Goal: Task Accomplishment & Management: Manage account settings

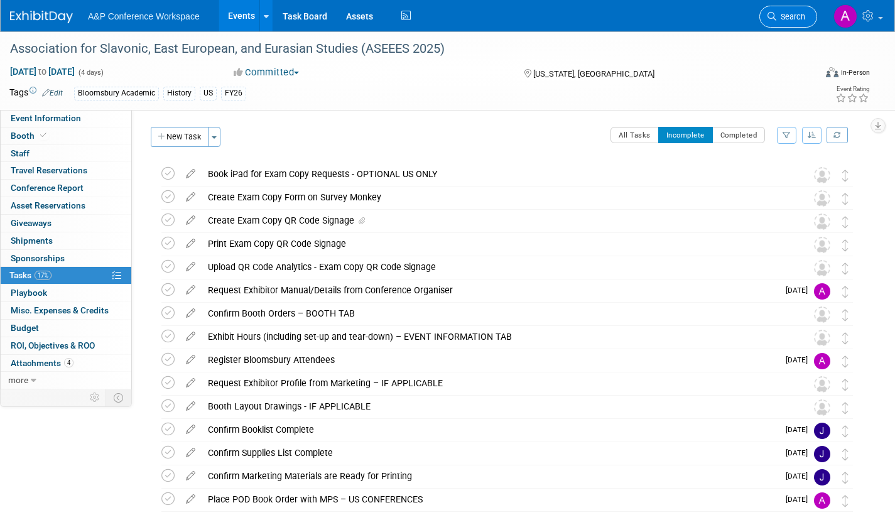
click at [790, 16] on span "Search" at bounding box center [790, 16] width 29 height 9
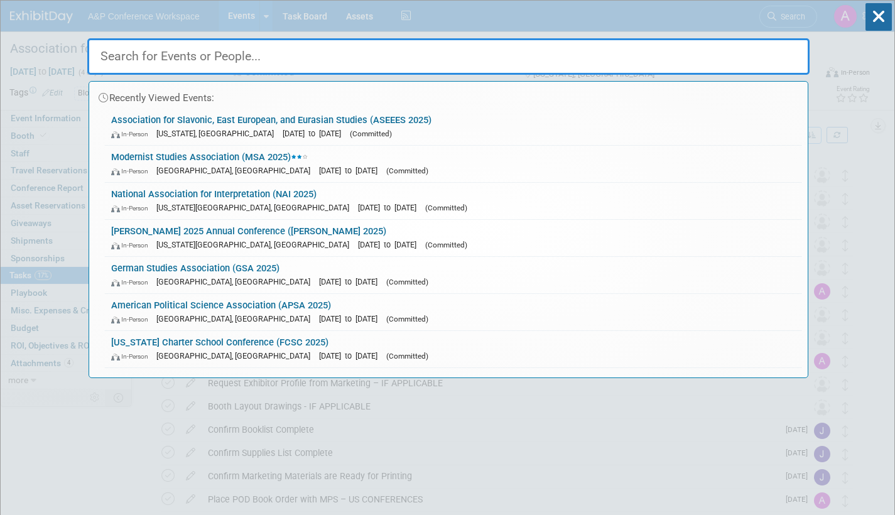
click at [304, 60] on input "text" at bounding box center [448, 56] width 722 height 36
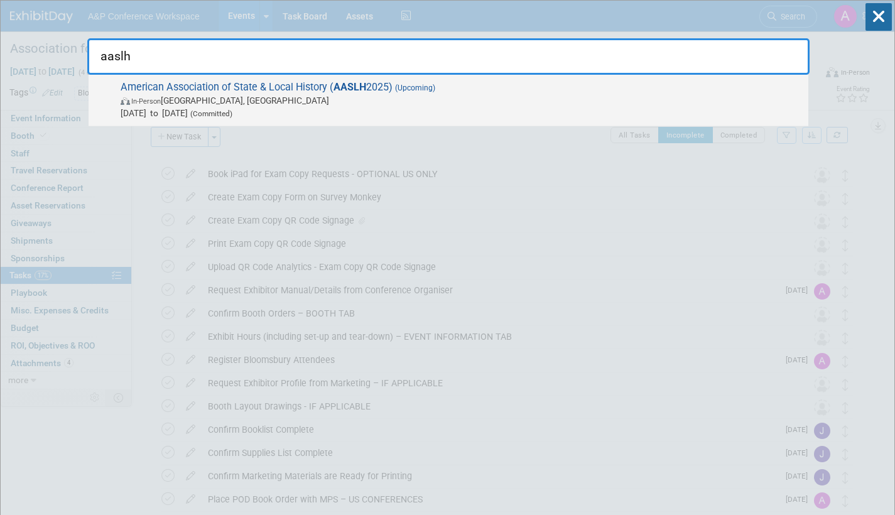
type input "aaslh"
click at [311, 99] on span "In-Person Cincinnati, OH" at bounding box center [461, 100] width 681 height 13
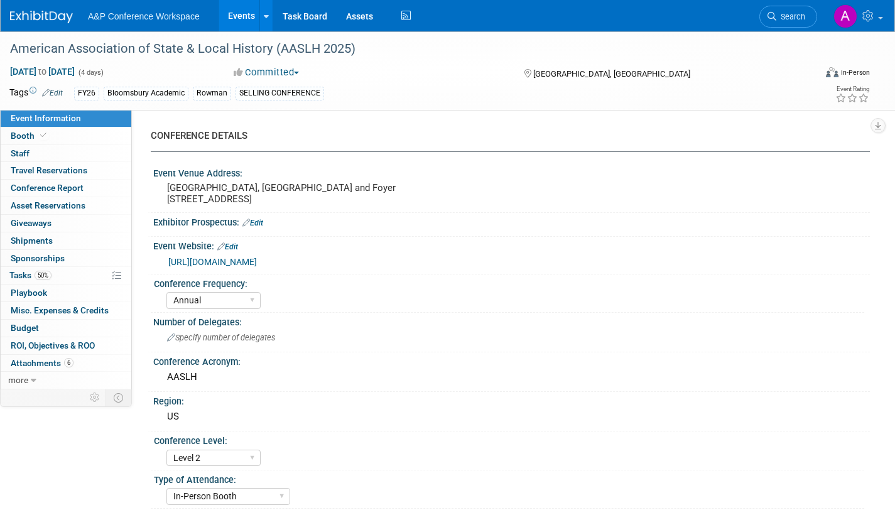
select select "Annual"
select select "Level 2"
select select "In-Person Booth"
select select "Museum Professionals"
select select "Bloomsbury Academic"
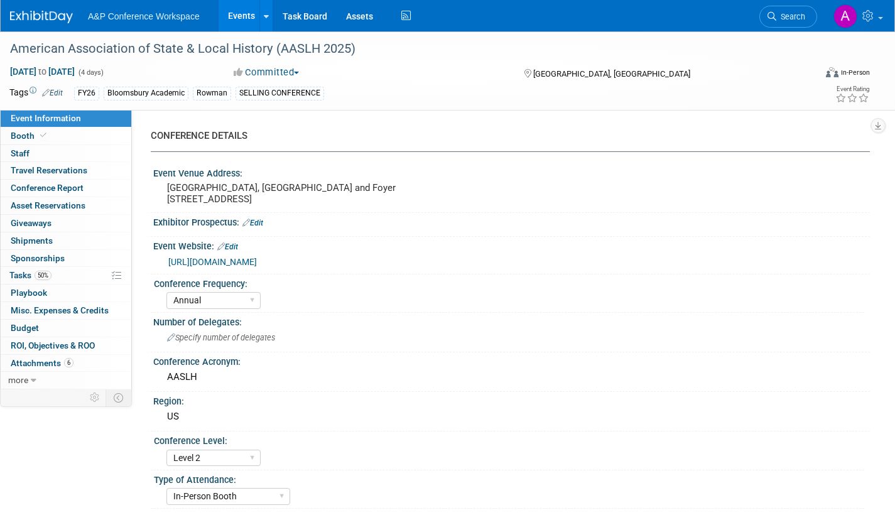
select select "[PERSON_NAME]"
select select "Brand/Subject Presence​"
click at [24, 273] on span "Tasks 50%" at bounding box center [30, 275] width 42 height 10
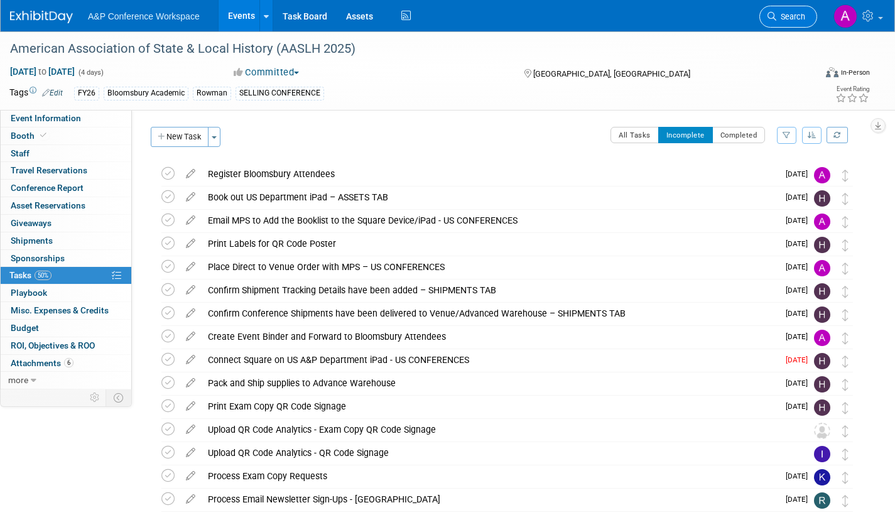
click at [800, 9] on link "Search" at bounding box center [788, 17] width 58 height 22
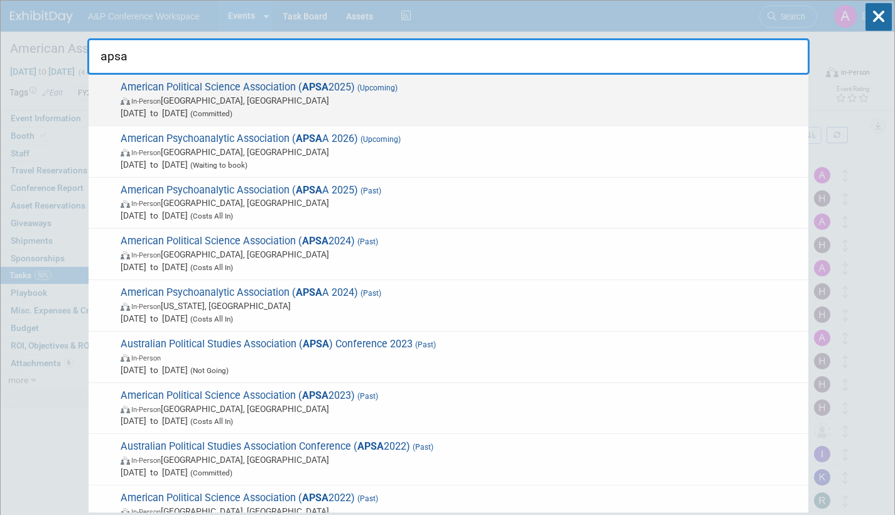
type input "apsa"
click at [288, 105] on span "In-Person Vancouver, Canada" at bounding box center [461, 100] width 681 height 13
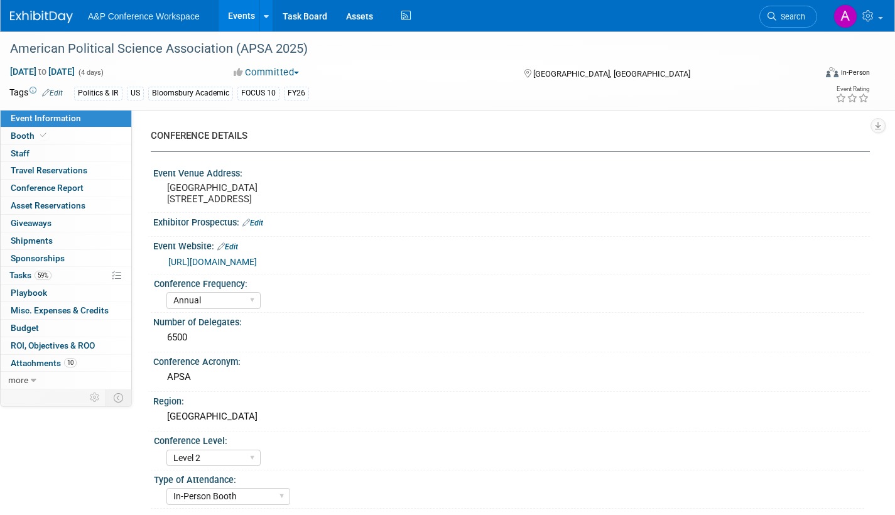
select select "Annual"
select select "Level 2"
select select "In-Person Booth"
select select "Politics & International Relations"
select select "Bloomsbury Academic"
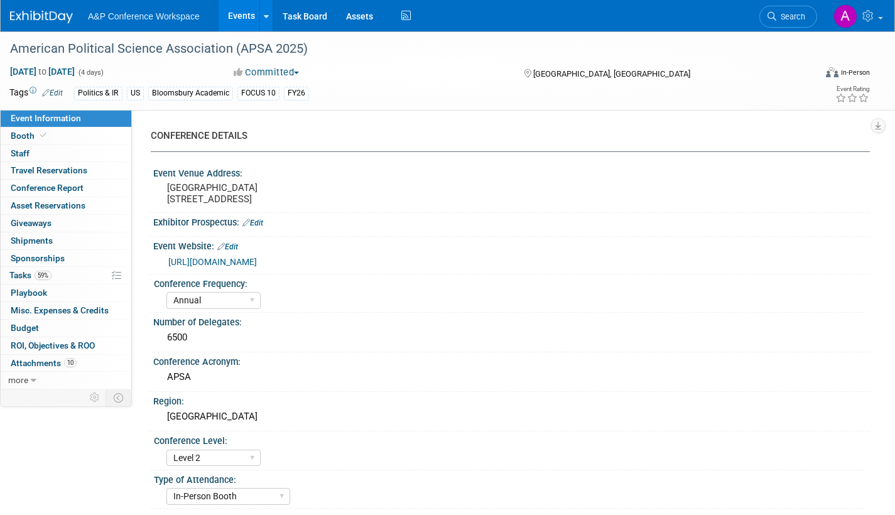
select select "[PERSON_NAME]"
select select "Networking/Commissioning"
click at [23, 274] on span "Tasks 59%" at bounding box center [30, 275] width 42 height 10
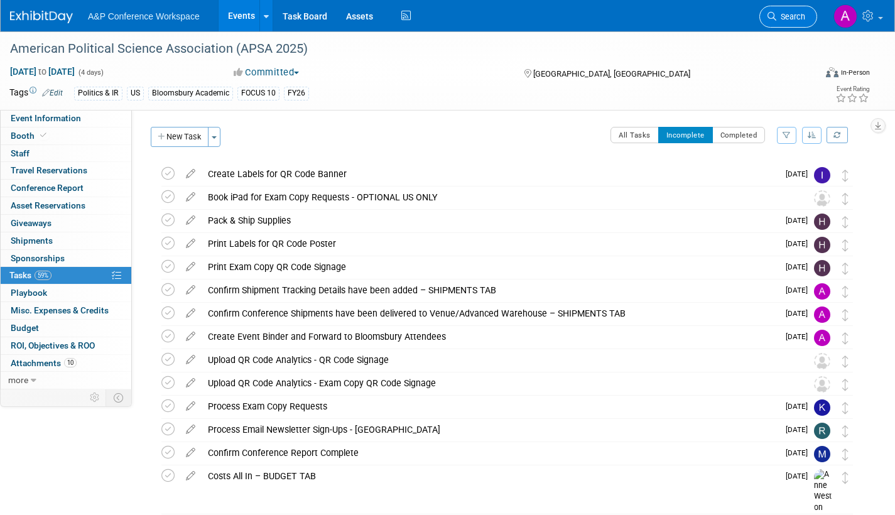
click at [794, 16] on span "Search" at bounding box center [790, 16] width 29 height 9
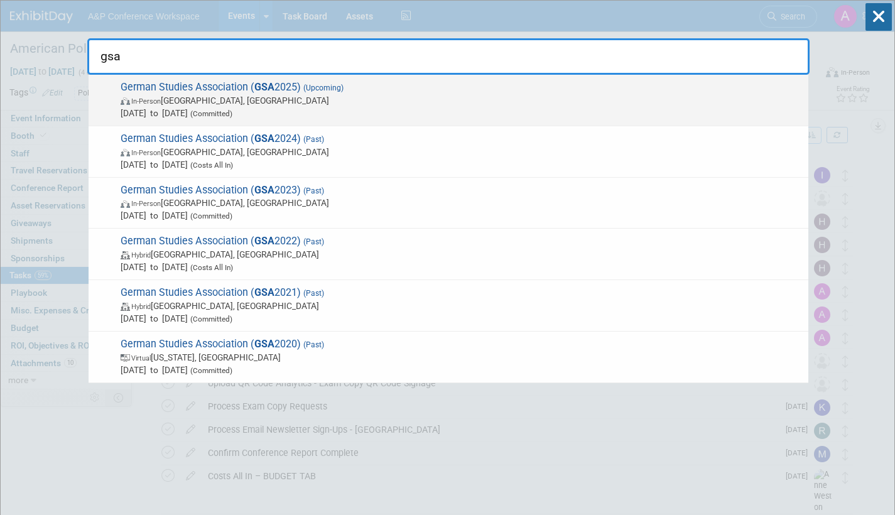
type input "gsa"
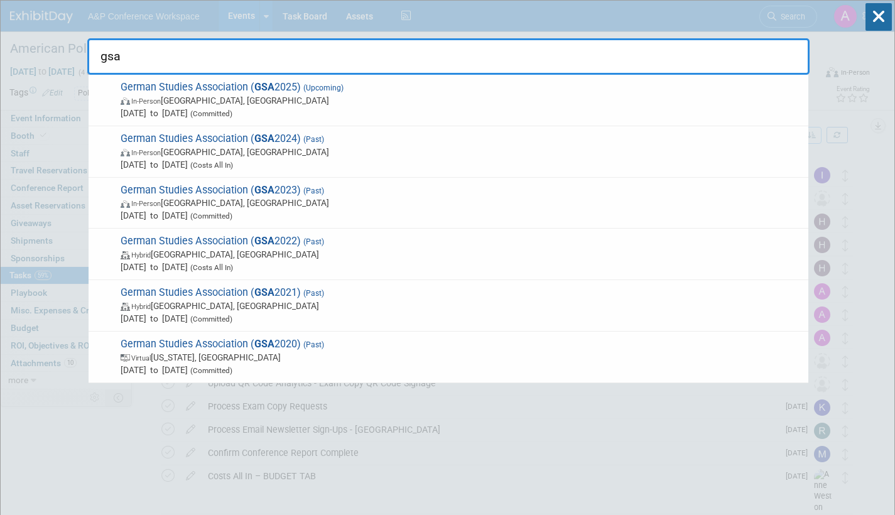
click at [337, 98] on span "In-Person Arlington, VA" at bounding box center [461, 100] width 681 height 13
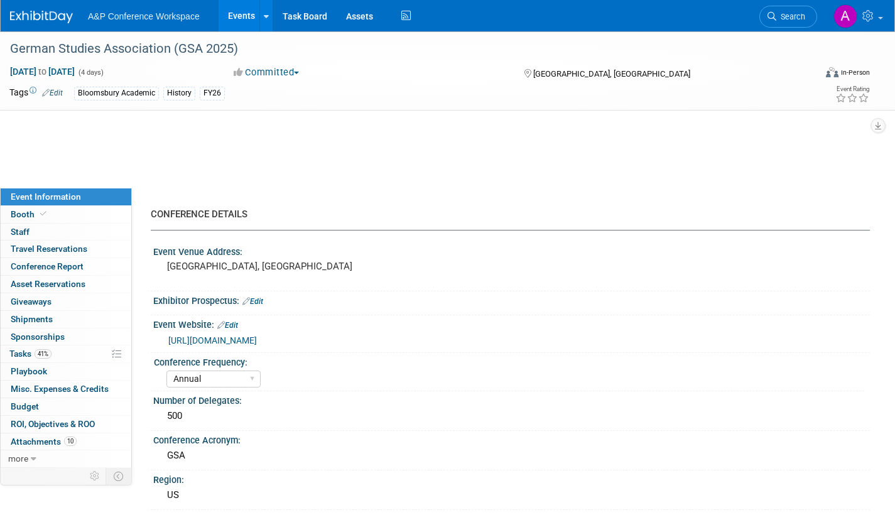
select select "Annual"
select select "Level 2"
select select "In-Person Booth"
select select "History"
select select "Bloomsbury Academic"
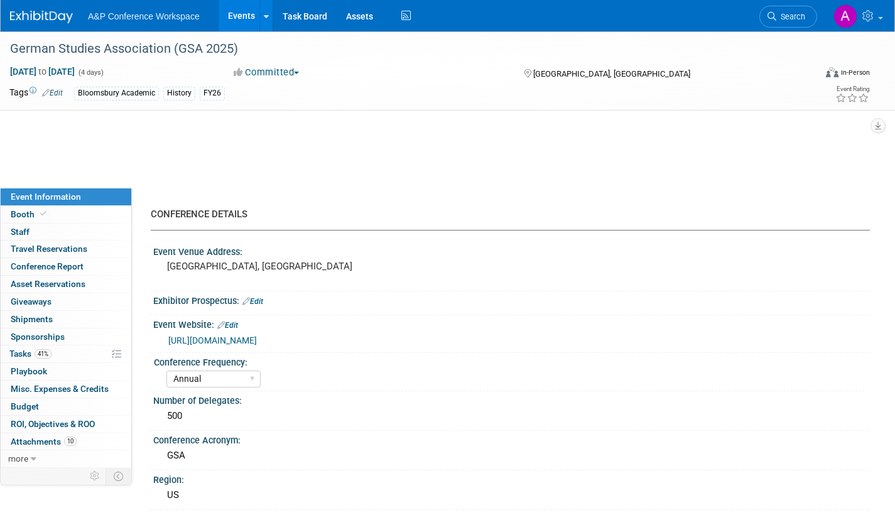
select select "[PERSON_NAME]"
select select "Brand/Subject Presence​"
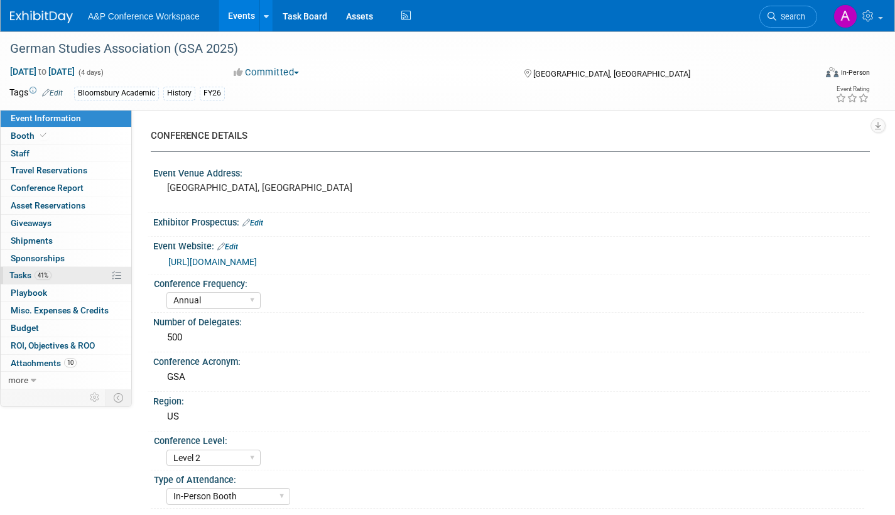
click at [13, 277] on span "Tasks 41%" at bounding box center [30, 275] width 42 height 10
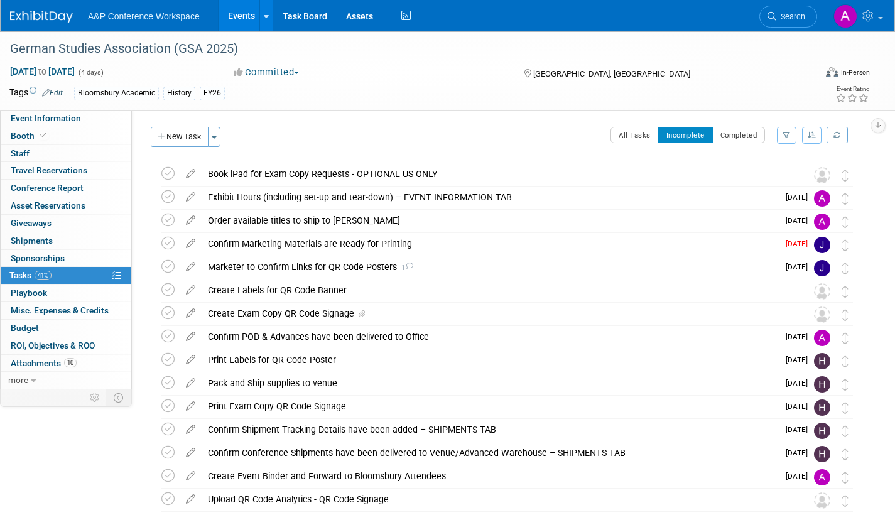
click at [790, 20] on span "Search" at bounding box center [790, 16] width 29 height 9
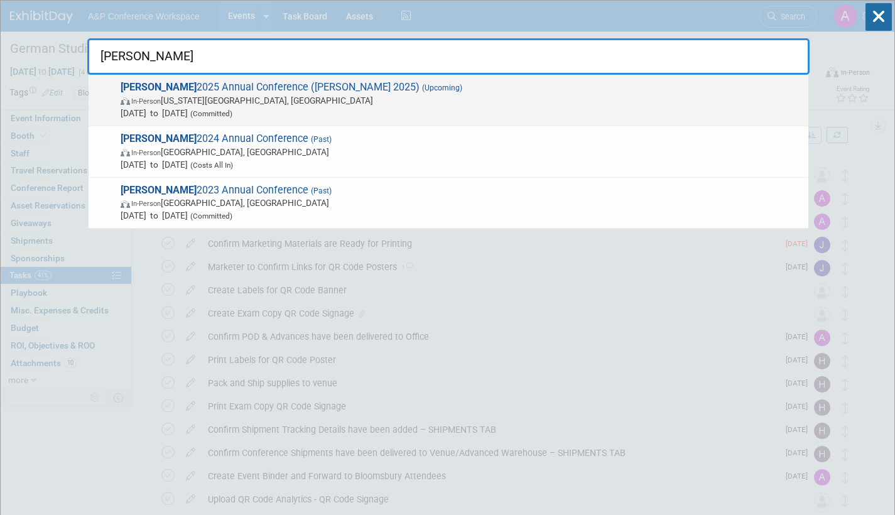
type input "alise"
click at [406, 96] on span "In-Person Kansas City, MO" at bounding box center [461, 100] width 681 height 13
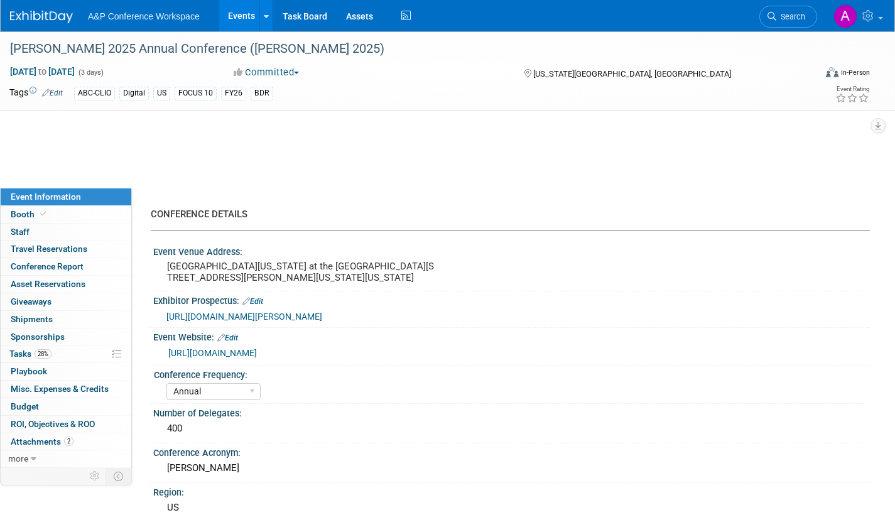
select select "Annual"
select select "Level 2"
select select "In-Person Booth"
select select "Library & Information Science"
select select "Bloomsbury Libraries Unlimited"
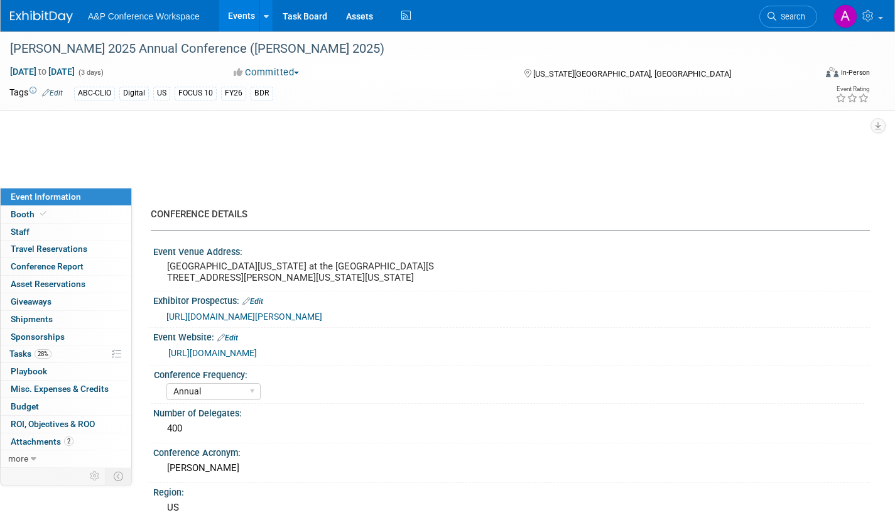
select select "[PERSON_NAME]"
select select "Brand/Subject Presence​"
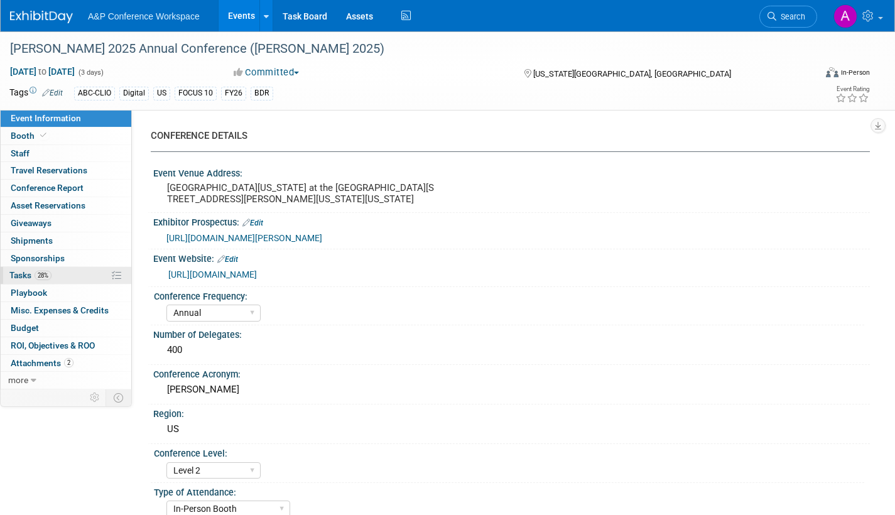
click at [23, 271] on span "Tasks 28%" at bounding box center [30, 275] width 42 height 10
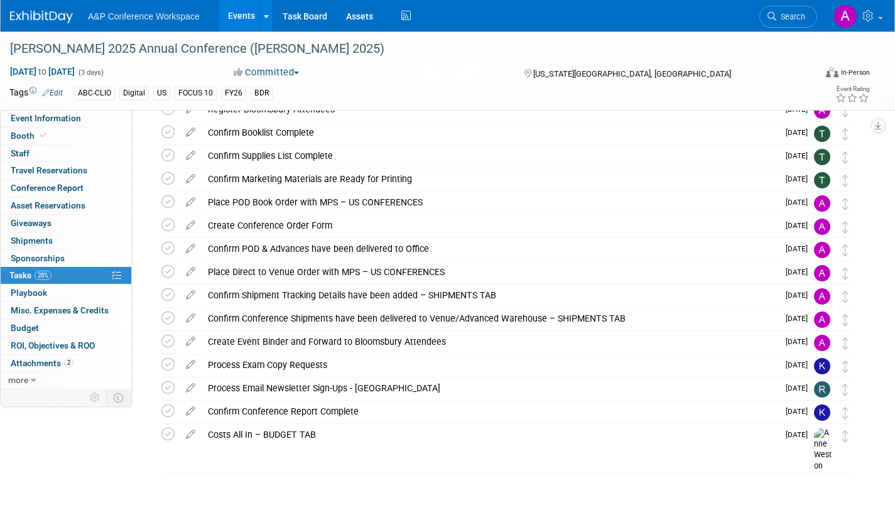
scroll to position [213, 0]
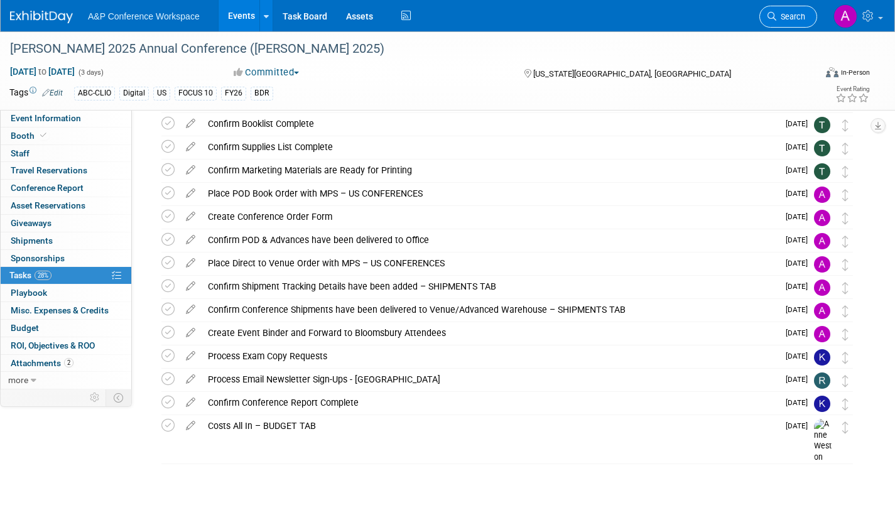
click at [790, 18] on span "Search" at bounding box center [790, 16] width 29 height 9
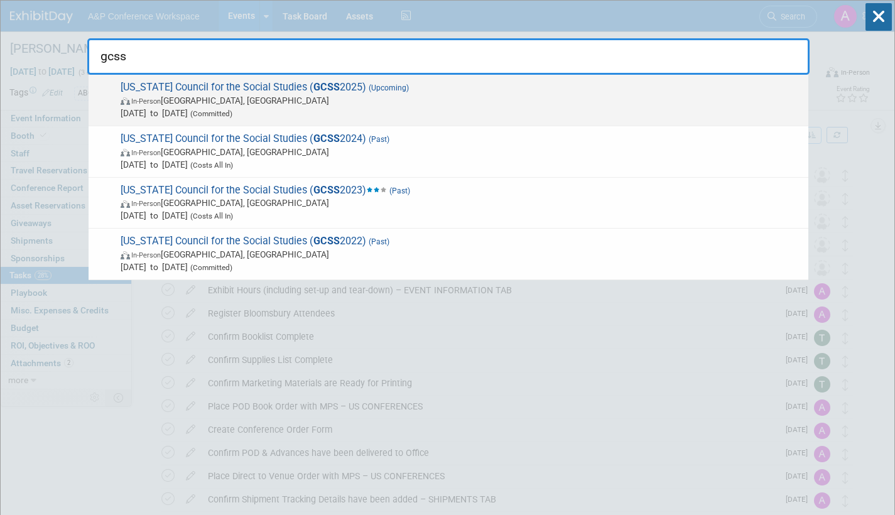
type input "gcss"
click at [370, 97] on span "In-Person Athens, GA" at bounding box center [461, 100] width 681 height 13
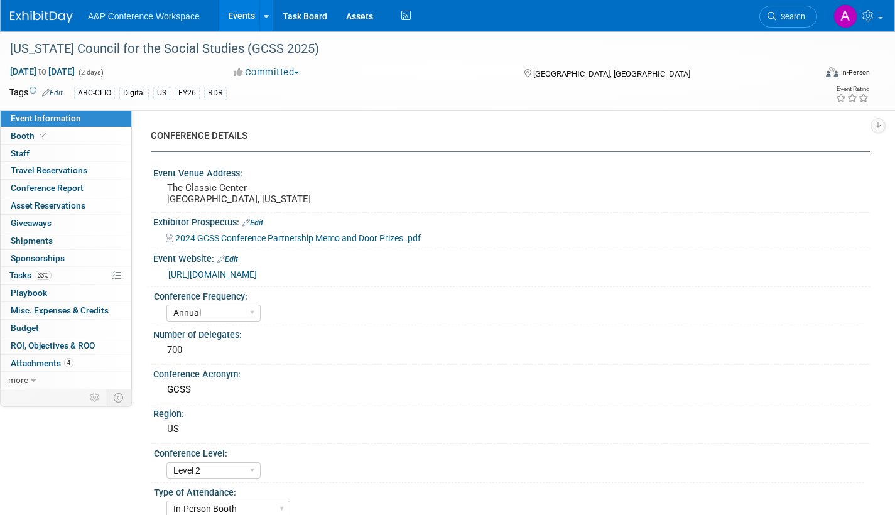
select select "Annual"
select select "Level 2"
select select "In-Person Booth"
select select "Schools"
select select "Bloomsbury Digital Resources"
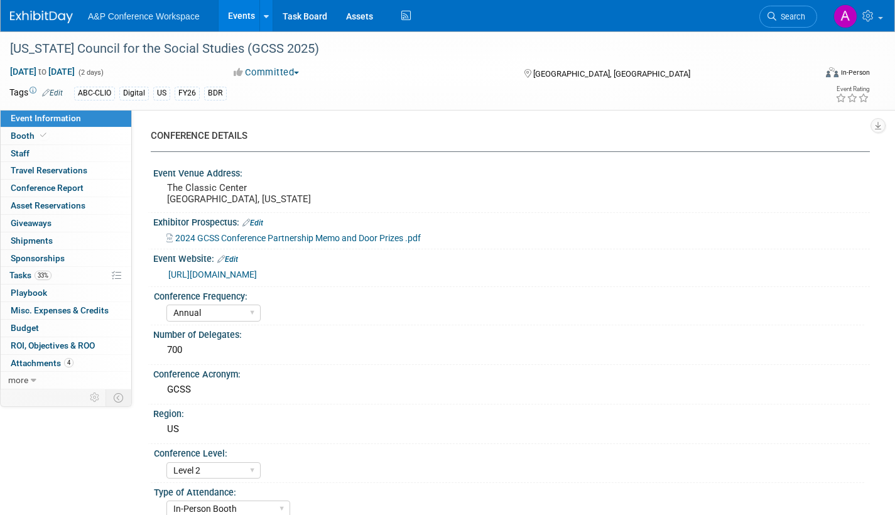
select select "[PERSON_NAME]"
select select "BDR Product Awareness and Trial Generation​"
click at [19, 274] on span "Tasks 33%" at bounding box center [30, 275] width 42 height 10
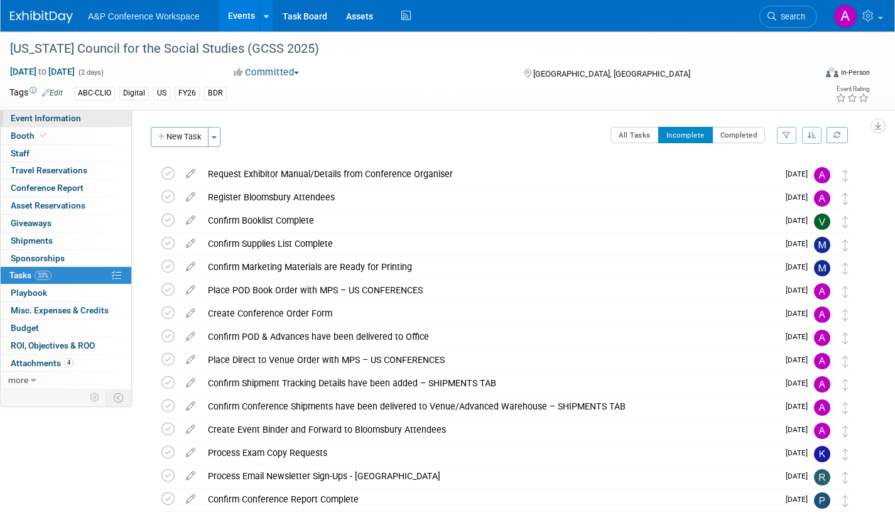
click at [45, 121] on span "Event Information" at bounding box center [46, 118] width 70 height 10
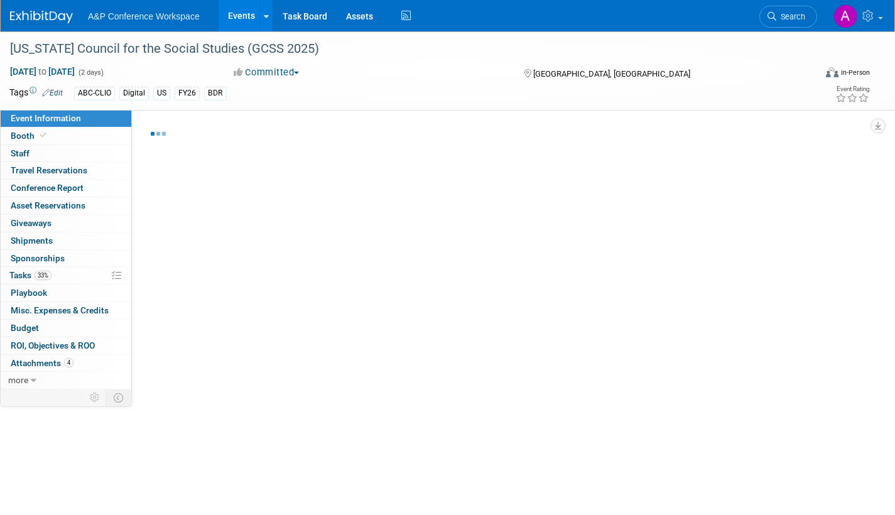
select select "Annual"
select select "Level 2"
select select "In-Person Booth"
select select "Schools"
select select "Bloomsbury Digital Resources"
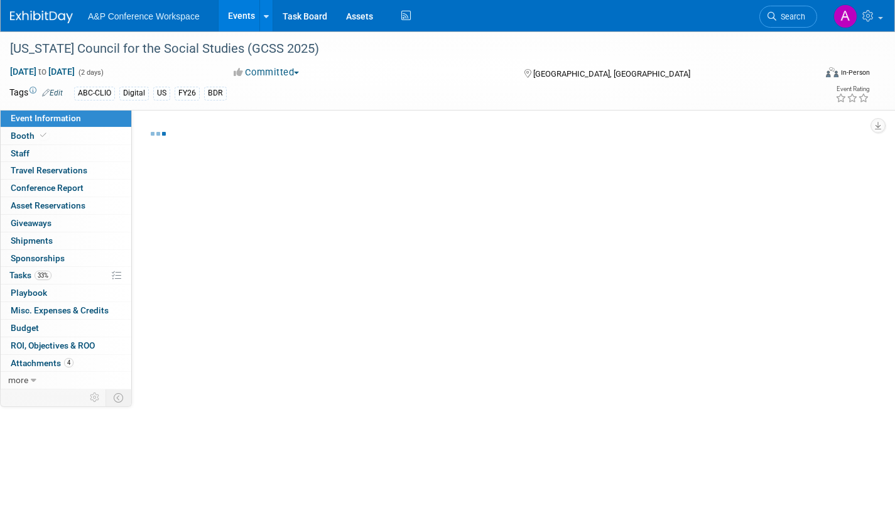
select select "[PERSON_NAME]"
select select "BDR Product Awareness and Trial Generation​"
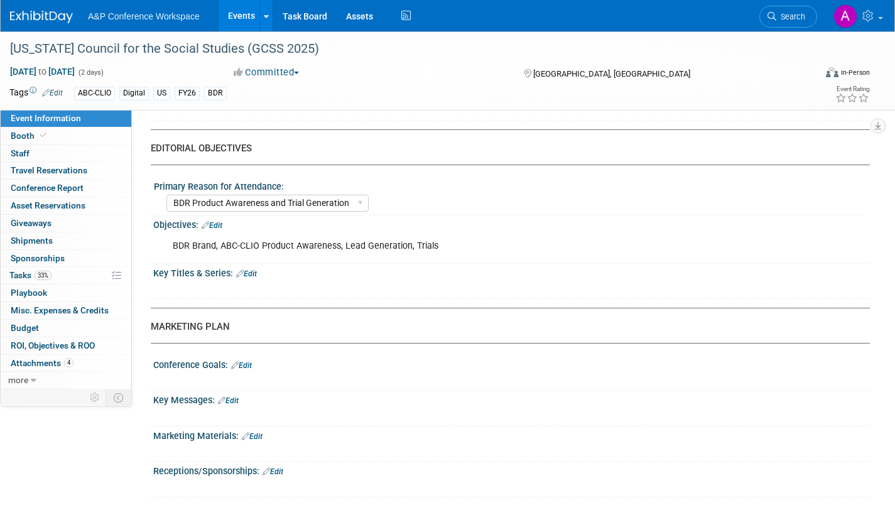
scroll to position [1130, 0]
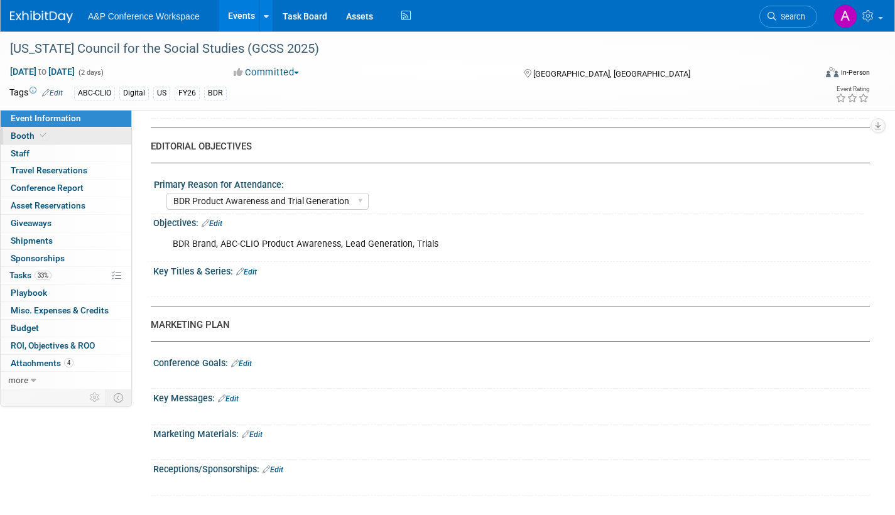
click at [23, 133] on span "Booth" at bounding box center [30, 136] width 38 height 10
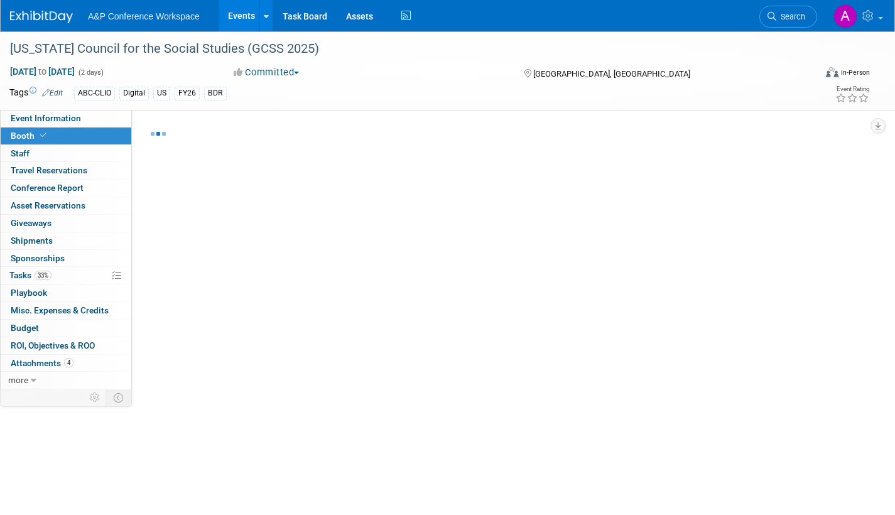
select select "CLDC - Digital/BDR"
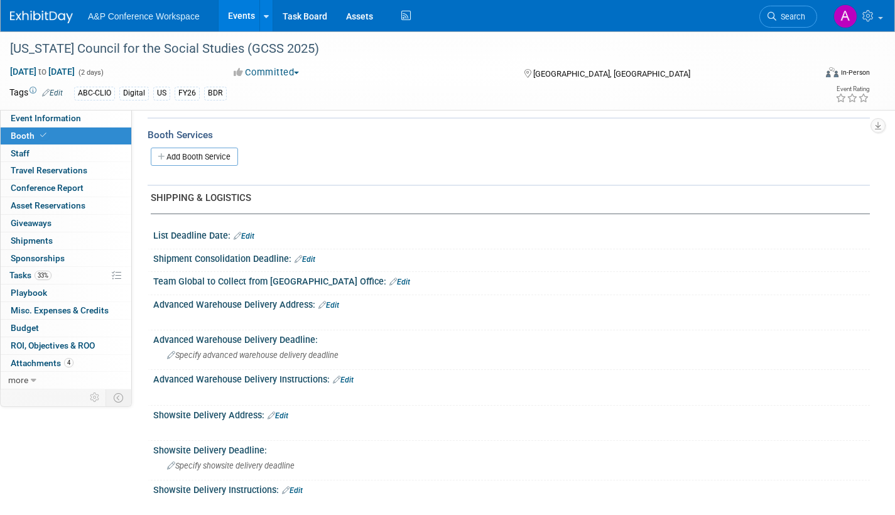
scroll to position [613, 0]
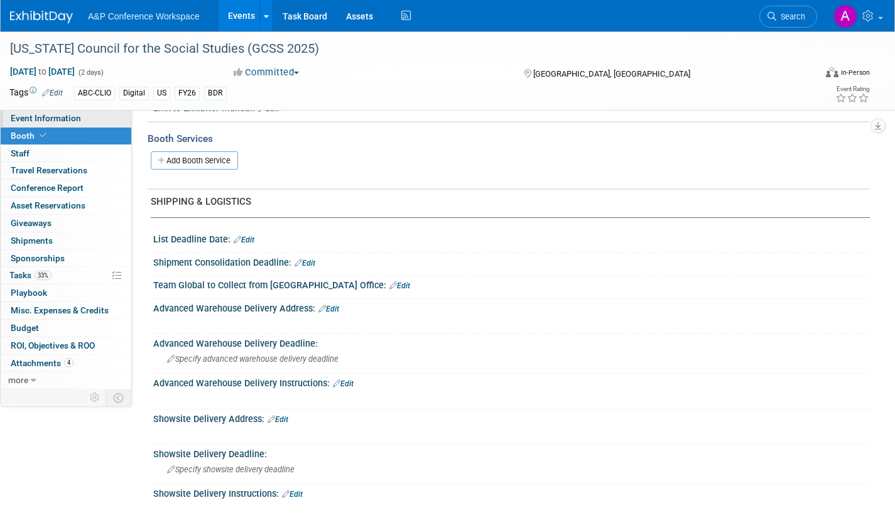
click at [65, 119] on span "Event Information" at bounding box center [46, 118] width 70 height 10
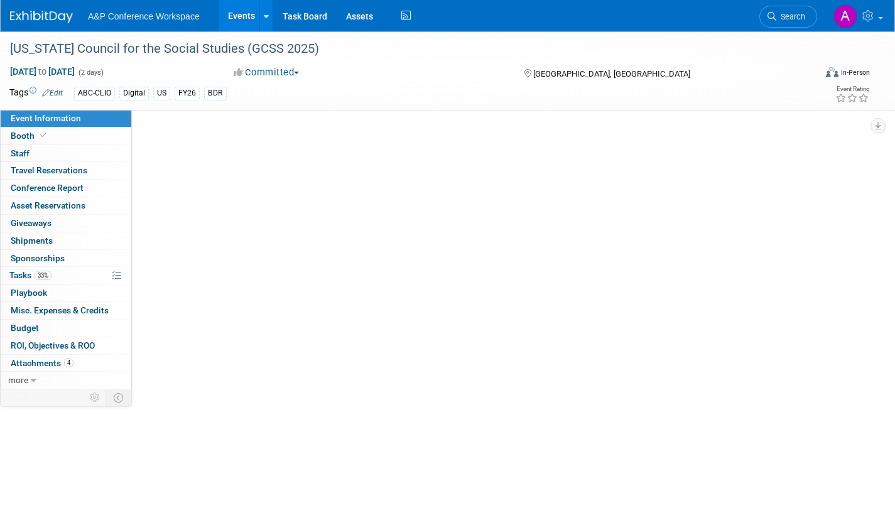
scroll to position [0, 0]
select select "Annual"
select select "Level 2"
select select "In-Person Booth"
select select "Schools"
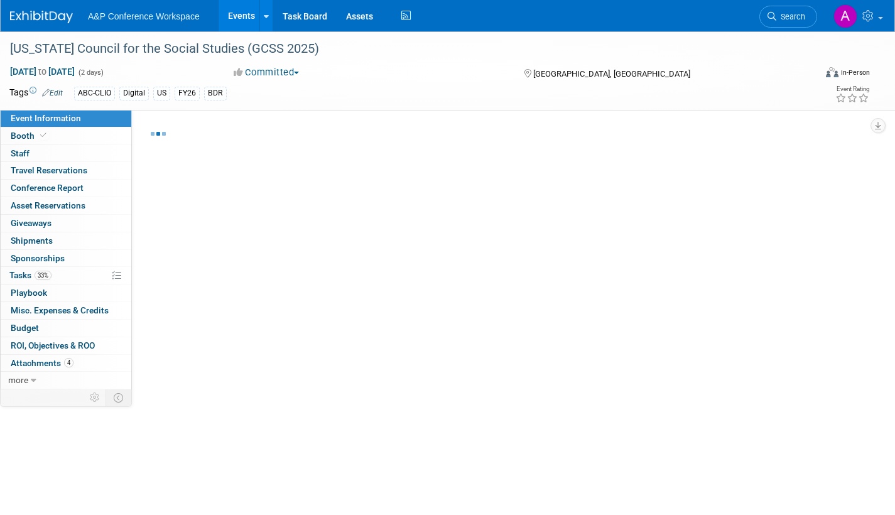
select select "Bloomsbury Digital Resources"
select select "[PERSON_NAME]"
select select "BDR Product Awareness and Trial Generation​"
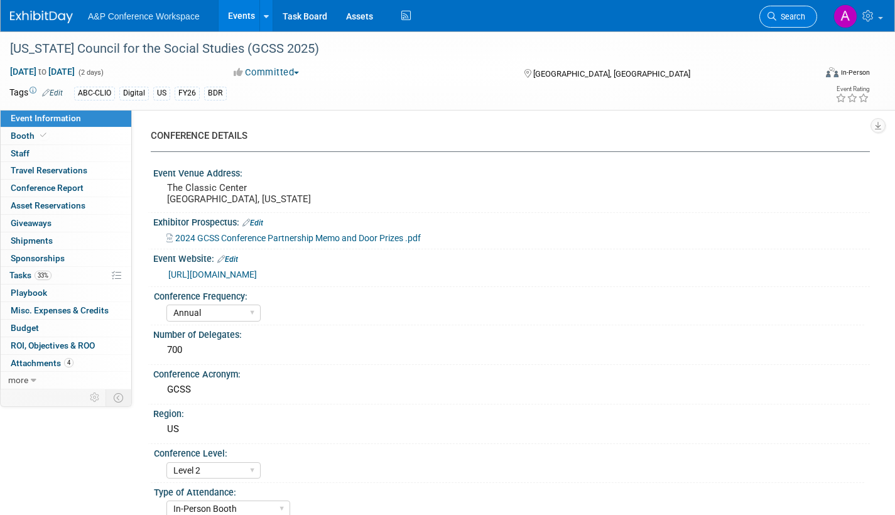
click at [789, 21] on link "Search" at bounding box center [788, 17] width 58 height 22
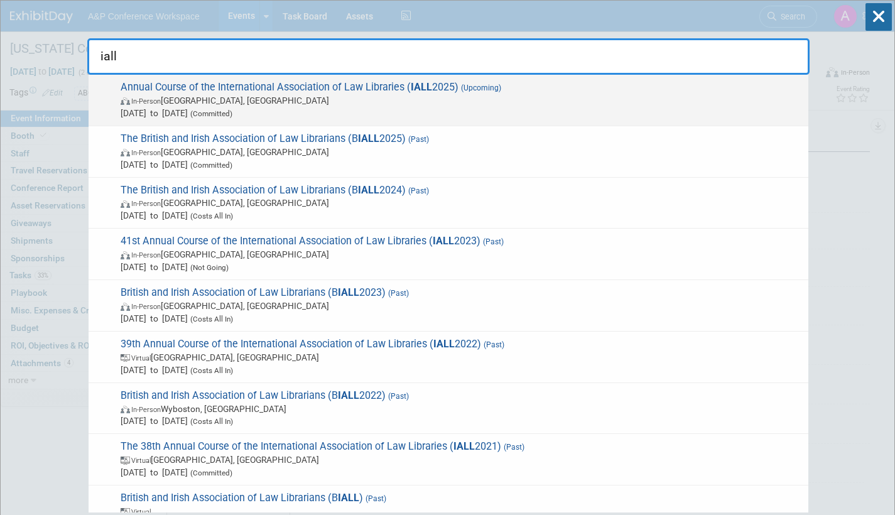
type input "iall"
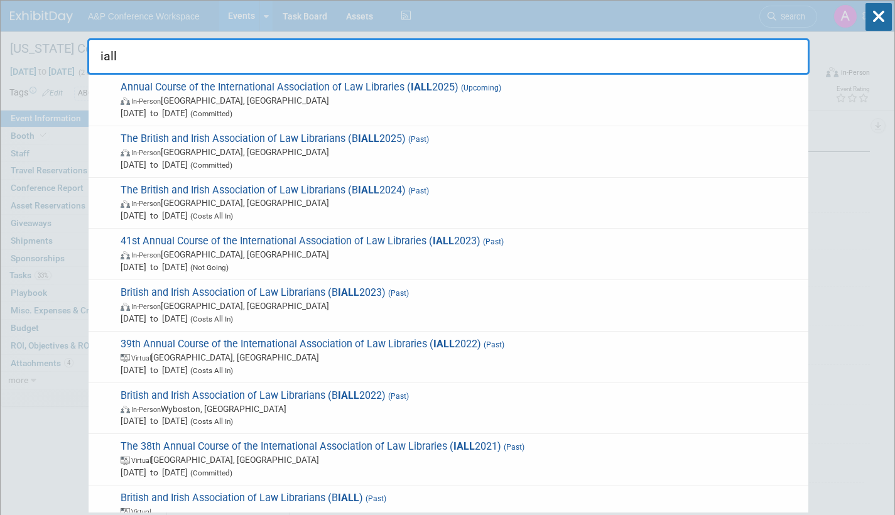
click at [365, 105] on span "In-Person Houston, TX" at bounding box center [461, 100] width 681 height 13
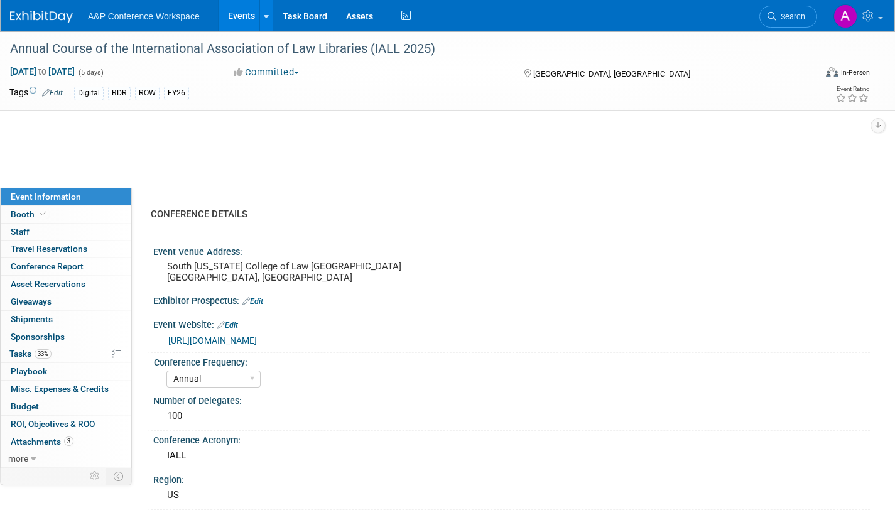
select select "Annual"
select select "Level 2"
select select "In-Person Booth"
select select "Libraries"
select select "Bloomsbury Digital Resources"
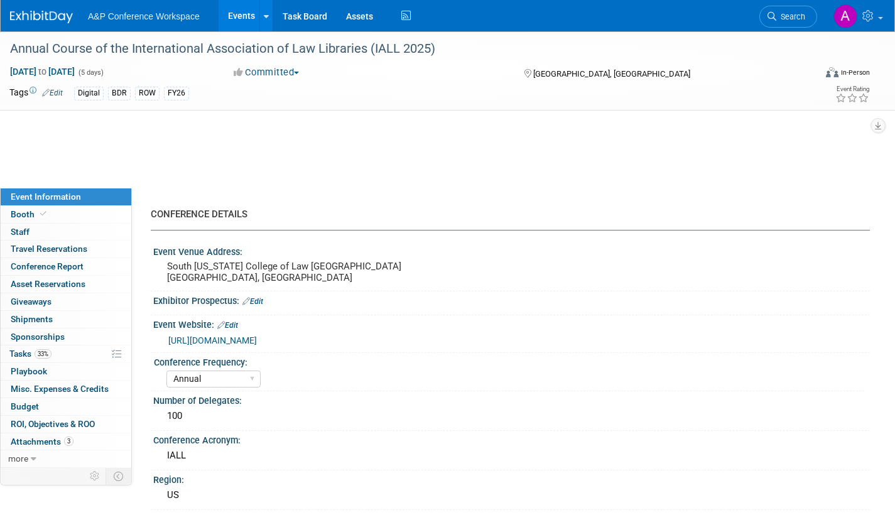
select select "[PERSON_NAME]"
select select "BDR Product Awareness and Trial Generation​"
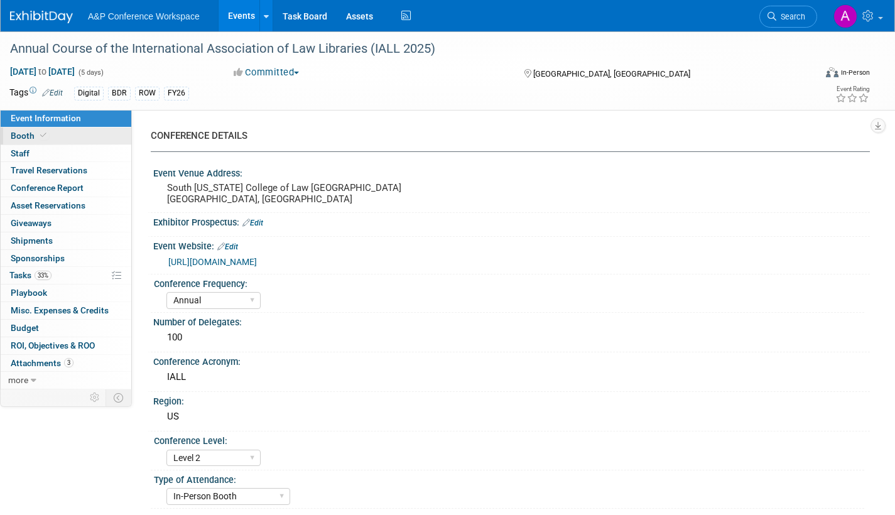
click at [28, 137] on span "Booth" at bounding box center [30, 136] width 38 height 10
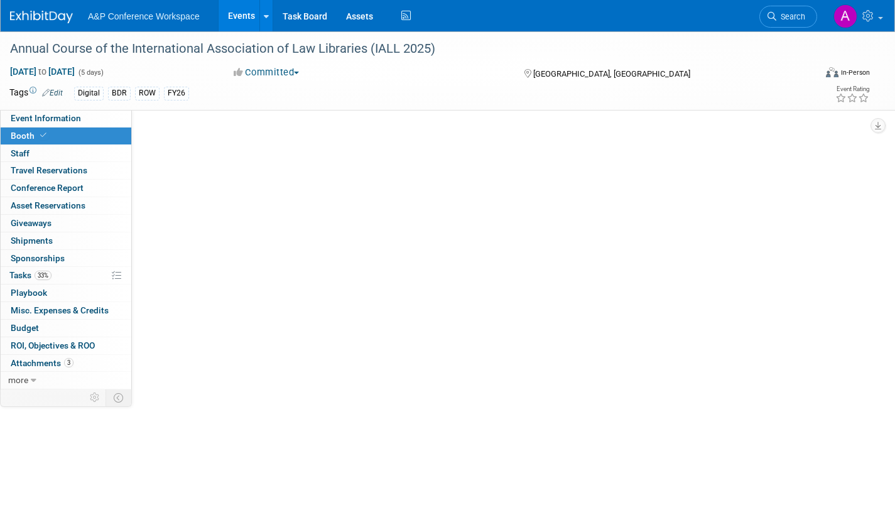
select select "DIGI"
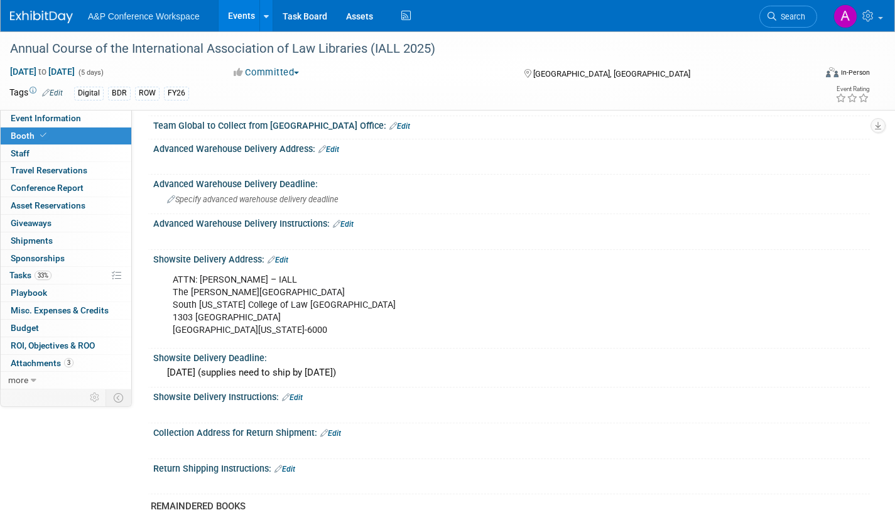
scroll to position [628, 0]
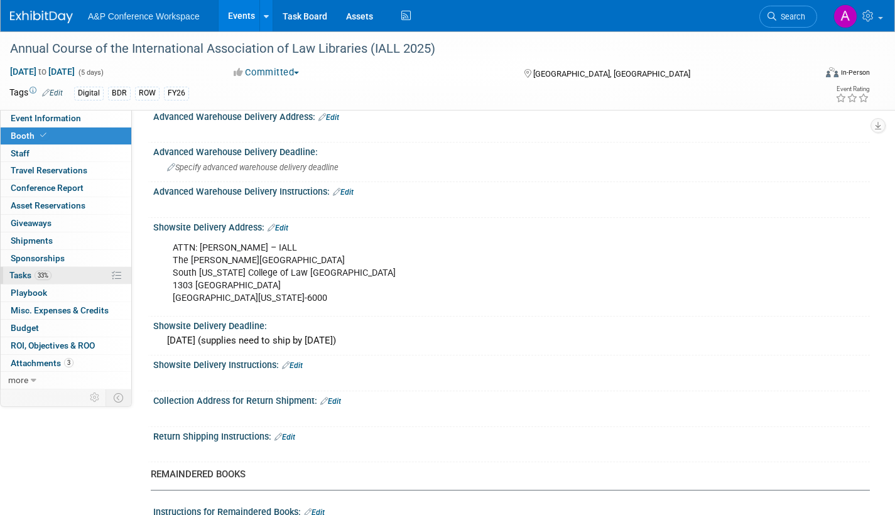
click at [19, 275] on span "Tasks 33%" at bounding box center [30, 275] width 42 height 10
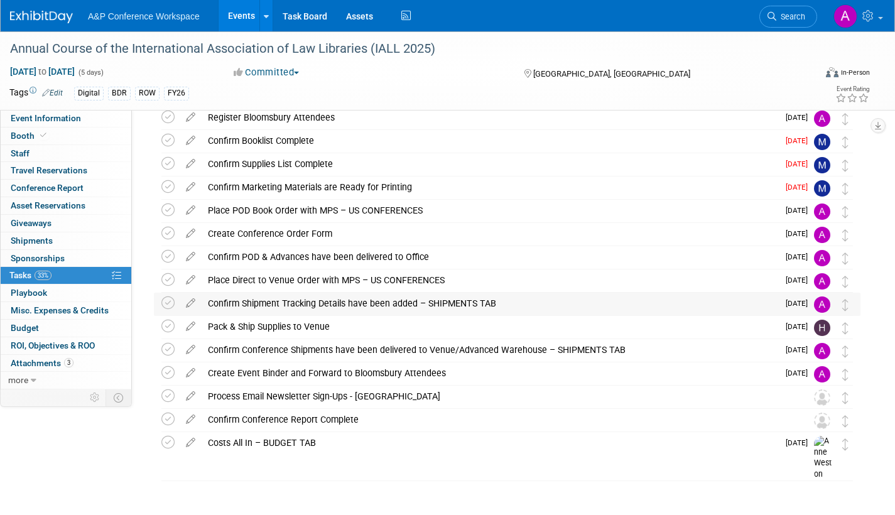
scroll to position [97, 0]
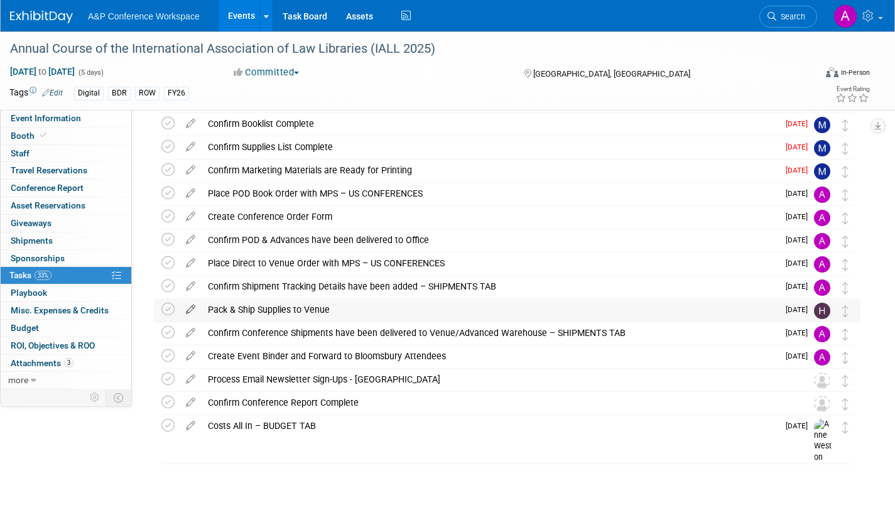
click at [190, 311] on icon at bounding box center [191, 307] width 22 height 16
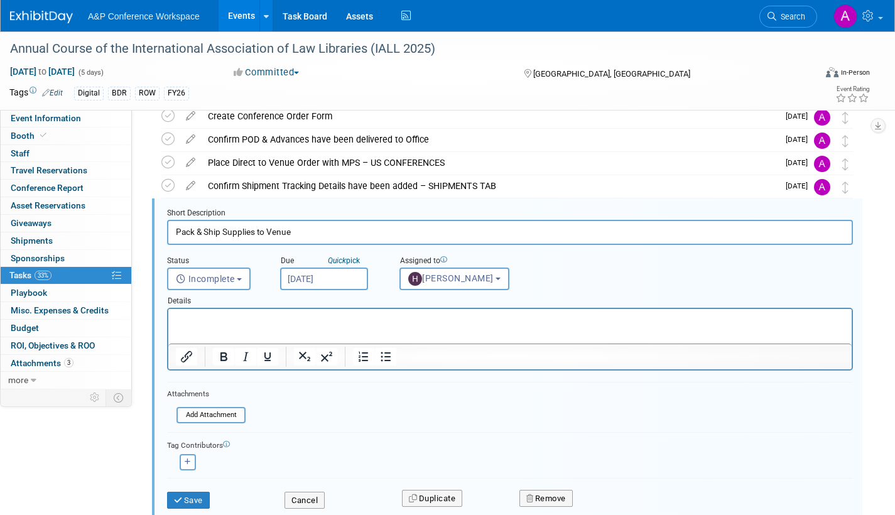
scroll to position [212, 0]
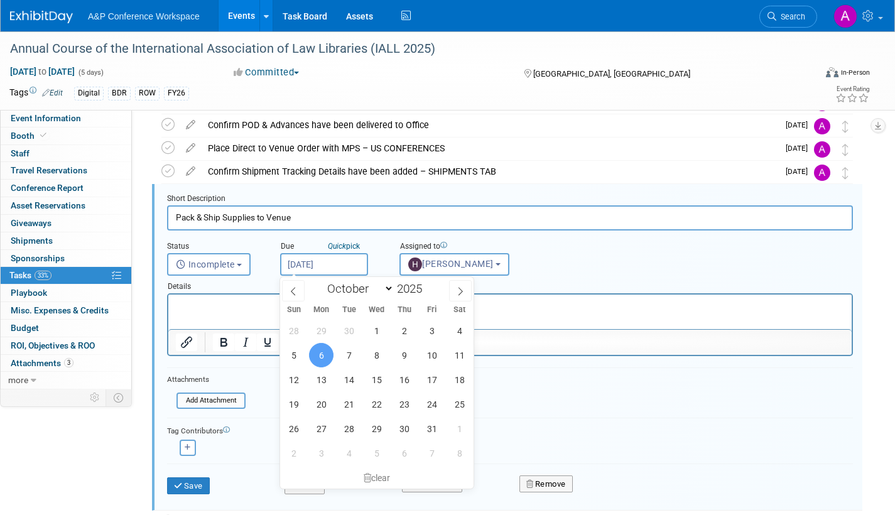
click at [355, 262] on input "[DATE]" at bounding box center [324, 264] width 88 height 23
click at [427, 330] on span "3" at bounding box center [431, 330] width 24 height 24
type input "[DATE]"
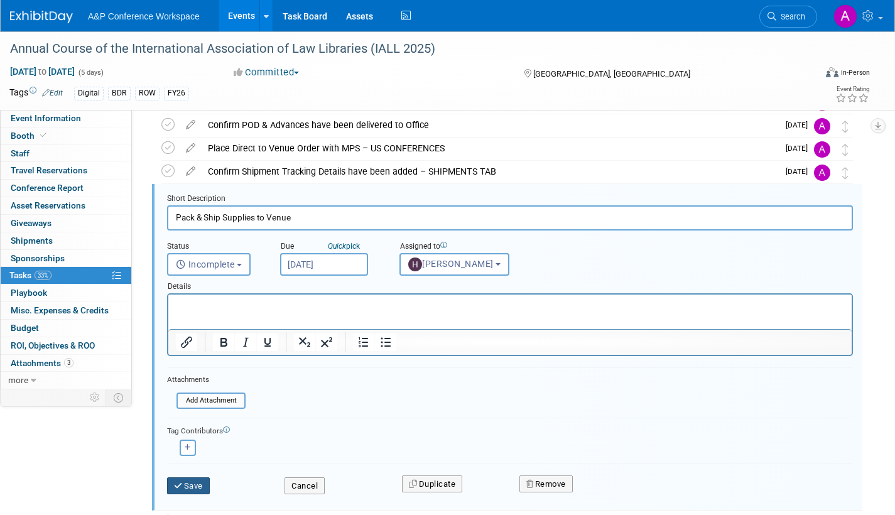
click at [200, 482] on button "Save" at bounding box center [188, 486] width 43 height 18
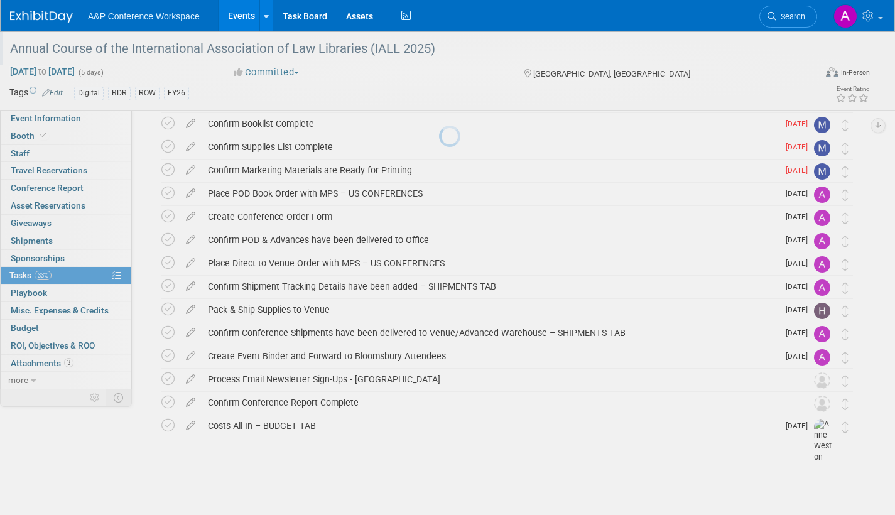
scroll to position [97, 0]
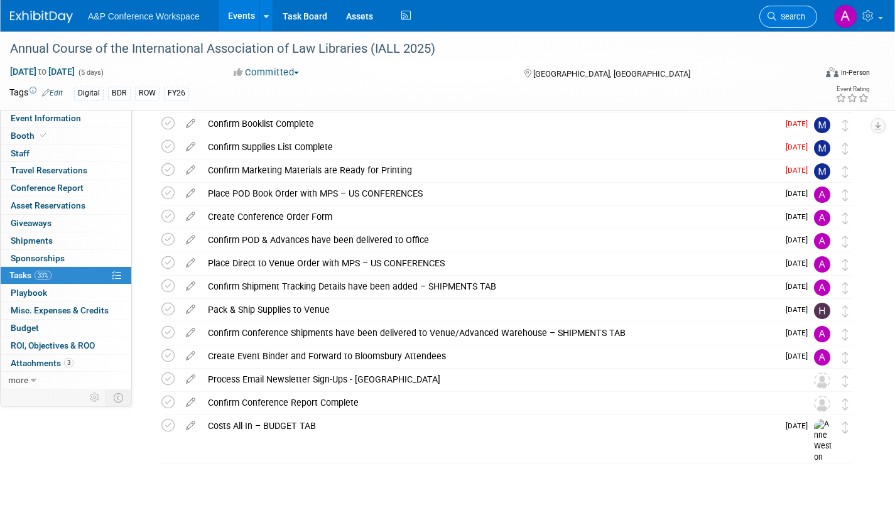
click at [786, 17] on span "Search" at bounding box center [790, 16] width 29 height 9
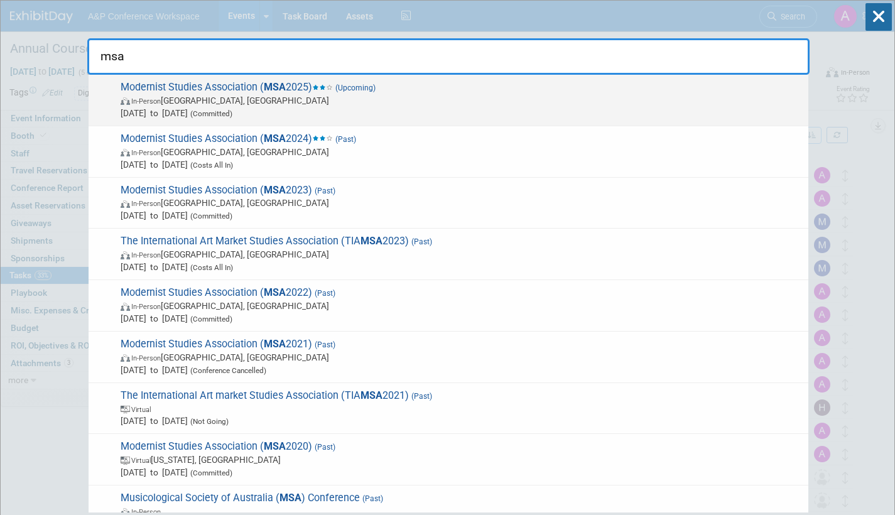
type input "msa"
click at [293, 107] on span "Oct 9, 2025 to Oct 12, 2025 (Committed)" at bounding box center [461, 113] width 681 height 13
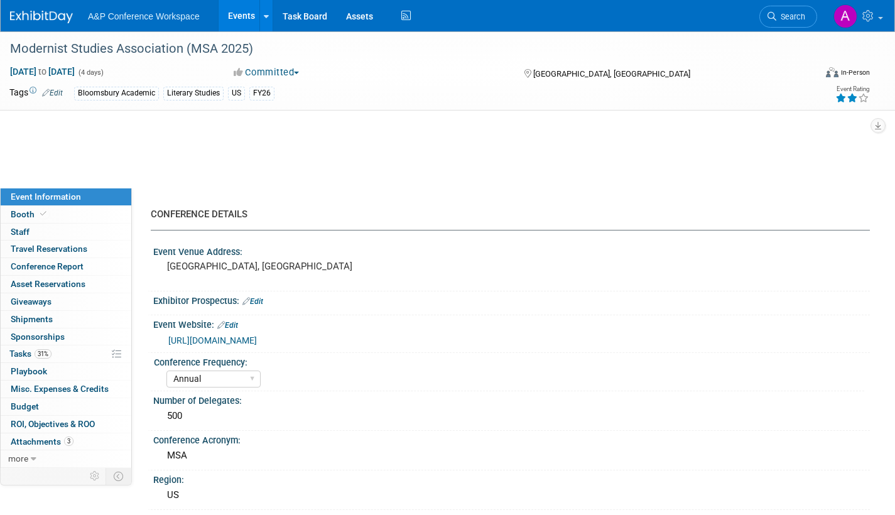
select select "Annual"
select select "Level 2"
select select "In-Person Booth"
select select "Literary Studies"
select select "Bloomsbury Academic"
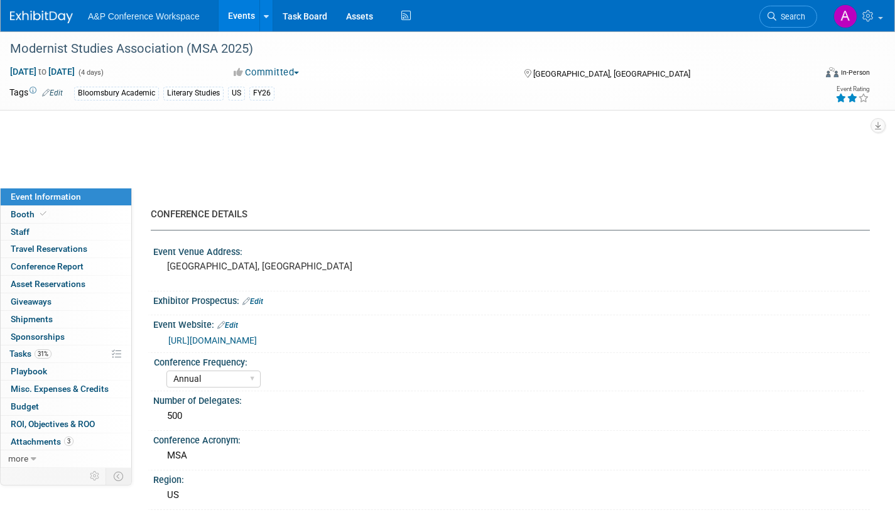
select select "[PERSON_NAME]"
select select "Brand/Subject Presence​"
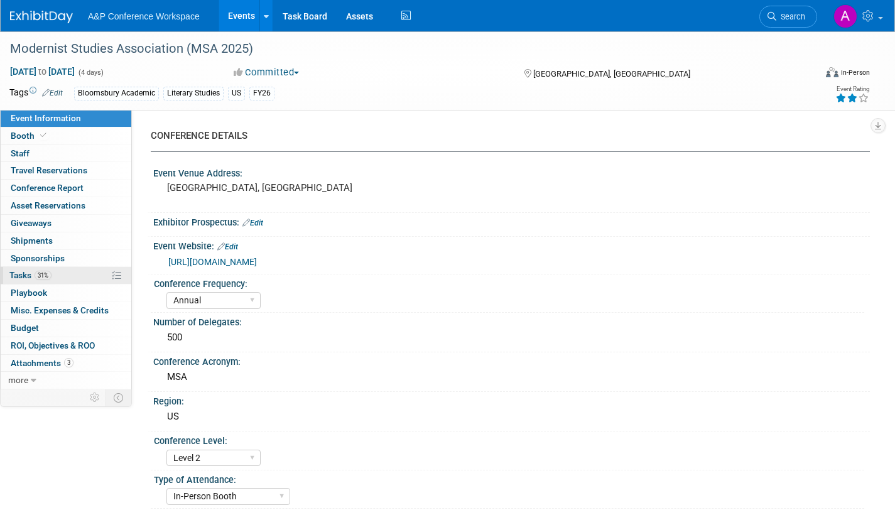
click at [22, 277] on span "Tasks 31%" at bounding box center [30, 275] width 42 height 10
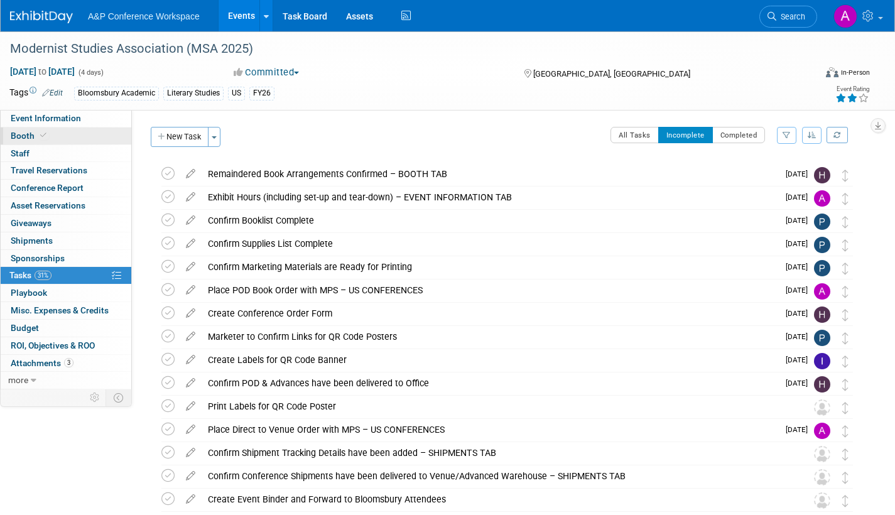
click at [18, 131] on span "Booth" at bounding box center [30, 136] width 38 height 10
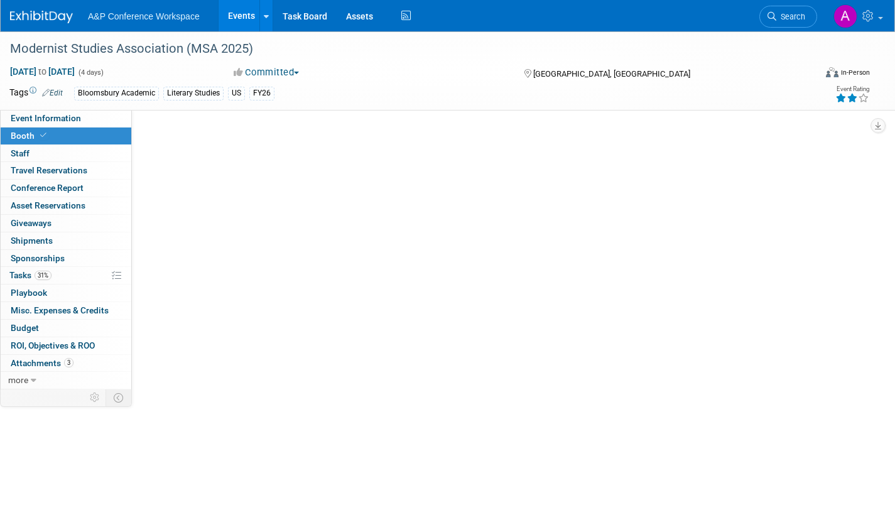
select select "CUAP"
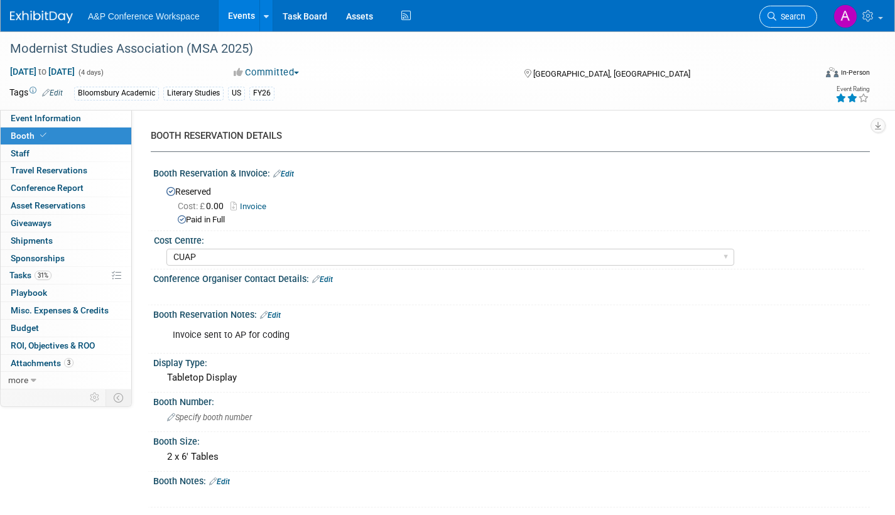
click at [787, 16] on span "Search" at bounding box center [790, 16] width 29 height 9
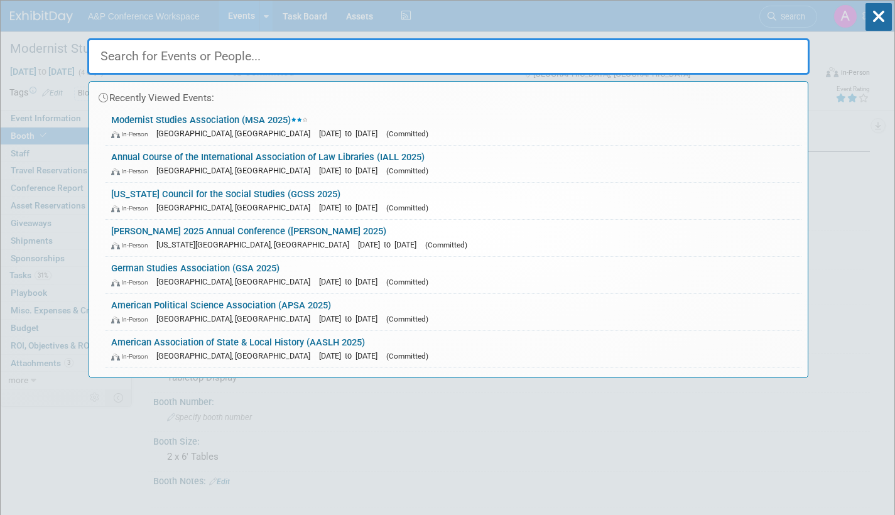
click at [294, 59] on input "text" at bounding box center [448, 56] width 722 height 36
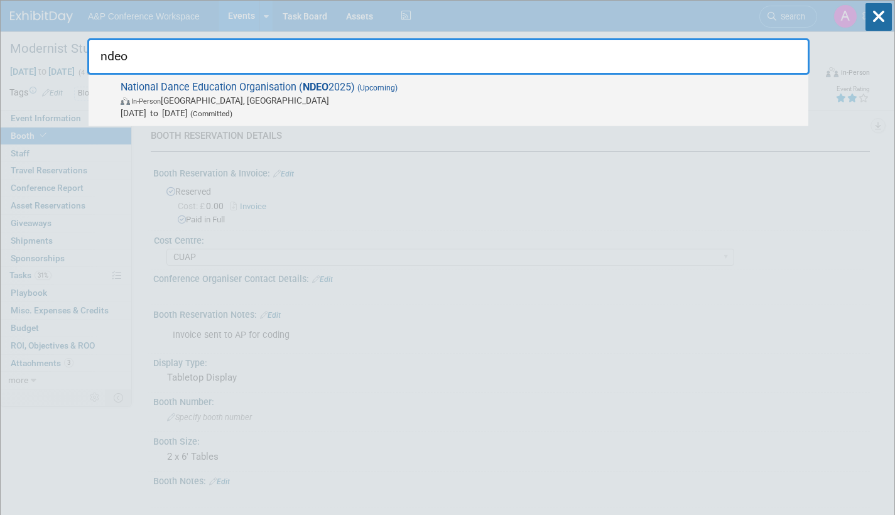
type input "ndeo"
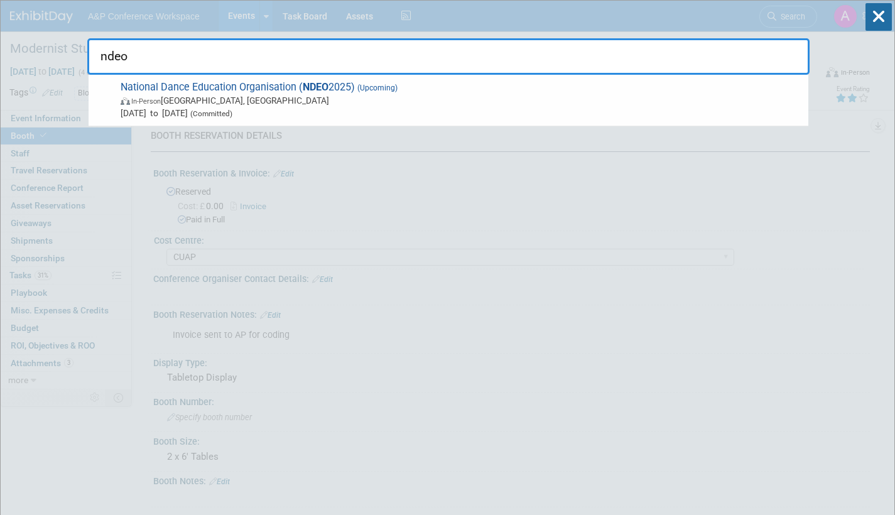
drag, startPoint x: 265, startPoint y: 97, endPoint x: 251, endPoint y: 99, distance: 14.0
click at [265, 97] on span "In-Person Detroit, MI" at bounding box center [461, 100] width 681 height 13
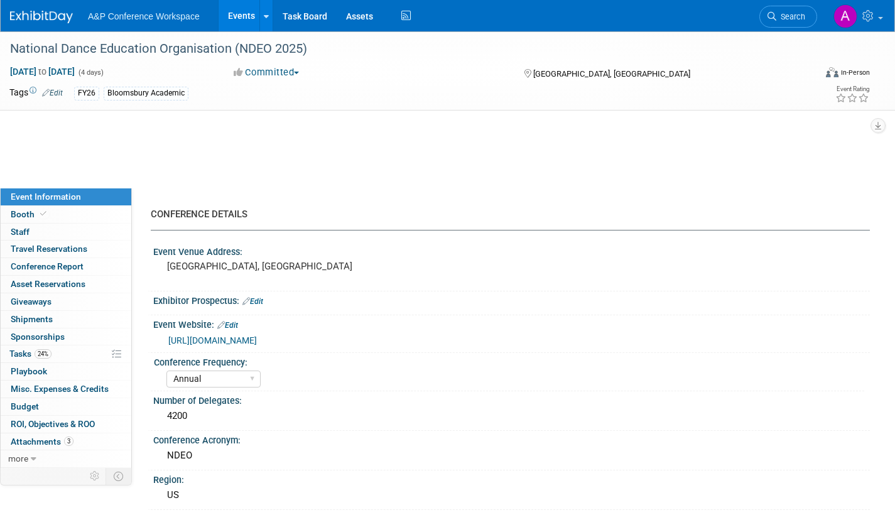
select select "Annual"
select select "Level 2"
select select "In-Person Booth"
select select "Drama & Performance Studies"
select select "Methuen Drama"
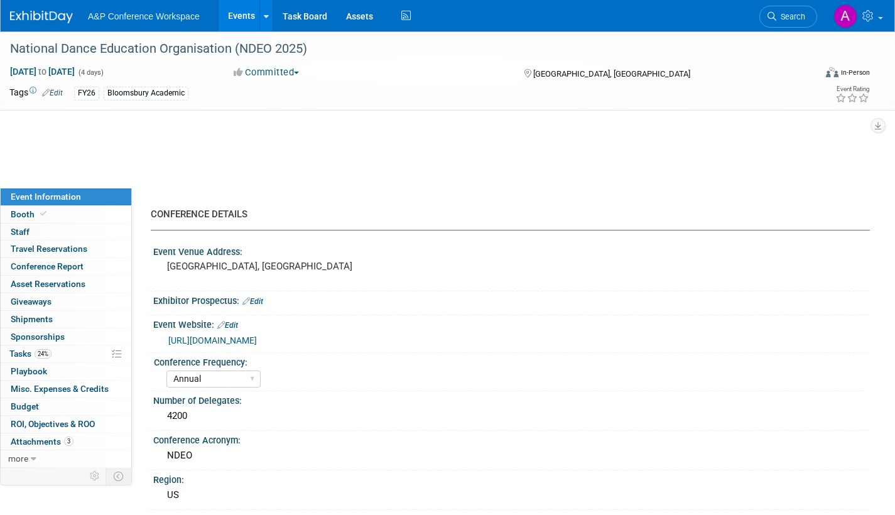
select select "[PERSON_NAME]"
select select "Networking/Commissioning"
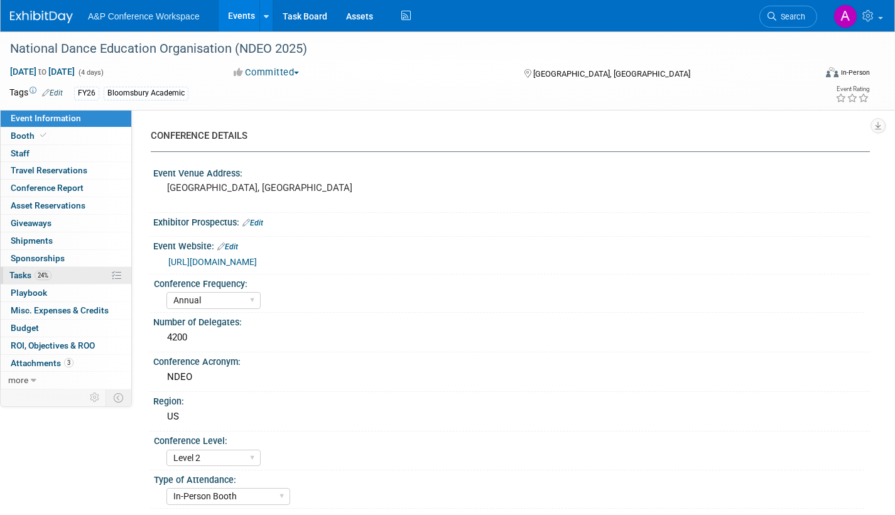
click at [17, 272] on span "Tasks 24%" at bounding box center [30, 275] width 42 height 10
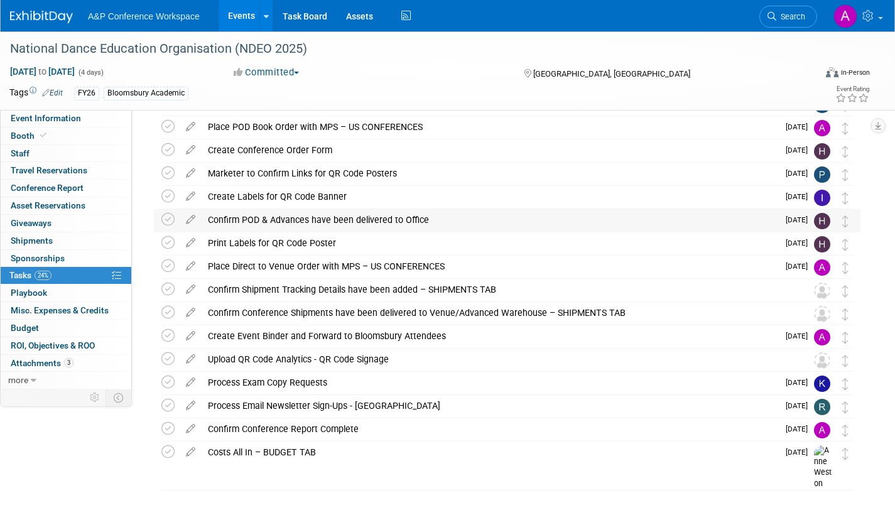
scroll to position [306, 0]
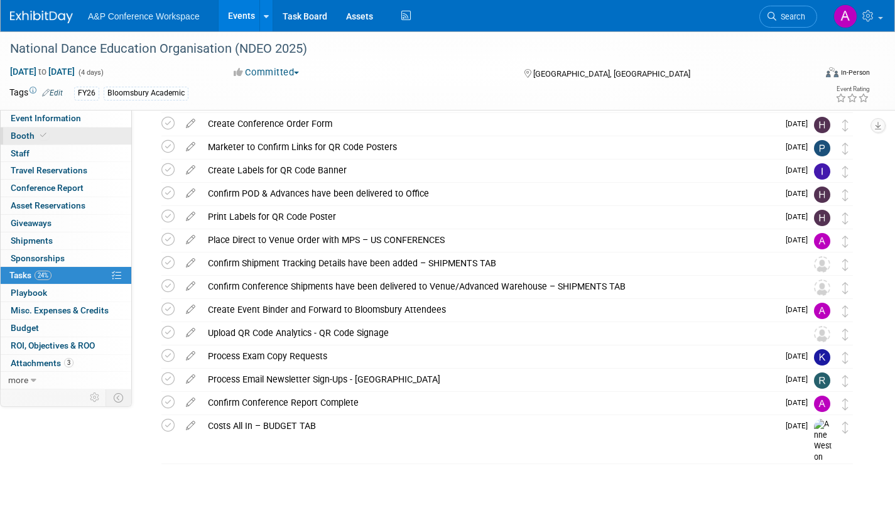
click at [22, 132] on span "Booth" at bounding box center [30, 136] width 38 height 10
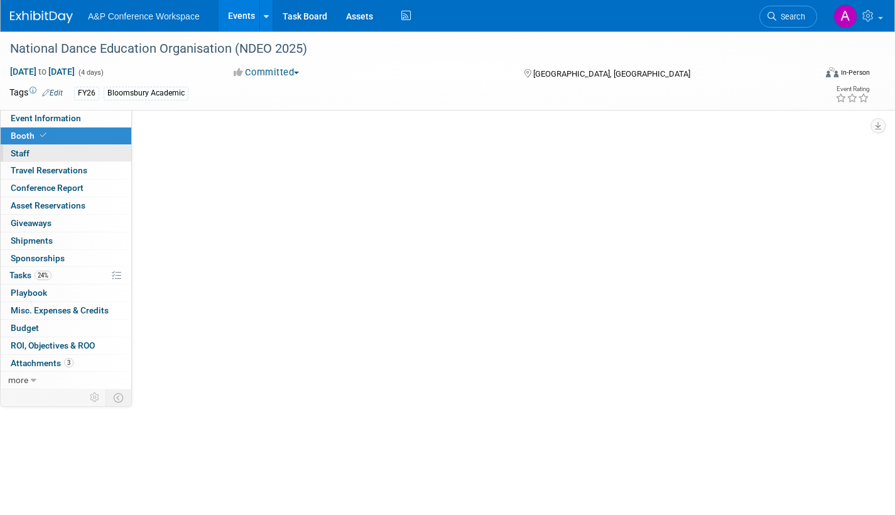
scroll to position [0, 0]
select select "BUMD"
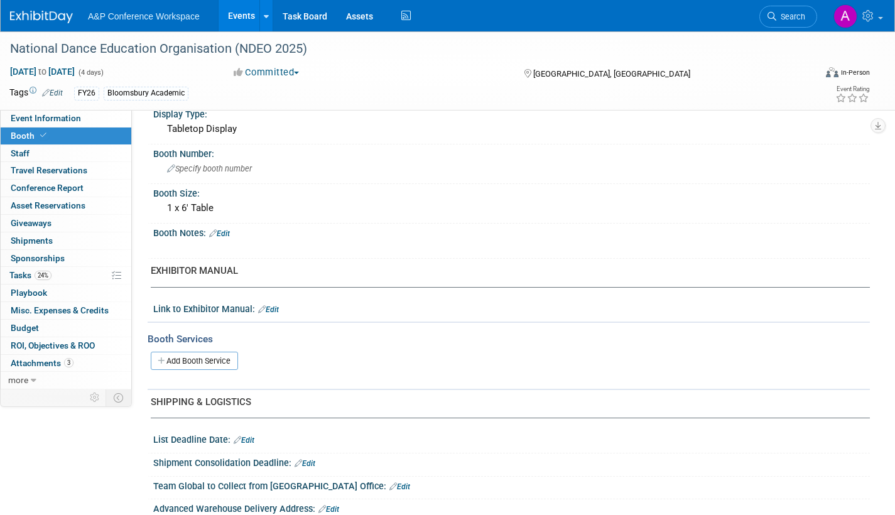
scroll to position [173, 0]
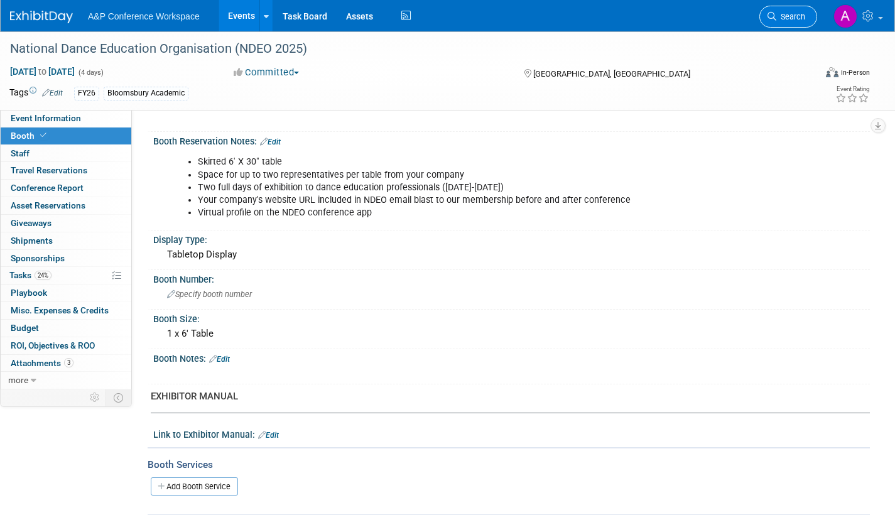
click at [802, 16] on span "Search" at bounding box center [790, 16] width 29 height 9
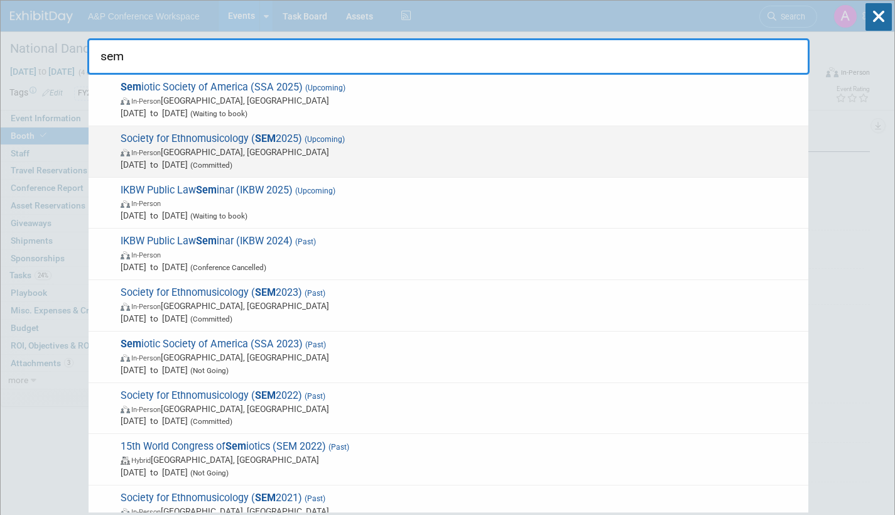
type input "sem"
click at [347, 148] on span "In-Person Atlanta, GA" at bounding box center [461, 152] width 681 height 13
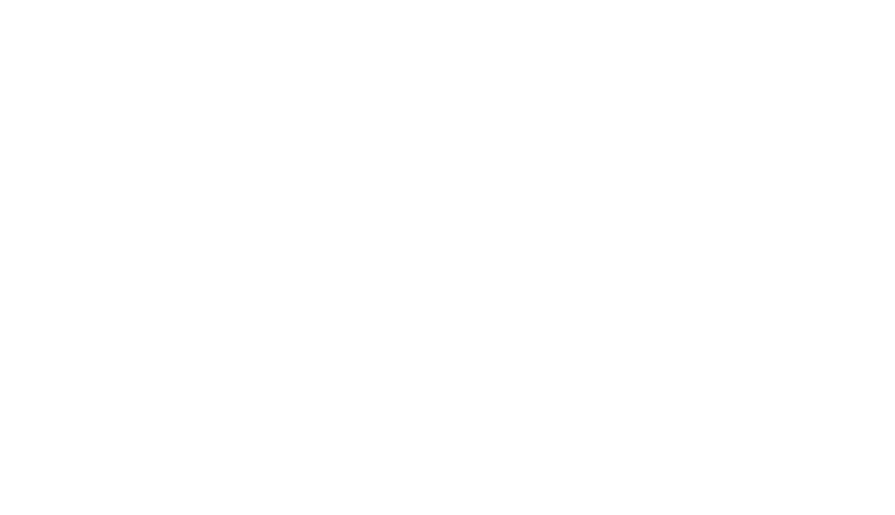
select select "Annual"
select select "Level 2"
select select "In-Person Booth"
select select "Music & Sound Studies"
select select "Bloomsbury Academic"
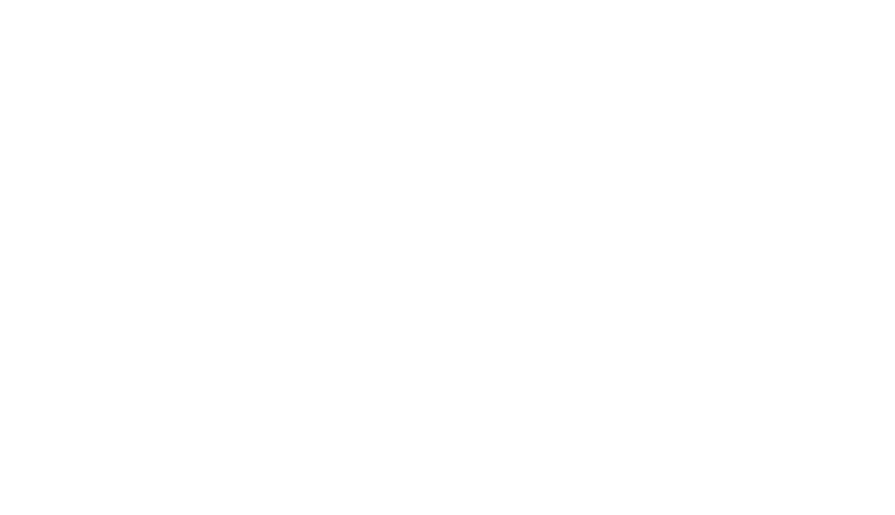
select select "[PERSON_NAME]"
select select "Brand/Subject Presence​"
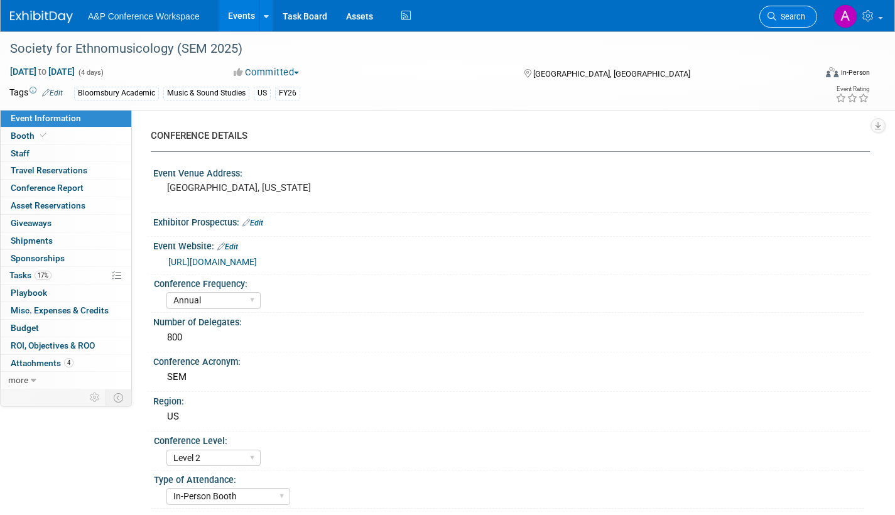
click at [788, 23] on link "Search" at bounding box center [788, 17] width 58 height 22
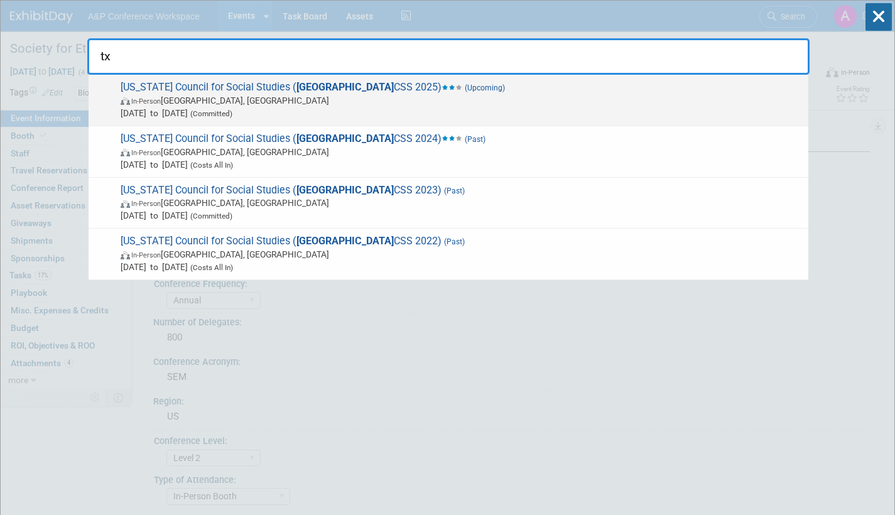
type input "tx"
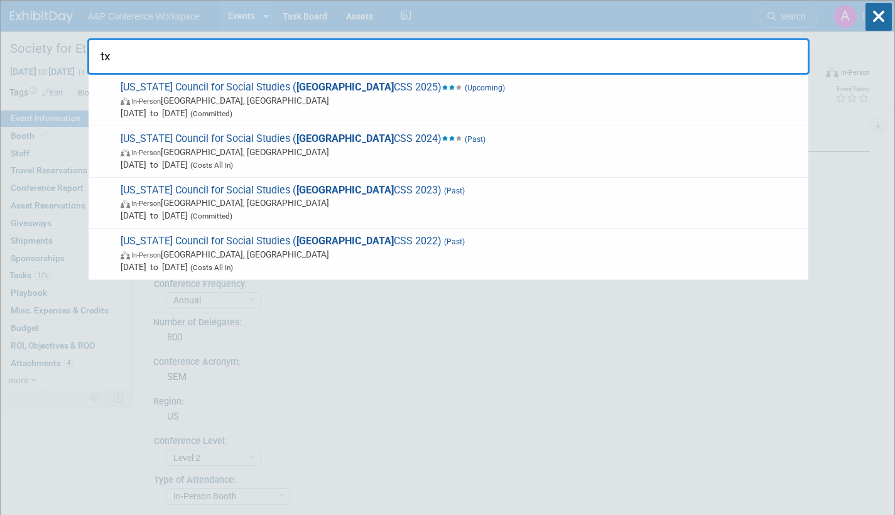
click at [421, 102] on span "In-Person Frisco, TX" at bounding box center [461, 100] width 681 height 13
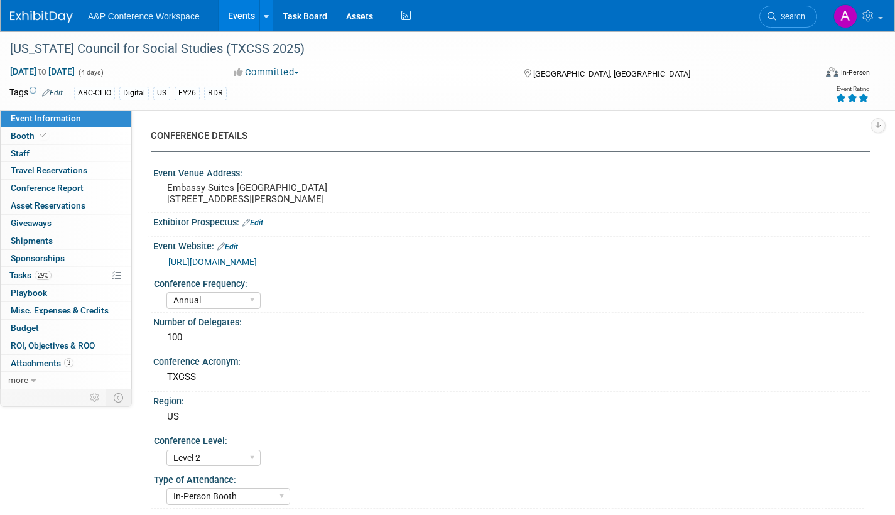
select select "Annual"
select select "Level 2"
select select "In-Person Booth"
select select "Schools"
select select "Bloomsbury Digital Resources"
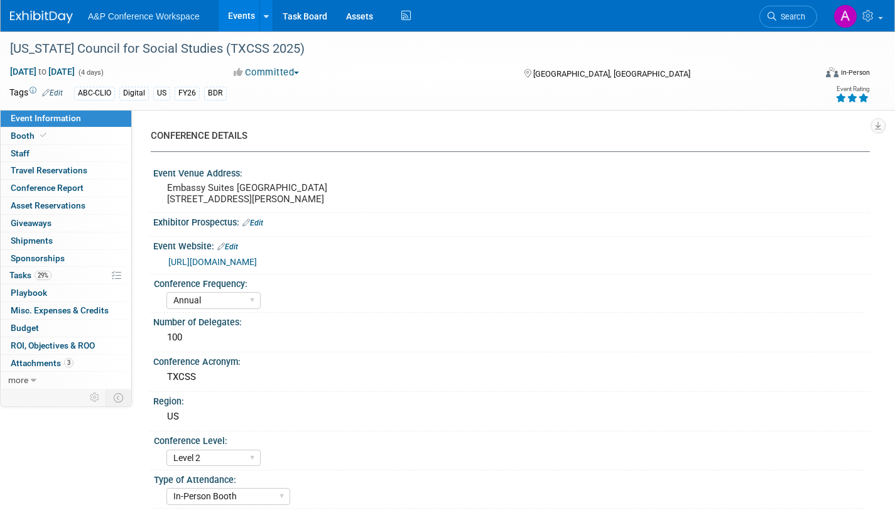
select select "[PERSON_NAME]"
select select "BDR Product Awareness and Trial Generation​"
click at [803, 18] on span "Search" at bounding box center [790, 16] width 29 height 9
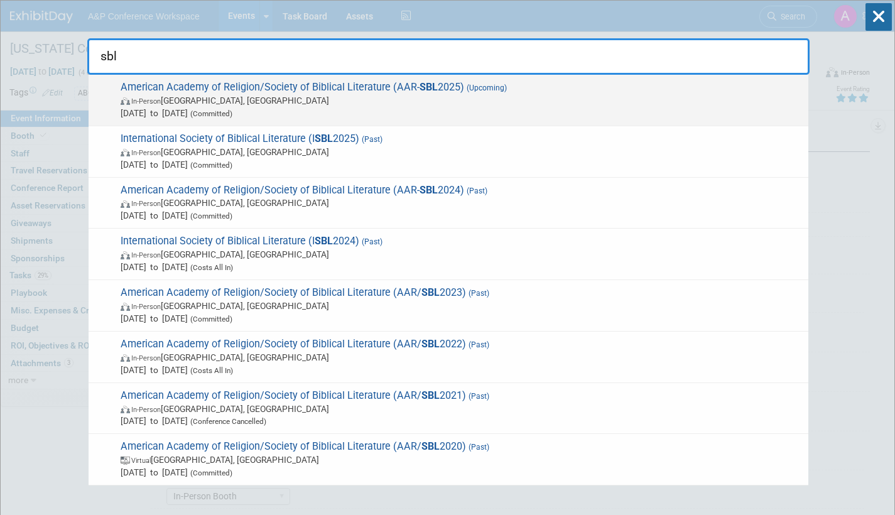
type input "sbl"
click at [455, 107] on span "Nov 22, 2025 to Nov 25, 2025 (Committed)" at bounding box center [461, 113] width 681 height 13
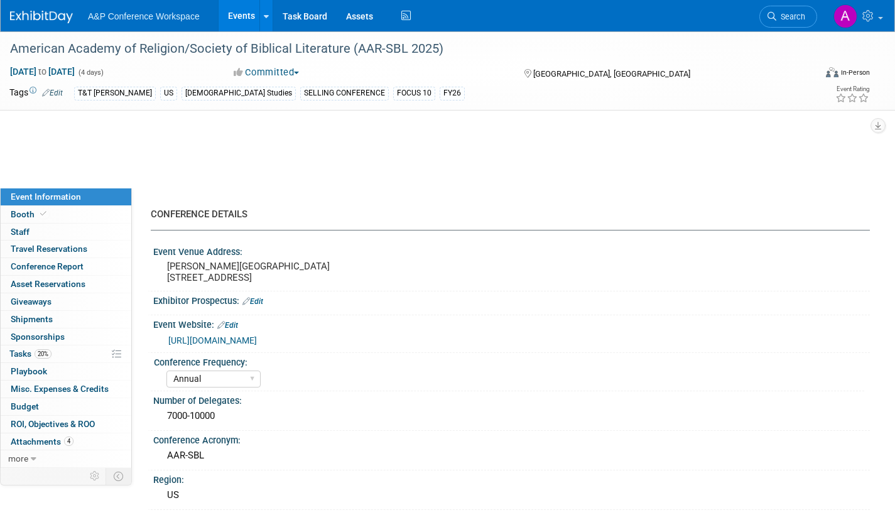
select select "Annual"
select select "Level 1"
select select "In-Person Booth"
select select "[DEMOGRAPHIC_DATA] Studies"
select select "T&T [PERSON_NAME]"
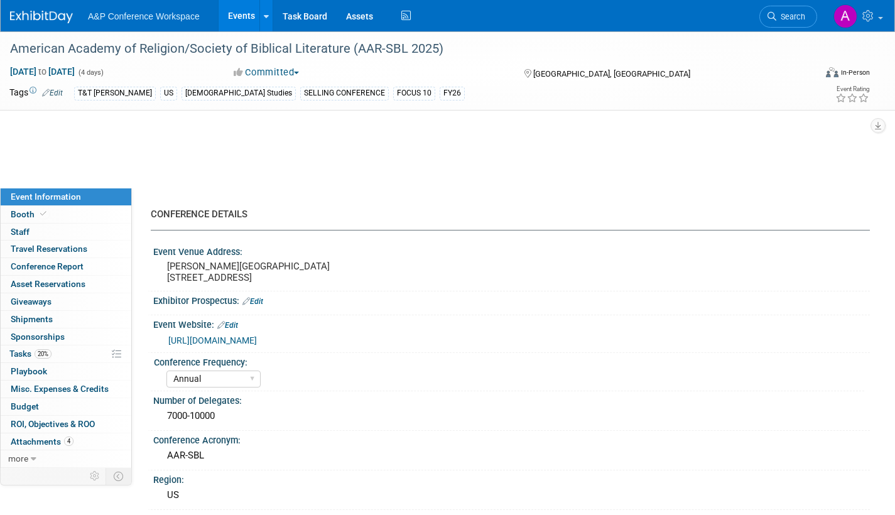
select select "[PERSON_NAME]"
select select "Networking/Commissioning"
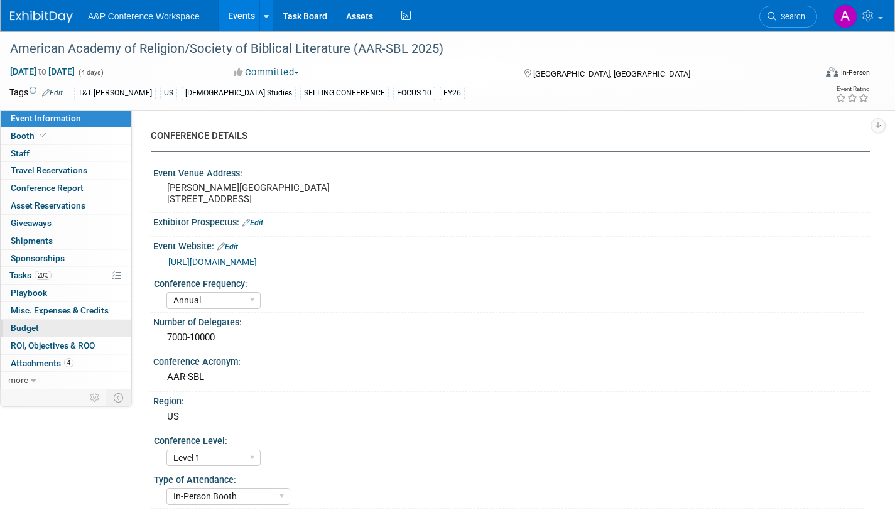
click at [23, 328] on span "Budget" at bounding box center [25, 328] width 28 height 10
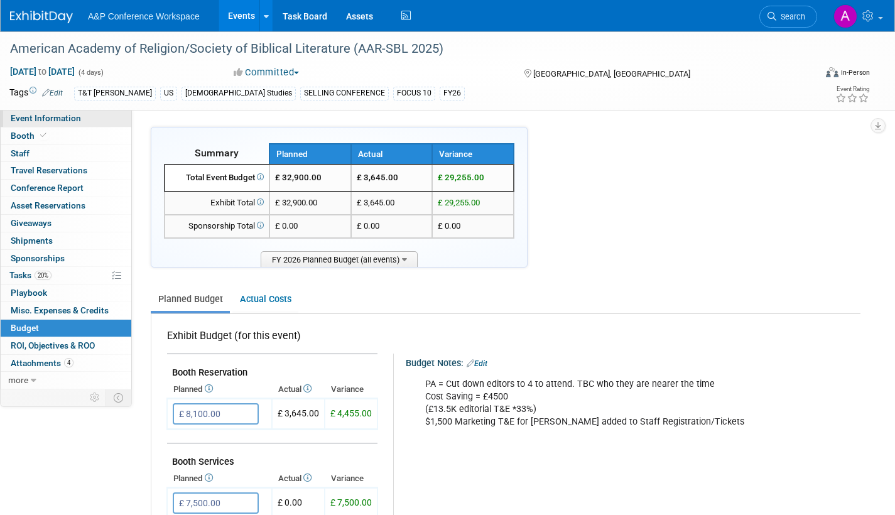
click at [65, 114] on span "Event Information" at bounding box center [46, 118] width 70 height 10
select select "Annual"
select select "Level 1"
select select "In-Person Booth"
select select "[DEMOGRAPHIC_DATA] Studies"
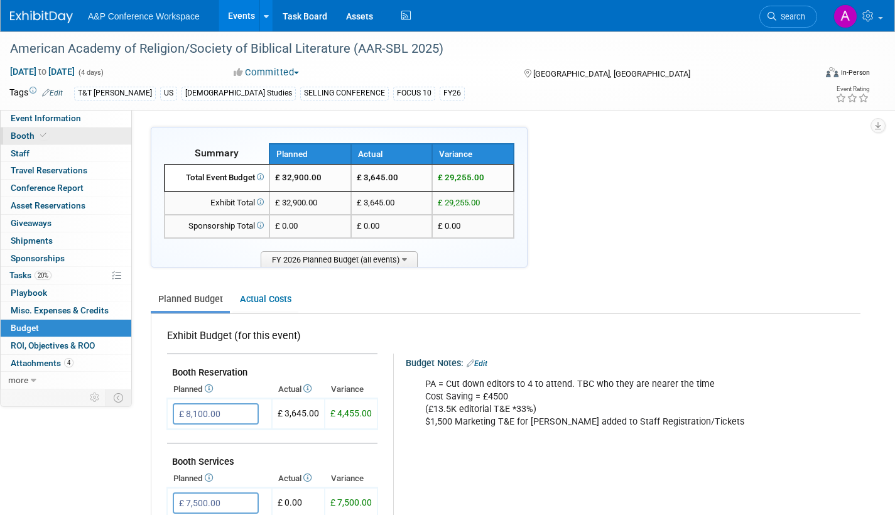
select select "T&T [PERSON_NAME]"
select select "[PERSON_NAME]"
select select "Networking/Commissioning"
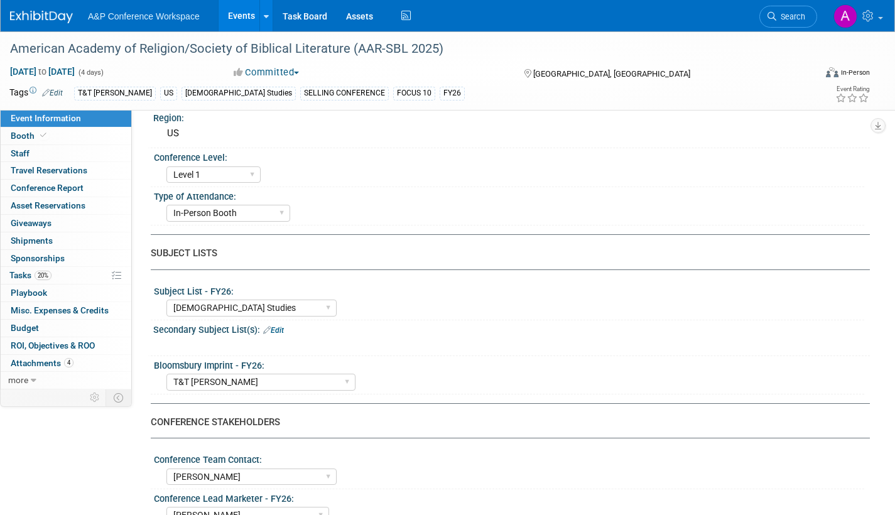
scroll to position [314, 0]
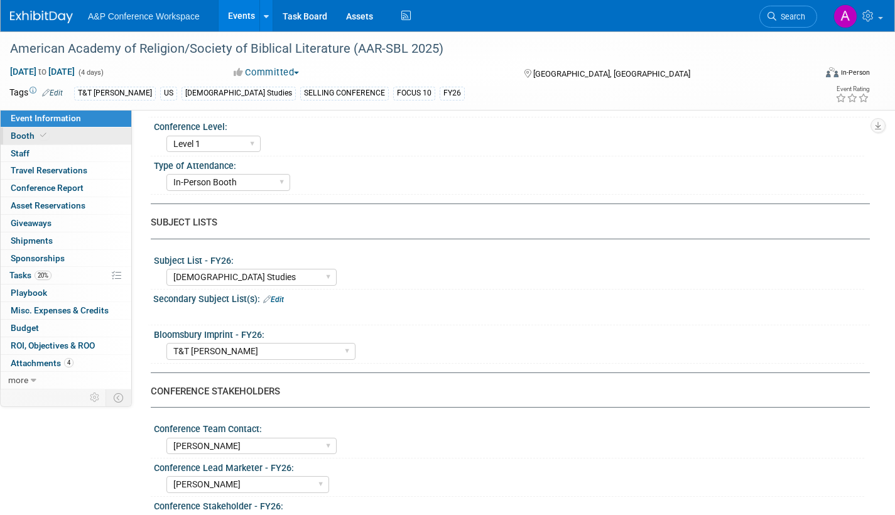
click at [7, 132] on link "Booth" at bounding box center [66, 135] width 131 height 17
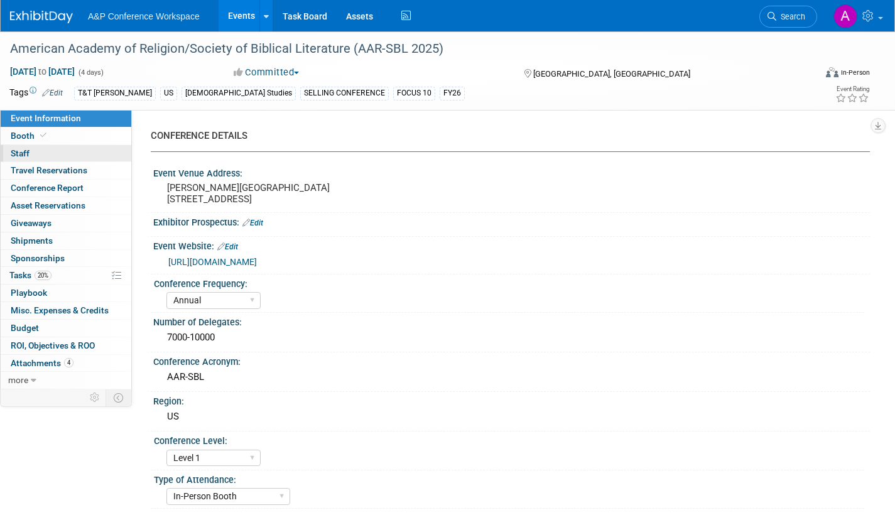
select select "CUAP"
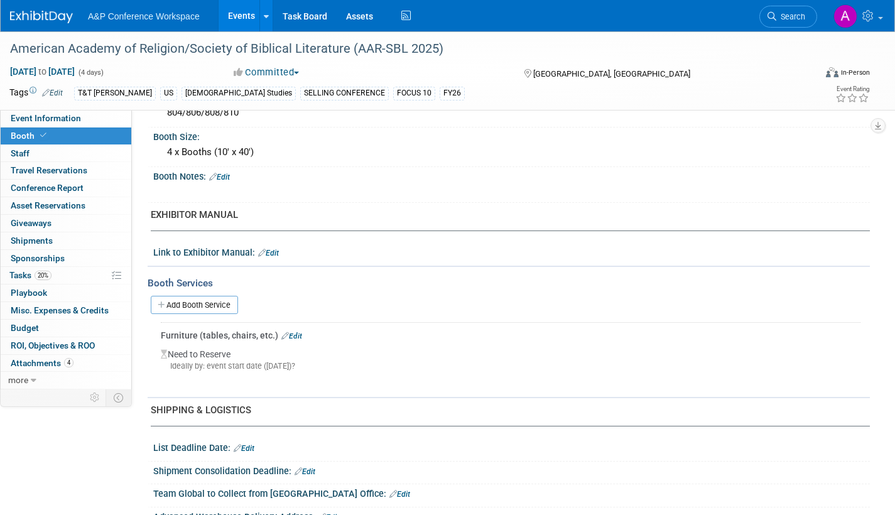
scroll to position [298, 0]
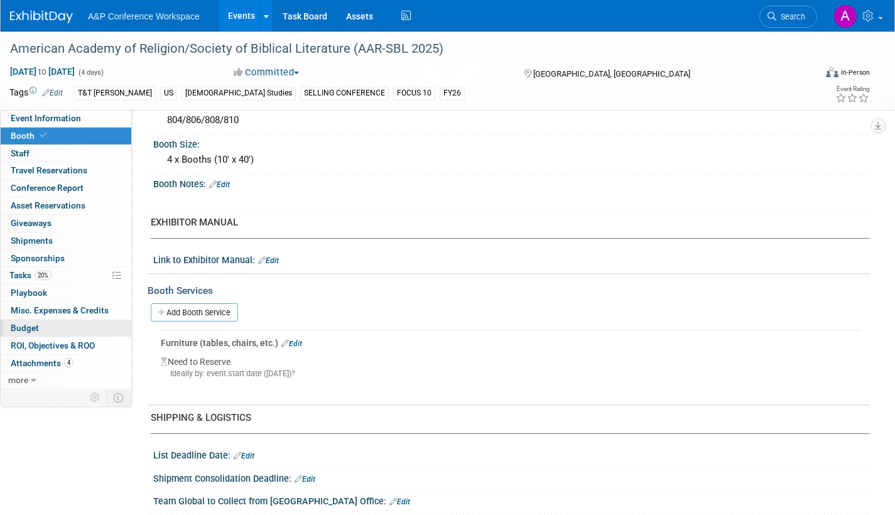
click at [20, 325] on span "Budget" at bounding box center [25, 328] width 28 height 10
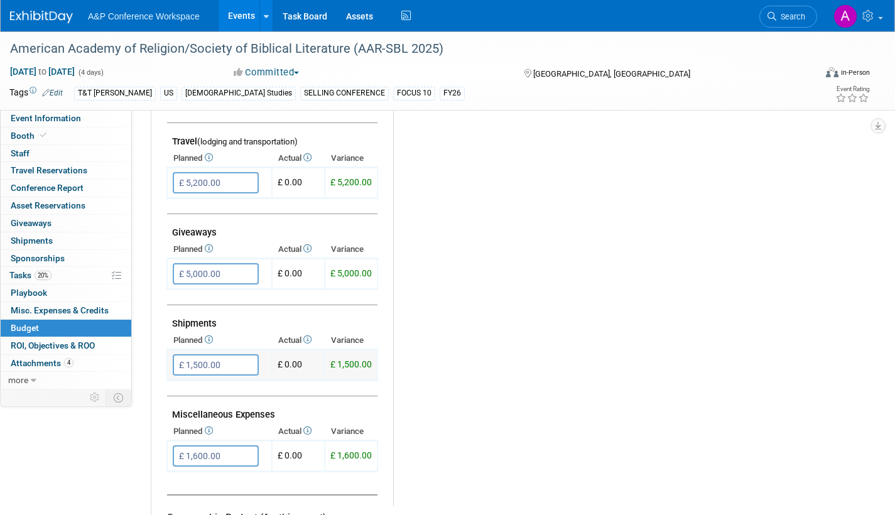
scroll to position [502, 0]
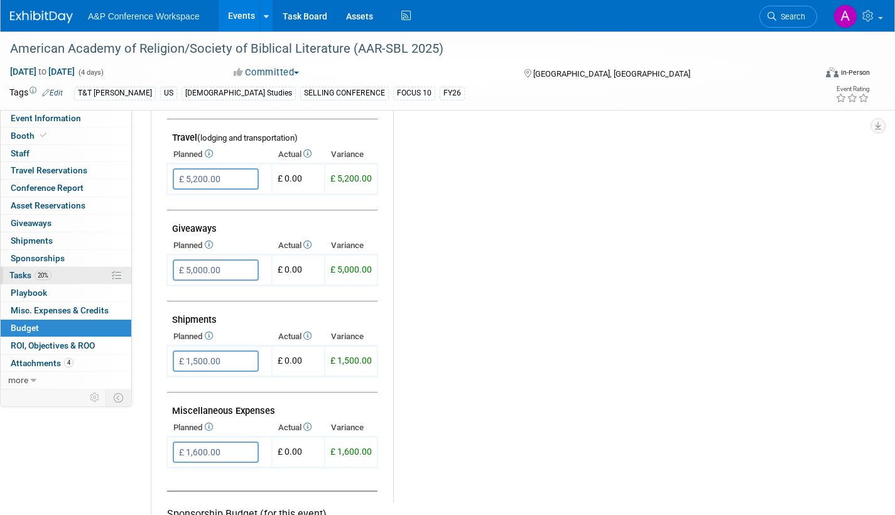
click at [9, 273] on span "Tasks 20%" at bounding box center [30, 275] width 42 height 10
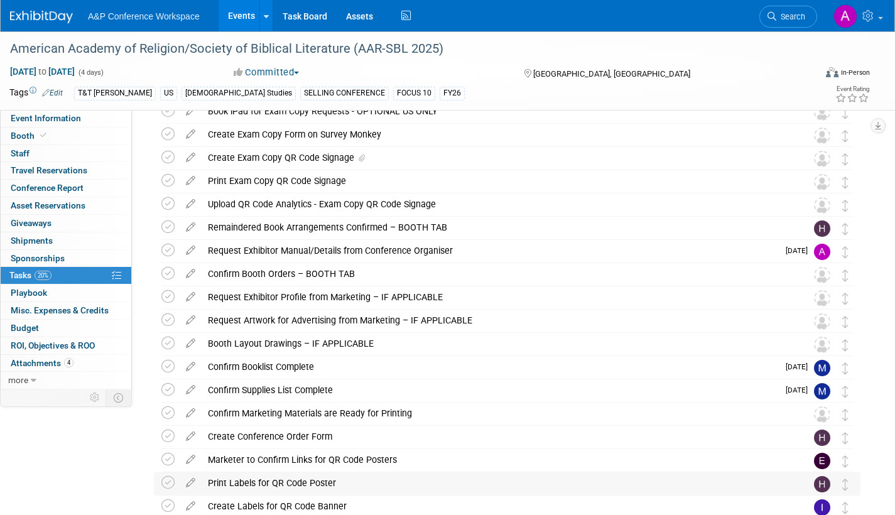
scroll to position [126, 0]
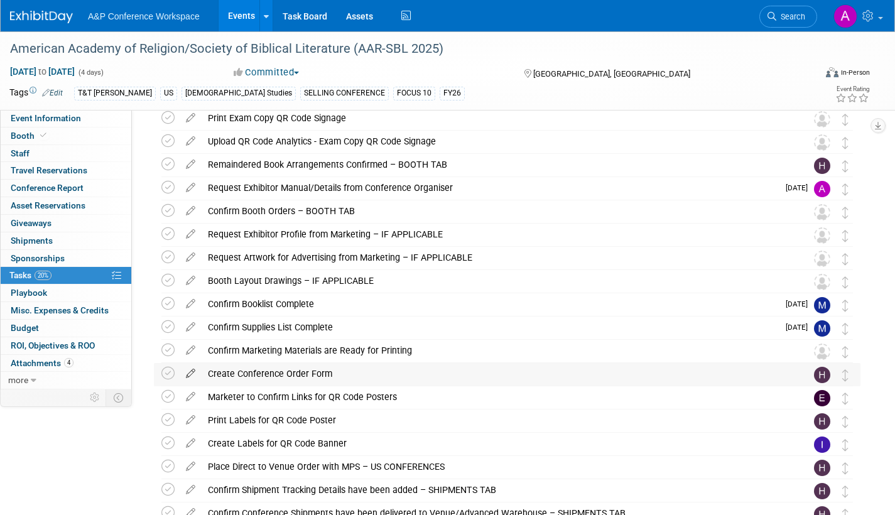
click at [190, 374] on icon at bounding box center [191, 371] width 22 height 16
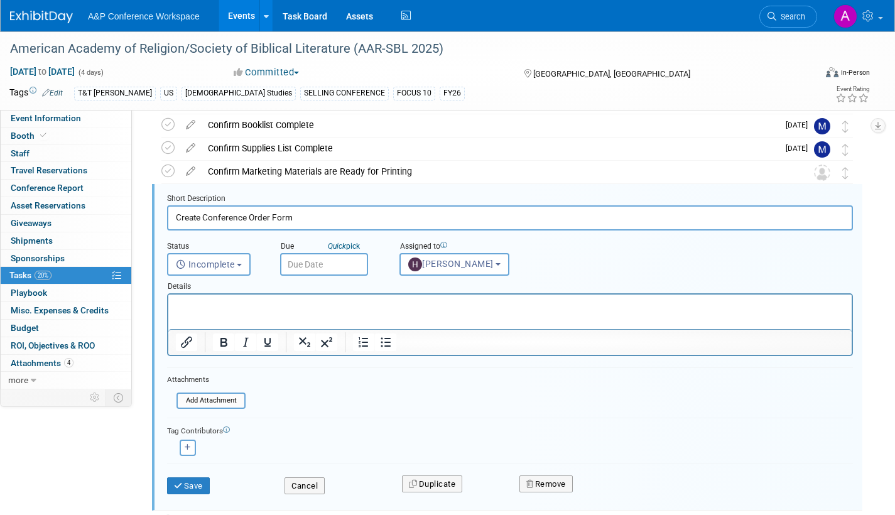
scroll to position [0, 0]
click at [467, 266] on span "[PERSON_NAME]" at bounding box center [450, 264] width 85 height 10
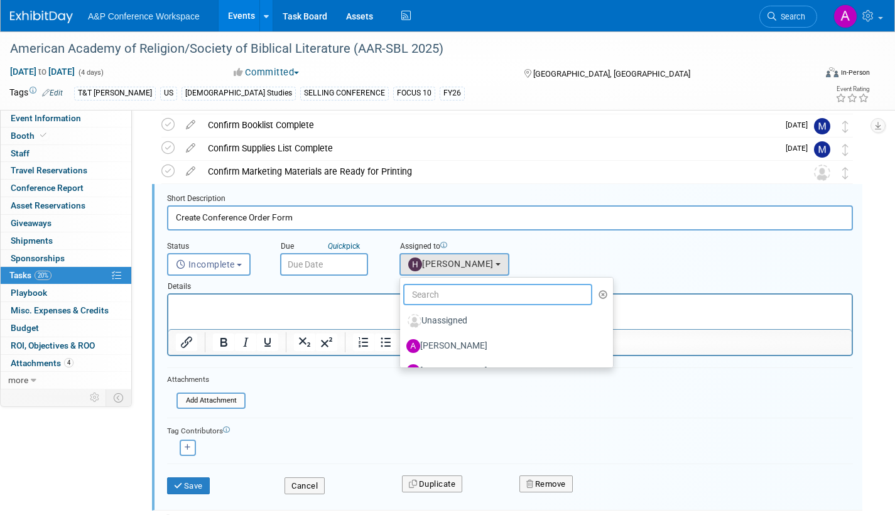
click at [446, 296] on input "text" at bounding box center [497, 294] width 189 height 21
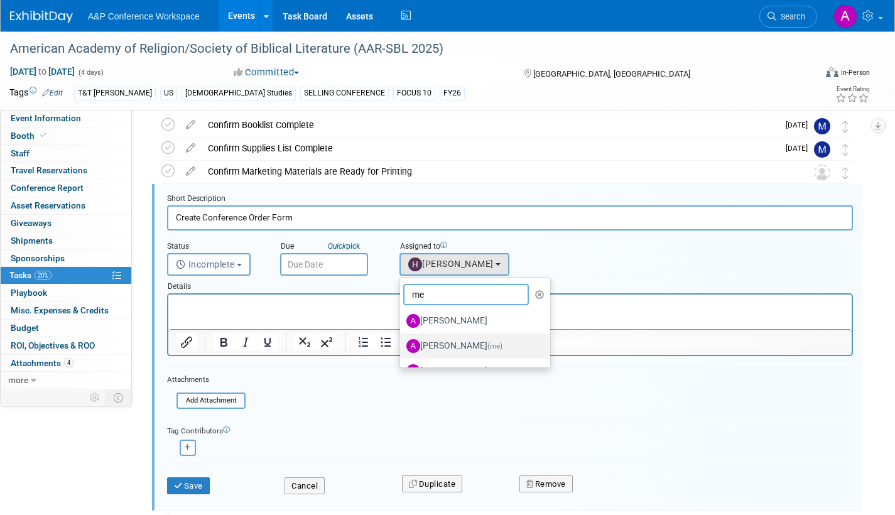
type input "me"
drag, startPoint x: 473, startPoint y: 345, endPoint x: 443, endPoint y: 335, distance: 32.4
click at [473, 345] on label "[PERSON_NAME] (me)" at bounding box center [471, 346] width 131 height 20
click at [402, 345] on input "[PERSON_NAME] (me)" at bounding box center [398, 344] width 8 height 8
select select "3fc68575-f872-4db6-8d2a-11755123f12c"
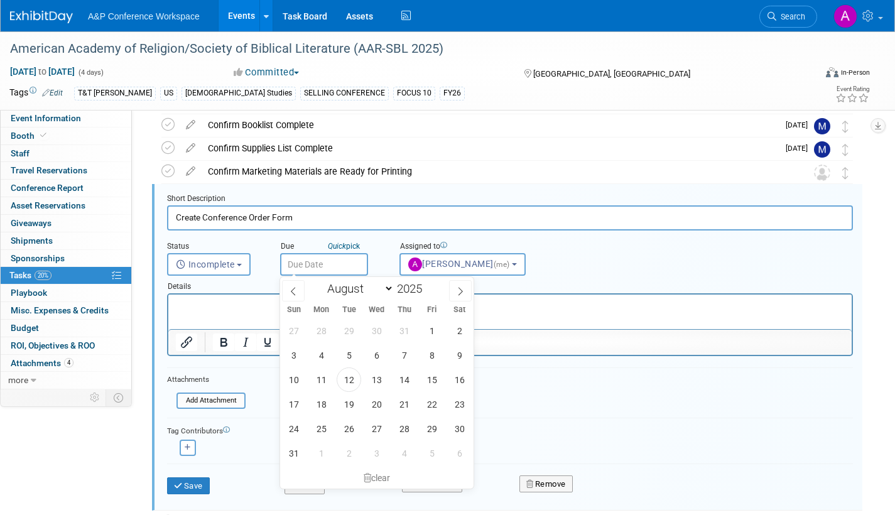
click at [347, 259] on input "text" at bounding box center [324, 264] width 88 height 23
click at [458, 290] on icon at bounding box center [460, 291] width 9 height 9
select select "8"
click at [321, 378] on span "15" at bounding box center [321, 379] width 24 height 24
type input "Sep 15, 2025"
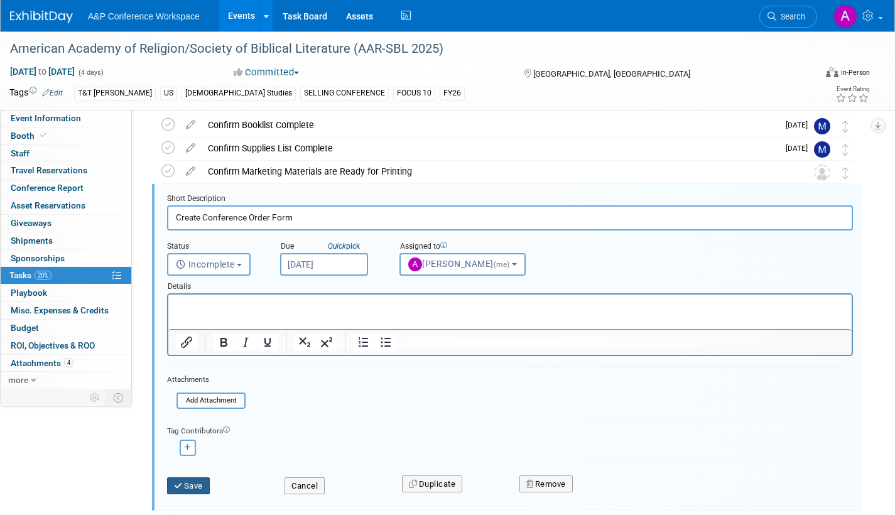
click at [194, 494] on button "Save" at bounding box center [188, 486] width 43 height 18
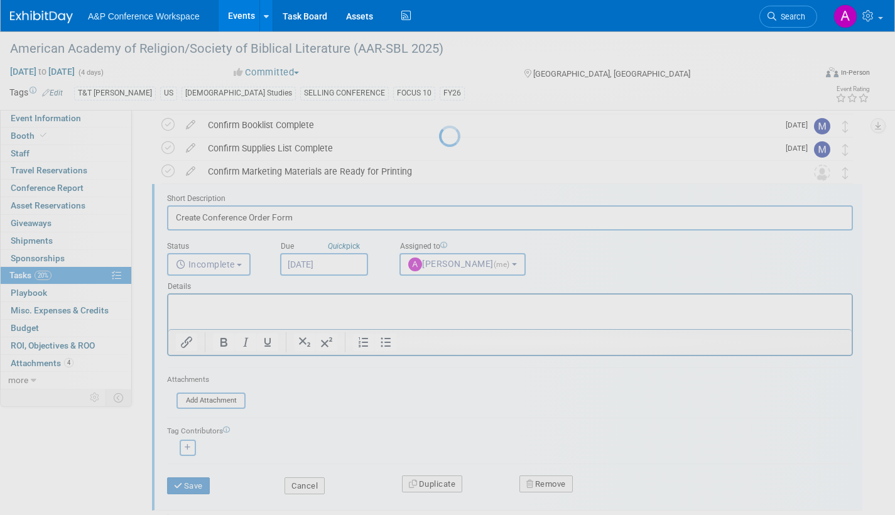
click at [439, 486] on div at bounding box center [448, 257] width 18 height 515
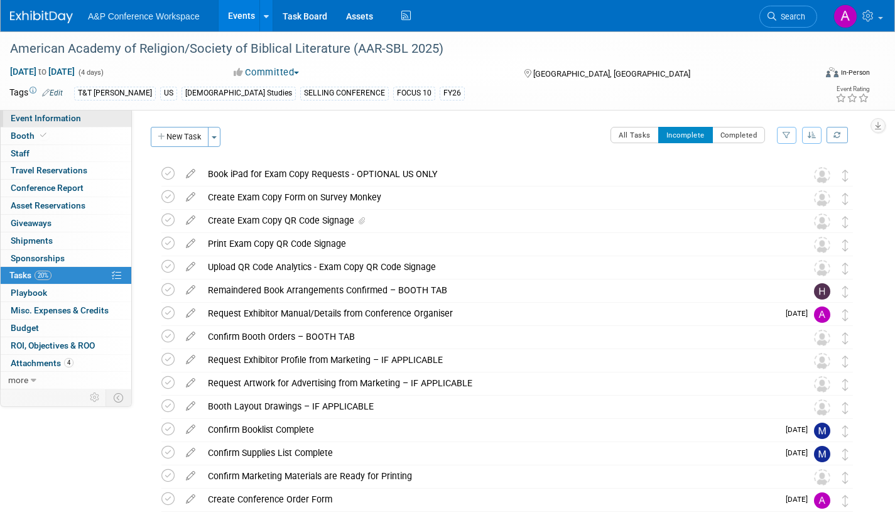
click at [63, 119] on span "Event Information" at bounding box center [46, 118] width 70 height 10
select select "Annual"
select select "Level 1"
select select "In-Person Booth"
select select "[DEMOGRAPHIC_DATA] Studies"
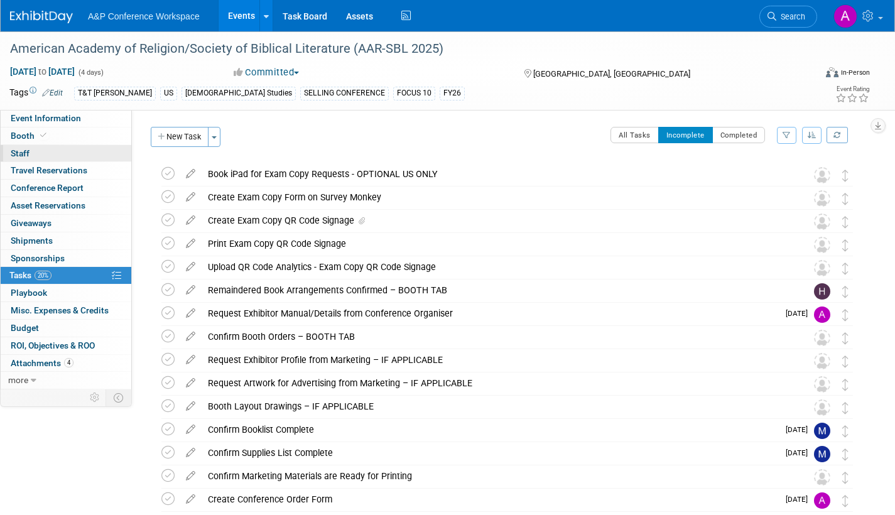
select select "T&T [PERSON_NAME]"
select select "[PERSON_NAME]"
select select "Networking/Commissioning"
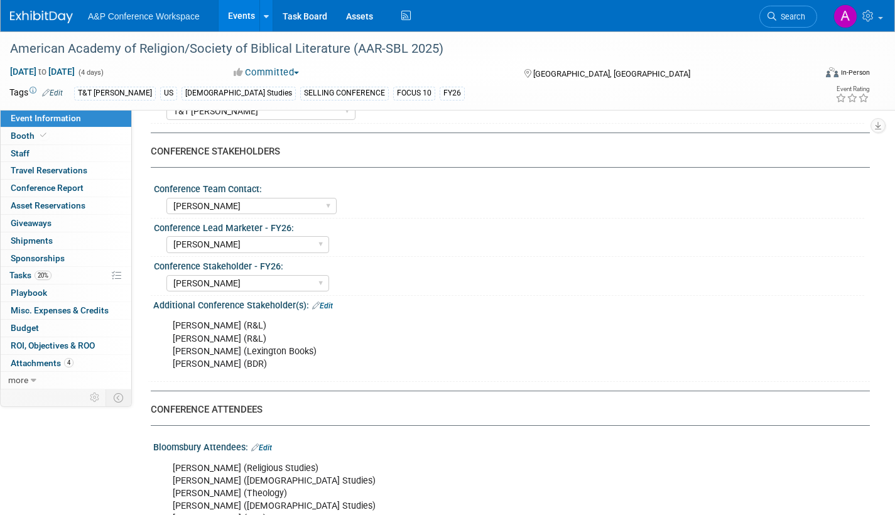
scroll to position [377, 0]
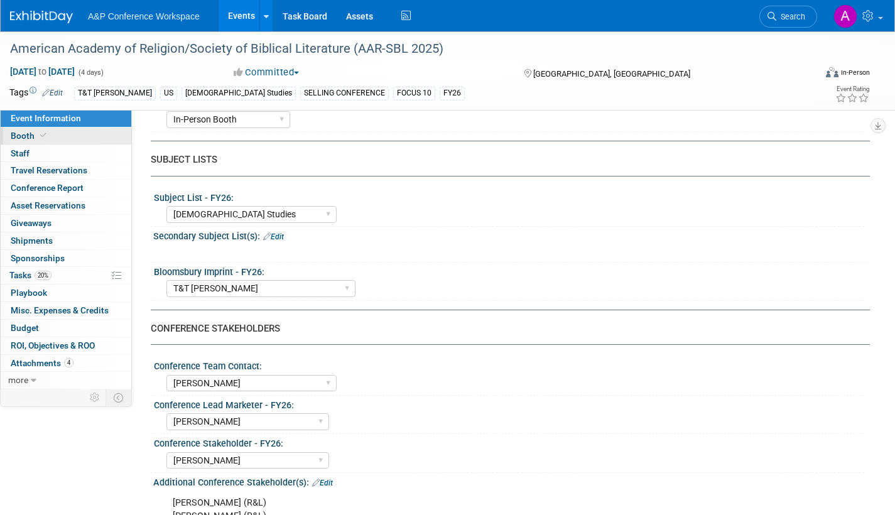
click at [28, 132] on span "Booth" at bounding box center [30, 136] width 38 height 10
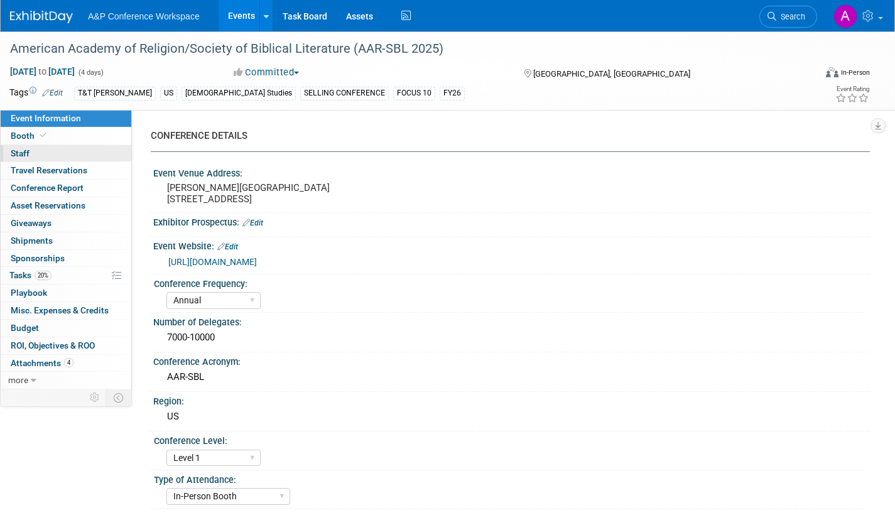
select select "CUAP"
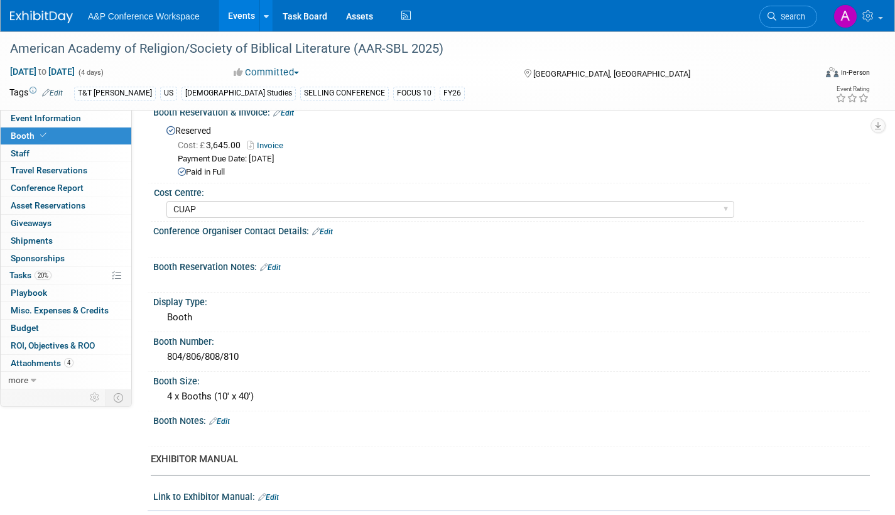
scroll to position [251, 0]
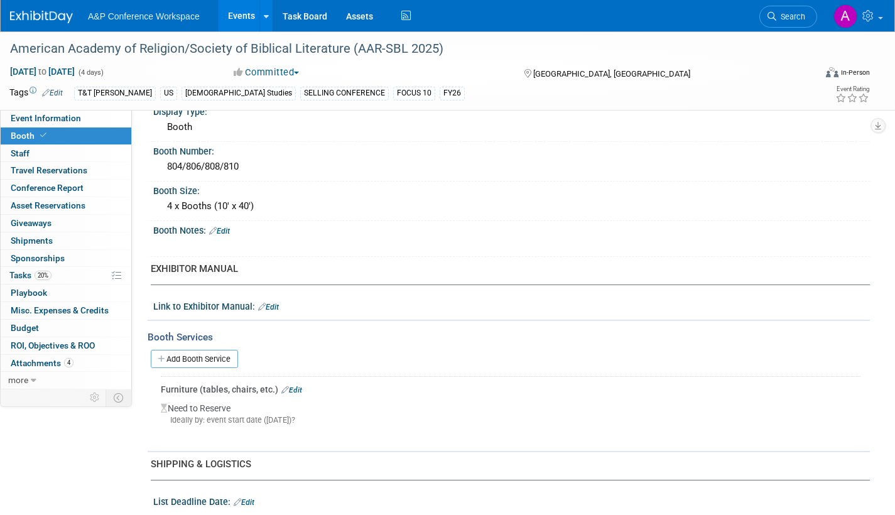
click at [230, 231] on link "Edit" at bounding box center [219, 231] width 21 height 9
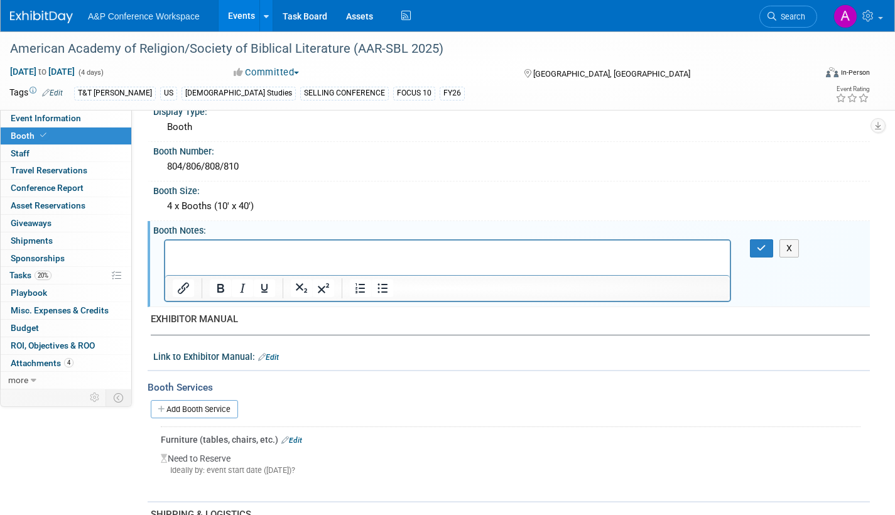
scroll to position [0, 0]
click at [183, 251] on p "Rich Text Area. Press ALT-0 for help." at bounding box center [448, 251] width 550 height 13
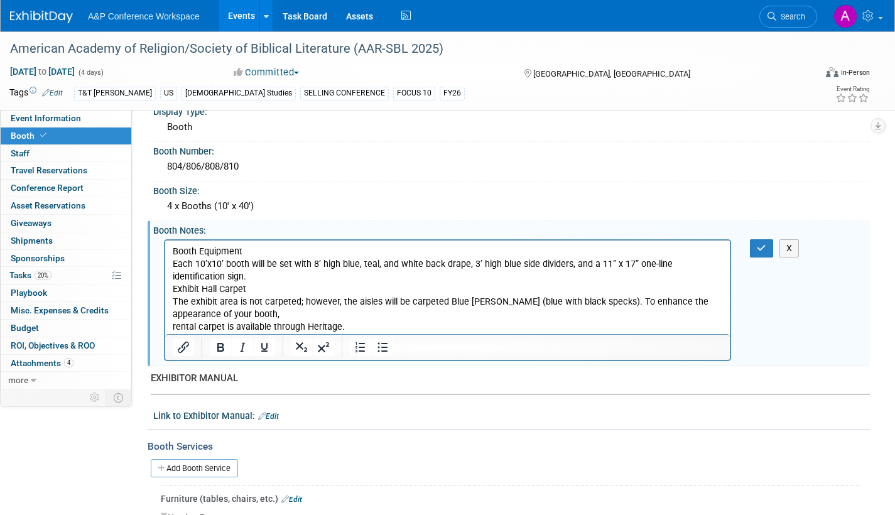
click at [173, 291] on p "Booth Equipment Each 10’x10’ booth will be set with 8’ high blue, teal, and whi…" at bounding box center [448, 289] width 550 height 89
click at [759, 250] on icon "button" at bounding box center [761, 248] width 9 height 9
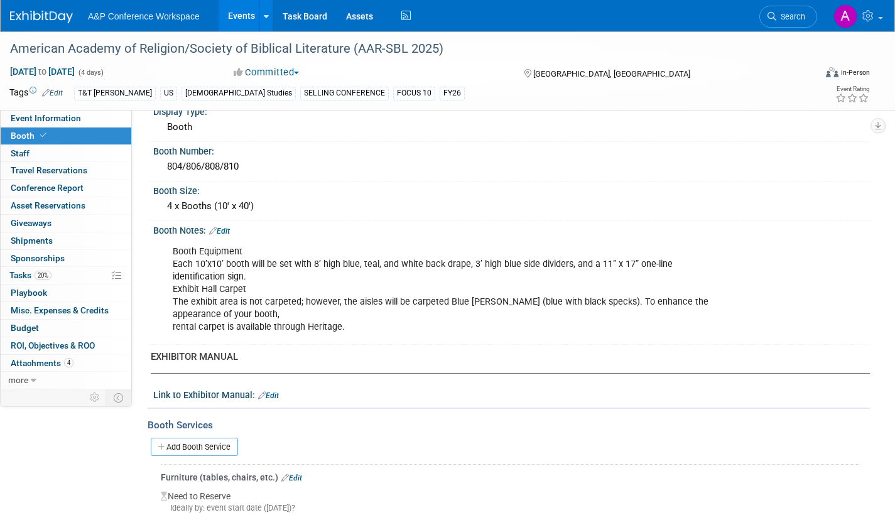
click at [266, 394] on link "Edit" at bounding box center [268, 395] width 21 height 9
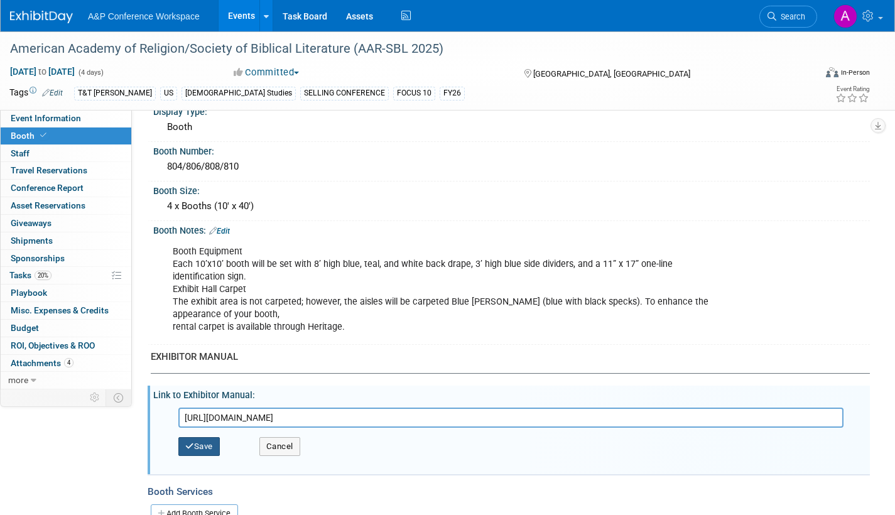
type input "[URL][DOMAIN_NAME]"
click at [197, 443] on button "Save" at bounding box center [198, 446] width 41 height 19
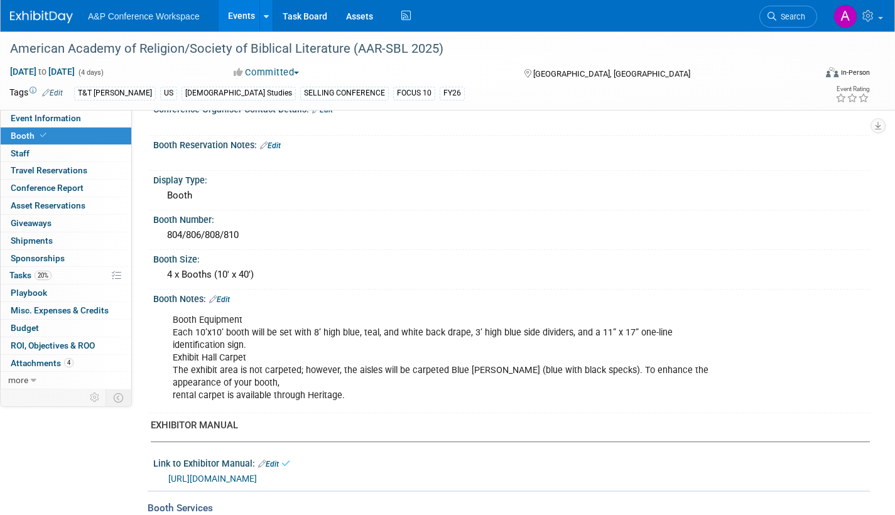
scroll to position [126, 0]
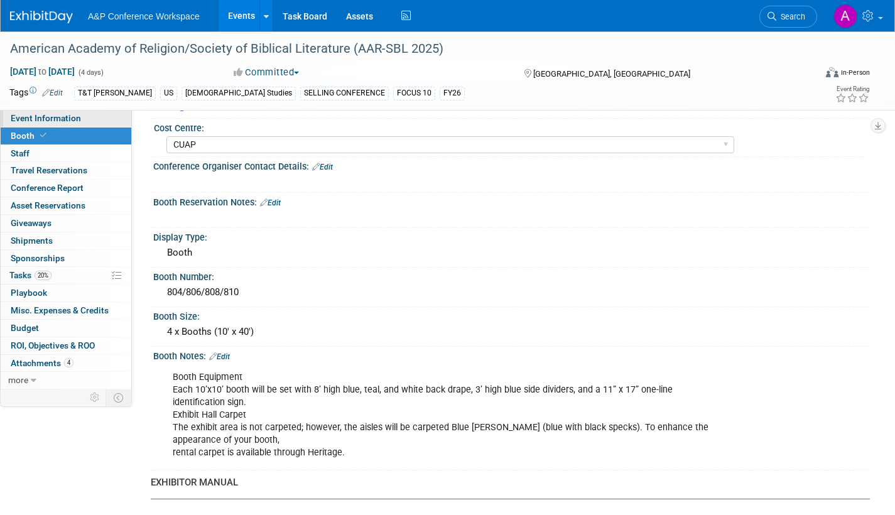
click at [77, 121] on span "Event Information" at bounding box center [46, 118] width 70 height 10
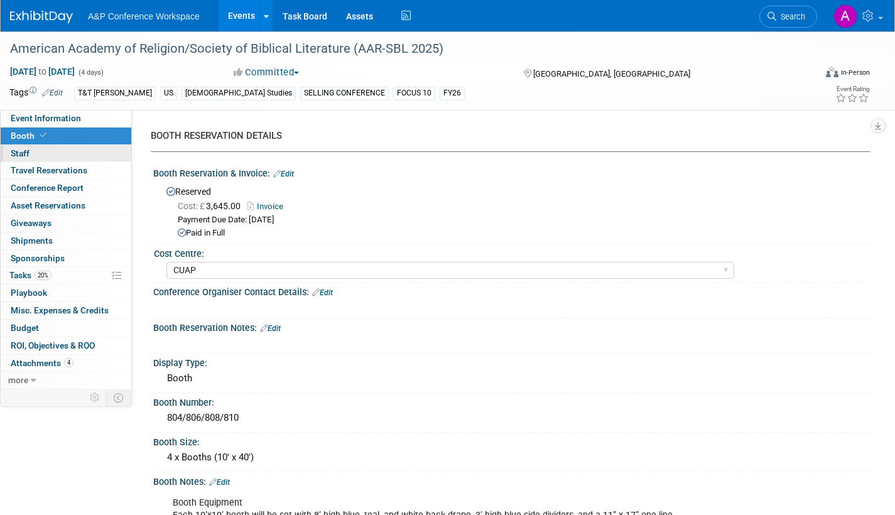
select select "Annual"
select select "Level 1"
select select "In-Person Booth"
select select "[DEMOGRAPHIC_DATA] Studies"
select select "T&T [PERSON_NAME]"
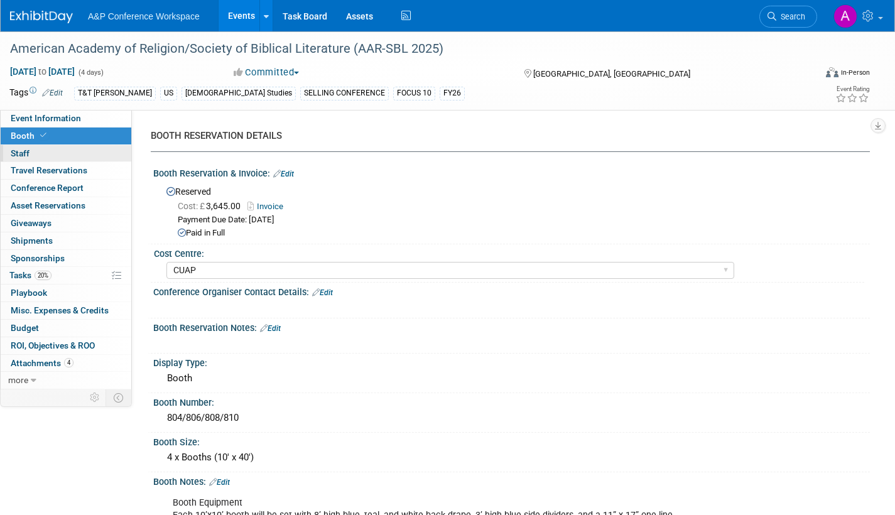
select select "[PERSON_NAME]"
select select "Networking/Commissioning"
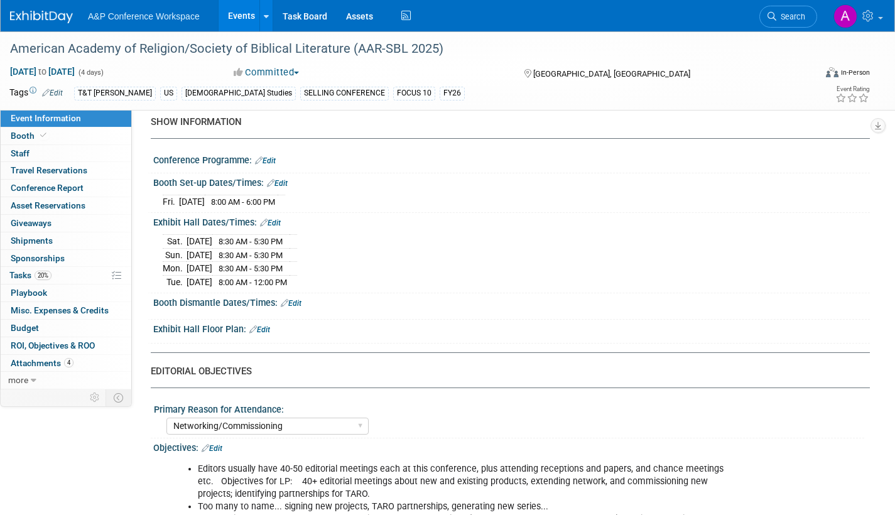
scroll to position [1068, 0]
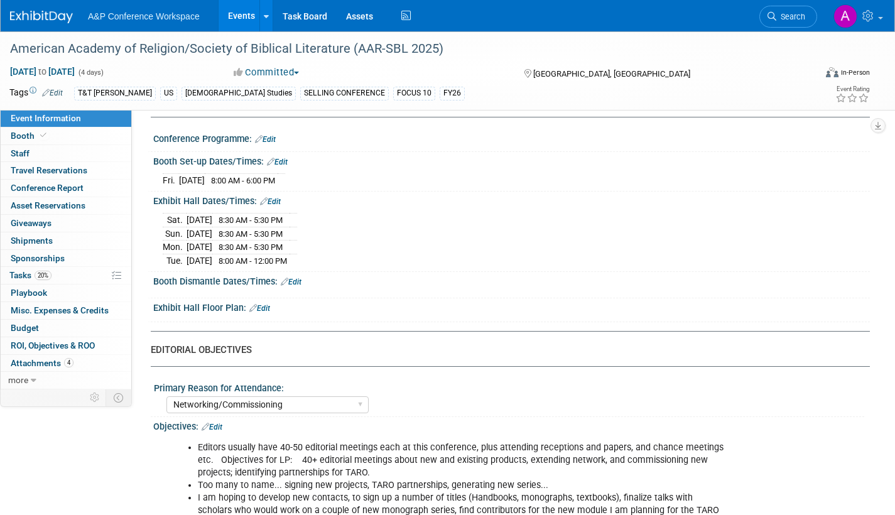
click at [298, 286] on link "Edit" at bounding box center [291, 282] width 21 height 9
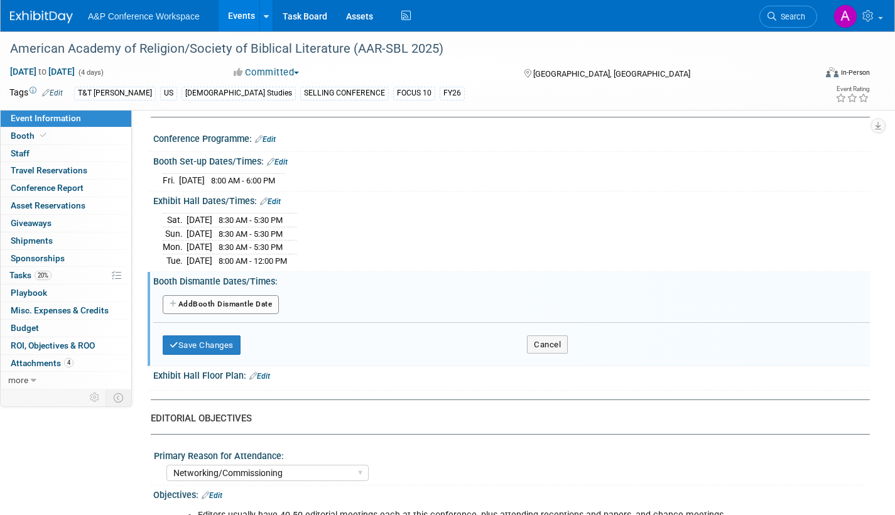
click at [257, 314] on button "Add Another Booth Dismantle Date" at bounding box center [221, 304] width 116 height 19
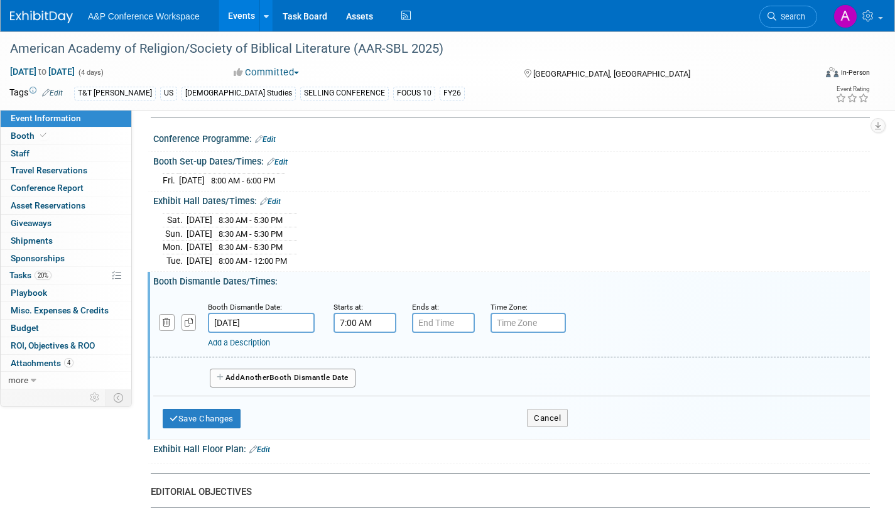
click at [350, 333] on input "7:00 AM" at bounding box center [364, 323] width 63 height 20
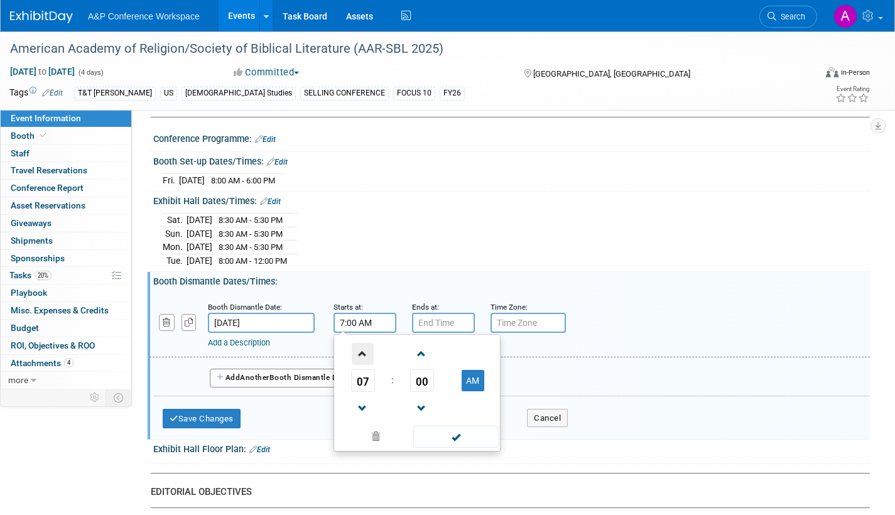
click at [364, 362] on span at bounding box center [363, 354] width 22 height 22
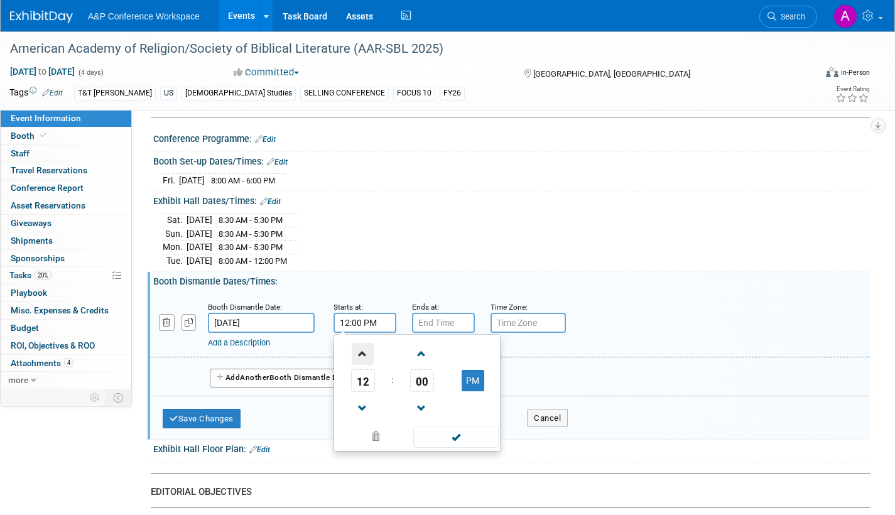
click at [364, 362] on span at bounding box center [363, 354] width 22 height 22
click at [364, 418] on span at bounding box center [363, 408] width 22 height 22
type input "12:00 PM"
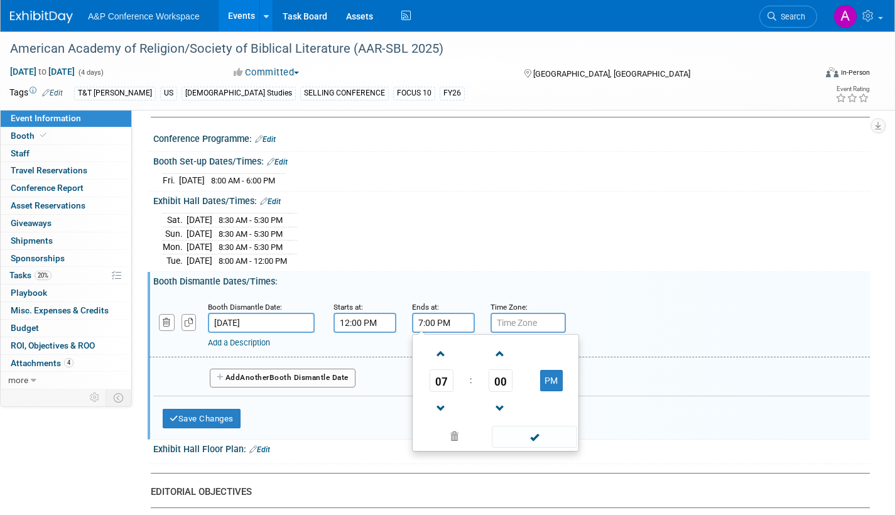
click at [467, 327] on input "7:00 PM" at bounding box center [443, 323] width 63 height 20
click at [438, 418] on span at bounding box center [441, 408] width 22 height 22
type input "6:00 PM"
click at [529, 448] on span at bounding box center [534, 437] width 85 height 22
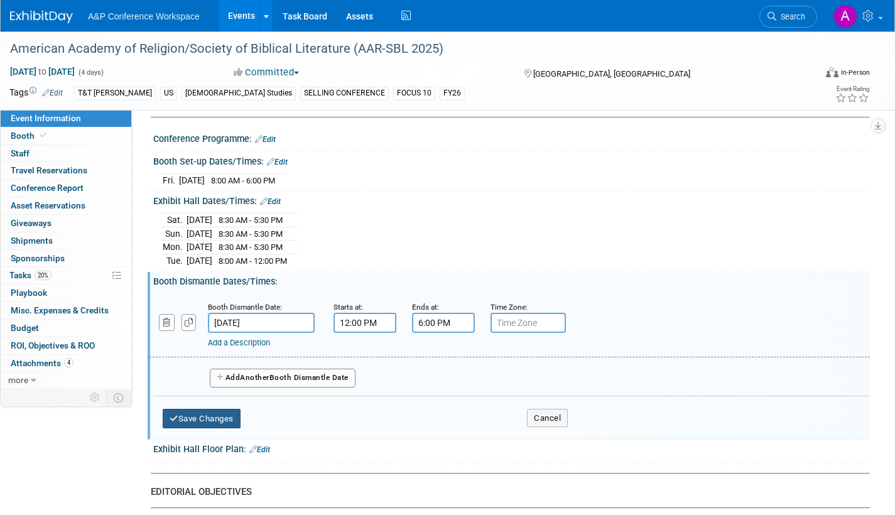
click at [229, 426] on button "Save Changes" at bounding box center [202, 419] width 78 height 20
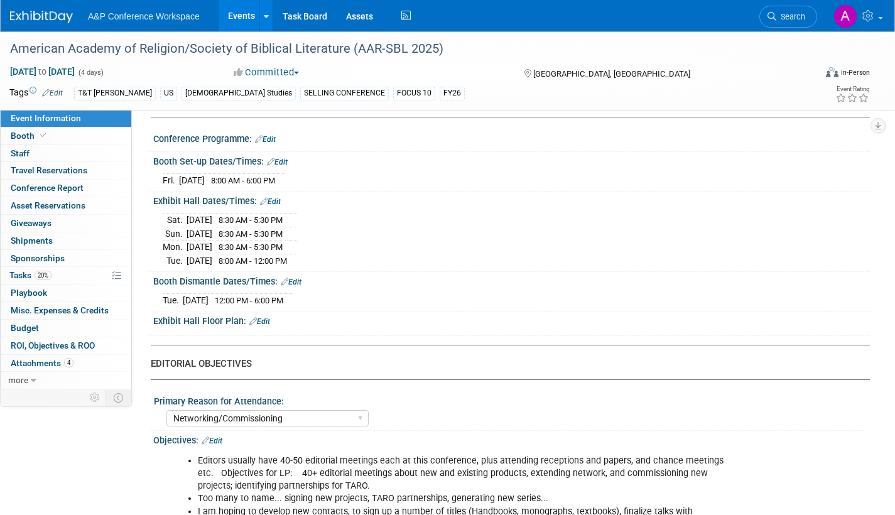
click at [453, 307] on div "Tue. Nov 25, 2025 12:00 PM - 6:00 PM" at bounding box center [512, 298] width 698 height 17
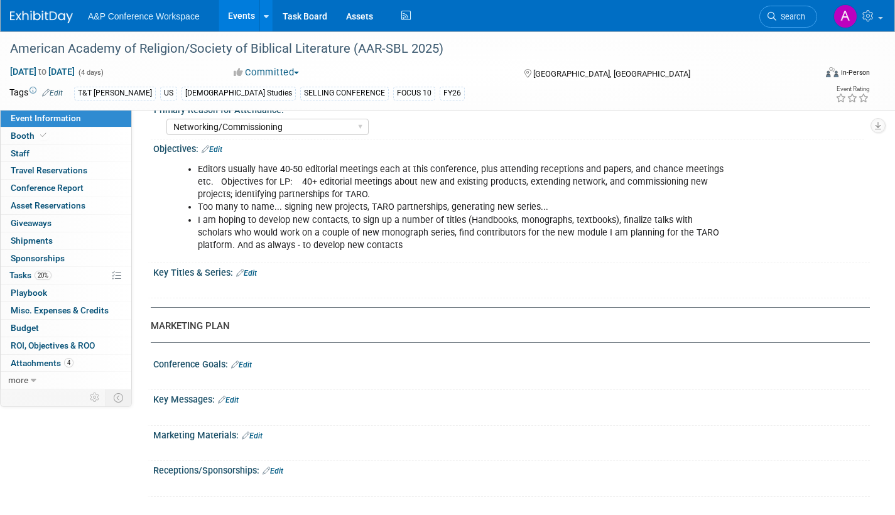
scroll to position [1375, 0]
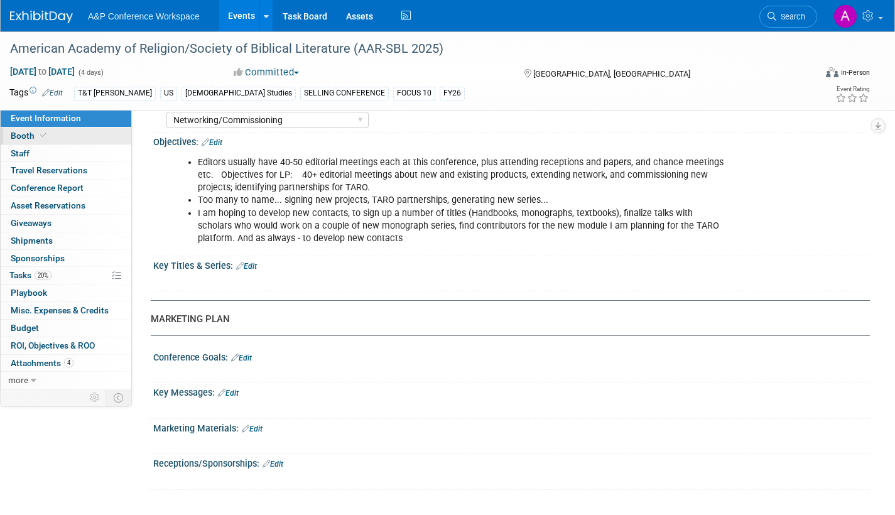
click at [25, 139] on span "Booth" at bounding box center [30, 136] width 38 height 10
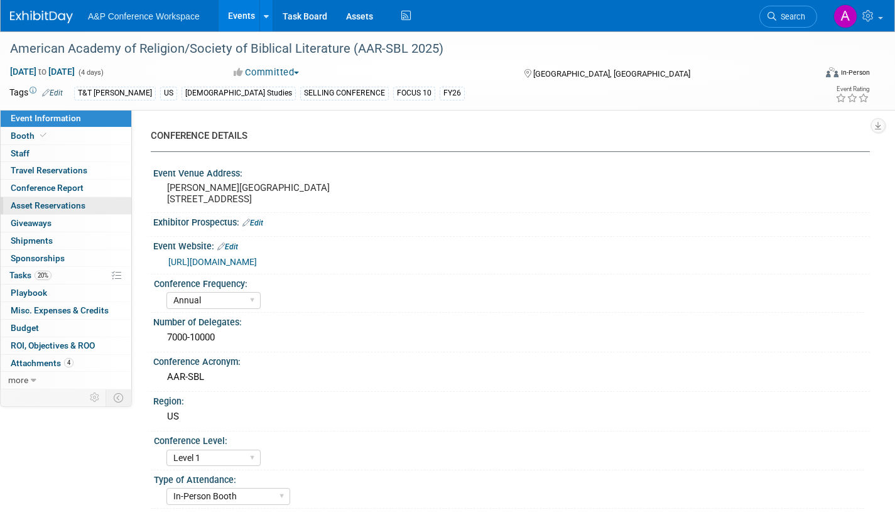
select select "CUAP"
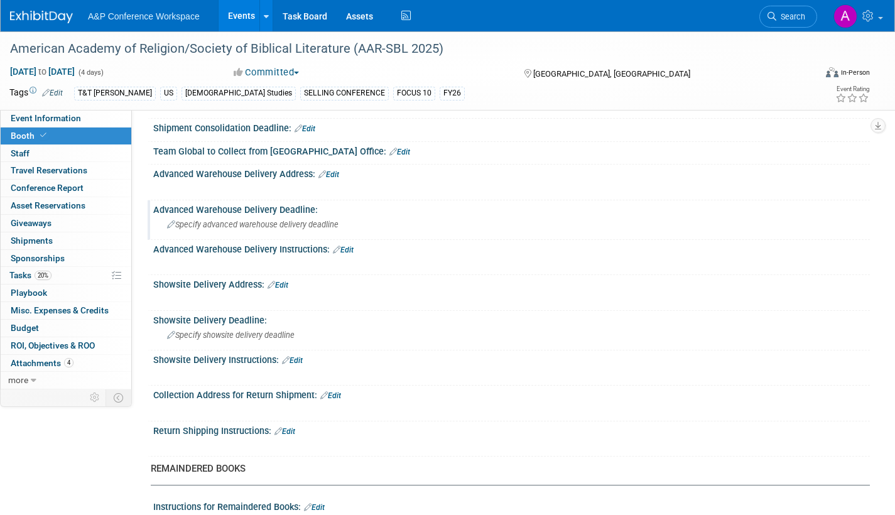
scroll to position [666, 0]
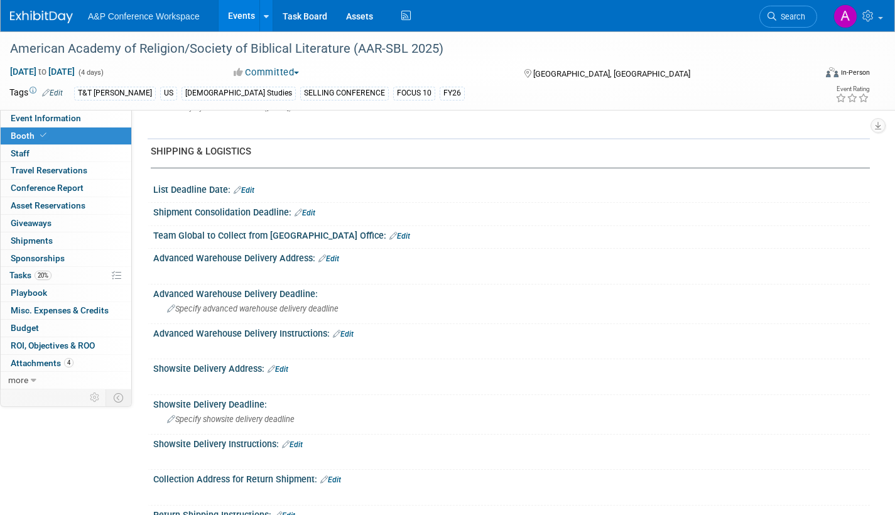
click at [335, 258] on link "Edit" at bounding box center [328, 258] width 21 height 9
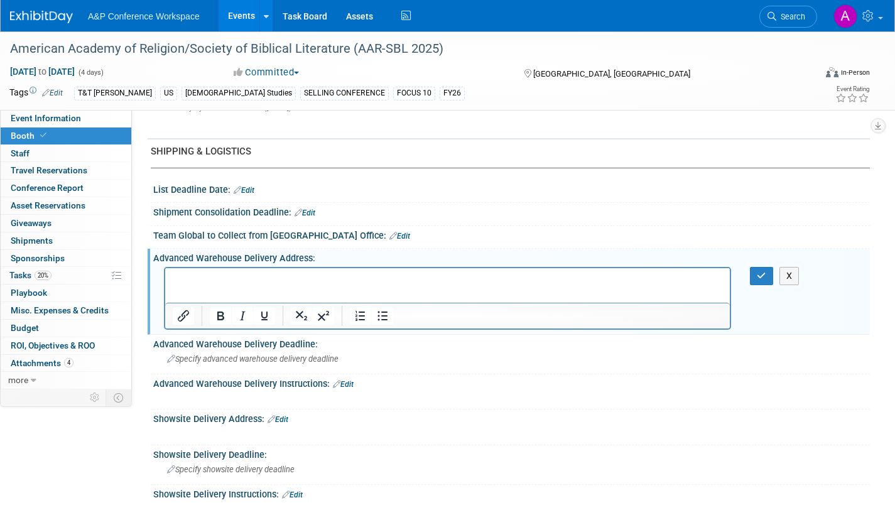
scroll to position [0, 0]
click at [175, 271] on html at bounding box center [447, 277] width 565 height 18
click at [180, 291] on p "Rich Text Area. Press ALT-0 for help." at bounding box center [448, 291] width 550 height 13
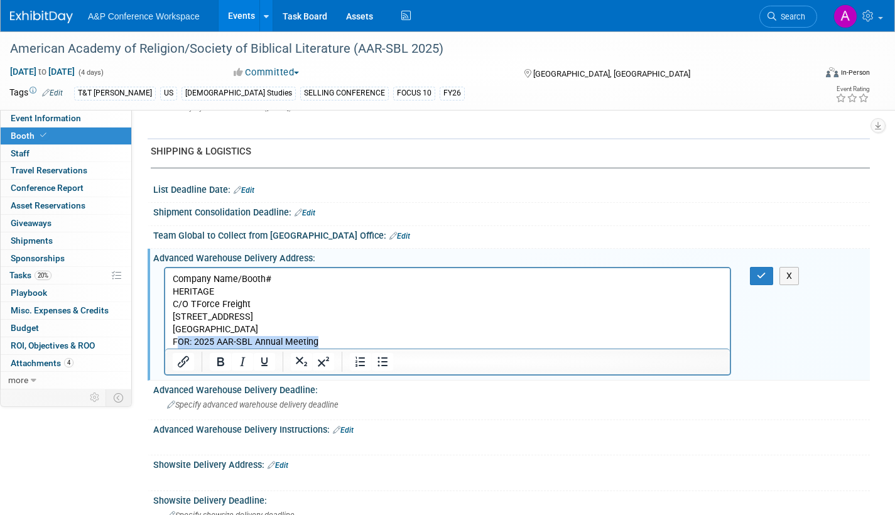
drag, startPoint x: 318, startPoint y: 340, endPoint x: 178, endPoint y: 343, distance: 139.4
click at [178, 343] on p "HERITAGE C/O TForce Freight 80 Concord St. North Reading, MA 01864 FOR: 2025 AA…" at bounding box center [448, 316] width 550 height 63
click at [208, 340] on p "HERITAGE C/O TForce Freight 80 Concord St. North Reading, MA 01864 FOR: 2025 AA…" at bounding box center [448, 316] width 550 height 63
drag, startPoint x: 193, startPoint y: 339, endPoint x: 157, endPoint y: 343, distance: 36.0
click at [165, 343] on html "Company Name/Booth# HERITAGE C/O TForce Freight 80 Concord St. North Reading, M…" at bounding box center [447, 308] width 565 height 80
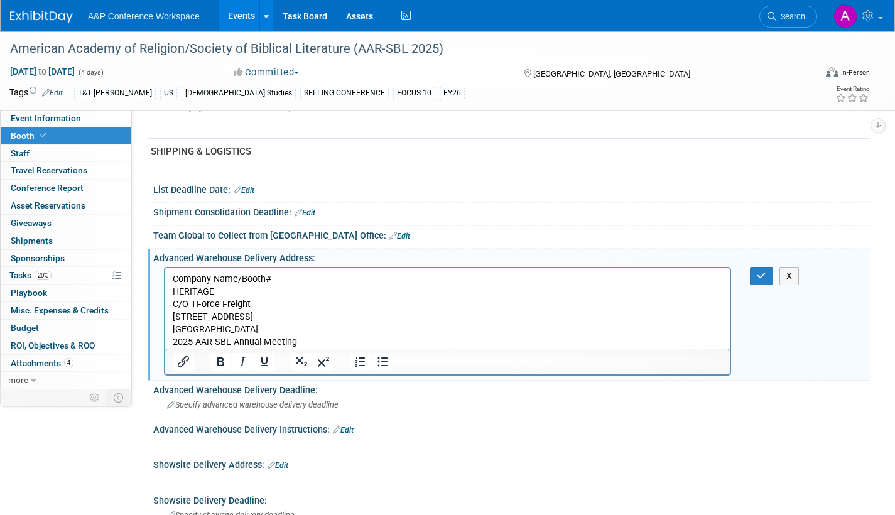
drag, startPoint x: 295, startPoint y: 343, endPoint x: 155, endPoint y: 344, distance: 139.4
click at [165, 344] on html "Company Name/Booth# HERITAGE C/O TForce Freight 80 Concord St. North Reading, M…" at bounding box center [447, 308] width 565 height 80
copy p "2025 AAR-SBL Annual Meeting"
click at [225, 289] on p "HERITAGE C/O TForce Freight 80 Concord St. North Reading, MA 01864 2025 AAR-SBL…" at bounding box center [448, 316] width 550 height 63
click at [175, 303] on p "HERITAGE - 2025 AAR-SBL Annual Meeting C/O TForce Freight 80 Concord St. North …" at bounding box center [448, 316] width 550 height 63
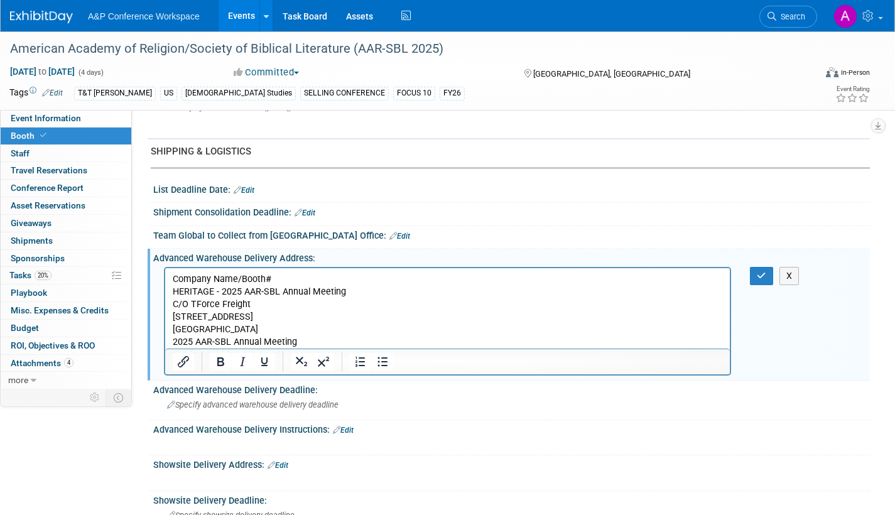
click at [174, 315] on p "HERITAGE - 2025 AAR-SBL Annual Meeting C/O TForce Freight 80 Concord St. North …" at bounding box center [448, 316] width 550 height 63
click at [176, 327] on p "HERITAGE - 2025 AAR-SBL Annual Meeting C/O TForce Freight 80 Concord St. North …" at bounding box center [448, 316] width 550 height 63
click at [187, 301] on p "HERITAGE - 2025 AAR-SBL Annual Meeting C/O TForce Freight 80 Concord St. North …" at bounding box center [448, 316] width 550 height 63
click at [502, 334] on p "HERITAGE - 2025 AAR-SBL Annual Meeting c/o TForce Freight 80 Concord St. North …" at bounding box center [448, 316] width 550 height 63
click at [760, 276] on icon "button" at bounding box center [761, 275] width 9 height 9
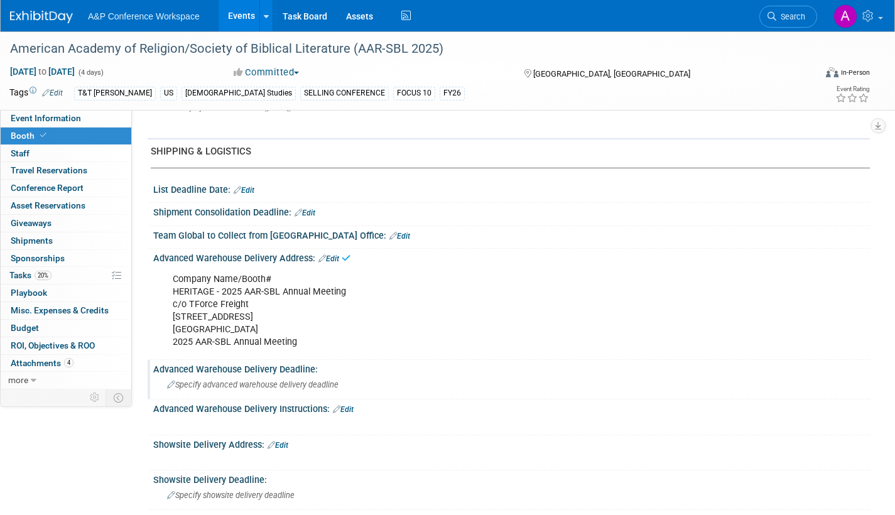
click at [315, 383] on span "Specify advanced warehouse delivery deadline" at bounding box center [252, 384] width 171 height 9
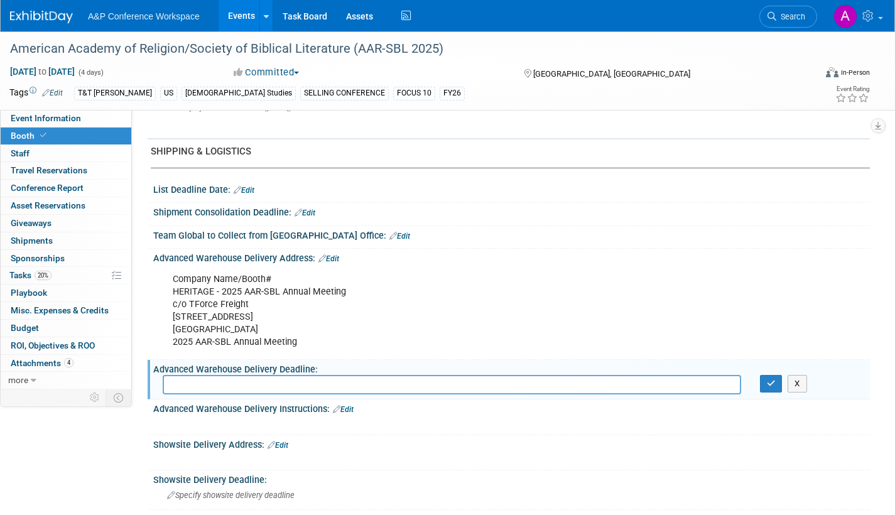
click at [183, 387] on input "text" at bounding box center [452, 384] width 578 height 19
paste input "g Friday, October 24th, 2025 at the warehouse address. Material arriving after …"
drag, startPoint x: 174, startPoint y: 381, endPoint x: 195, endPoint y: 379, distance: 20.8
click at [175, 381] on input "g Friday, October 24th, 2025 at the warehouse address. Material arriving after …" at bounding box center [452, 384] width 578 height 19
drag, startPoint x: 278, startPoint y: 382, endPoint x: 480, endPoint y: 381, distance: 202.2
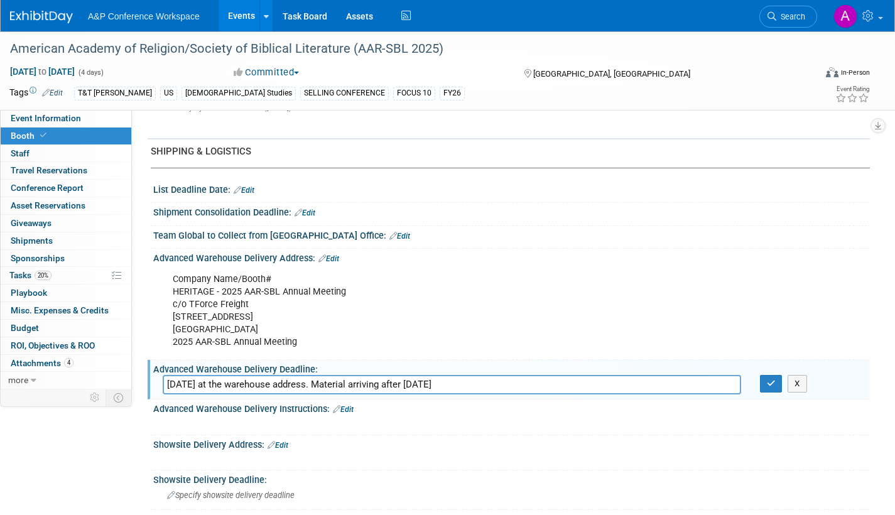
click at [480, 381] on input "Friday, October 24th, 2025 at the warehouse address. Material arriving after Fr…" at bounding box center [452, 384] width 578 height 19
type input "Friday, October 24th, 2025 - Friday, November 14th, 2025"
click at [774, 382] on icon "button" at bounding box center [771, 383] width 9 height 8
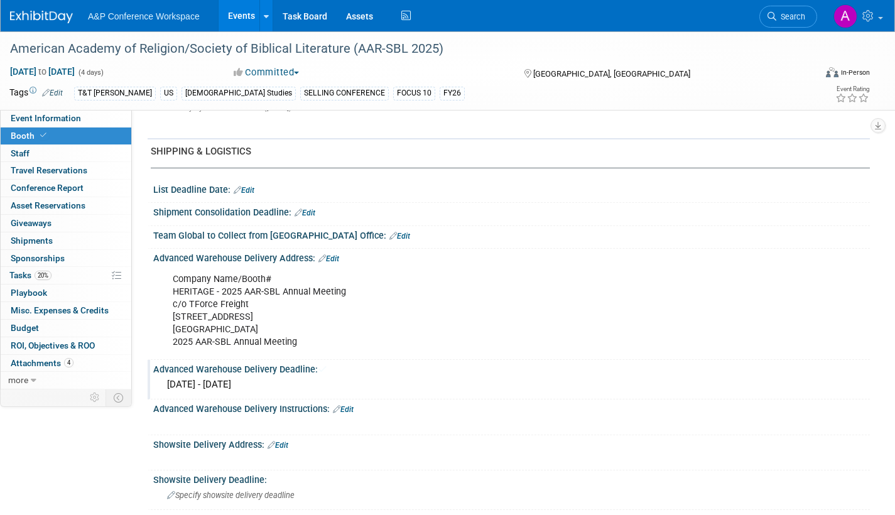
click at [352, 382] on div "Friday, October 24th, 2025 - Friday, November 14th, 2025" at bounding box center [512, 384] width 698 height 19
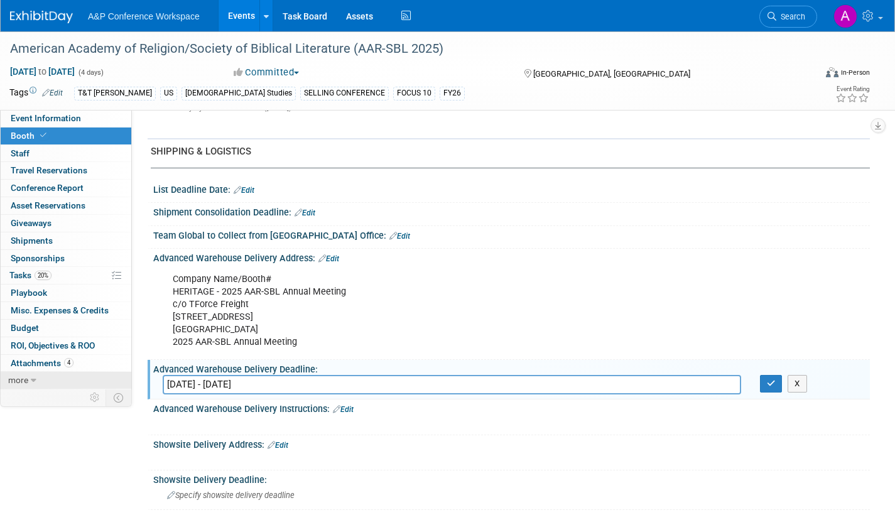
drag, startPoint x: 196, startPoint y: 382, endPoint x: 119, endPoint y: 381, distance: 77.2
click at [119, 381] on div "Event Information Event Info Booth Booth 0 Staff 0 Staff 0 Travel Reservations …" at bounding box center [447, 28] width 895 height 1327
drag, startPoint x: 284, startPoint y: 381, endPoint x: 305, endPoint y: 367, distance: 24.0
click at [285, 381] on input "October 24th, 2025 - Friday, November 14th, 2025" at bounding box center [452, 384] width 578 height 19
type input "[DATE] - [DATE]"
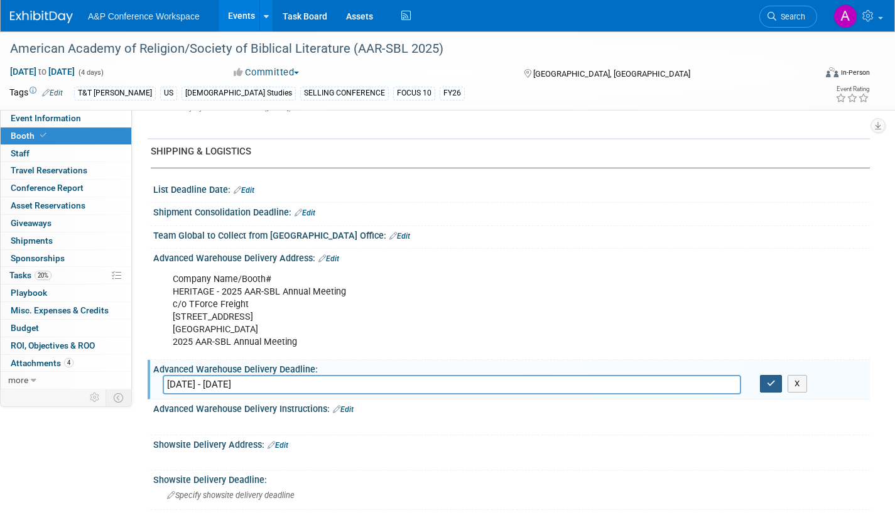
click at [772, 385] on icon "button" at bounding box center [771, 383] width 9 height 8
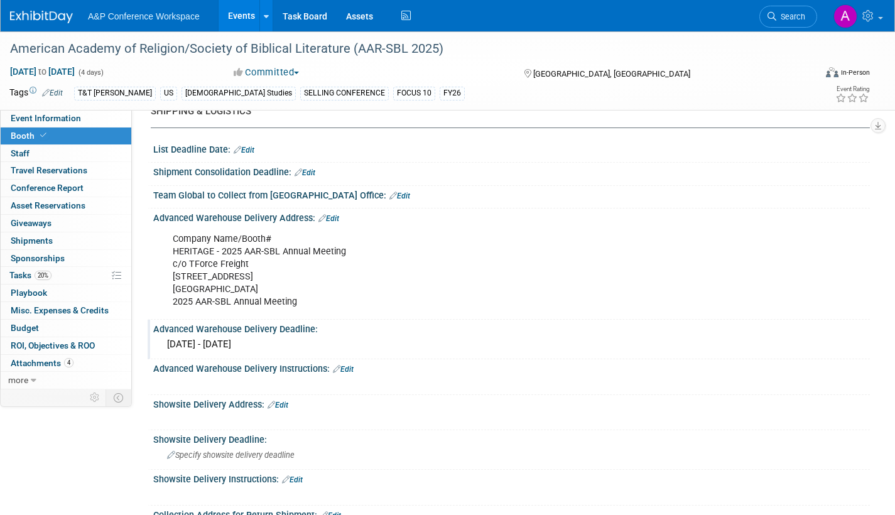
scroll to position [792, 0]
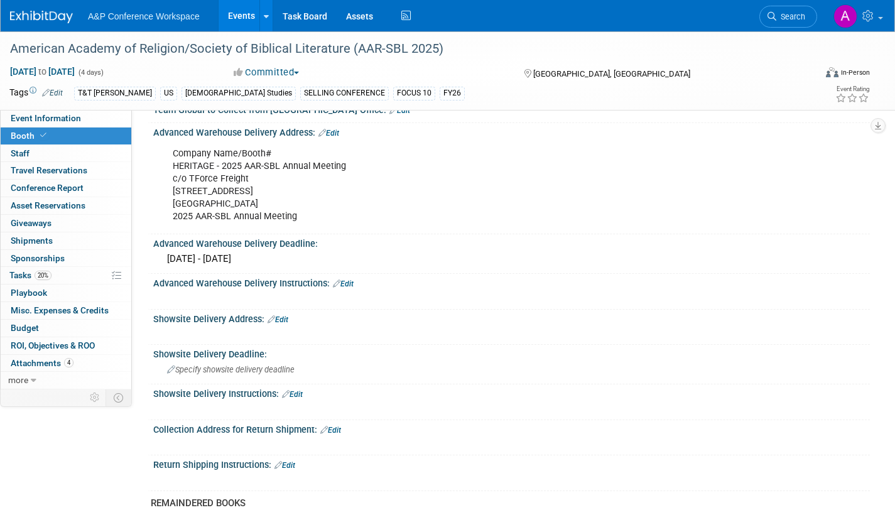
click at [287, 316] on link "Edit" at bounding box center [278, 319] width 21 height 9
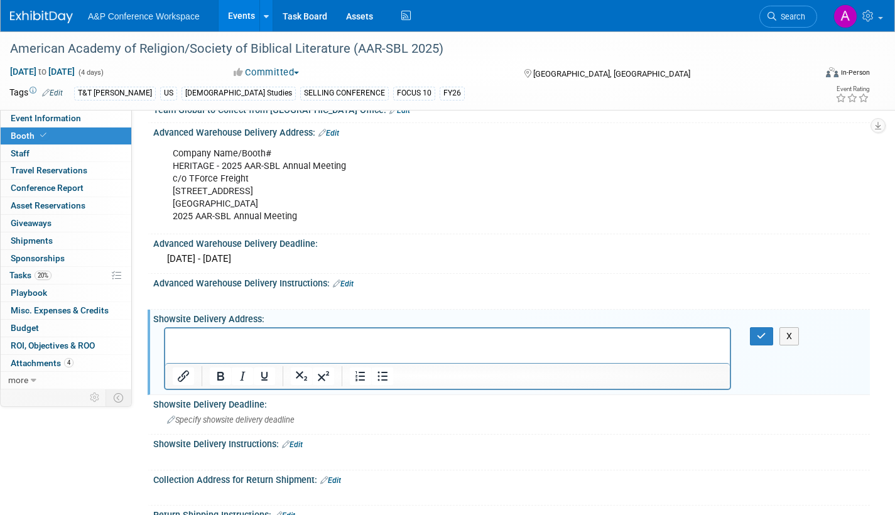
scroll to position [0, 0]
drag, startPoint x: 171, startPoint y: 151, endPoint x: 280, endPoint y: 154, distance: 108.7
click at [280, 154] on div "Company Name/Booth# HERITAGE - 2025 AAR-SBL Annual Meeting c/o TForce Freight 8…" at bounding box center [447, 185] width 567 height 88
copy div "Company Name/Booth#"
click at [181, 330] on html at bounding box center [447, 337] width 565 height 18
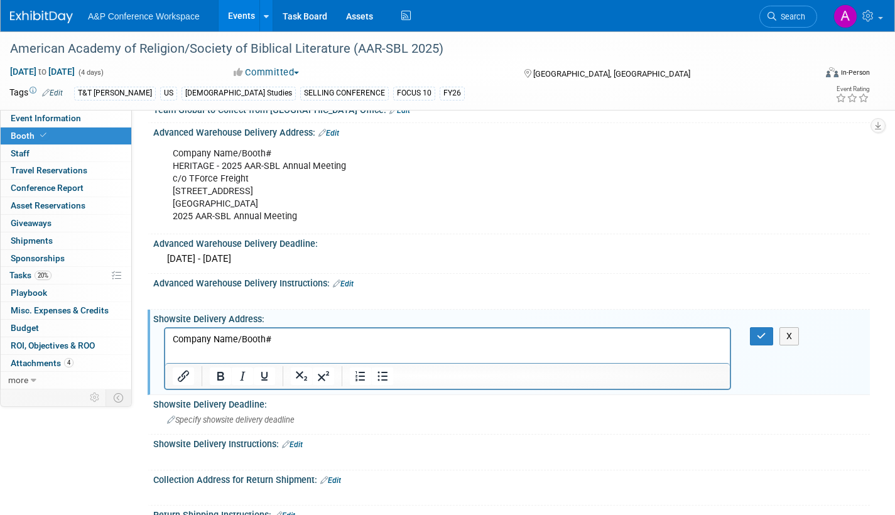
click at [180, 346] on html "Company Name/Booth#" at bounding box center [447, 337] width 565 height 18
click at [281, 340] on p "Company Name/Booth#" at bounding box center [448, 339] width 550 height 13
paste body "Rich Text Area. Press ALT-0 for help."
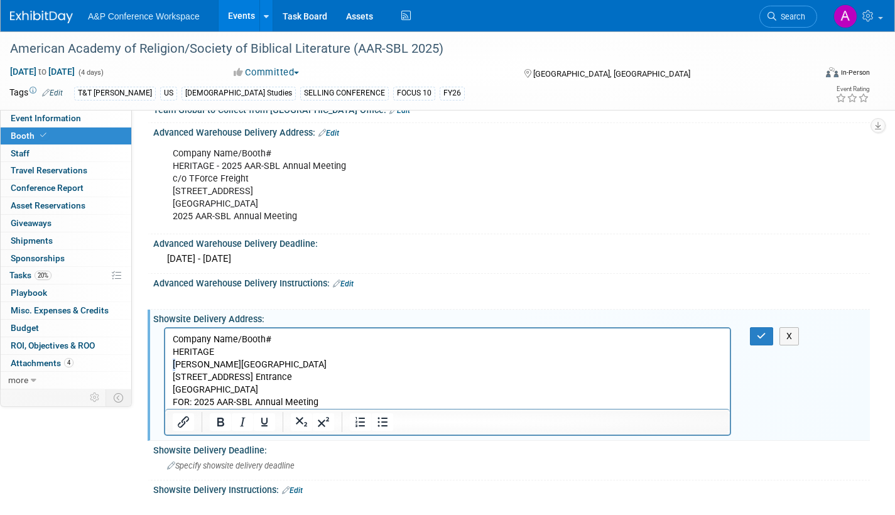
click at [175, 363] on p "HERITAGE Hynes Convention Center 900 Boylston St. – Cambria St. Entrance Boston…" at bounding box center [448, 377] width 550 height 63
click at [175, 376] on p "HERITAGE Hynes Convention Center 900 Boylston St. – Cambria St. Entrance Boston…" at bounding box center [448, 377] width 550 height 63
click at [176, 388] on p "HERITAGE Hynes Convention Center 900 Boylston St. – Cambria St. Entrance Boston…" at bounding box center [448, 377] width 550 height 63
click at [196, 399] on p "HERITAGE Hynes Convention Center 900 Boylston St. – Cambria St. Entrance Boston…" at bounding box center [448, 377] width 550 height 63
drag, startPoint x: 298, startPoint y: 404, endPoint x: 166, endPoint y: 403, distance: 131.9
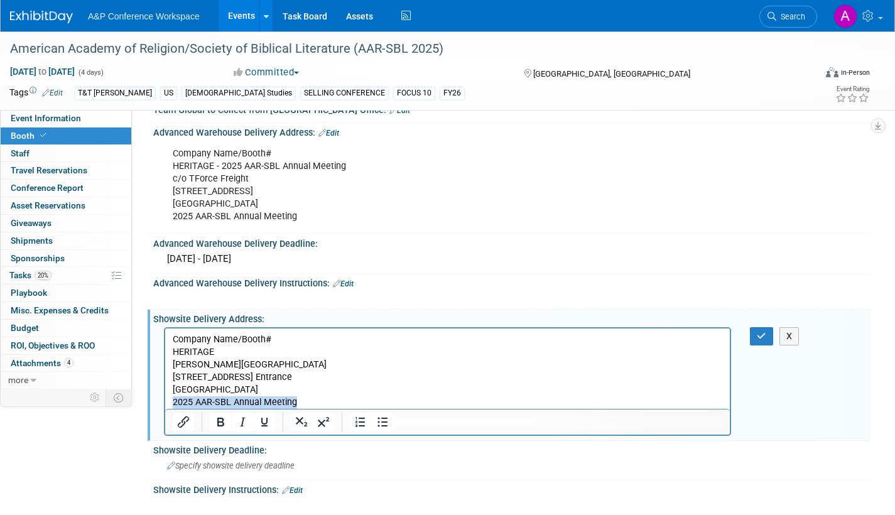
click at [166, 403] on html "Company Name/Booth# HERITAGE Hynes Convention Center 900 Boylston St. – Cambria…" at bounding box center [447, 368] width 565 height 80
copy p "2025 AAR-SBL Annual Meeting"
click at [247, 350] on p "HERITAGE Hynes Convention Center 900 Boylston St. – Cambria St. Entrance Boston…" at bounding box center [448, 371] width 550 height 50
drag, startPoint x: 295, startPoint y: 404, endPoint x: 123, endPoint y: 399, distance: 171.5
click at [165, 399] on html "Company Name/Booth# HERITAGE - 2025 AAR-SBL Annual Meeting Hynes Convention Cen…" at bounding box center [447, 368] width 565 height 80
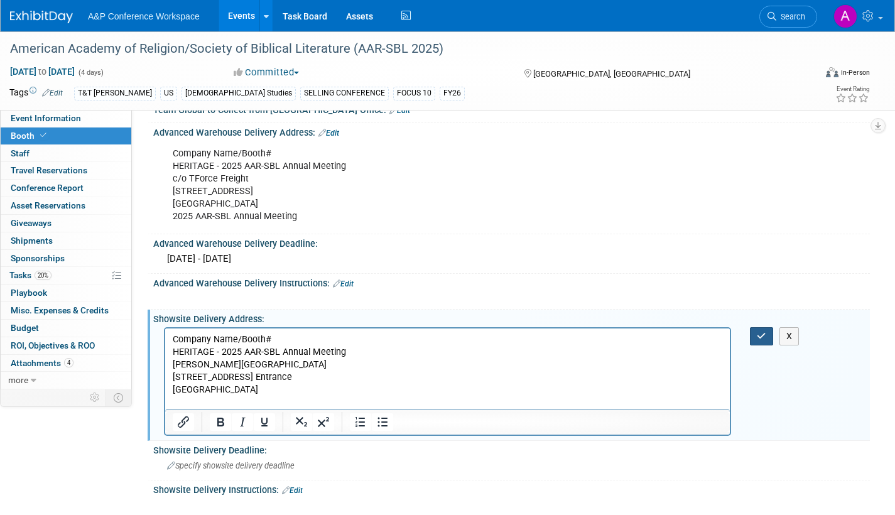
click at [764, 337] on icon "button" at bounding box center [761, 336] width 9 height 9
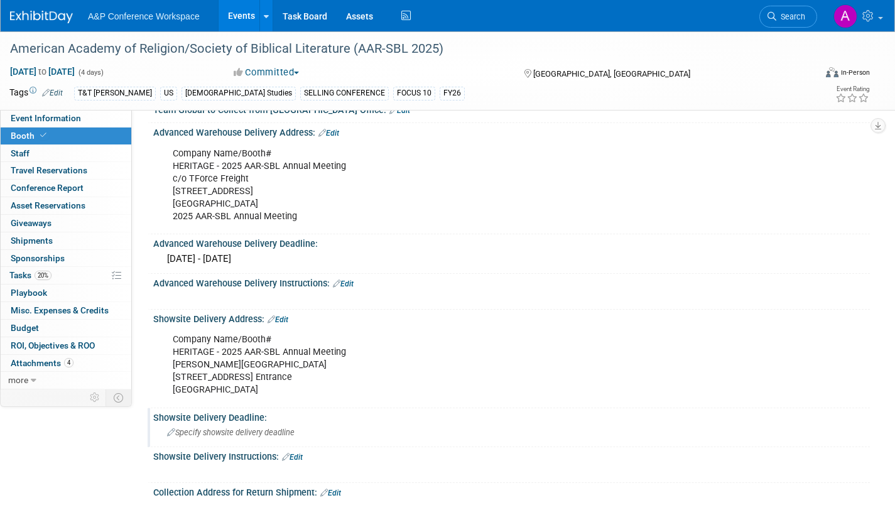
click at [255, 437] on div "Specify showsite delivery deadline" at bounding box center [512, 432] width 698 height 19
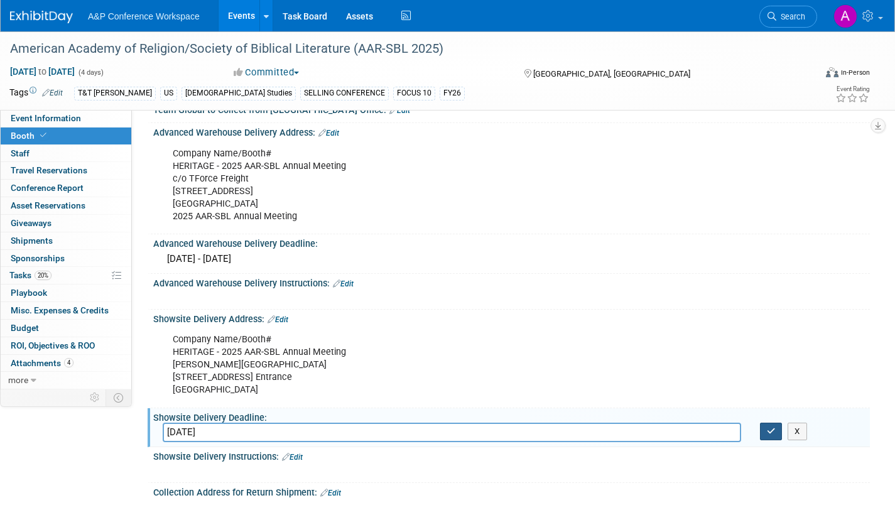
type input "[DATE]"
click at [774, 430] on icon "button" at bounding box center [771, 431] width 9 height 8
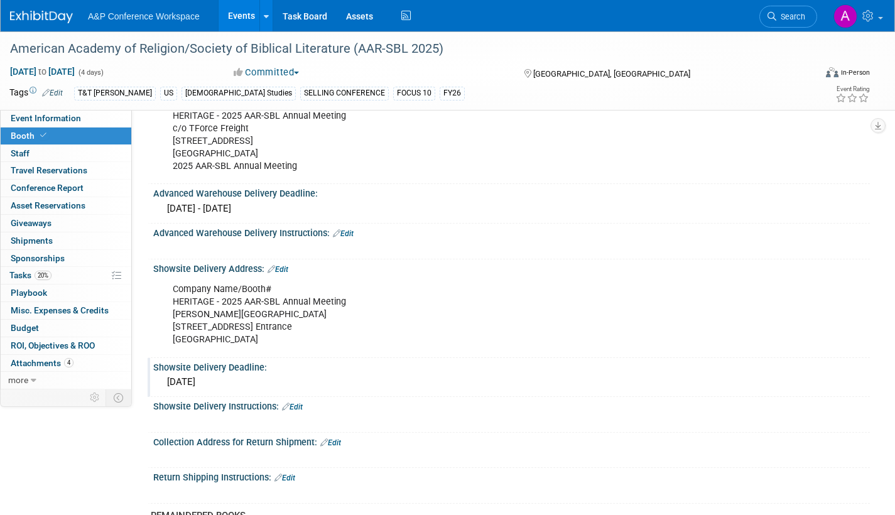
scroll to position [917, 0]
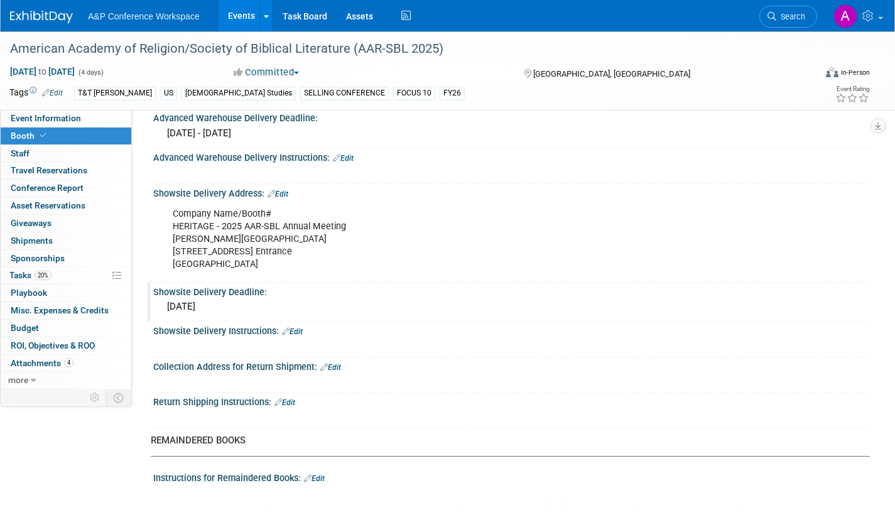
click at [295, 401] on link "Edit" at bounding box center [284, 402] width 21 height 9
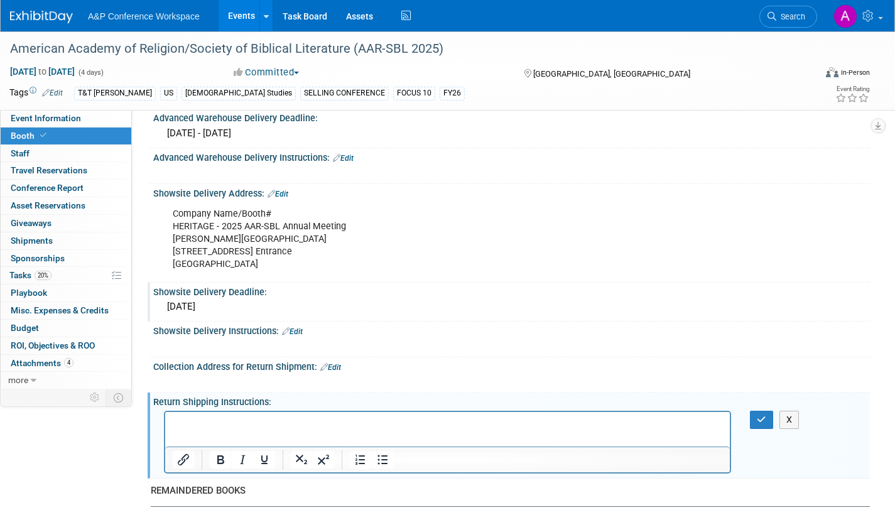
scroll to position [0, 0]
click at [757, 419] on icon "button" at bounding box center [761, 419] width 9 height 9
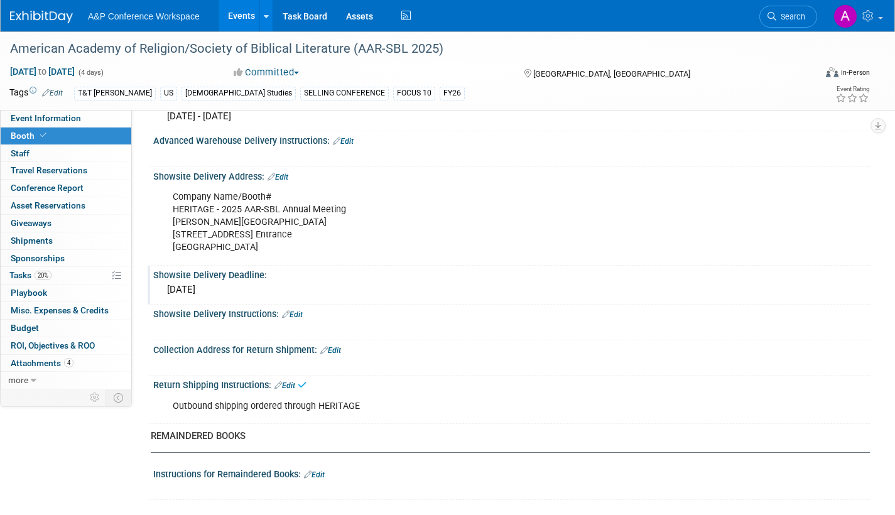
scroll to position [943, 0]
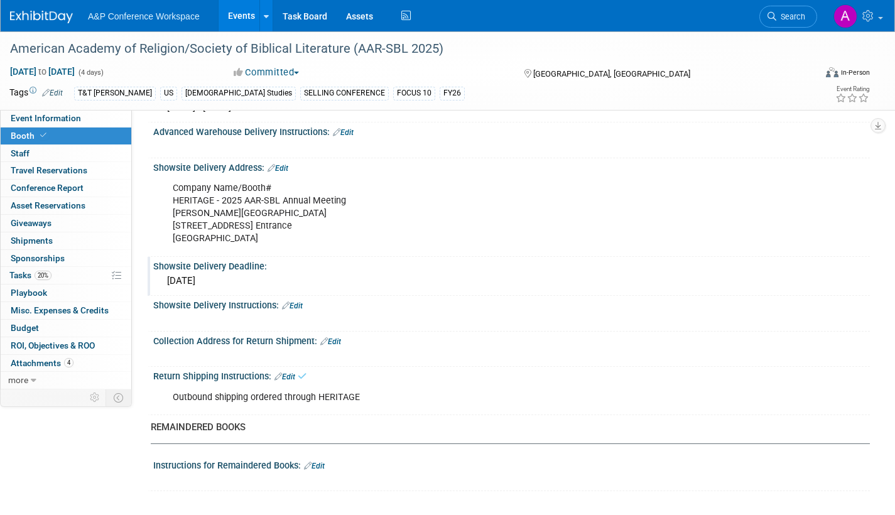
click at [324, 464] on link "Edit" at bounding box center [314, 466] width 21 height 9
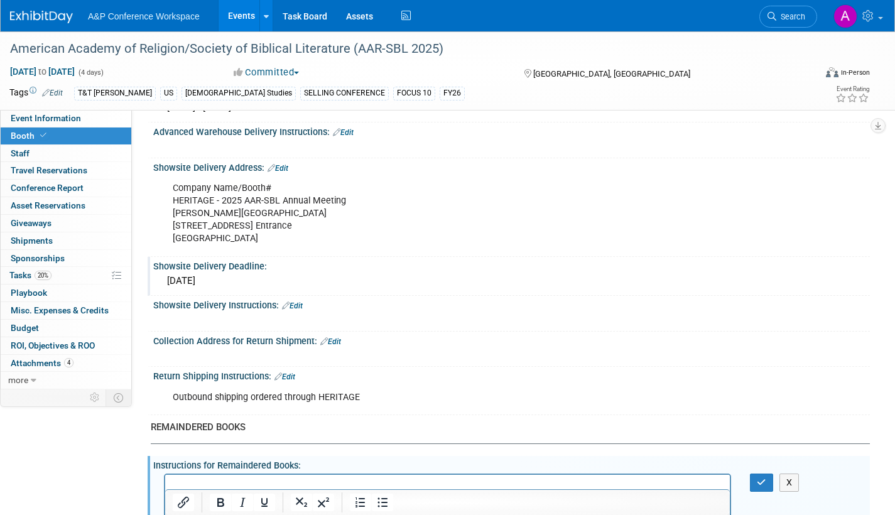
scroll to position [993, 0]
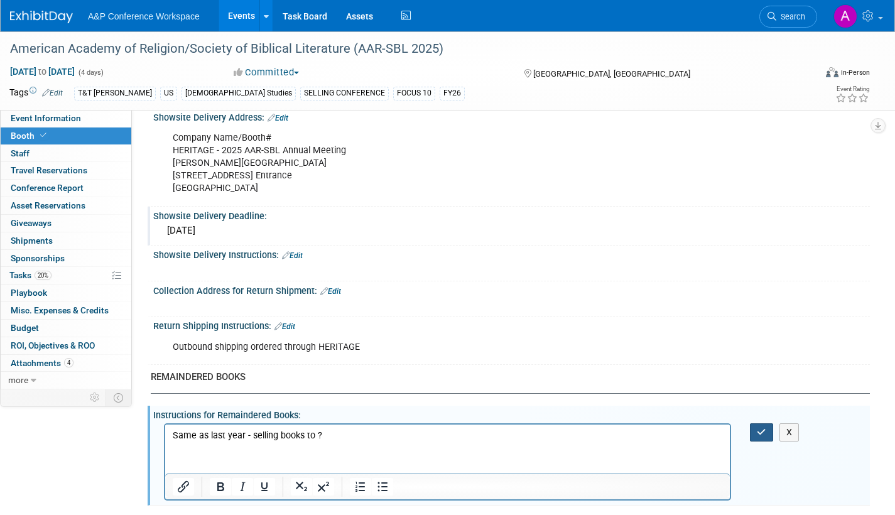
click at [760, 431] on icon "button" at bounding box center [761, 432] width 9 height 9
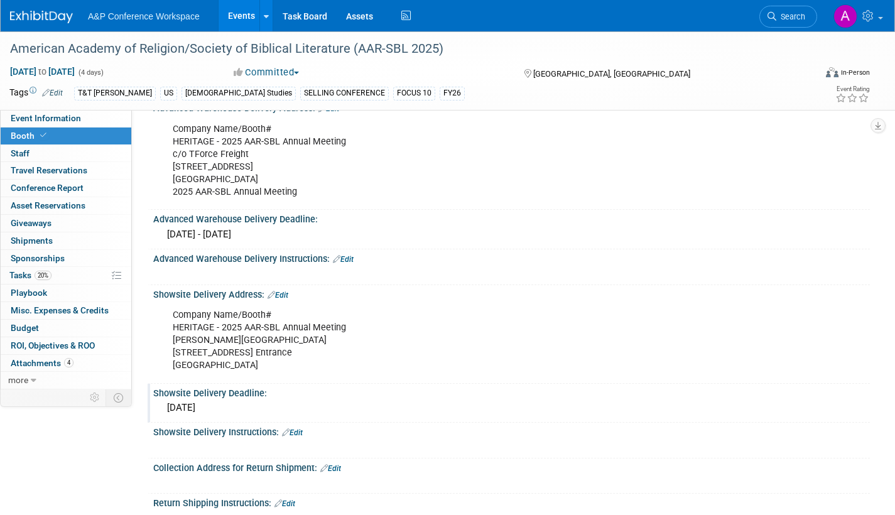
scroll to position [754, 0]
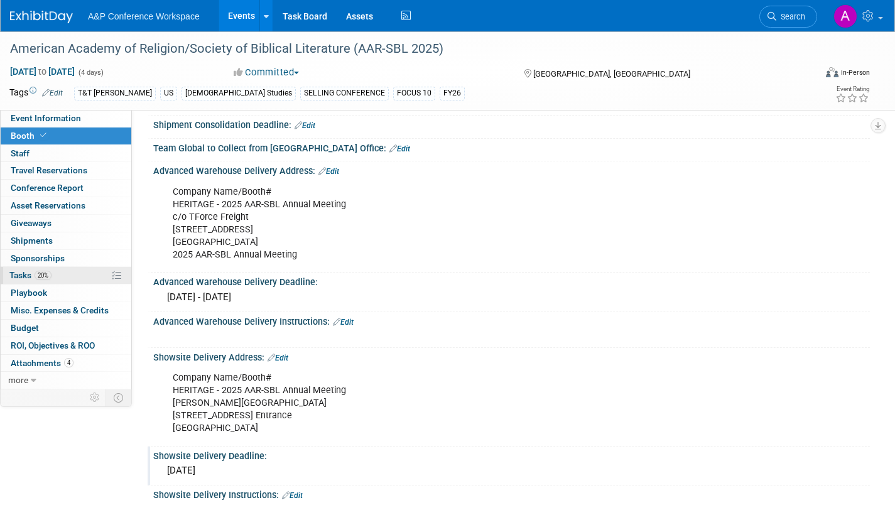
click at [23, 276] on span "Tasks 20%" at bounding box center [30, 275] width 42 height 10
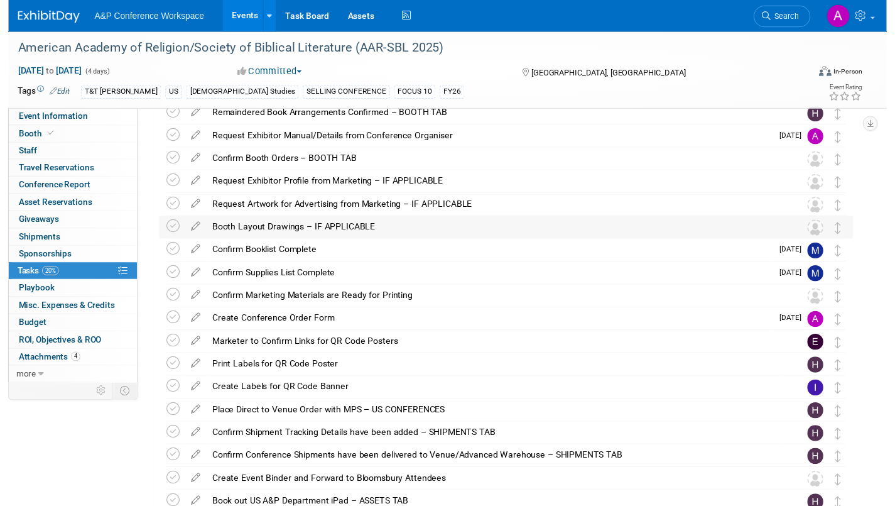
scroll to position [188, 0]
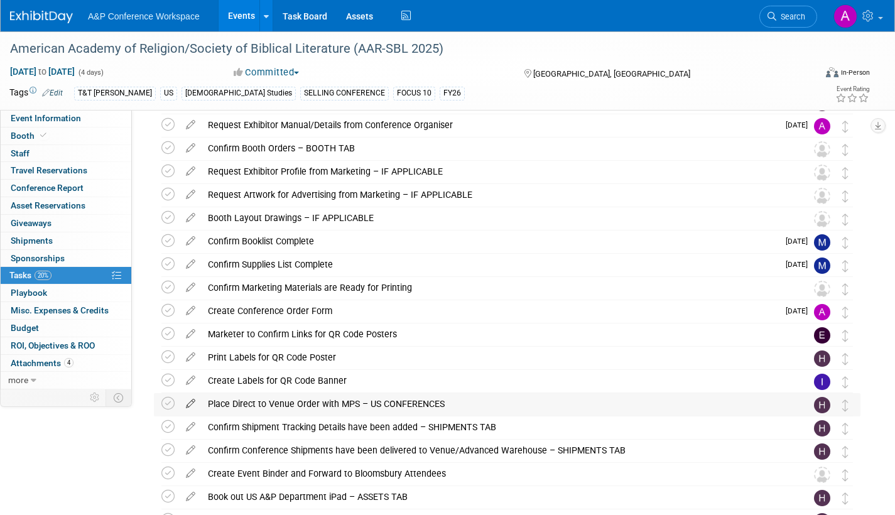
click at [192, 401] on icon at bounding box center [191, 401] width 22 height 16
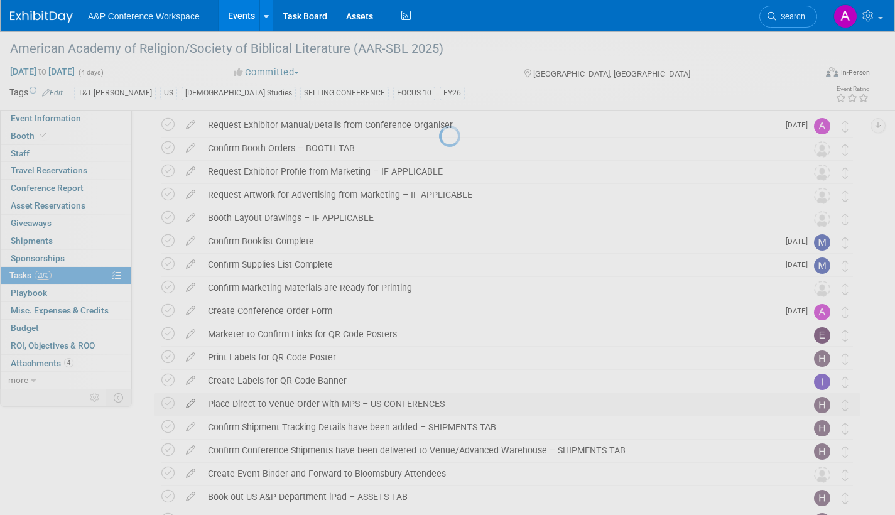
select select "7"
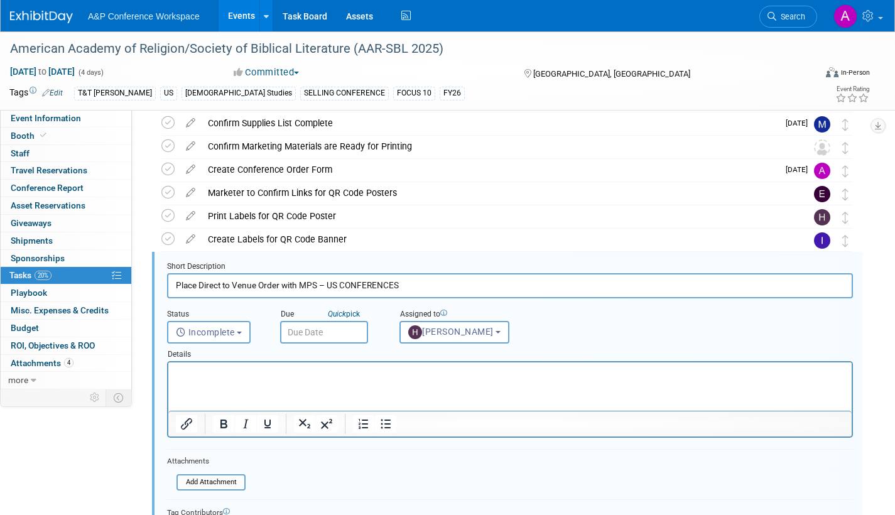
scroll to position [397, 0]
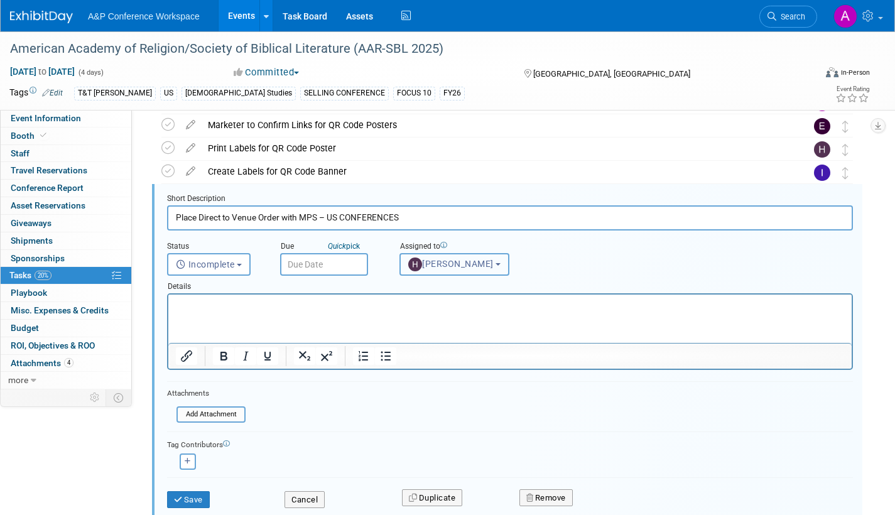
click at [442, 262] on span "[PERSON_NAME]" at bounding box center [450, 264] width 85 height 10
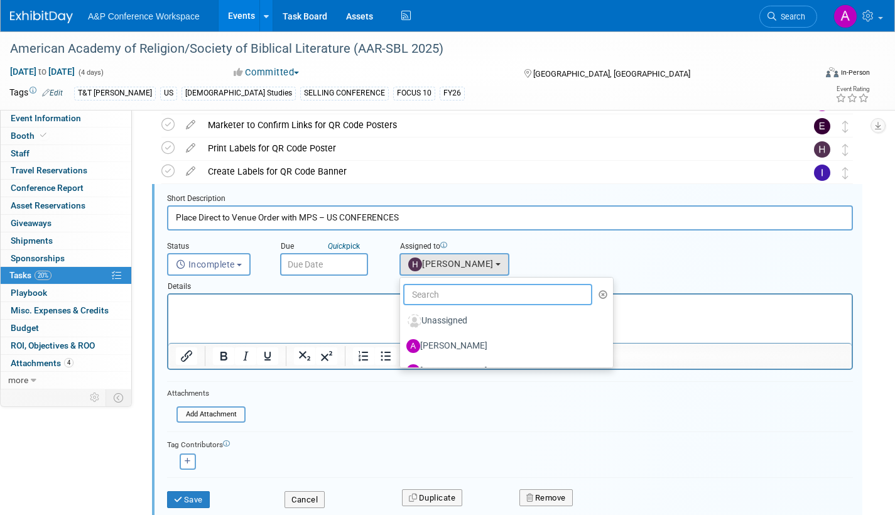
click at [444, 295] on input "text" at bounding box center [497, 294] width 189 height 21
type input "me"
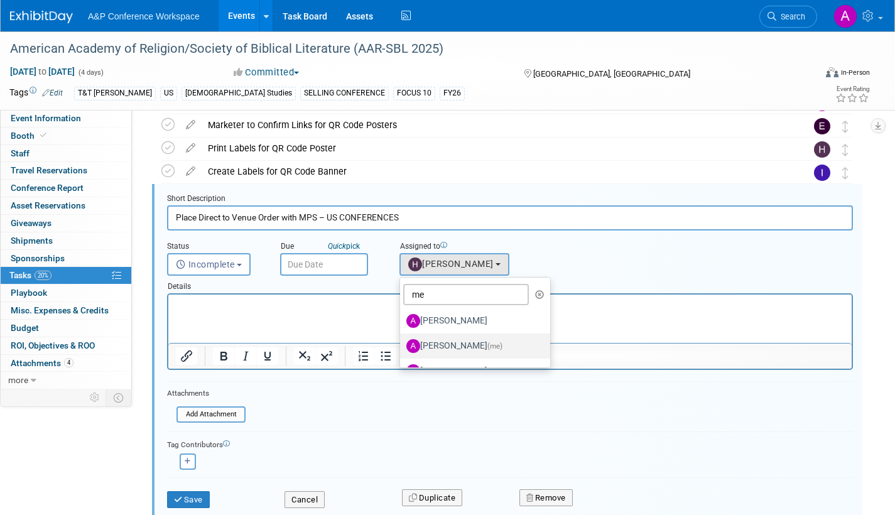
click at [472, 350] on label "[PERSON_NAME] (me)" at bounding box center [471, 346] width 131 height 20
click at [402, 349] on input "[PERSON_NAME] (me)" at bounding box center [398, 344] width 8 height 8
select select "3fc68575-f872-4db6-8d2a-11755123f12c"
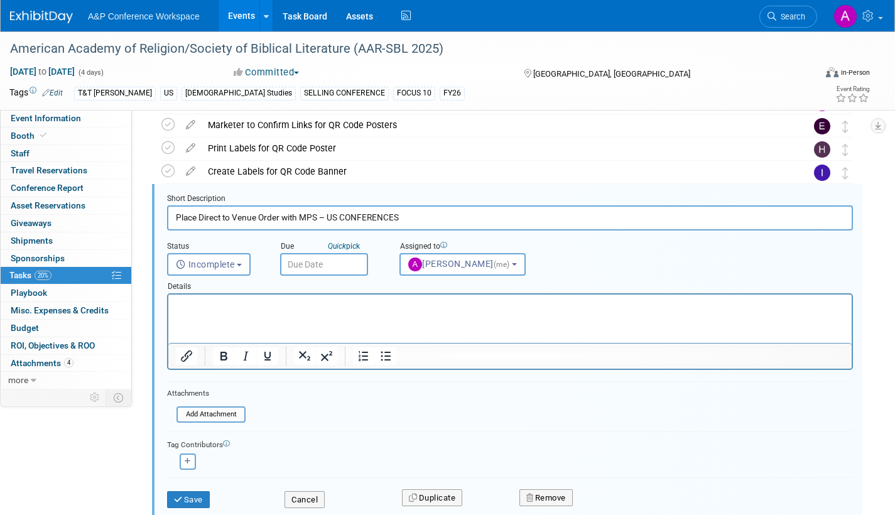
click at [349, 265] on input "text" at bounding box center [324, 264] width 88 height 23
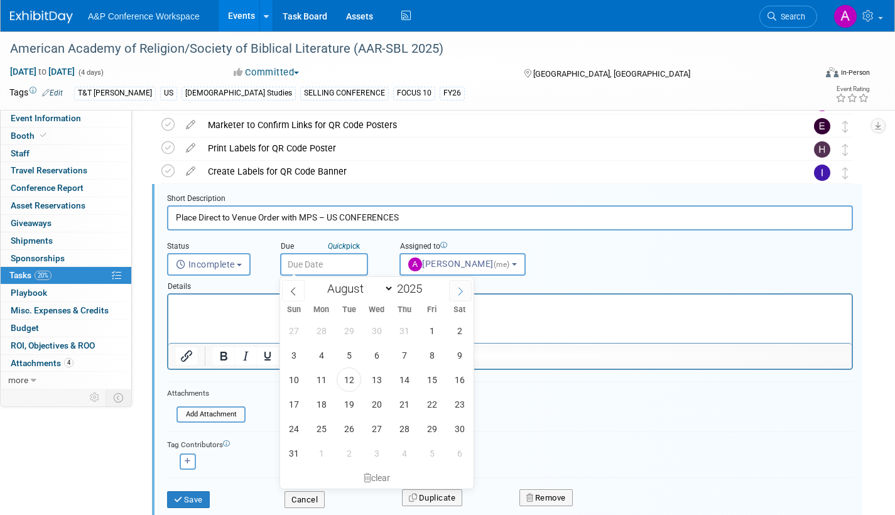
click at [458, 289] on icon at bounding box center [460, 291] width 9 height 9
select select "9"
click at [374, 403] on span "22" at bounding box center [376, 404] width 24 height 24
type input "Oct 22, 2025"
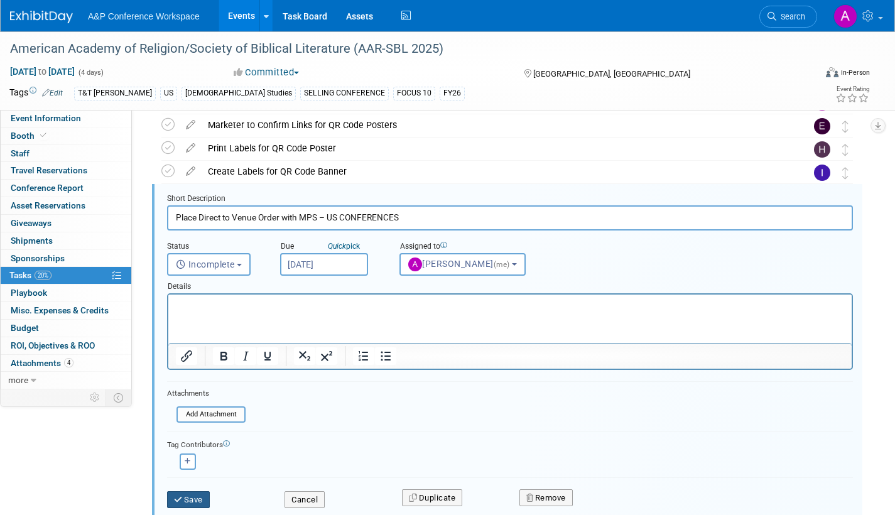
click at [194, 495] on button "Save" at bounding box center [188, 500] width 43 height 18
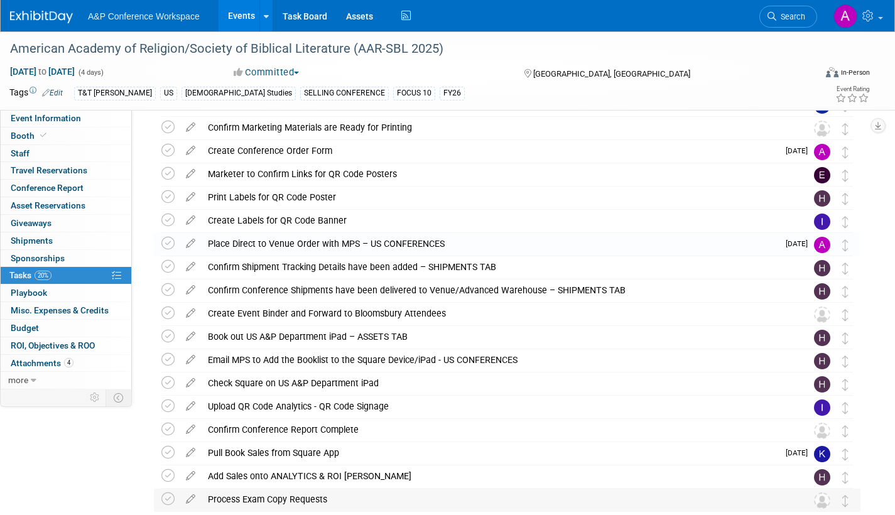
scroll to position [335, 0]
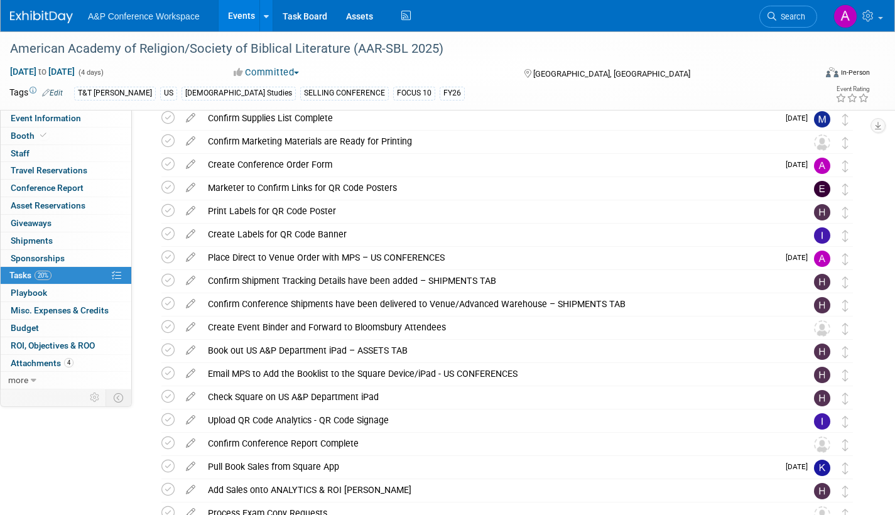
click at [192, 325] on icon at bounding box center [191, 324] width 22 height 16
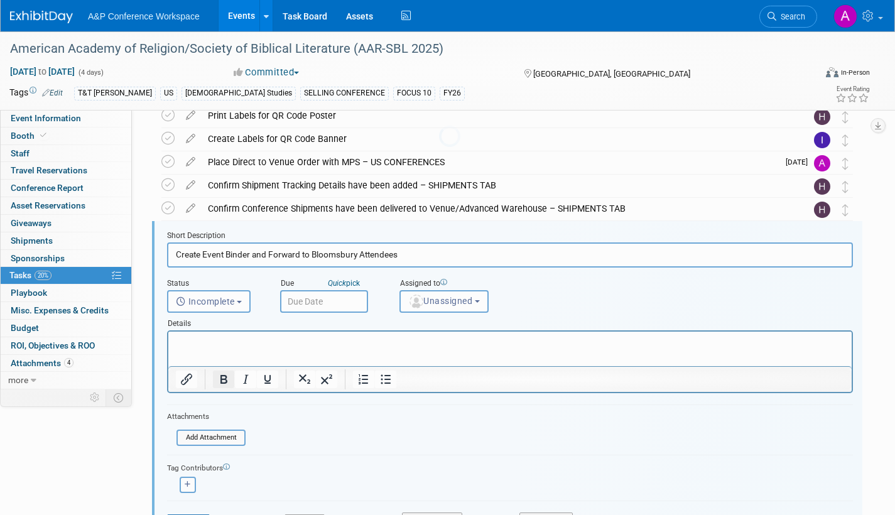
scroll to position [467, 0]
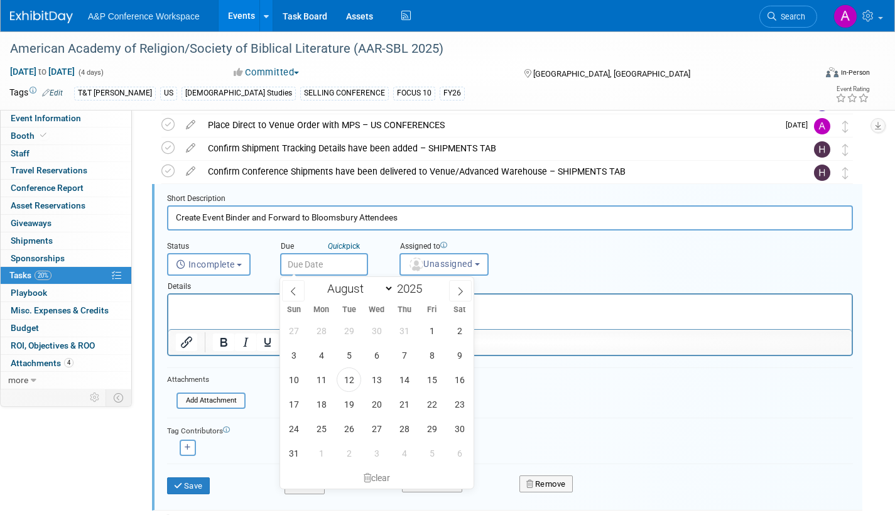
drag, startPoint x: 345, startPoint y: 260, endPoint x: 354, endPoint y: 267, distance: 11.7
click at [347, 260] on input "text" at bounding box center [324, 264] width 88 height 23
click at [461, 289] on icon at bounding box center [460, 291] width 4 height 8
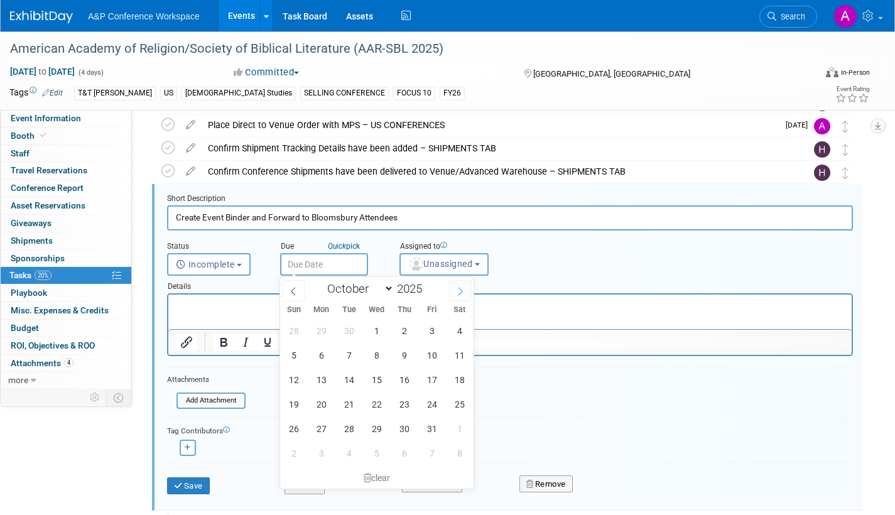
select select "10"
click at [381, 404] on span "19" at bounding box center [376, 404] width 24 height 24
type input "Nov 19, 2025"
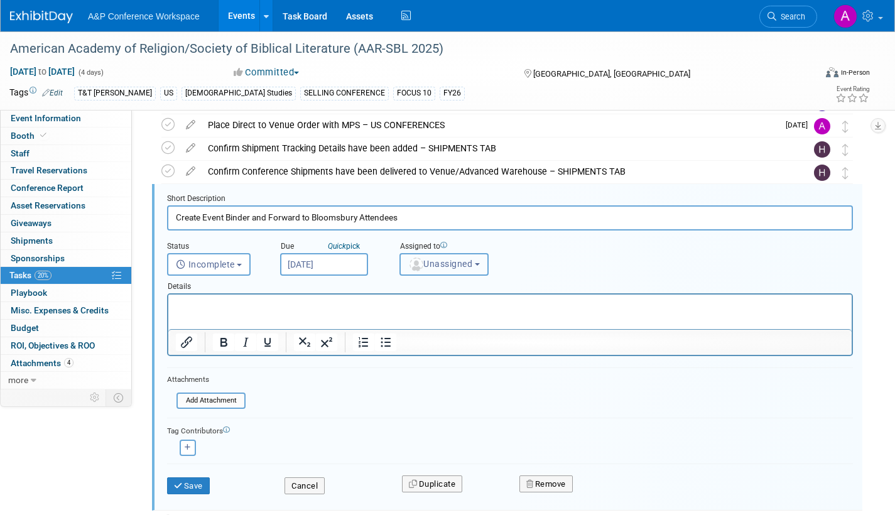
click at [448, 261] on span "Unassigned" at bounding box center [440, 264] width 64 height 10
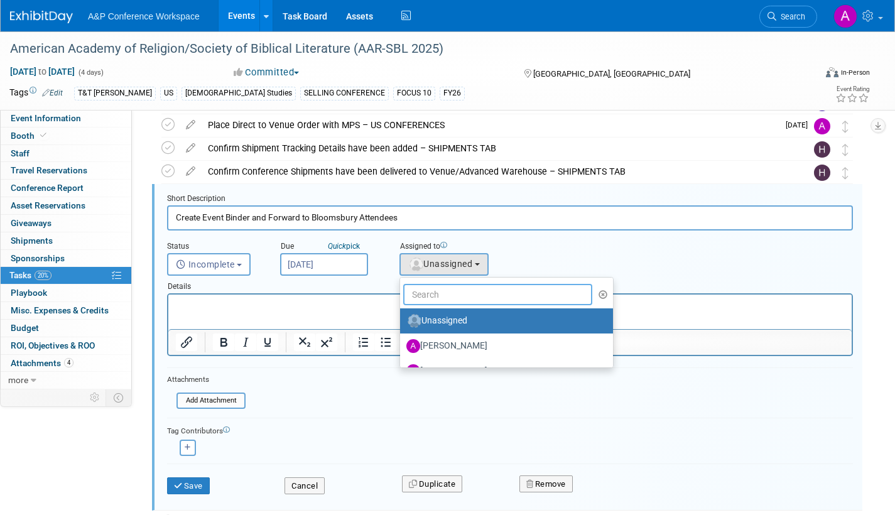
click at [440, 298] on input "text" at bounding box center [497, 294] width 189 height 21
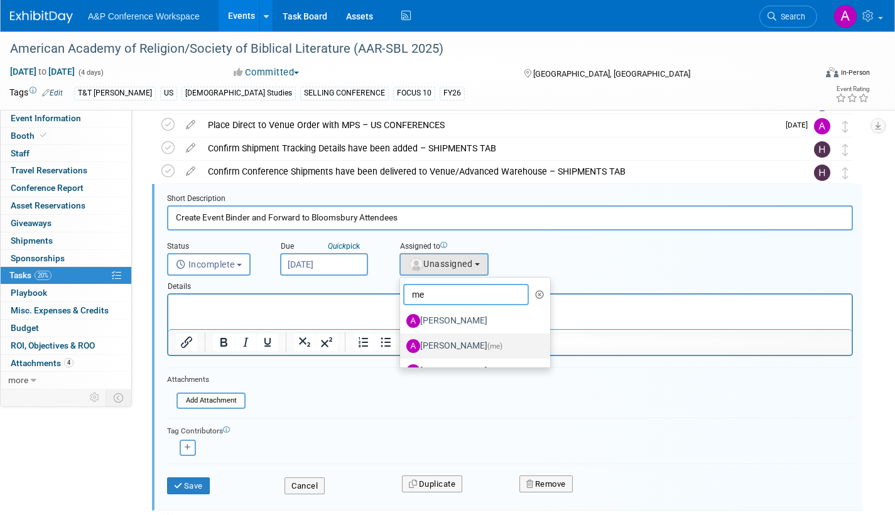
type input "me"
click at [432, 345] on label "[PERSON_NAME] (me)" at bounding box center [471, 346] width 131 height 20
click at [402, 345] on input "[PERSON_NAME] (me)" at bounding box center [398, 344] width 8 height 8
select select "3fc68575-f872-4db6-8d2a-11755123f12c"
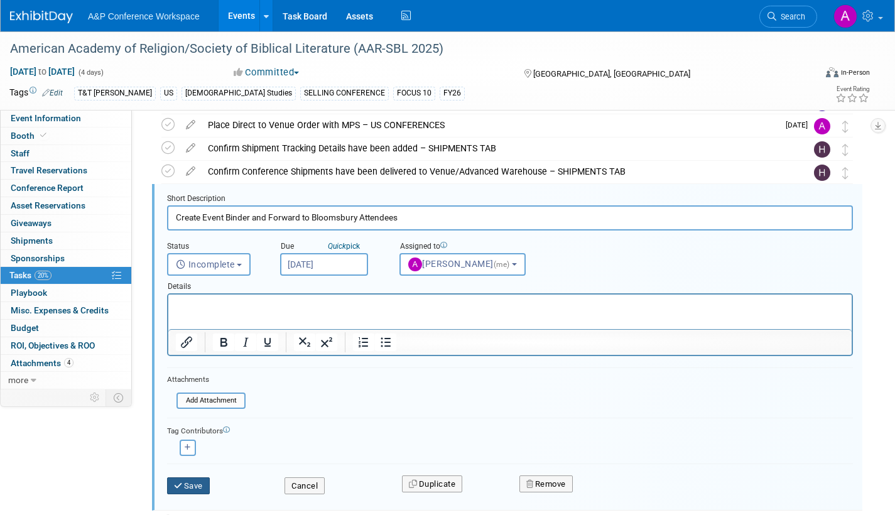
click at [192, 478] on button "Save" at bounding box center [188, 486] width 43 height 18
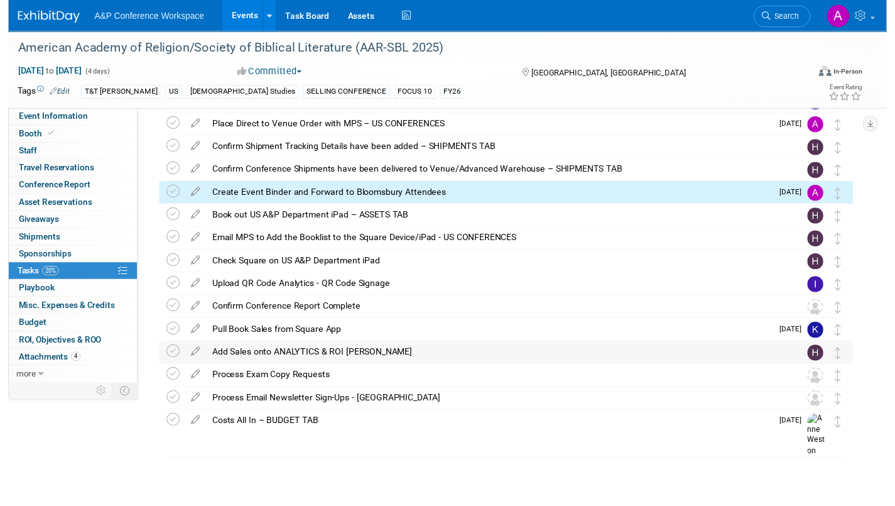
scroll to position [468, 0]
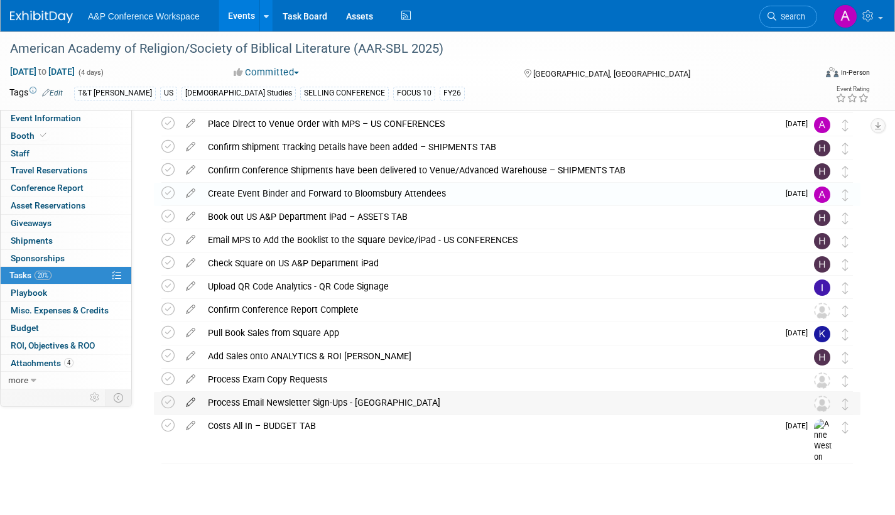
click at [191, 398] on icon at bounding box center [191, 400] width 22 height 16
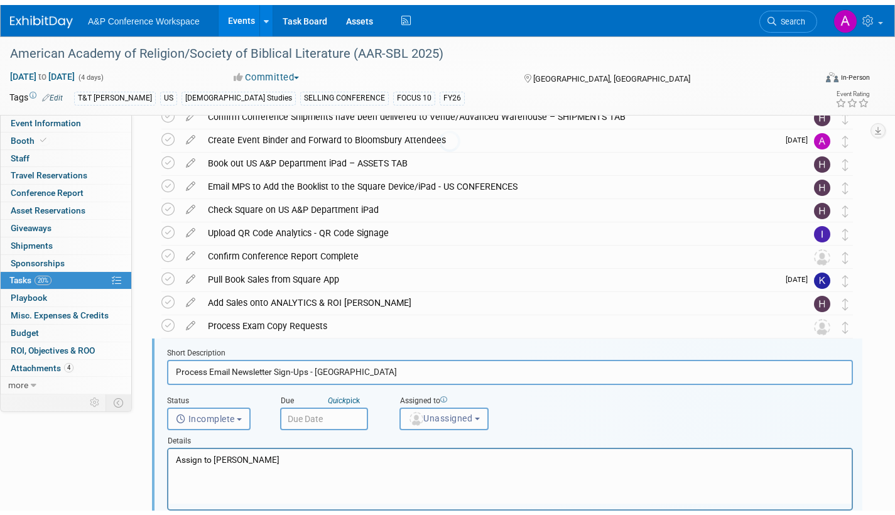
scroll to position [676, 0]
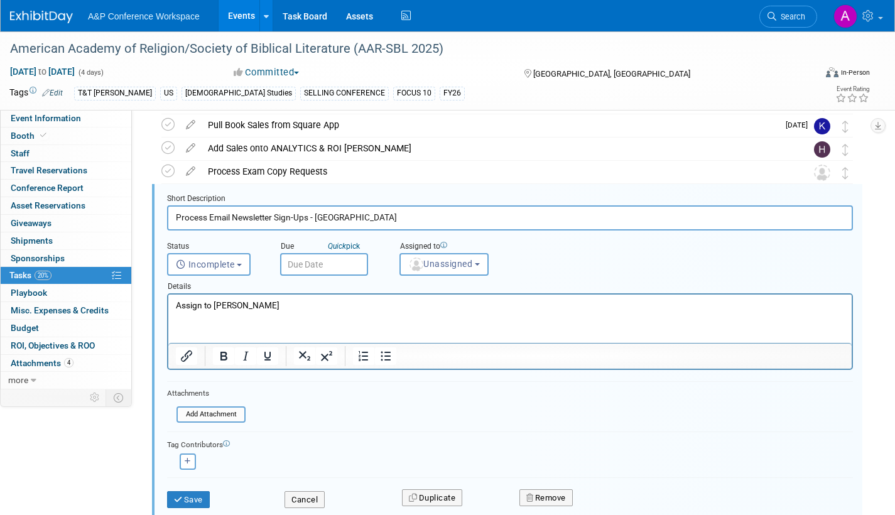
click at [284, 303] on p "Assign to Brittany Bender" at bounding box center [510, 306] width 669 height 12
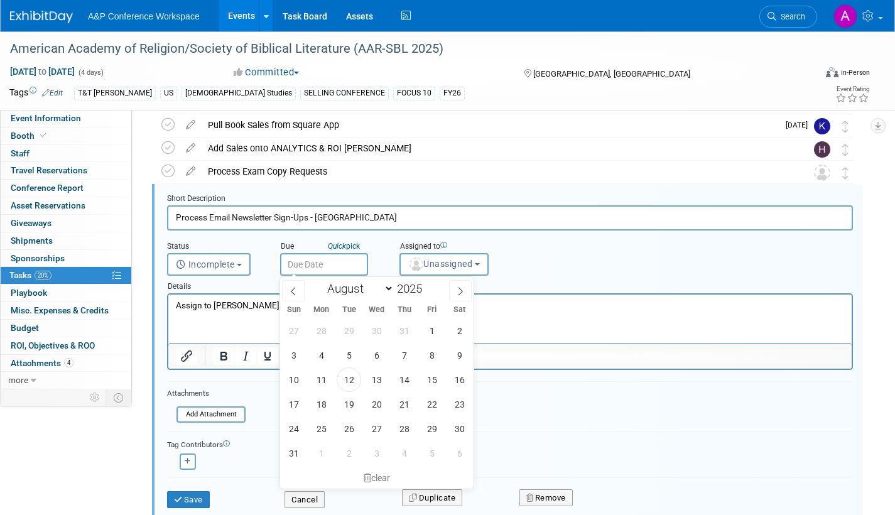
click at [336, 258] on input "text" at bounding box center [324, 264] width 88 height 23
click at [462, 291] on icon at bounding box center [460, 291] width 4 height 8
click at [462, 291] on icon at bounding box center [460, 291] width 9 height 9
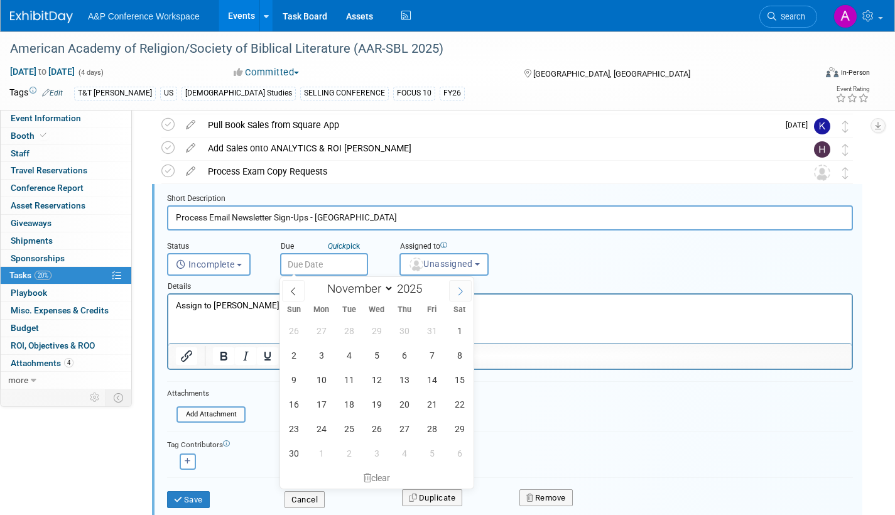
select select "11"
drag, startPoint x: 320, startPoint y: 329, endPoint x: 430, endPoint y: 281, distance: 120.1
click at [321, 329] on span "1" at bounding box center [321, 330] width 24 height 24
type input "Dec 1, 2025"
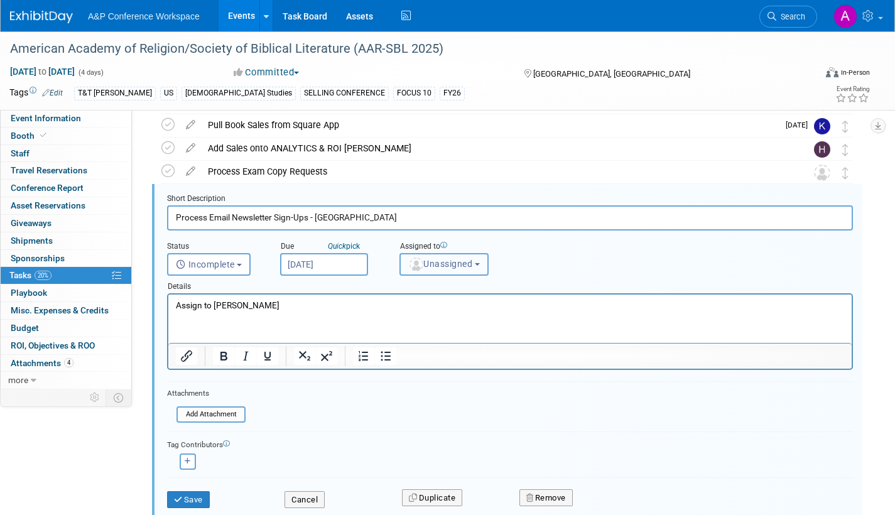
click at [440, 267] on span "Unassigned" at bounding box center [440, 264] width 64 height 10
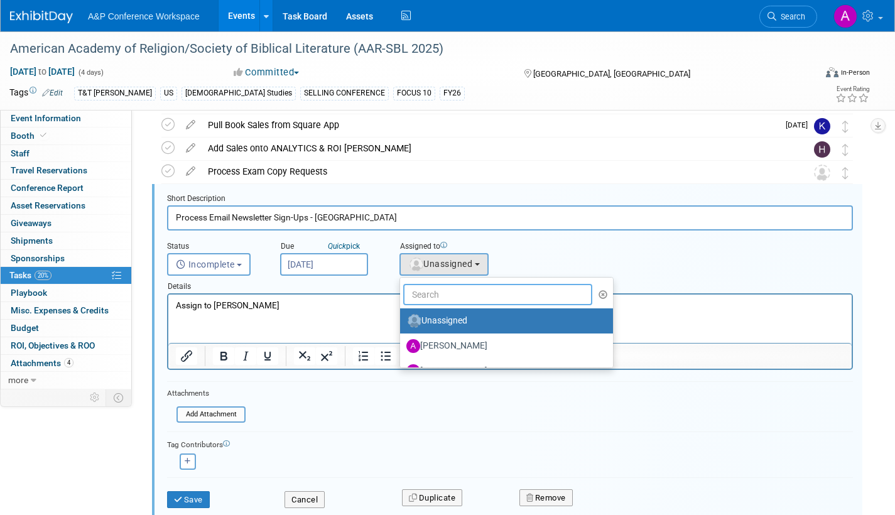
click at [440, 296] on input "text" at bounding box center [497, 294] width 189 height 21
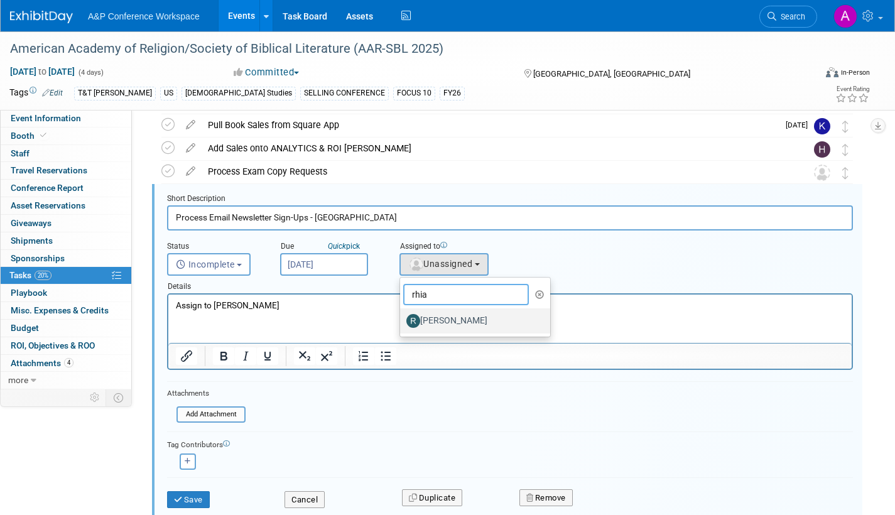
type input "rhia"
click at [455, 322] on label "[PERSON_NAME]" at bounding box center [471, 321] width 131 height 20
click at [402, 322] on input "[PERSON_NAME]" at bounding box center [398, 319] width 8 height 8
select select "dec52f5b-c540-4d49-98a2-0391d72d2273"
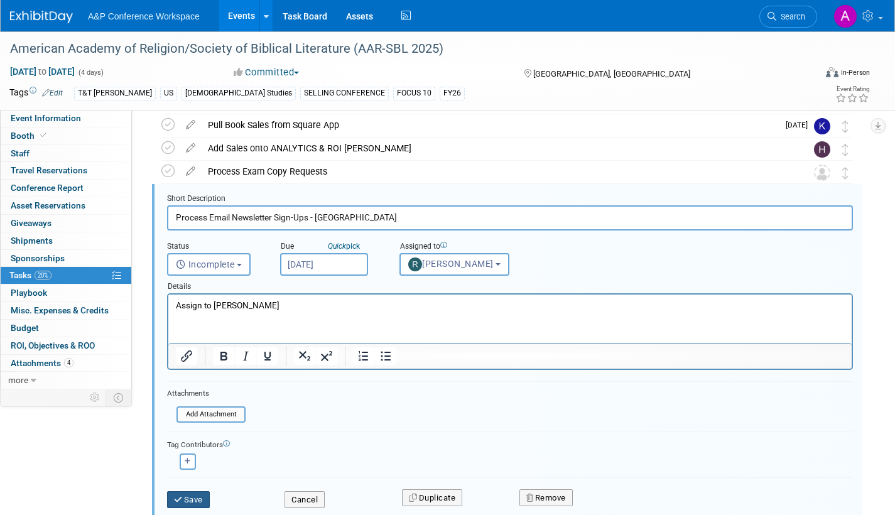
click at [195, 494] on button "Save" at bounding box center [188, 500] width 43 height 18
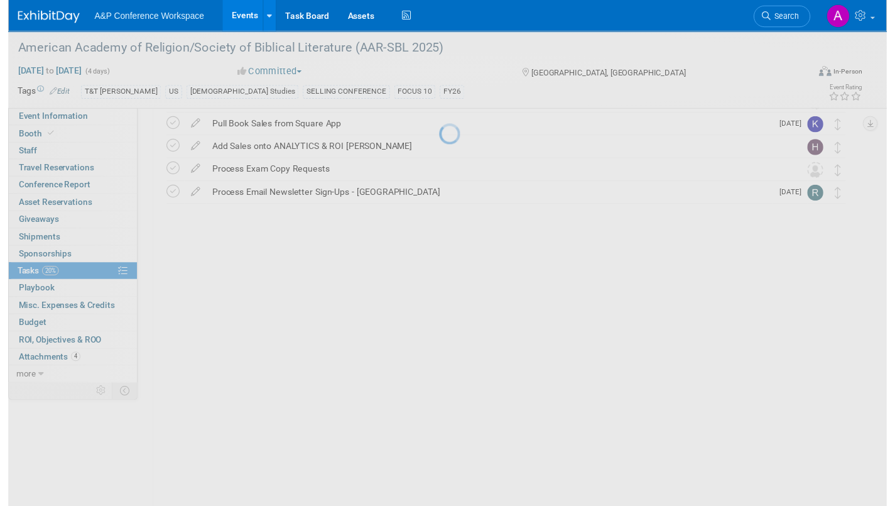
scroll to position [468, 0]
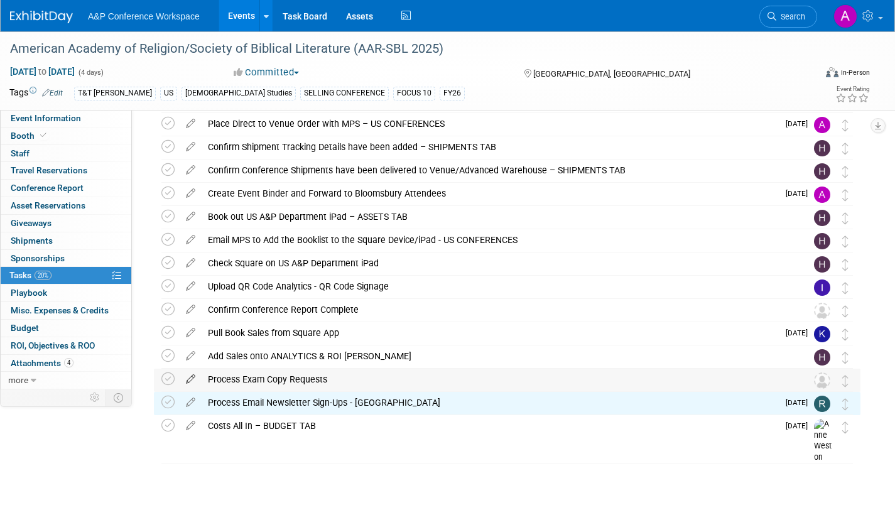
click at [192, 375] on icon at bounding box center [191, 377] width 22 height 16
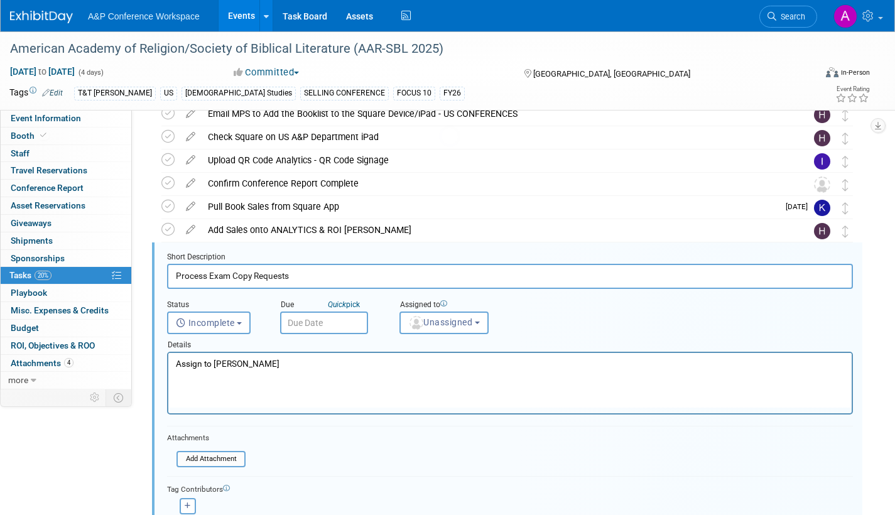
scroll to position [653, 0]
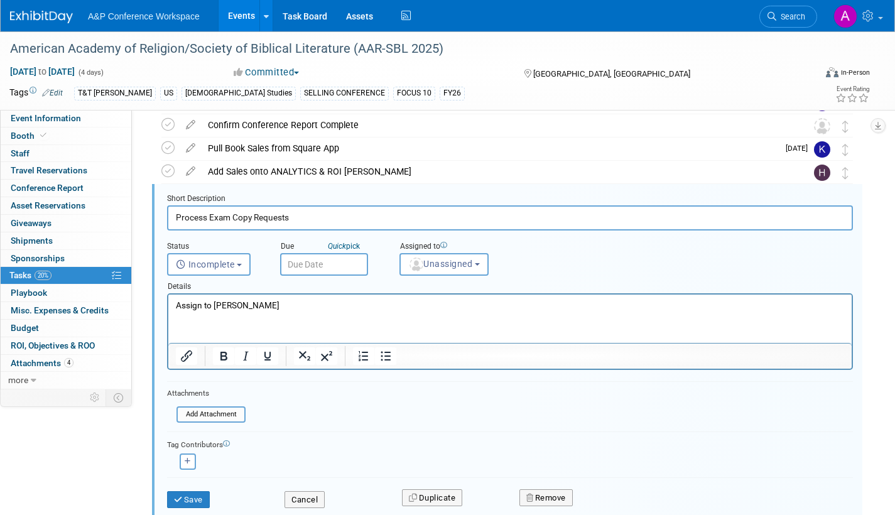
drag, startPoint x: 343, startPoint y: 262, endPoint x: 350, endPoint y: 277, distance: 16.0
click at [344, 262] on input "text" at bounding box center [324, 264] width 88 height 23
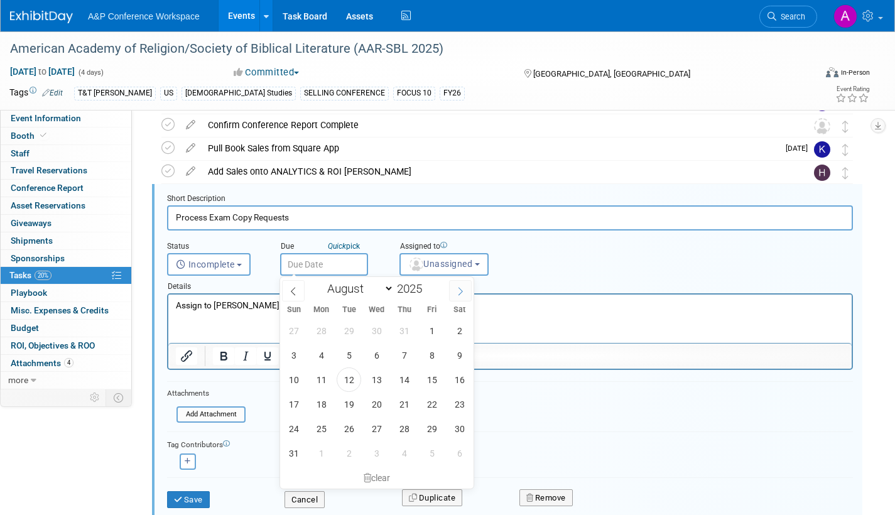
click at [456, 293] on icon at bounding box center [460, 291] width 9 height 9
select select "11"
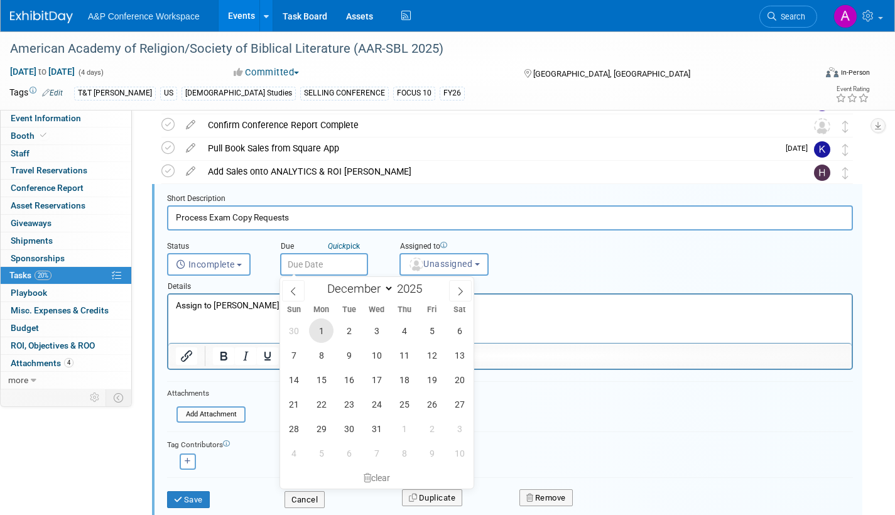
click at [325, 328] on span "1" at bounding box center [321, 330] width 24 height 24
type input "Dec 1, 2025"
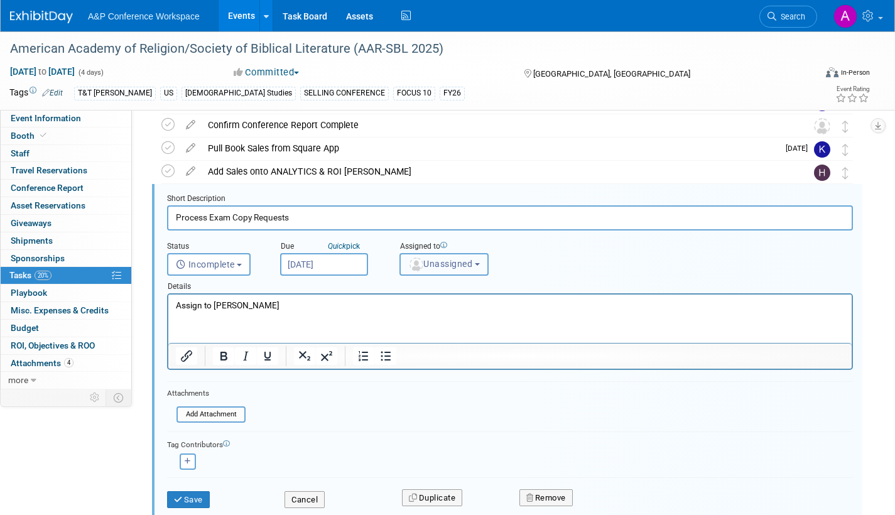
click at [431, 267] on span "Unassigned" at bounding box center [440, 264] width 64 height 10
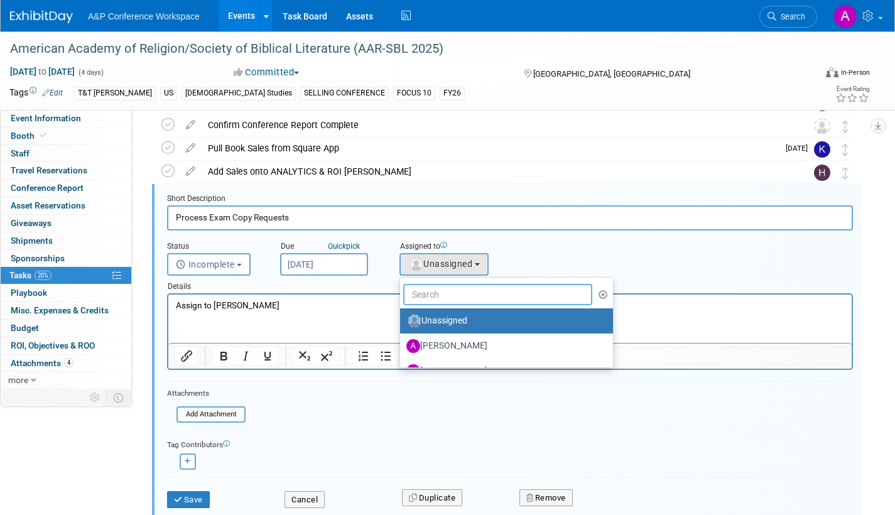
click at [438, 296] on input "text" at bounding box center [497, 294] width 189 height 21
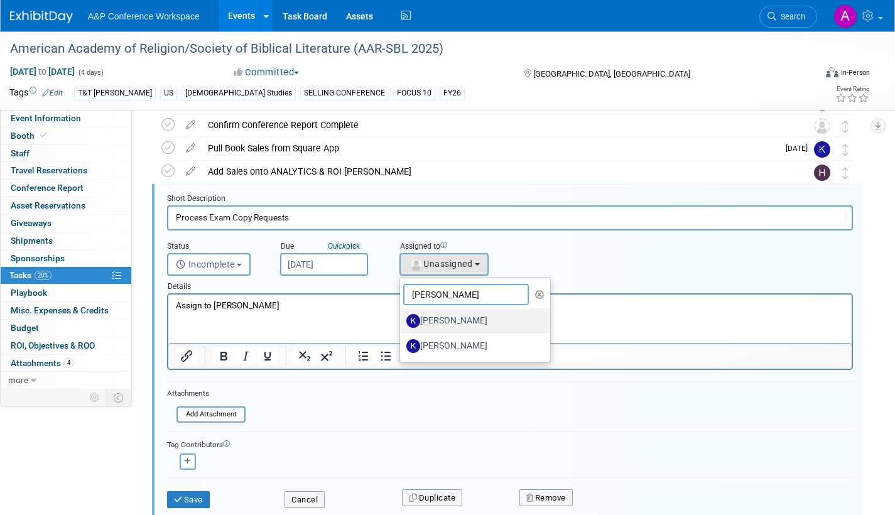
type input "kate"
click at [438, 316] on label "[PERSON_NAME]" at bounding box center [471, 321] width 131 height 20
click at [402, 316] on input "[PERSON_NAME]" at bounding box center [398, 319] width 8 height 8
select select "42da1453-af37-4144-8267-4d5776ac68ff"
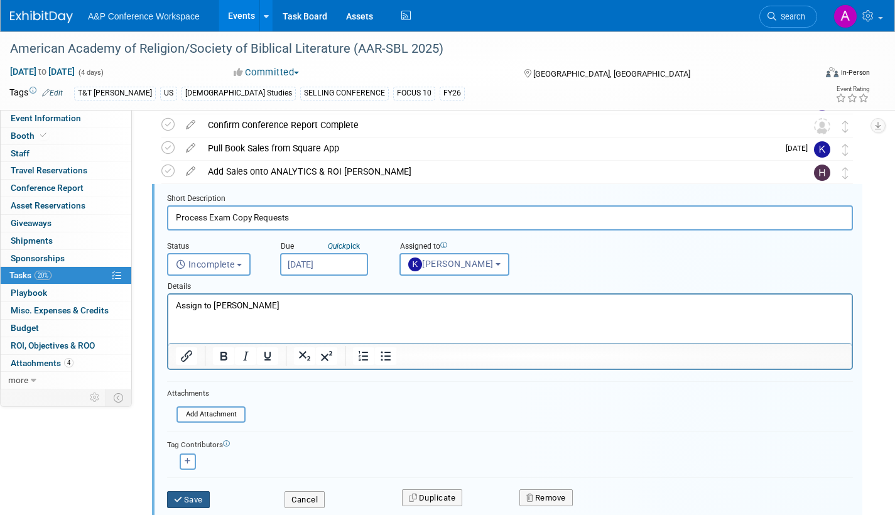
click at [195, 497] on button "Save" at bounding box center [188, 500] width 43 height 18
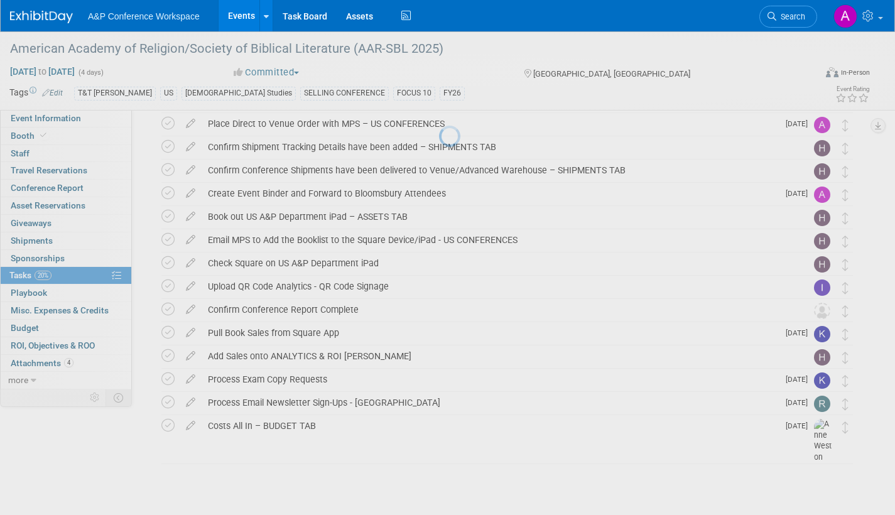
scroll to position [468, 0]
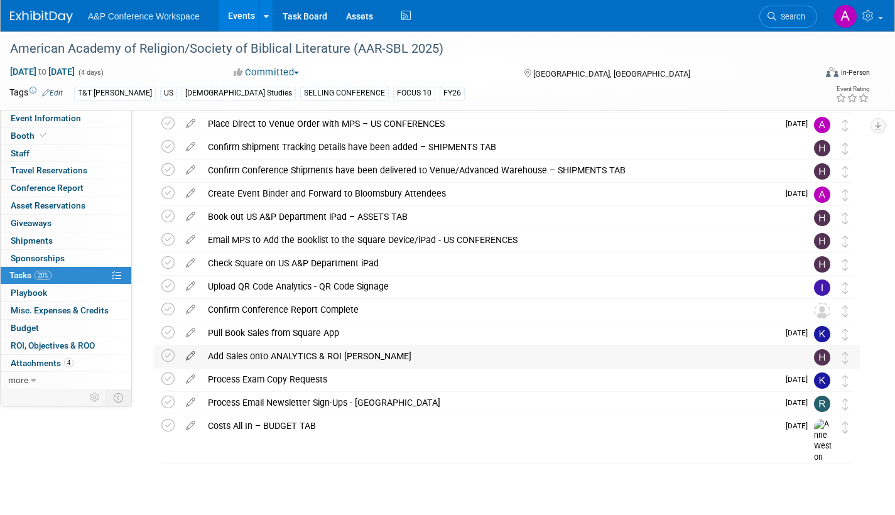
click at [190, 352] on icon at bounding box center [191, 353] width 22 height 16
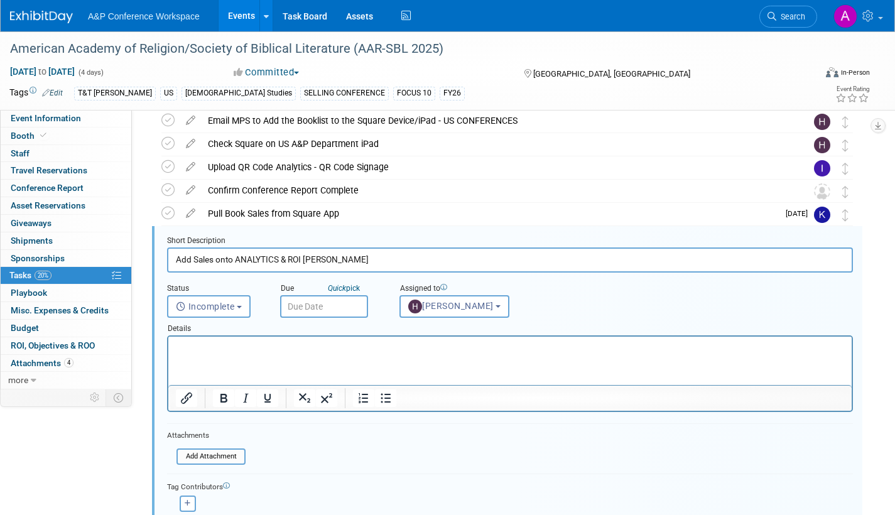
scroll to position [630, 0]
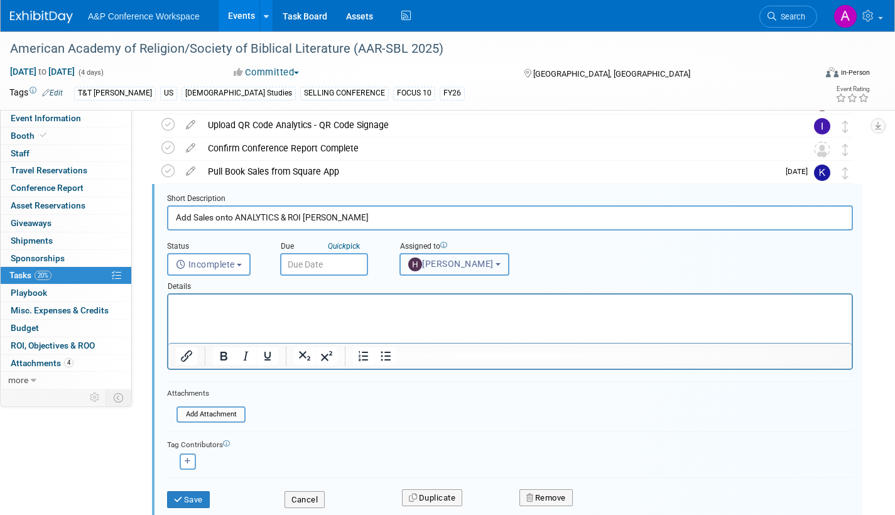
click at [497, 261] on button "[PERSON_NAME]" at bounding box center [454, 264] width 110 height 23
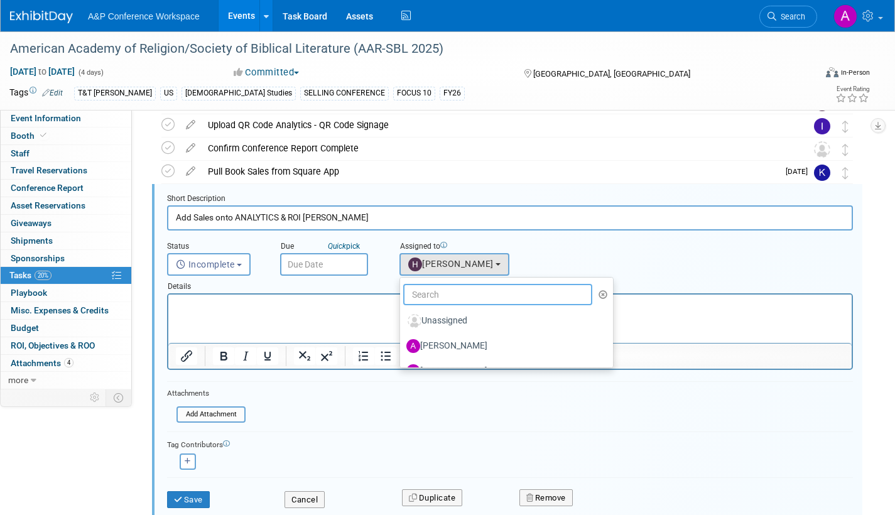
click at [476, 301] on input "text" at bounding box center [497, 294] width 189 height 21
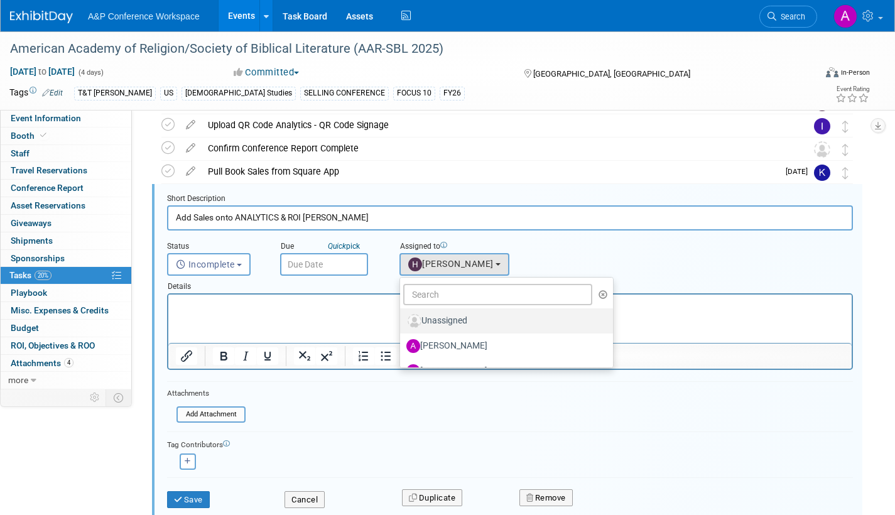
click at [453, 326] on label "Unassigned" at bounding box center [503, 321] width 194 height 20
click at [402, 323] on input "Unassigned" at bounding box center [398, 319] width 8 height 8
select select
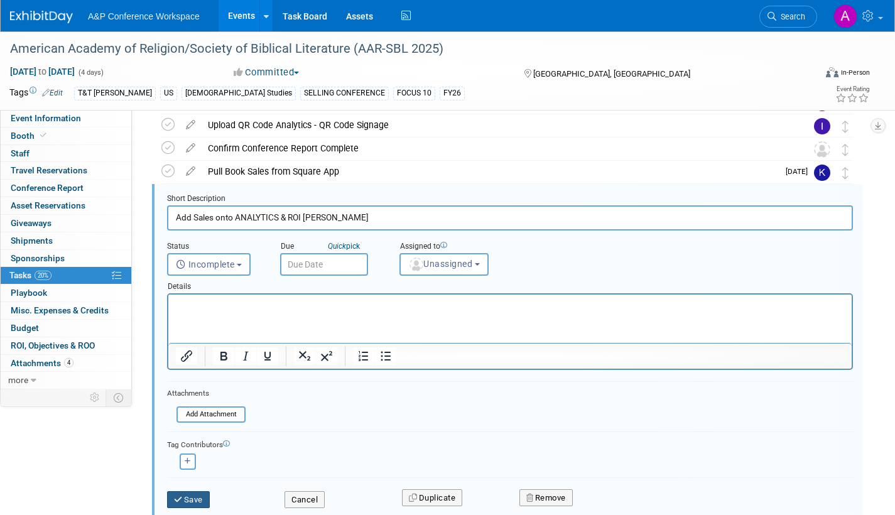
click at [200, 499] on button "Save" at bounding box center [188, 500] width 43 height 18
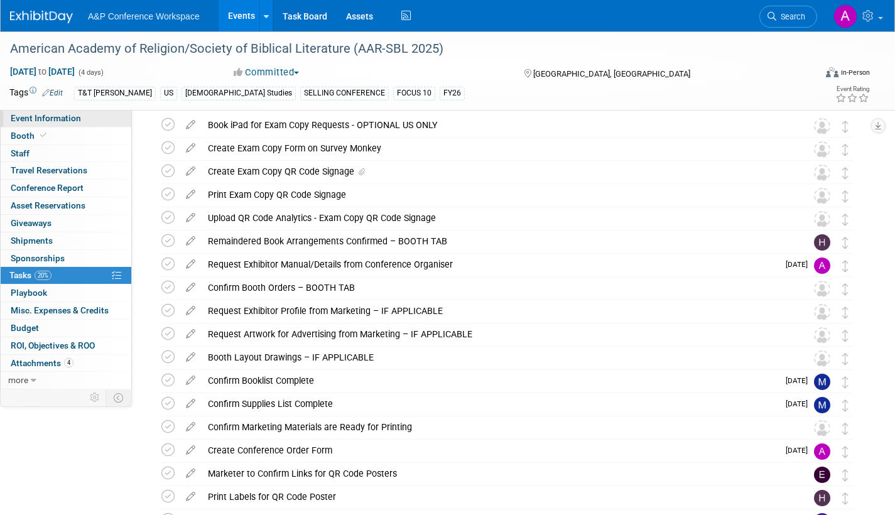
scroll to position [0, 0]
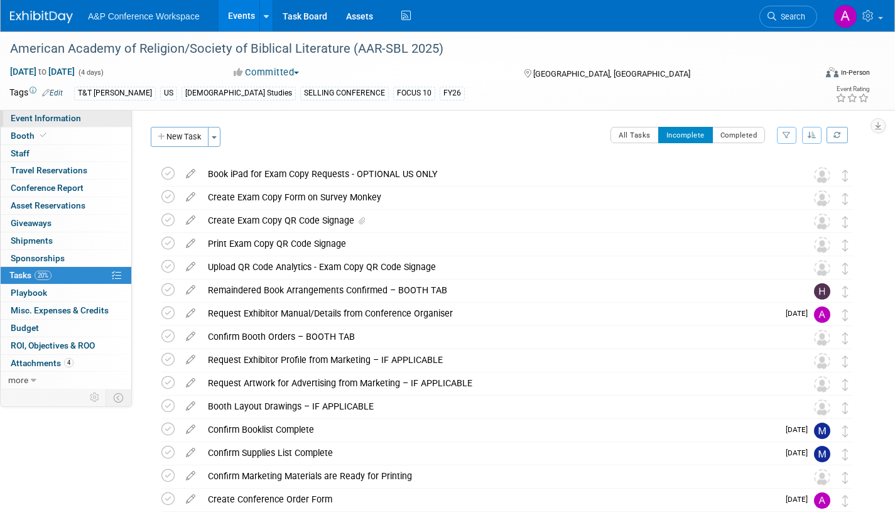
click at [62, 117] on span "Event Information" at bounding box center [46, 118] width 70 height 10
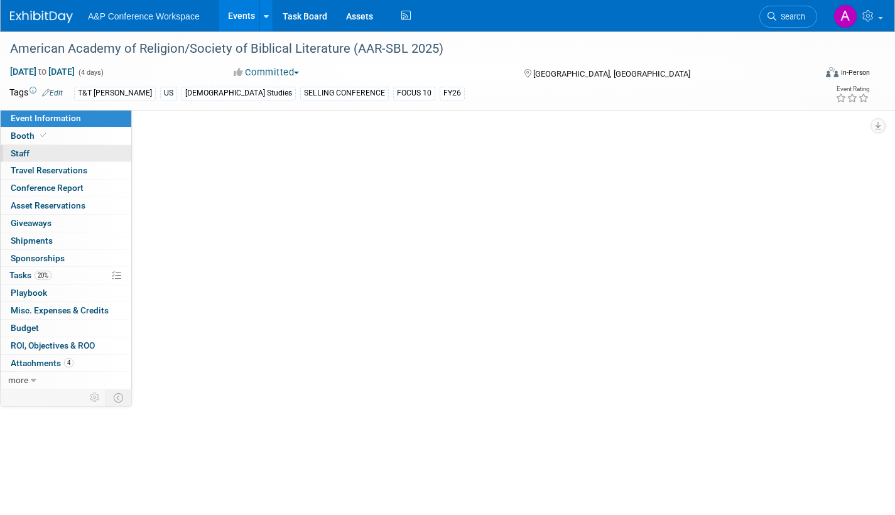
select select "Annual"
select select "Level 1"
select select "In-Person Booth"
select select "[DEMOGRAPHIC_DATA] Studies"
select select "T&T [PERSON_NAME]"
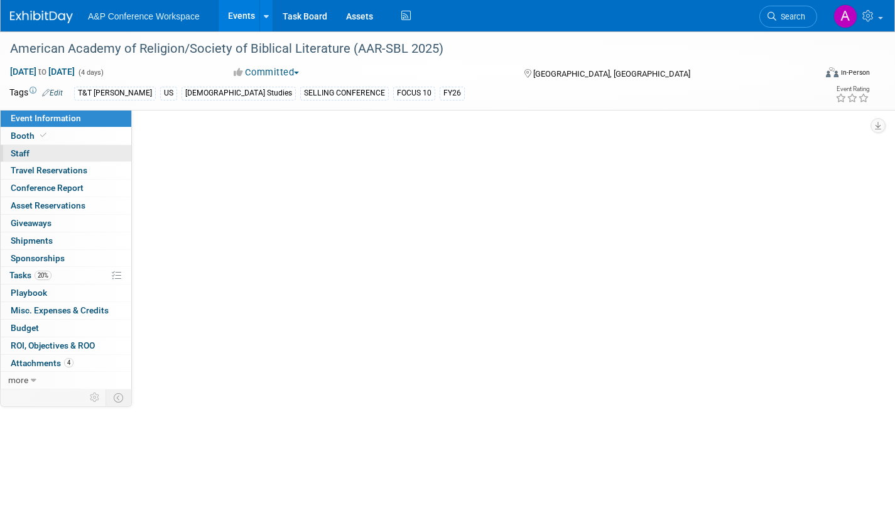
select select "[PERSON_NAME]"
select select "Networking/Commissioning"
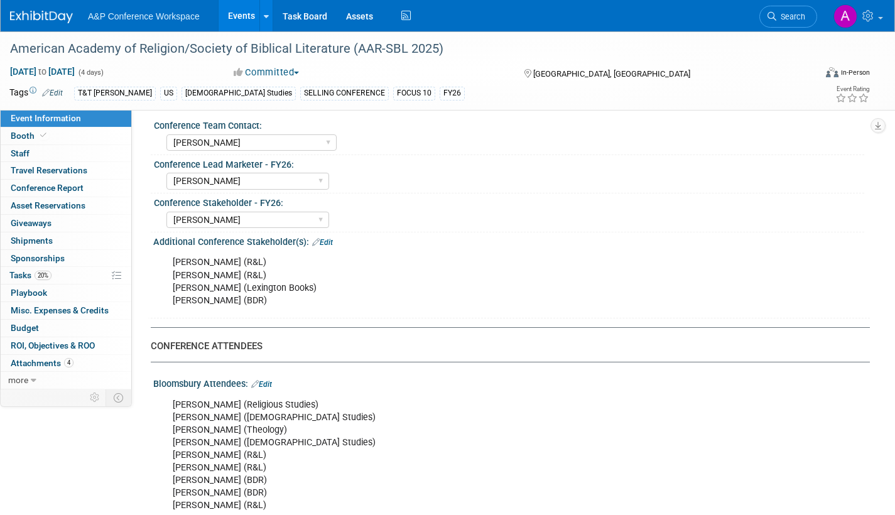
scroll to position [754, 0]
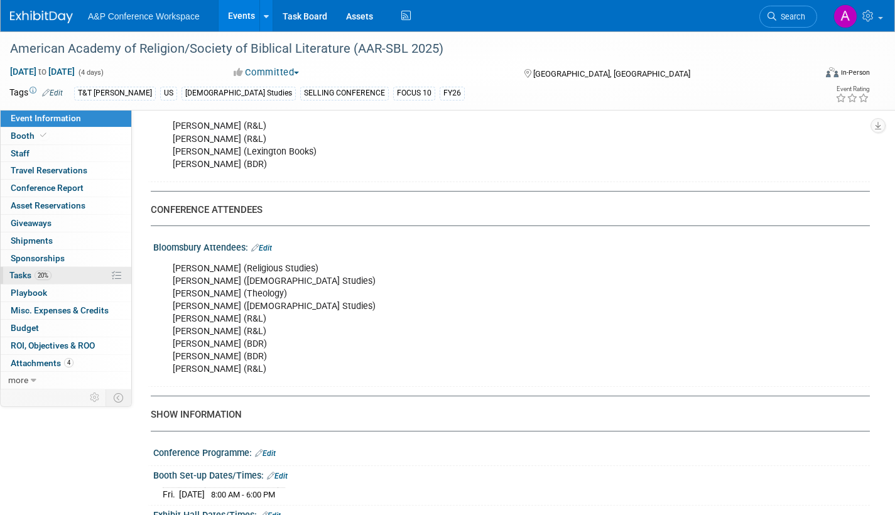
click at [16, 273] on span "Tasks 20%" at bounding box center [30, 275] width 42 height 10
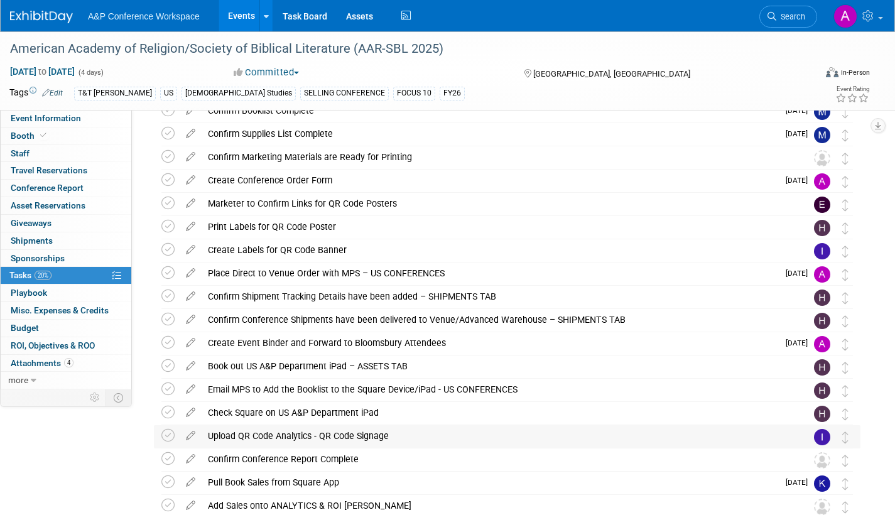
scroll to position [468, 0]
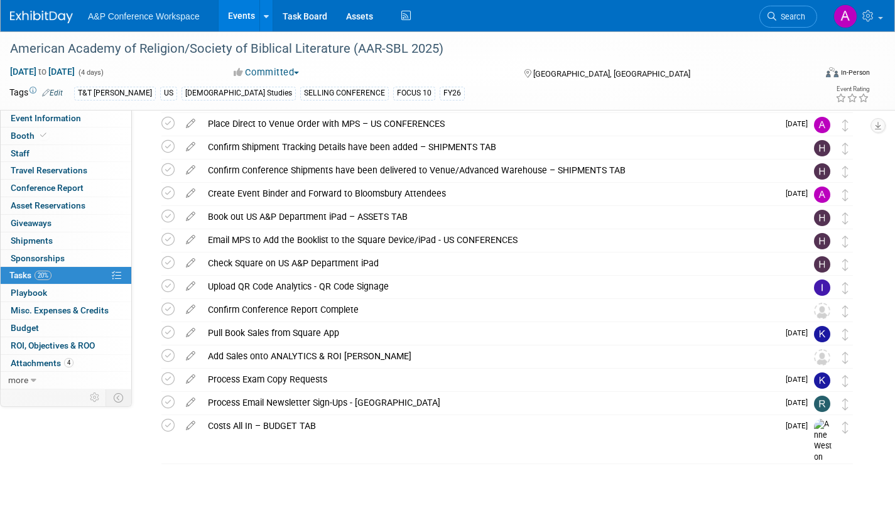
click at [193, 311] on icon at bounding box center [191, 307] width 22 height 16
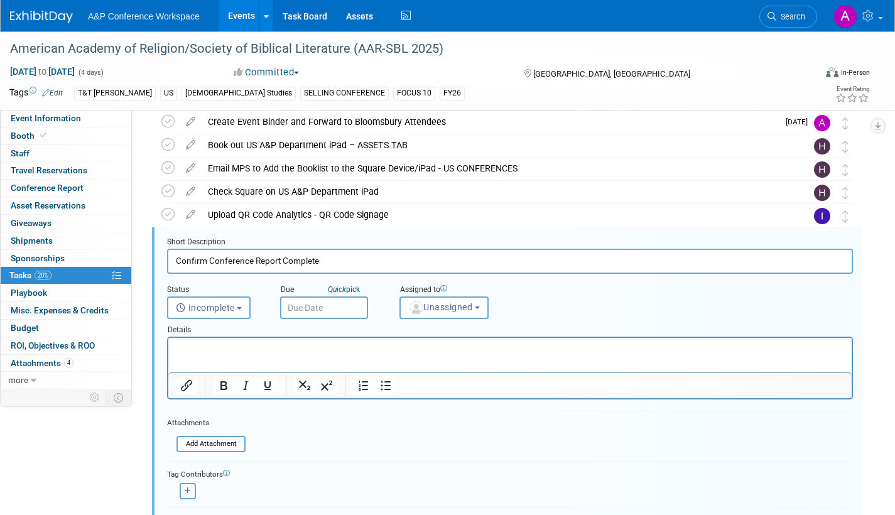
scroll to position [583, 0]
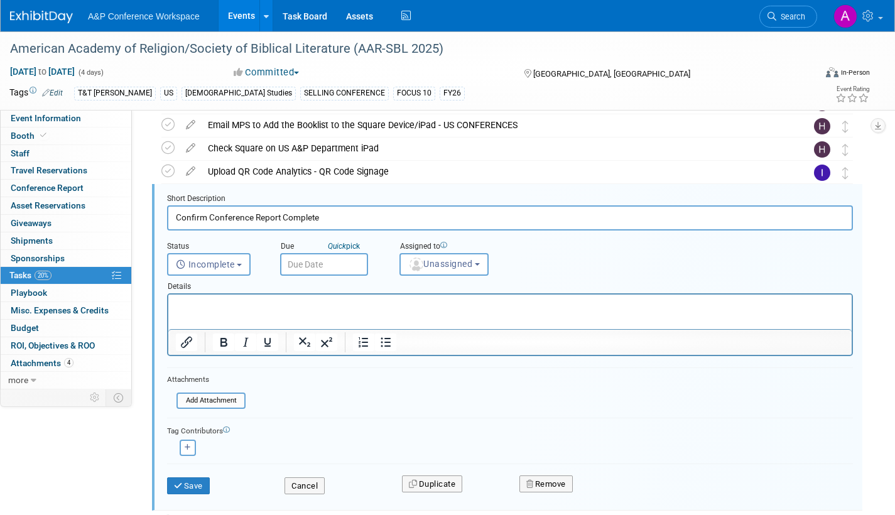
click at [359, 265] on input "text" at bounding box center [324, 264] width 88 height 23
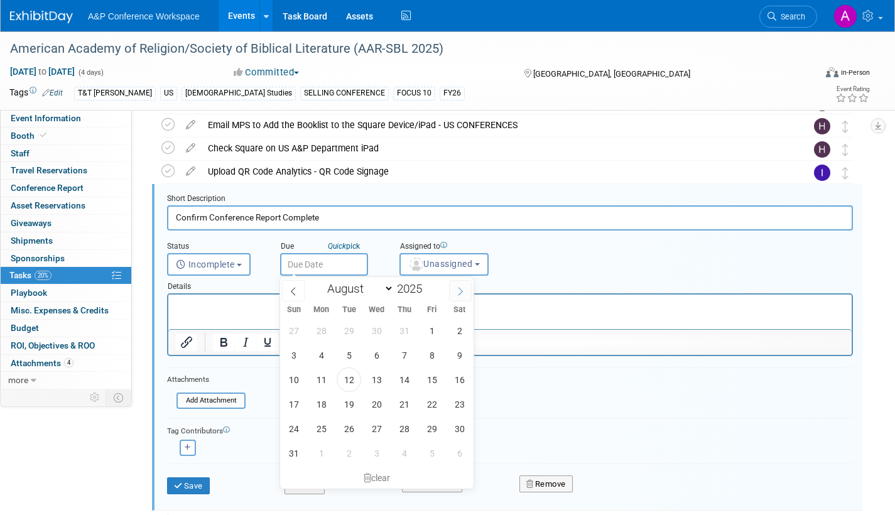
click at [460, 288] on icon at bounding box center [460, 291] width 9 height 9
select select "11"
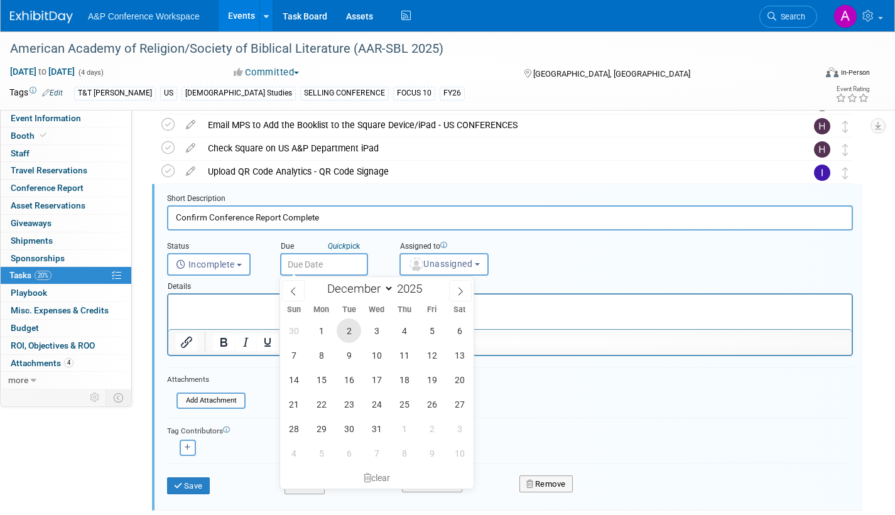
drag, startPoint x: 349, startPoint y: 328, endPoint x: 249, endPoint y: 1, distance: 342.2
click at [349, 328] on span "2" at bounding box center [349, 330] width 24 height 24
type input "Dec 2, 2025"
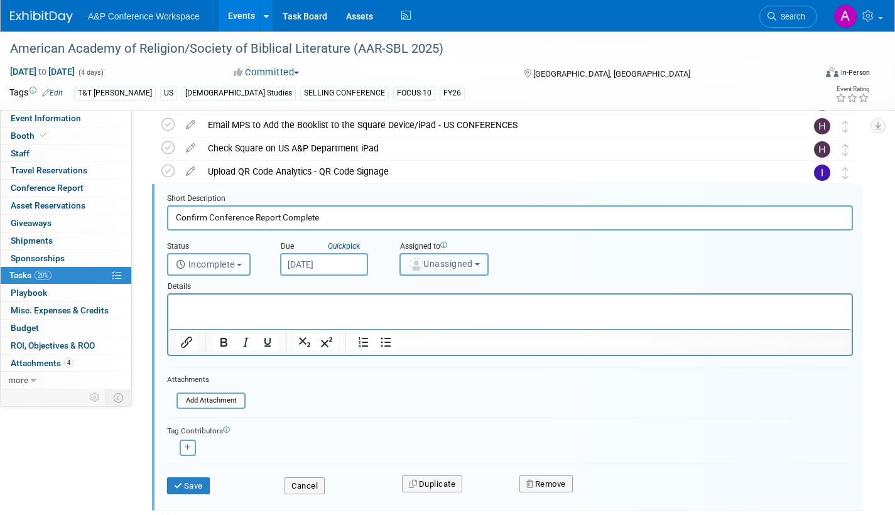
click at [457, 266] on span "Unassigned" at bounding box center [440, 264] width 64 height 10
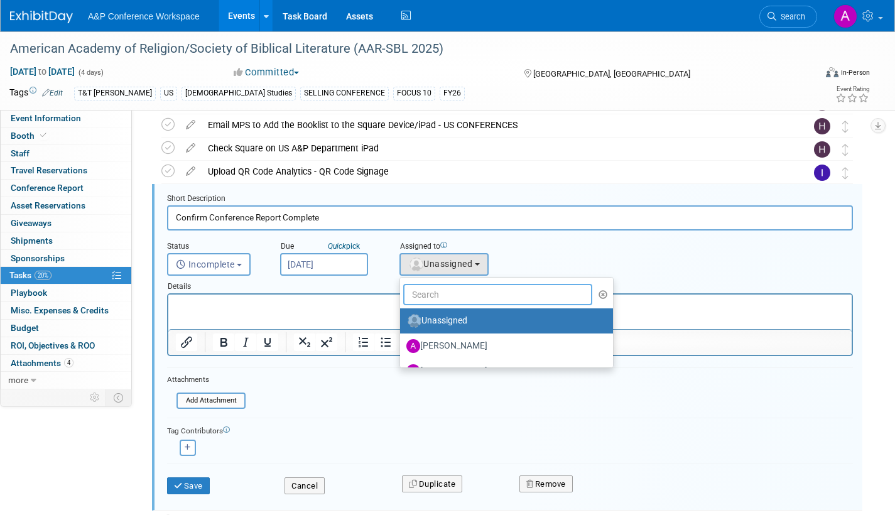
click at [448, 297] on input "text" at bounding box center [497, 294] width 189 height 21
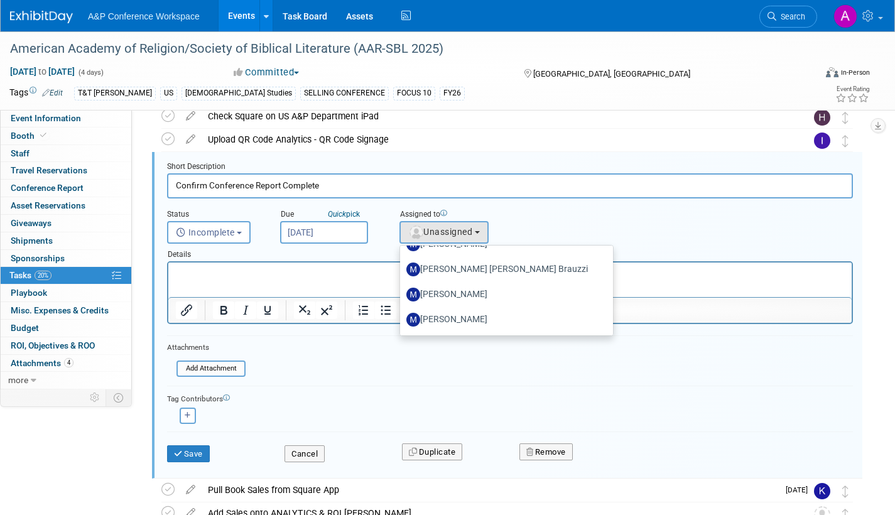
scroll to position [646, 0]
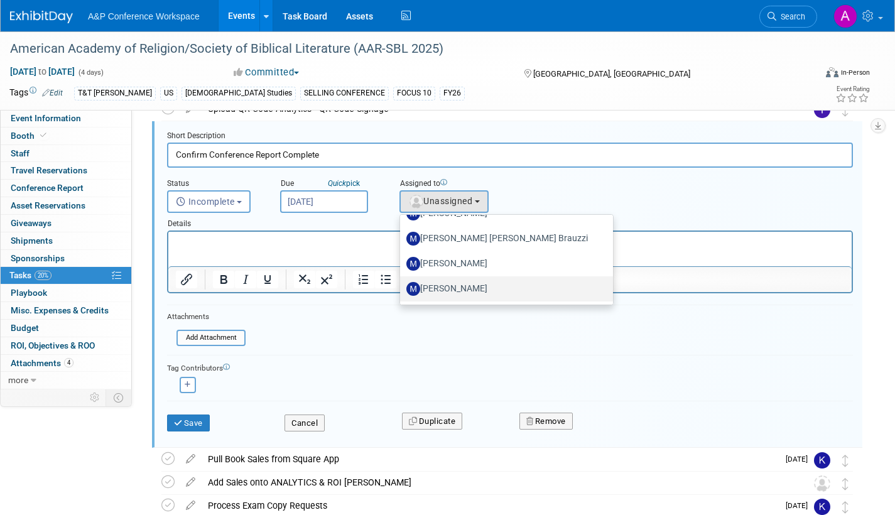
type input "[PERSON_NAME]"
click at [470, 288] on label "[PERSON_NAME]" at bounding box center [503, 289] width 194 height 20
click at [402, 288] on input "[PERSON_NAME]" at bounding box center [398, 287] width 8 height 8
select select "9f9997e8-e536-4b76-a538-d462eb79bd6a"
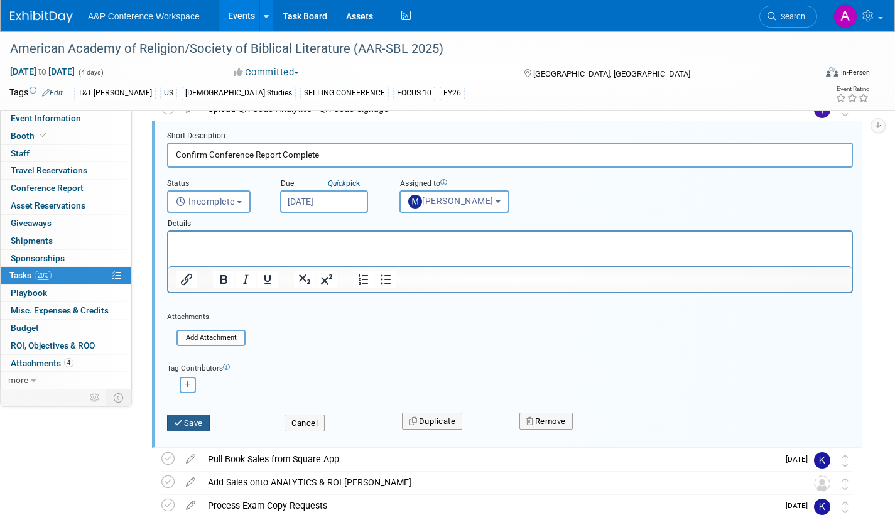
click at [187, 418] on button "Save" at bounding box center [188, 423] width 43 height 18
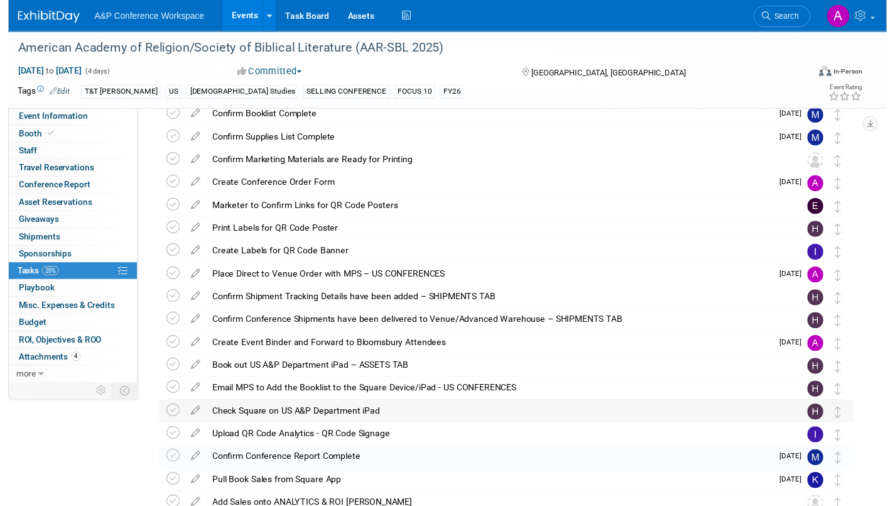
scroll to position [343, 0]
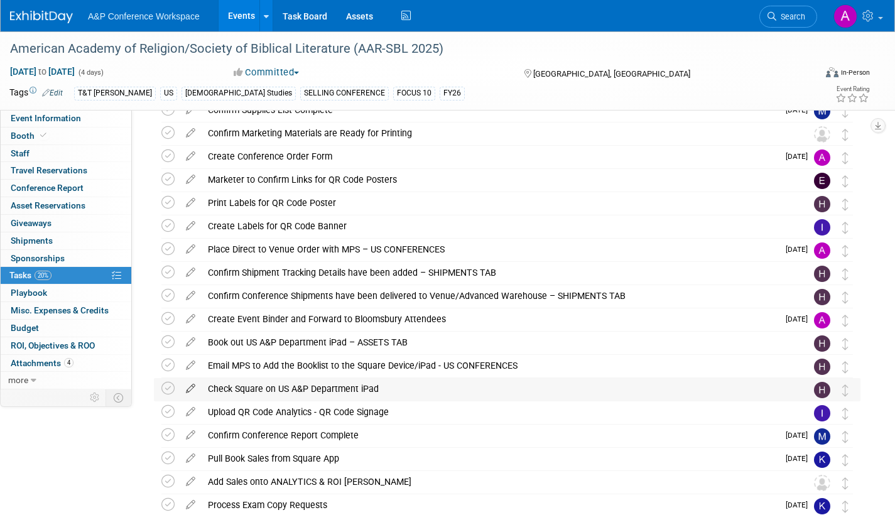
click at [192, 386] on icon at bounding box center [191, 386] width 22 height 16
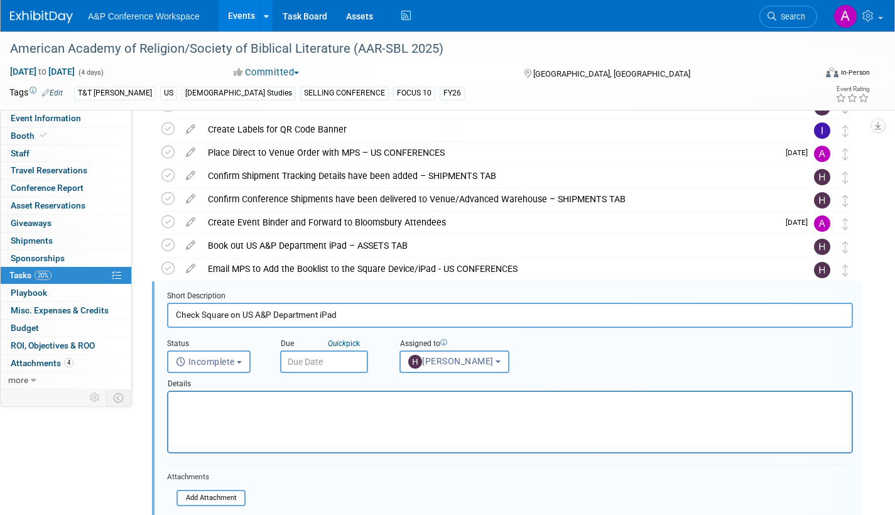
scroll to position [537, 0]
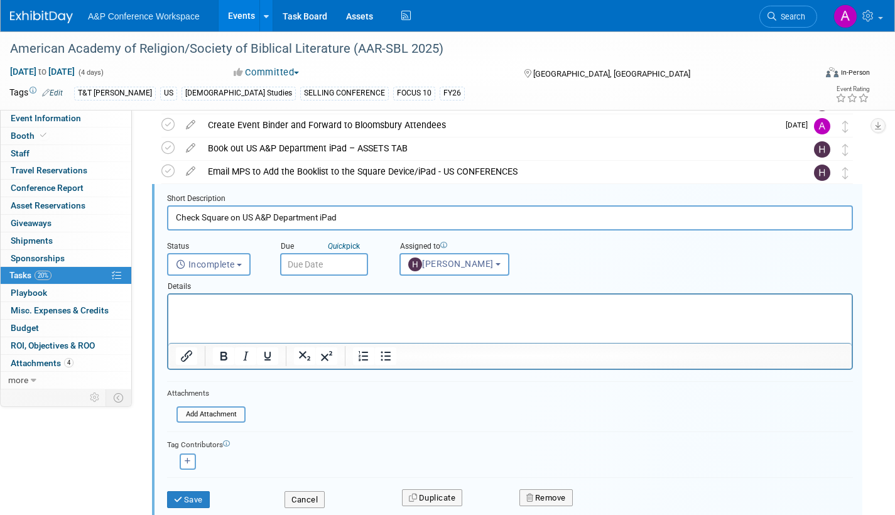
click at [338, 265] on input "text" at bounding box center [324, 264] width 88 height 23
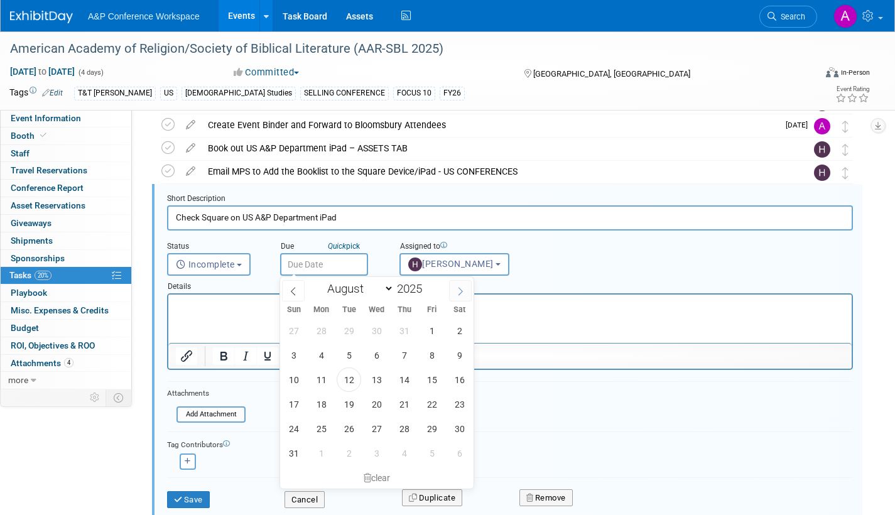
click at [463, 289] on icon at bounding box center [460, 291] width 9 height 9
select select "10"
click at [402, 354] on span "6" at bounding box center [404, 355] width 24 height 24
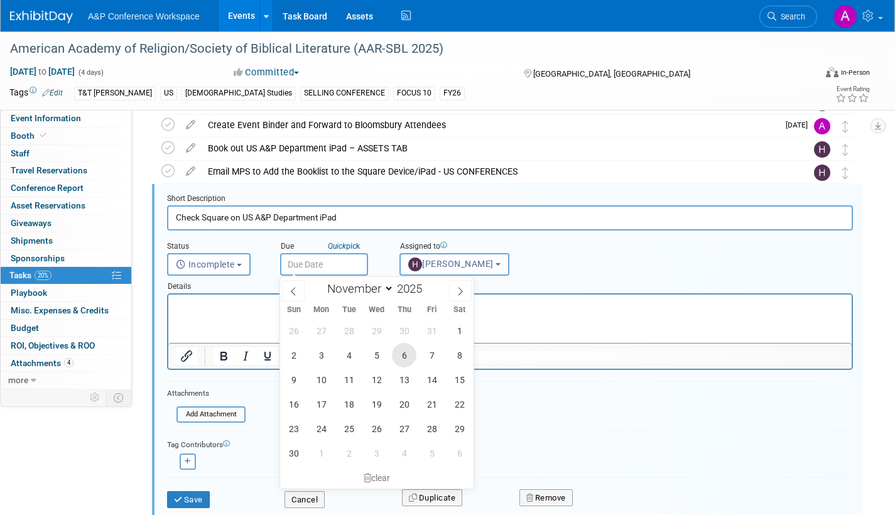
type input "Nov 6, 2025"
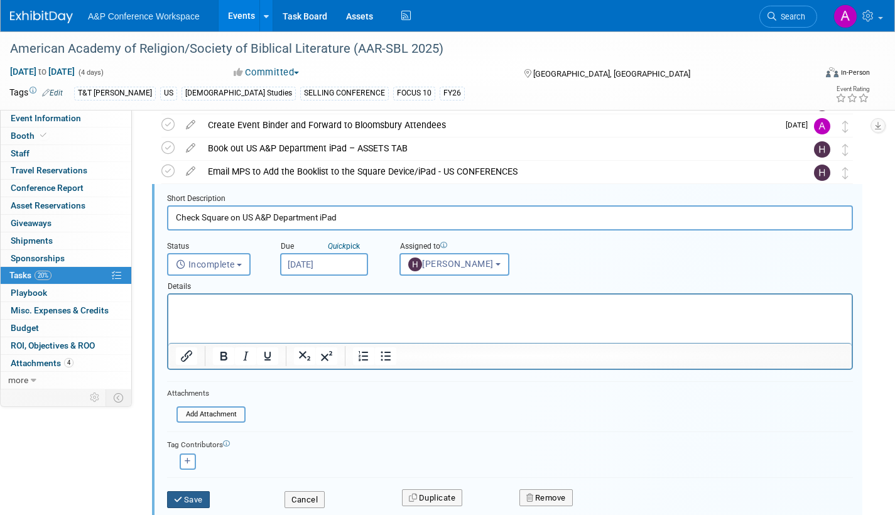
click at [197, 495] on button "Save" at bounding box center [188, 500] width 43 height 18
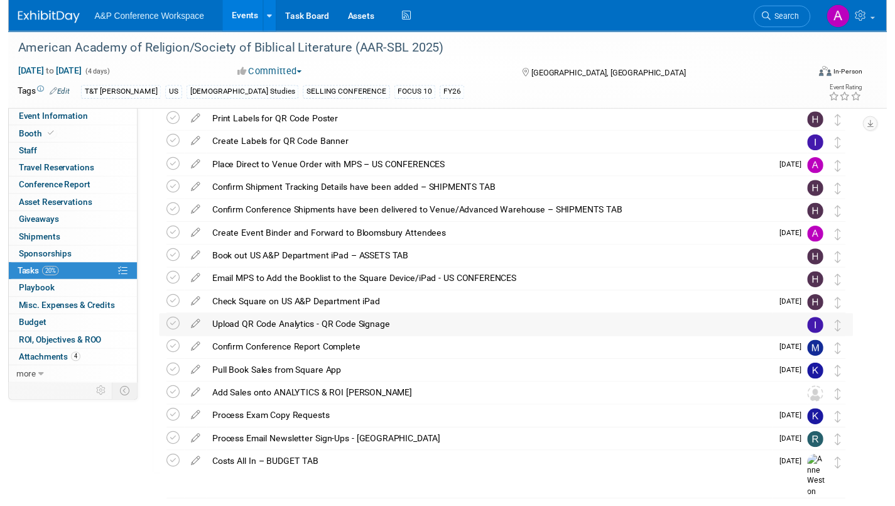
scroll to position [343, 0]
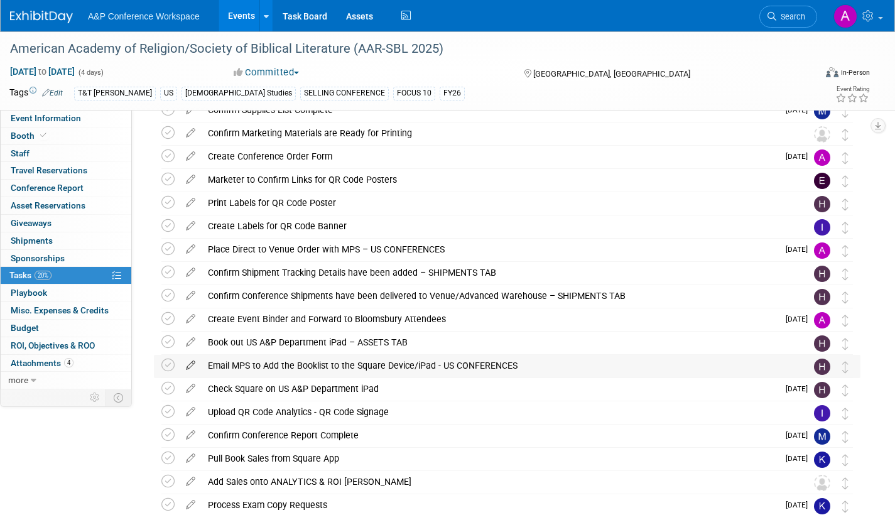
click at [193, 362] on icon at bounding box center [191, 363] width 22 height 16
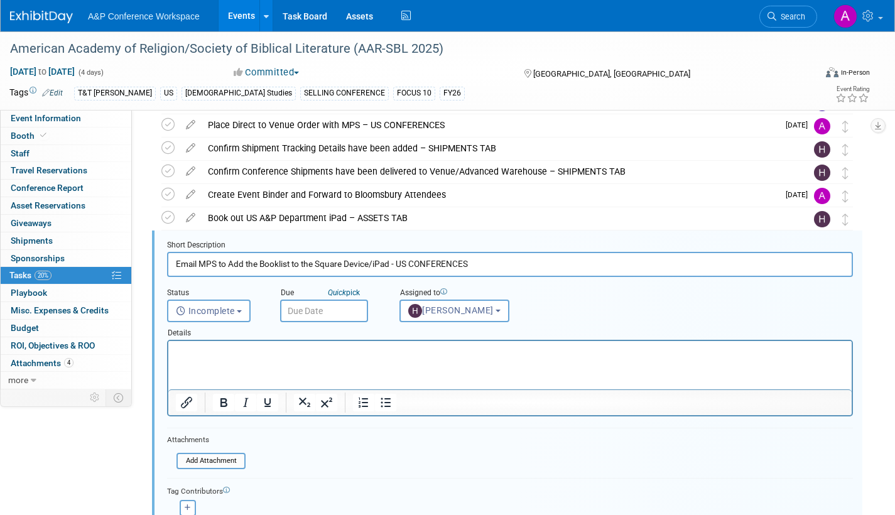
scroll to position [514, 0]
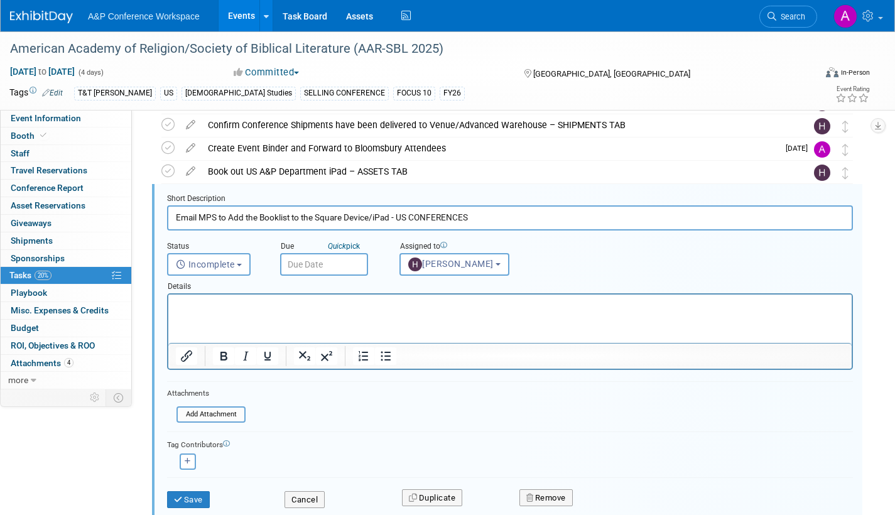
click at [355, 269] on input "text" at bounding box center [324, 264] width 88 height 23
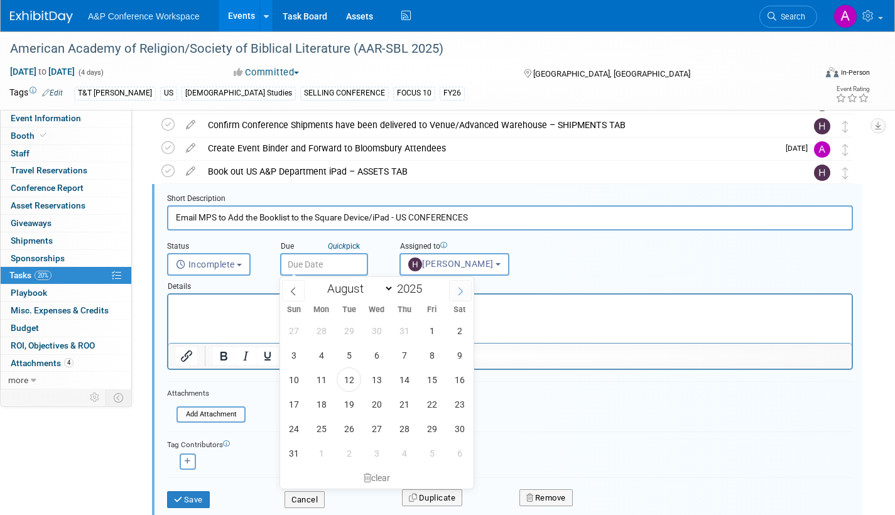
click at [460, 283] on span at bounding box center [460, 290] width 23 height 21
click at [458, 284] on span at bounding box center [460, 290] width 23 height 21
click at [458, 285] on span at bounding box center [460, 290] width 23 height 21
select select "10"
click at [322, 352] on span "3" at bounding box center [321, 355] width 24 height 24
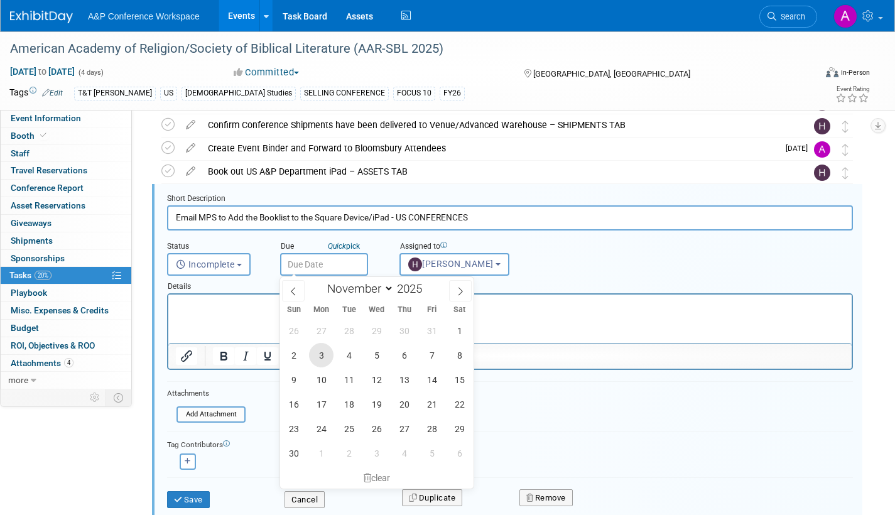
type input "Nov 3, 2025"
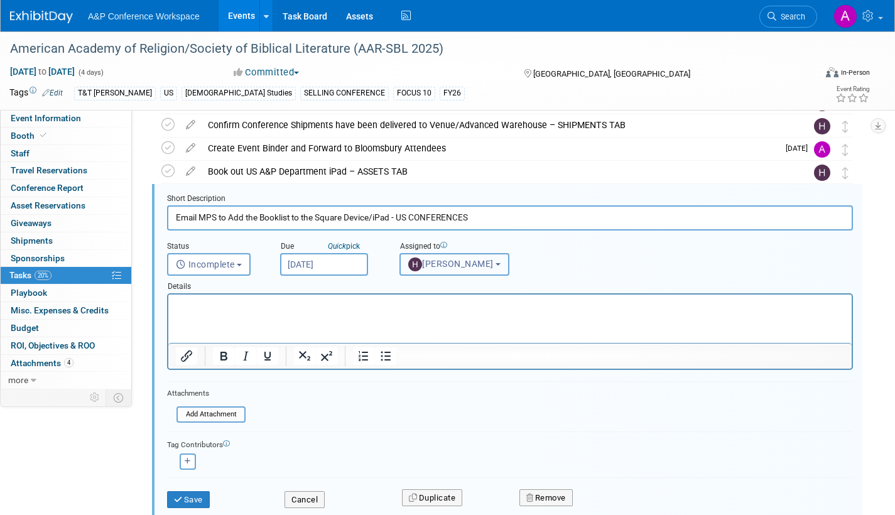
click at [445, 264] on span "[PERSON_NAME]" at bounding box center [450, 264] width 85 height 10
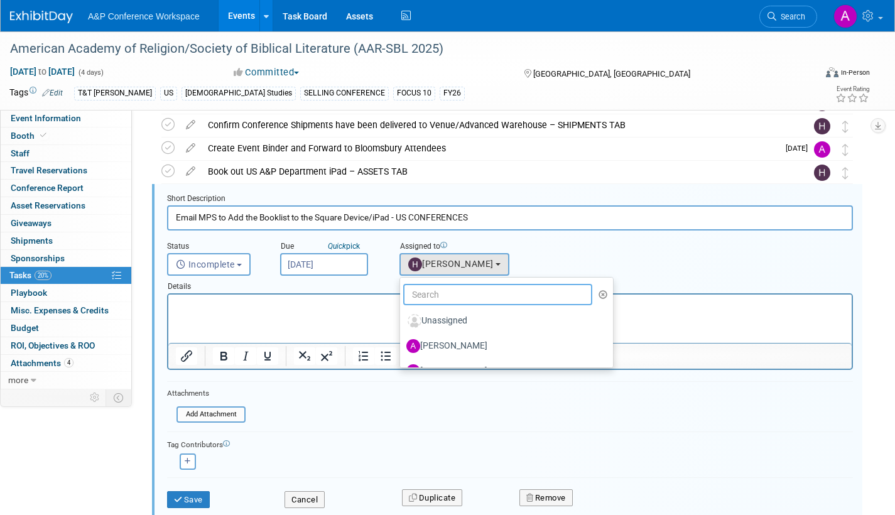
click at [441, 292] on input "text" at bounding box center [497, 294] width 189 height 21
type input "me"
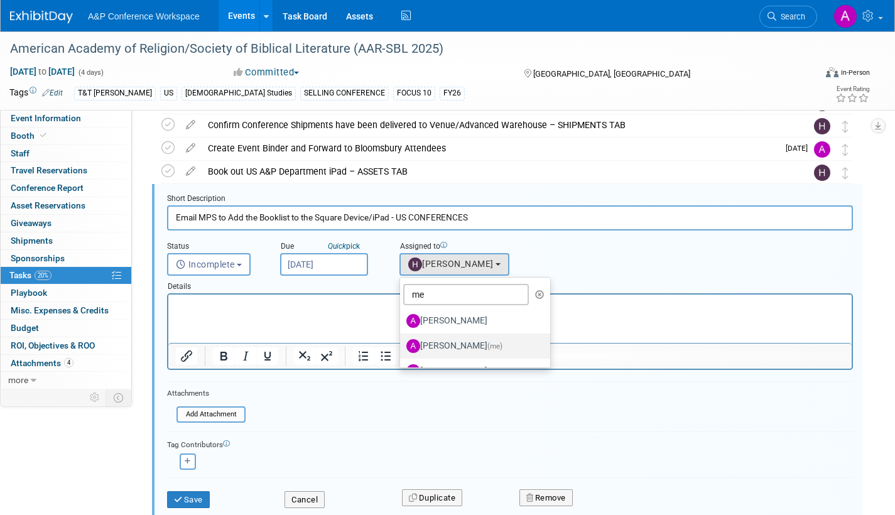
click at [448, 345] on label "[PERSON_NAME] (me)" at bounding box center [471, 346] width 131 height 20
click at [402, 345] on input "[PERSON_NAME] (me)" at bounding box center [398, 344] width 8 height 8
select select "3fc68575-f872-4db6-8d2a-11755123f12c"
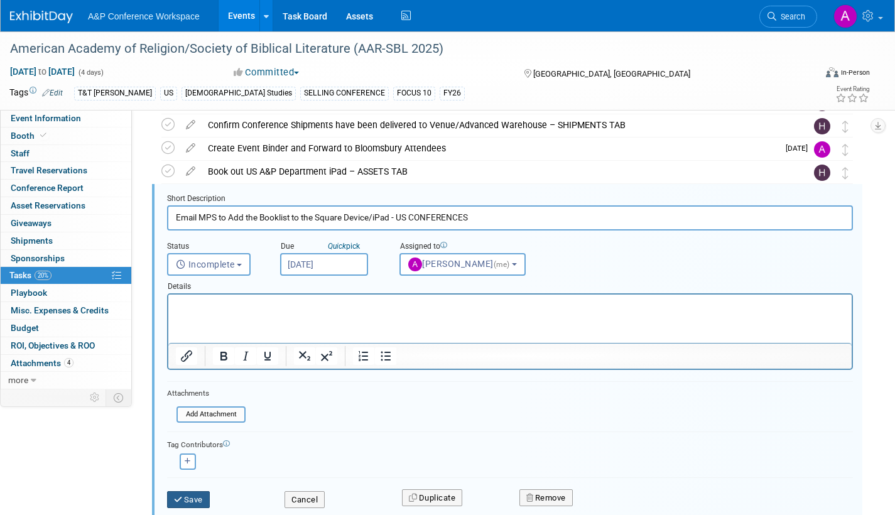
click at [188, 501] on button "Save" at bounding box center [188, 500] width 43 height 18
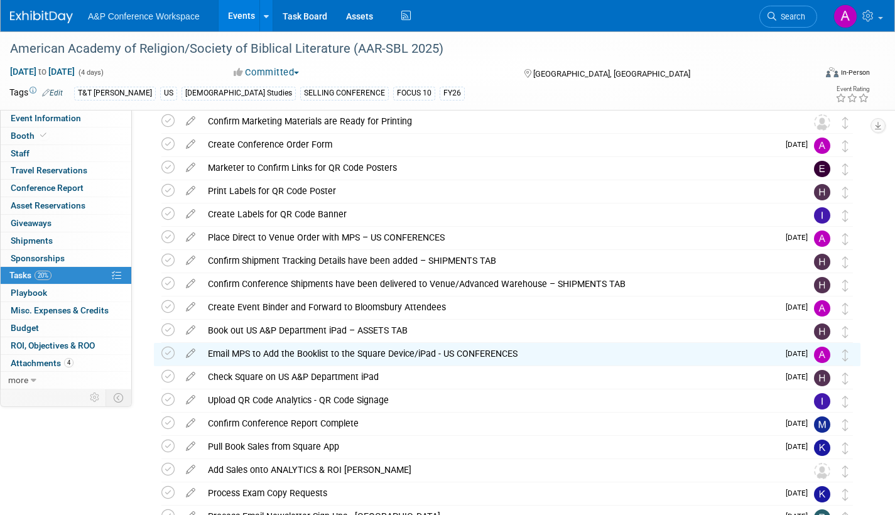
scroll to position [343, 0]
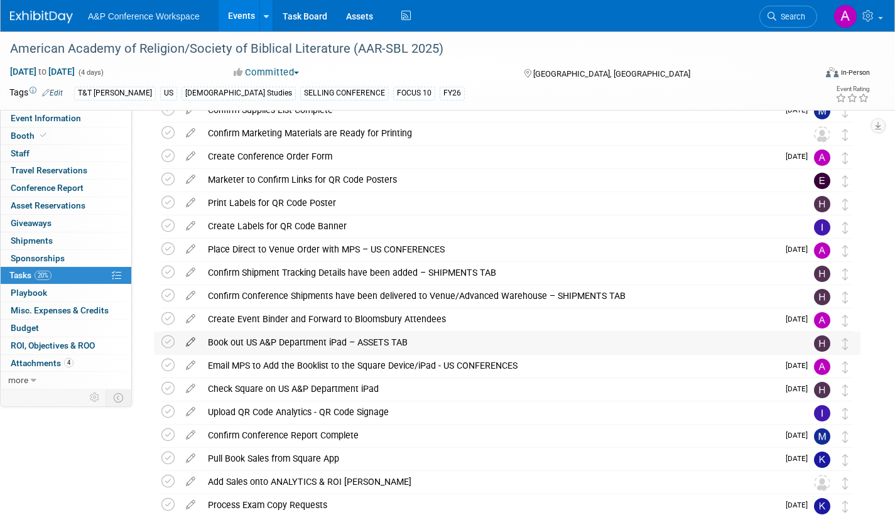
click at [192, 337] on icon at bounding box center [191, 340] width 22 height 16
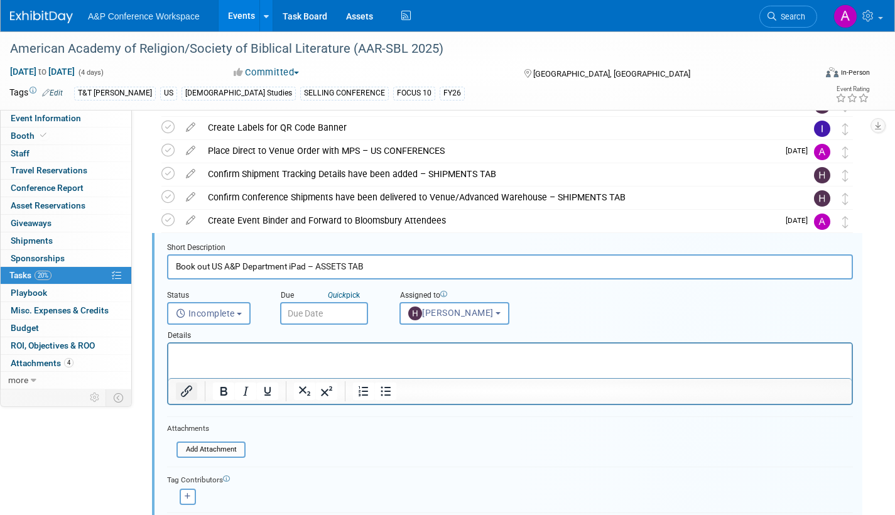
scroll to position [490, 0]
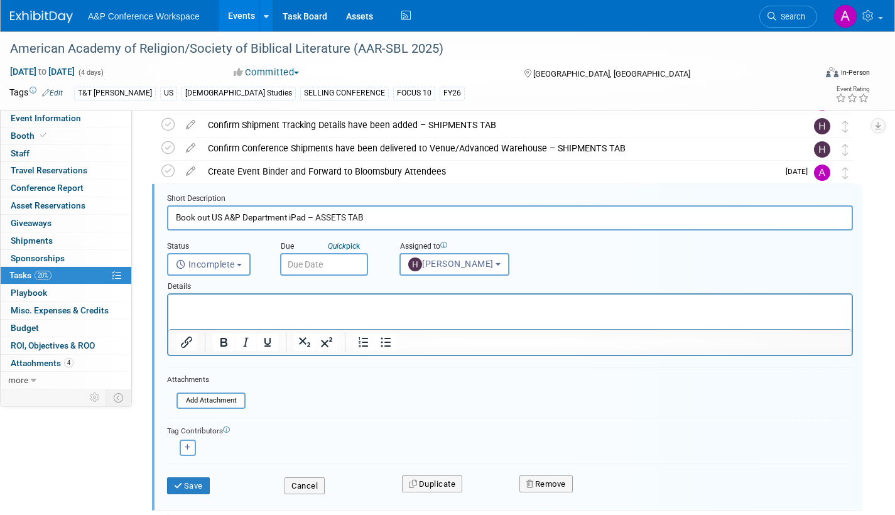
click at [348, 269] on input "text" at bounding box center [324, 264] width 88 height 23
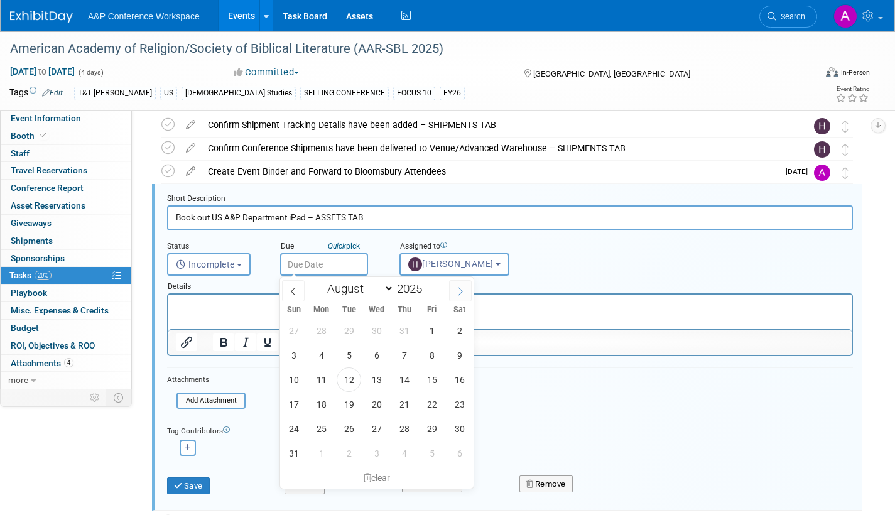
click at [466, 289] on span at bounding box center [460, 290] width 23 height 21
click at [465, 288] on span at bounding box center [460, 290] width 23 height 21
select select "10"
click at [319, 352] on span "3" at bounding box center [321, 355] width 24 height 24
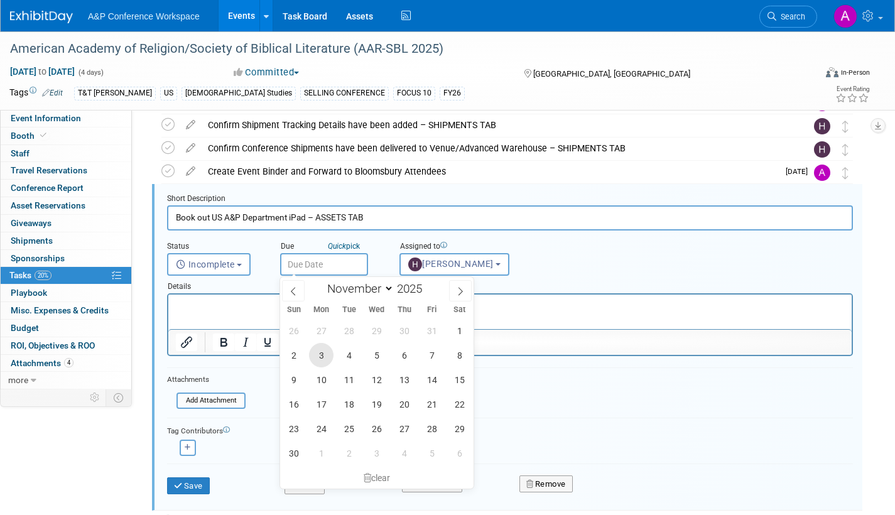
type input "Nov 3, 2025"
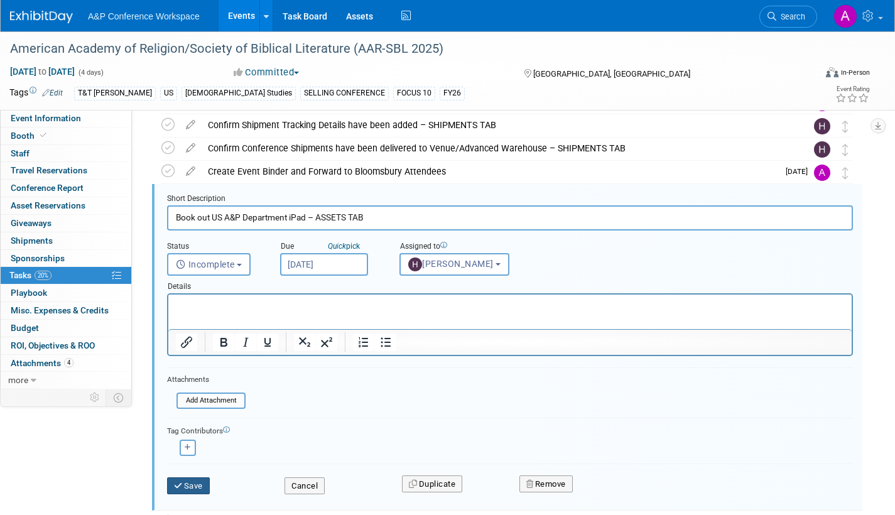
click at [195, 483] on button "Save" at bounding box center [188, 486] width 43 height 18
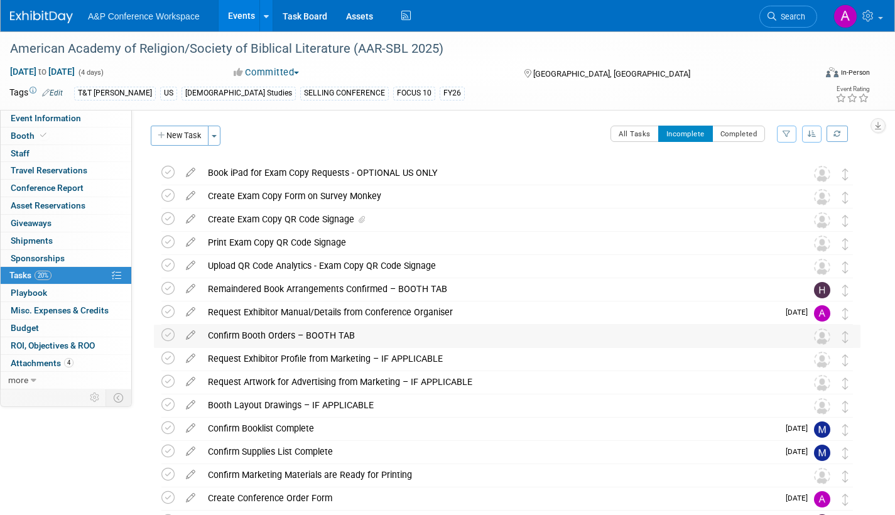
scroll to position [0, 0]
click at [193, 336] on icon at bounding box center [191, 334] width 22 height 16
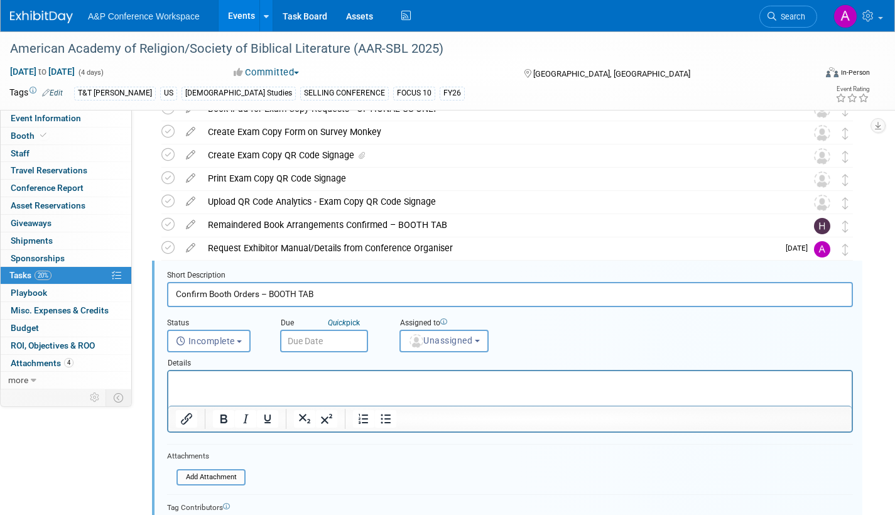
scroll to position [142, 0]
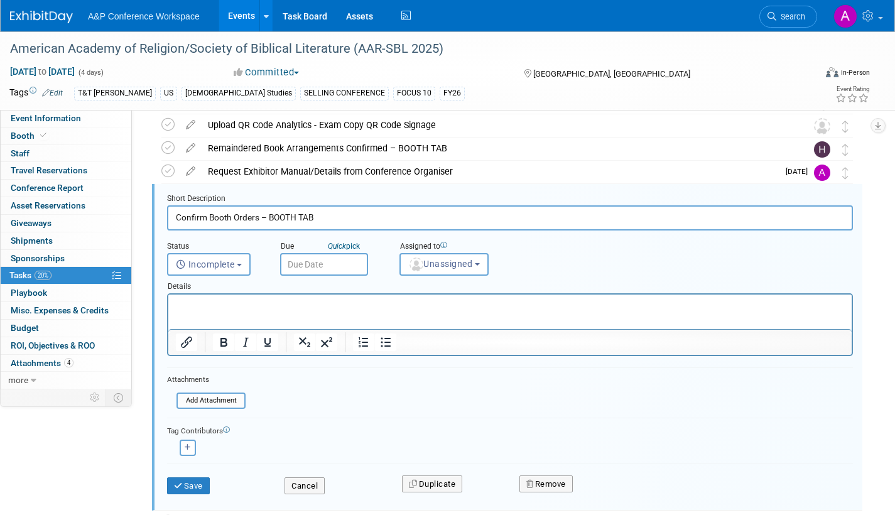
click at [349, 263] on input "text" at bounding box center [324, 264] width 88 height 23
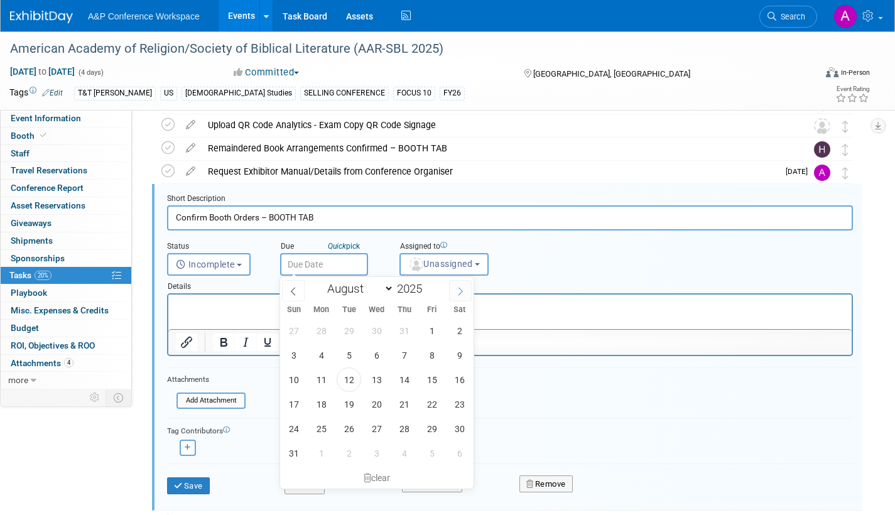
click at [458, 287] on icon at bounding box center [460, 291] width 4 height 8
select select "9"
click at [316, 405] on span "20" at bounding box center [321, 404] width 24 height 24
type input "Oct 20, 2025"
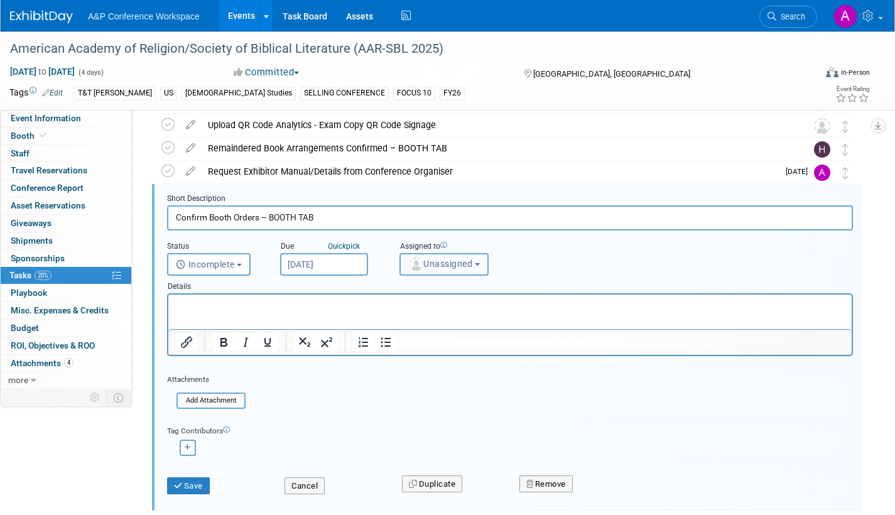
click at [436, 268] on span "Unassigned" at bounding box center [440, 264] width 64 height 10
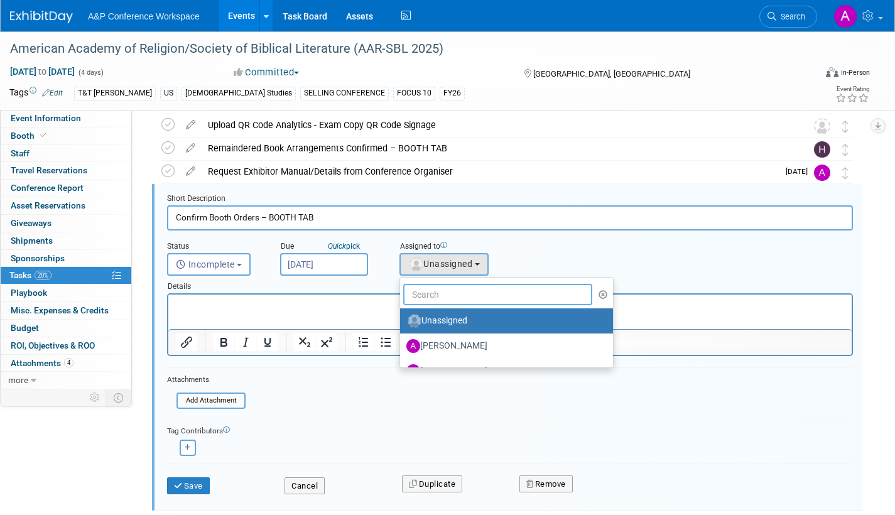
click at [429, 287] on input "text" at bounding box center [497, 294] width 189 height 21
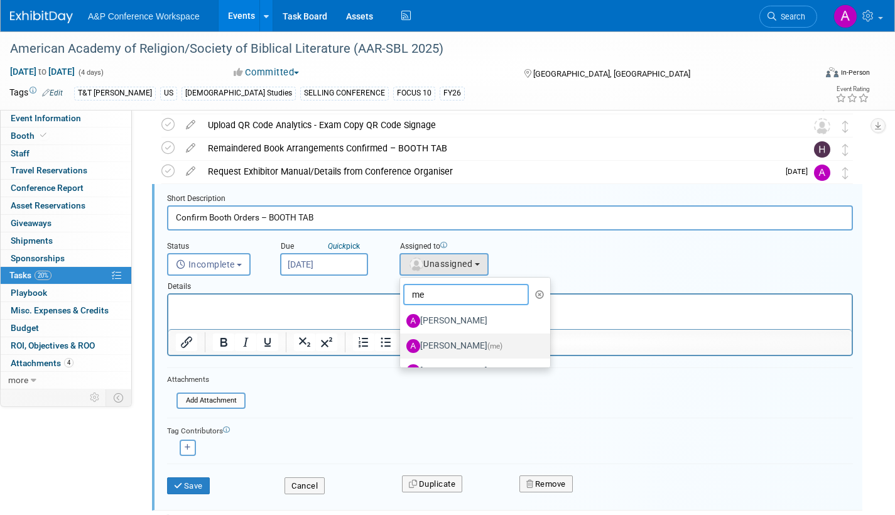
type input "me"
click at [457, 345] on label "[PERSON_NAME] (me)" at bounding box center [471, 346] width 131 height 20
click at [402, 345] on input "[PERSON_NAME] (me)" at bounding box center [398, 344] width 8 height 8
select select "3fc68575-f872-4db6-8d2a-11755123f12c"
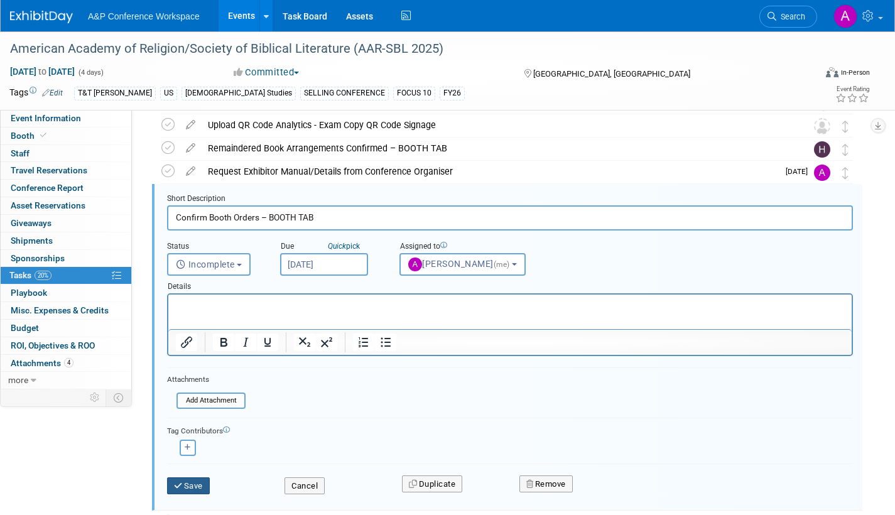
click at [193, 485] on button "Save" at bounding box center [188, 486] width 43 height 18
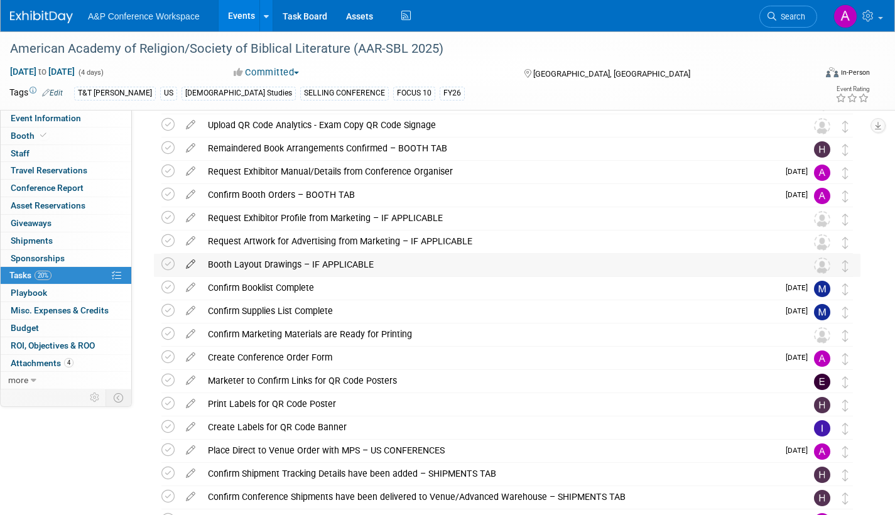
click at [190, 262] on icon at bounding box center [191, 262] width 22 height 16
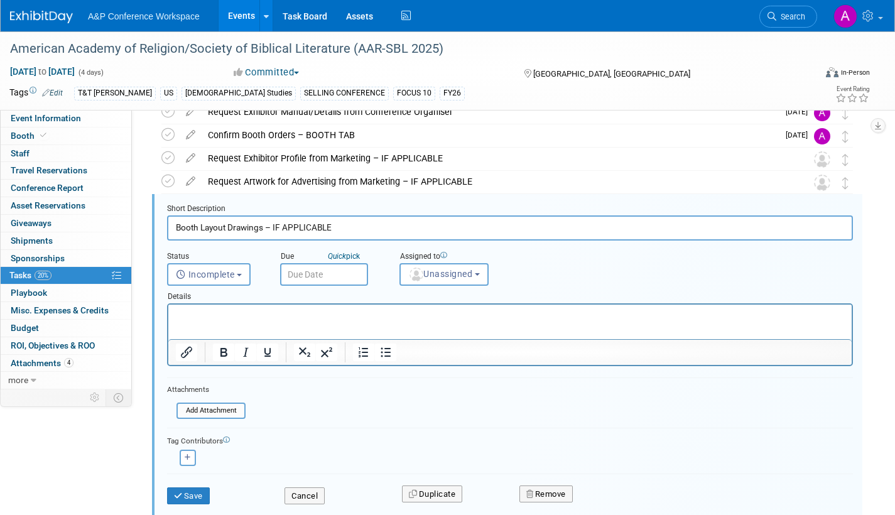
scroll to position [212, 0]
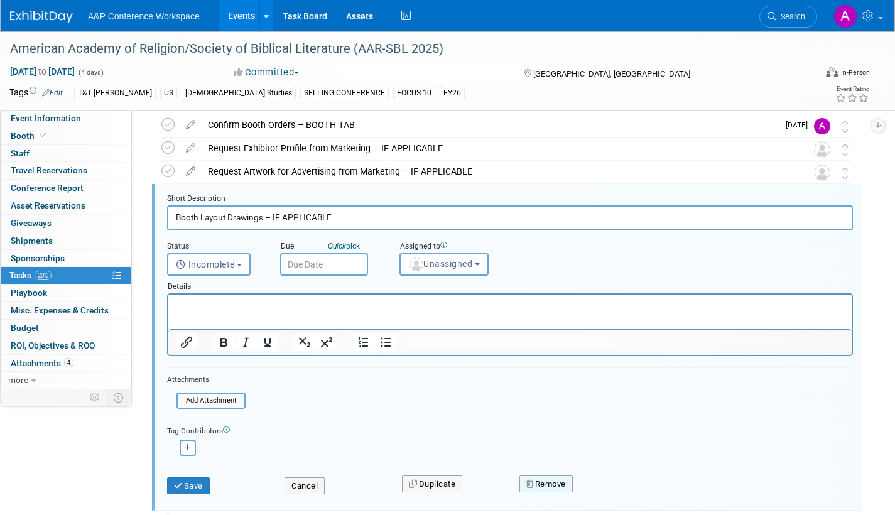
click at [553, 480] on button "Remove" at bounding box center [545, 484] width 53 height 18
click at [583, 392] on form "Short Description Booth Layout Drawings – IF APPLICABLE Status <i class="far fa…" at bounding box center [510, 349] width 705 height 313
click at [657, 495] on link "No" at bounding box center [657, 494] width 33 height 20
click at [343, 268] on input "text" at bounding box center [324, 264] width 88 height 23
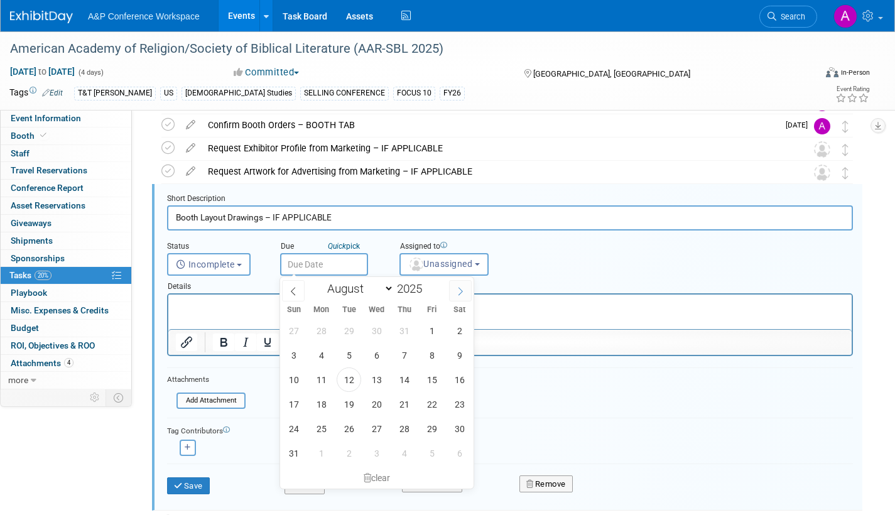
click at [458, 292] on icon at bounding box center [460, 291] width 9 height 9
click at [529, 414] on form "Short Description Booth Layout Drawings – IF APPLICABLE Status <i class="far fa…" at bounding box center [510, 349] width 705 height 313
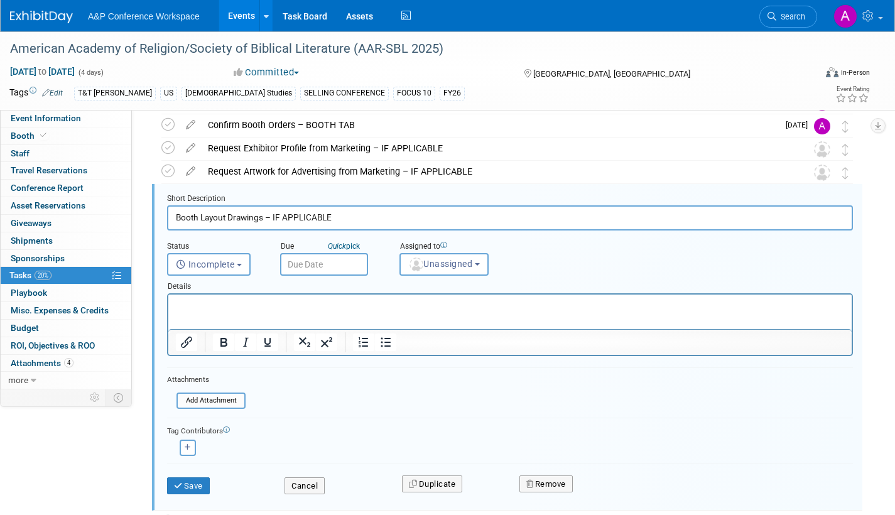
click at [332, 261] on input "text" at bounding box center [324, 264] width 88 height 23
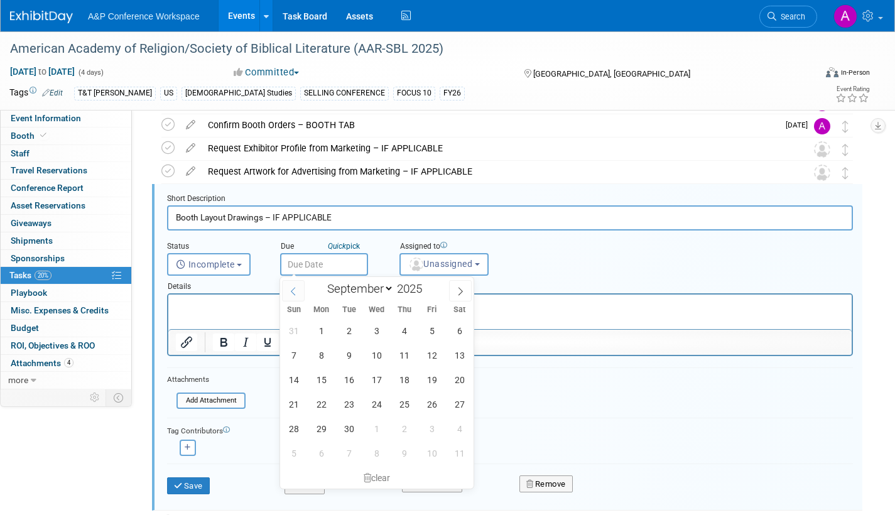
click at [296, 287] on icon at bounding box center [293, 291] width 9 height 9
select select "7"
click at [350, 377] on span "12" at bounding box center [349, 379] width 24 height 24
type input "[DATE]"
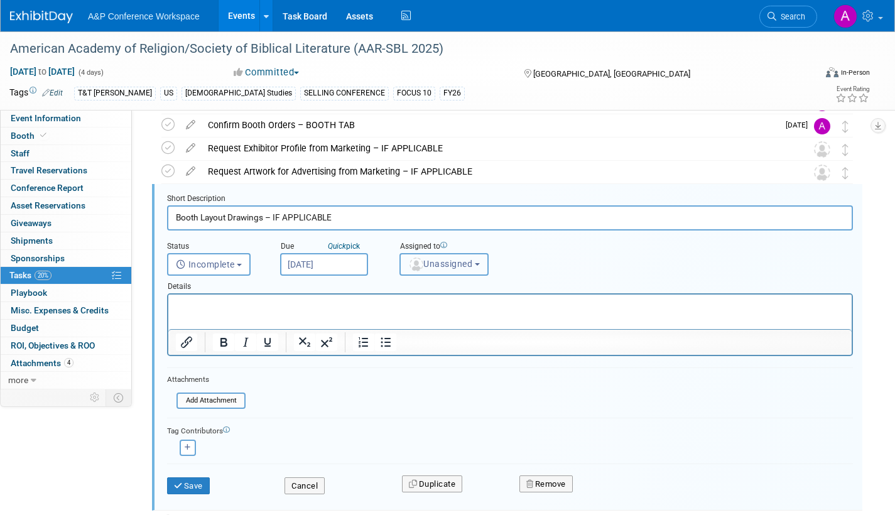
click at [419, 262] on img "button" at bounding box center [416, 264] width 14 height 14
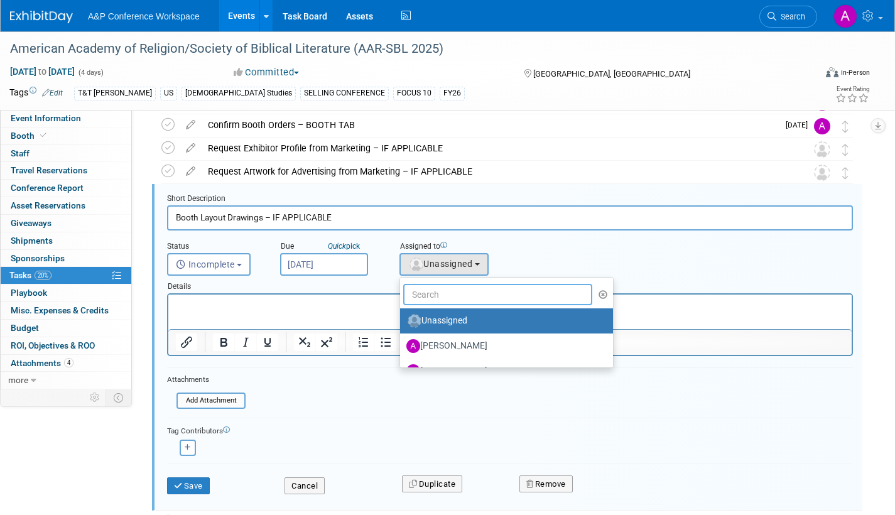
click at [430, 294] on input "text" at bounding box center [497, 294] width 189 height 21
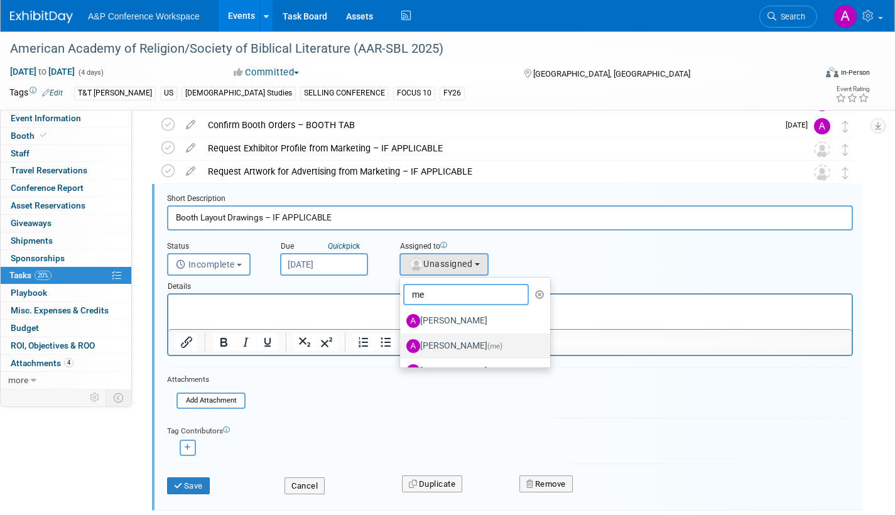
type input "me"
click at [458, 345] on label "[PERSON_NAME] (me)" at bounding box center [471, 346] width 131 height 20
click at [402, 345] on input "[PERSON_NAME] (me)" at bounding box center [398, 344] width 8 height 8
select select "3fc68575-f872-4db6-8d2a-11755123f12c"
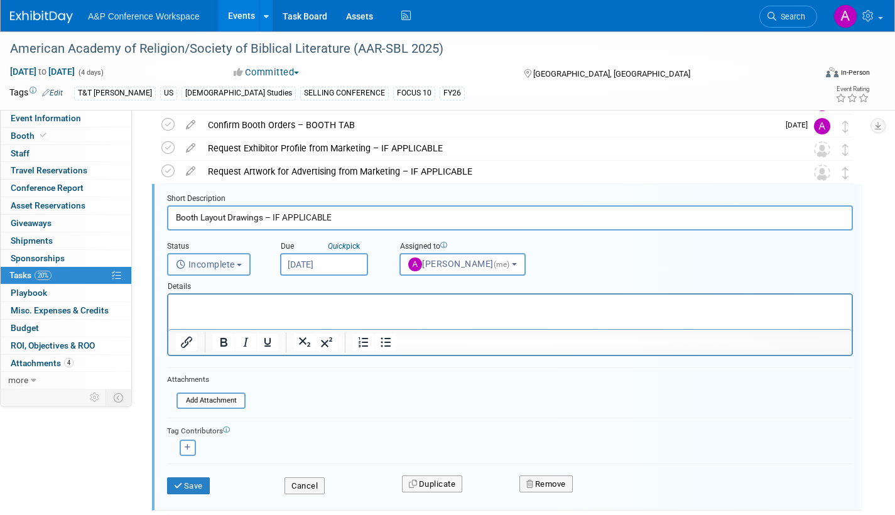
click at [239, 266] on button "Incomplete" at bounding box center [209, 264] width 84 height 23
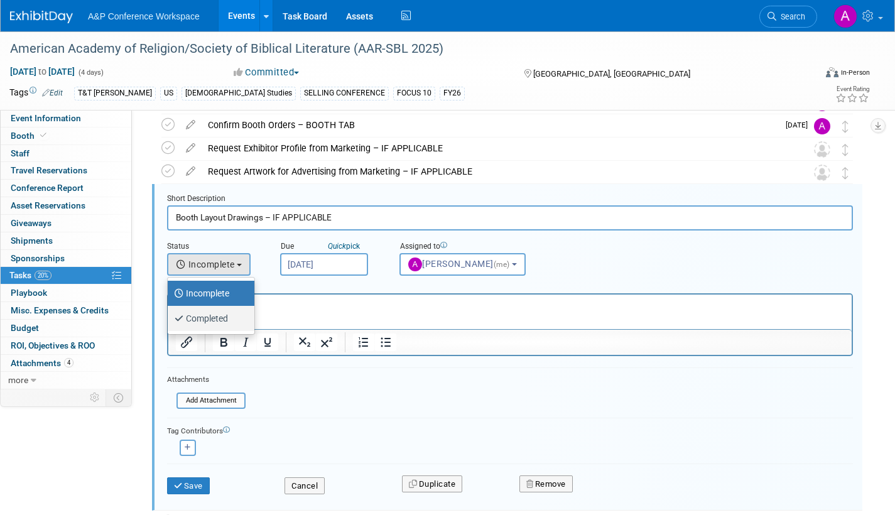
drag, startPoint x: 220, startPoint y: 320, endPoint x: 209, endPoint y: 333, distance: 17.8
click at [220, 320] on label "Completed" at bounding box center [208, 318] width 68 height 20
click at [170, 320] on input "Completed" at bounding box center [165, 317] width 8 height 8
select select "3"
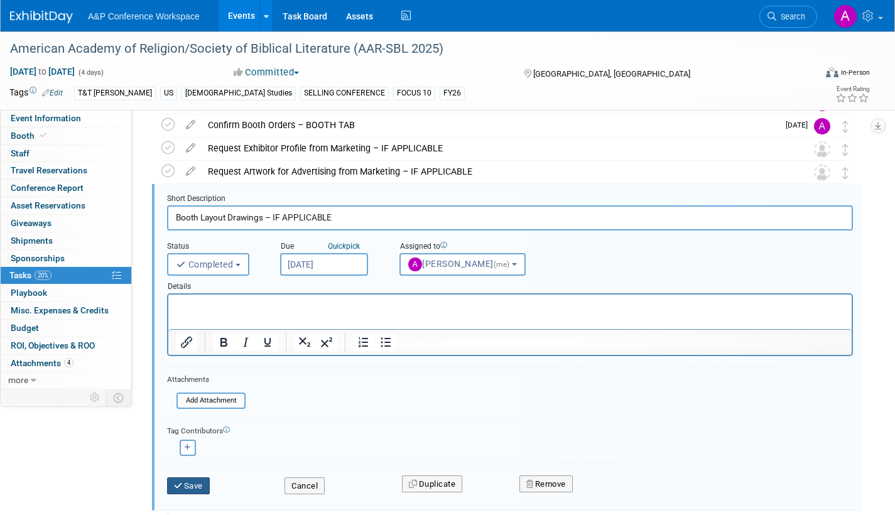
click at [180, 482] on icon "submit" at bounding box center [179, 486] width 10 height 8
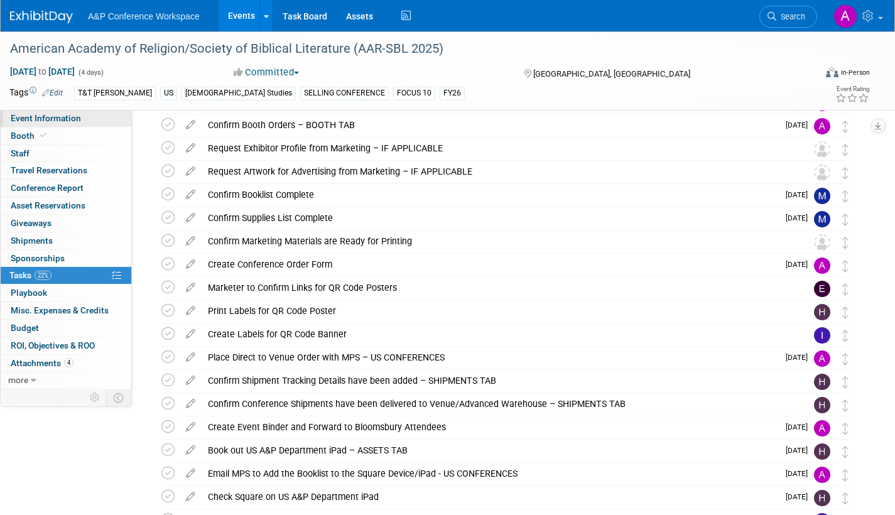
click at [68, 117] on span "Event Information" at bounding box center [46, 118] width 70 height 10
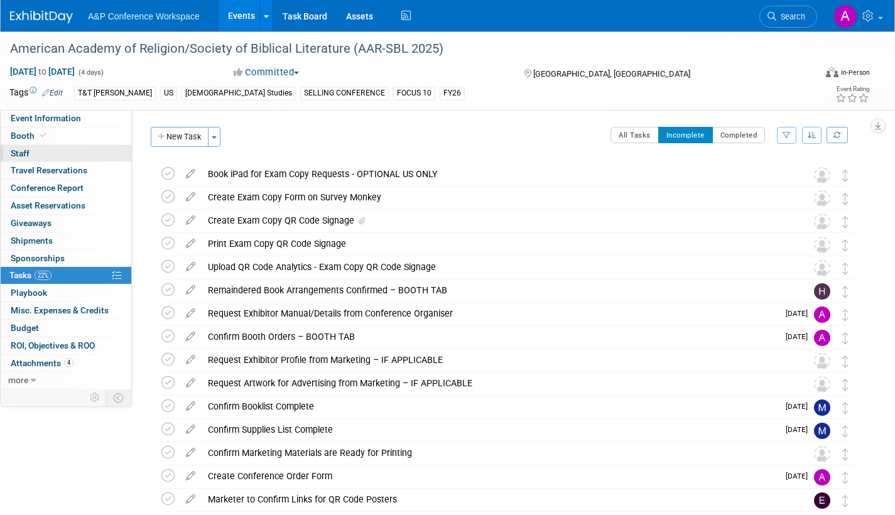
select select "Annual"
select select "Level 1"
select select "In-Person Booth"
select select "[DEMOGRAPHIC_DATA] Studies"
select select "T&T [PERSON_NAME]"
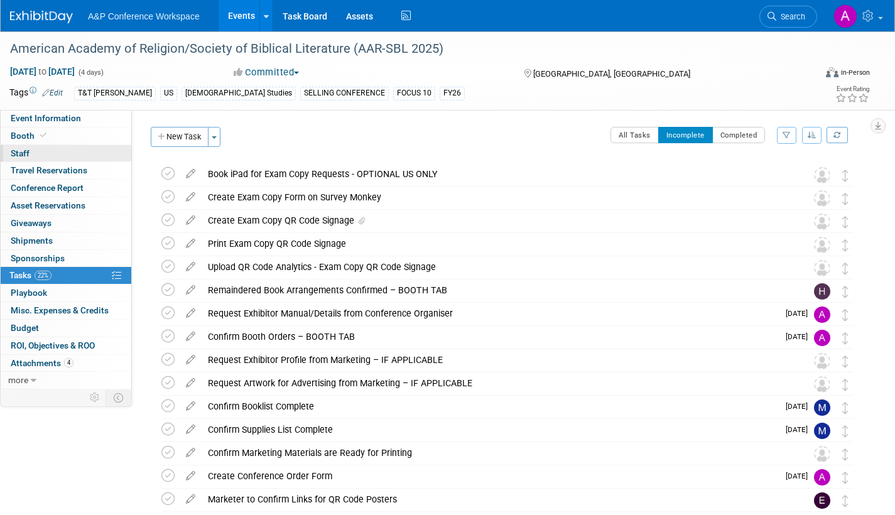
select select "[PERSON_NAME]"
select select "Networking/Commissioning"
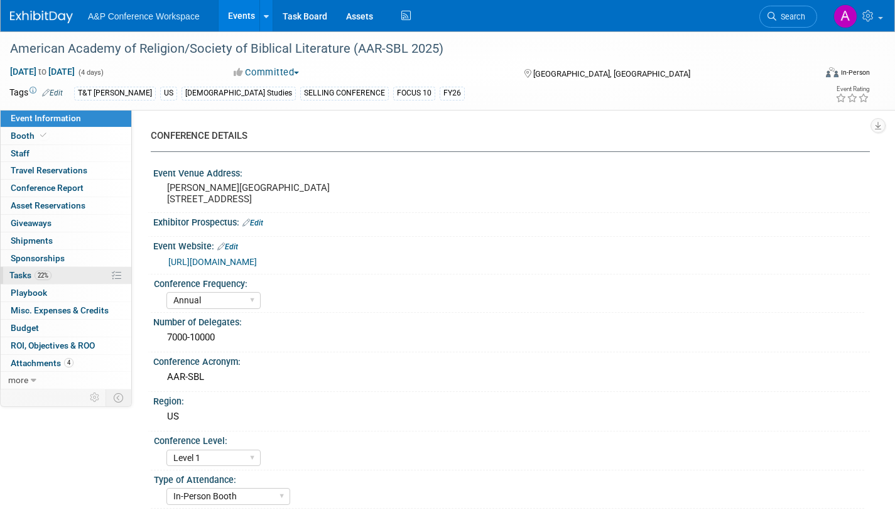
click at [11, 273] on span "Tasks 22%" at bounding box center [30, 275] width 42 height 10
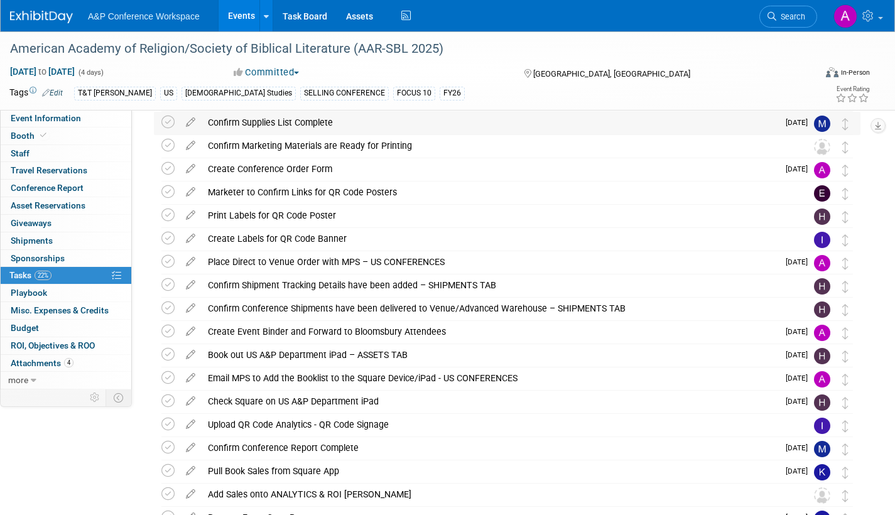
scroll to position [314, 0]
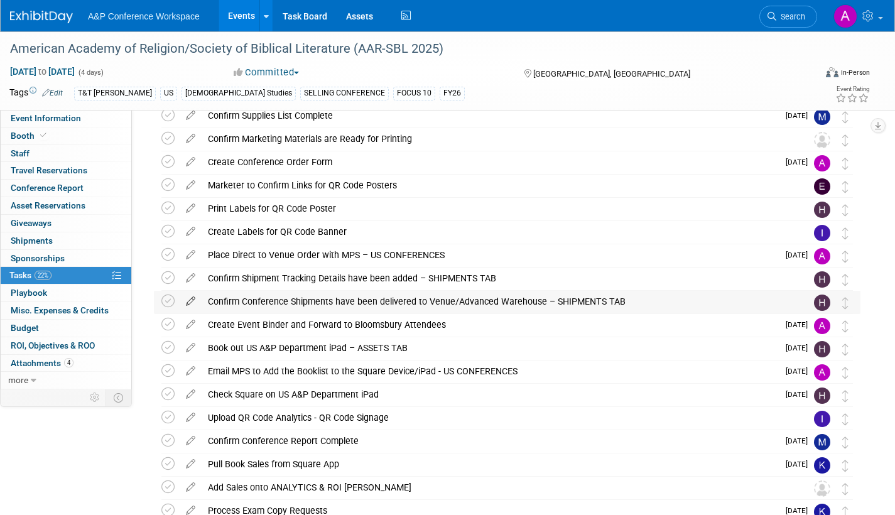
click at [188, 300] on icon at bounding box center [191, 299] width 22 height 16
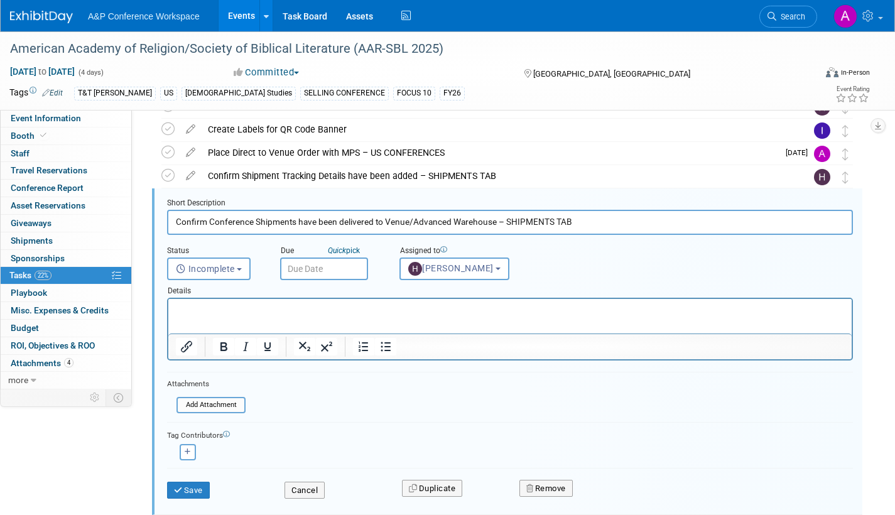
scroll to position [421, 0]
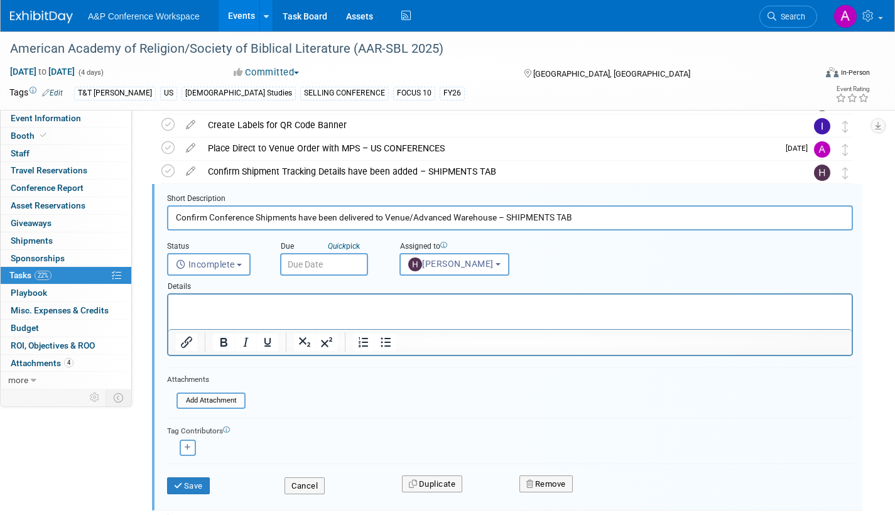
click at [346, 266] on input "text" at bounding box center [324, 264] width 88 height 23
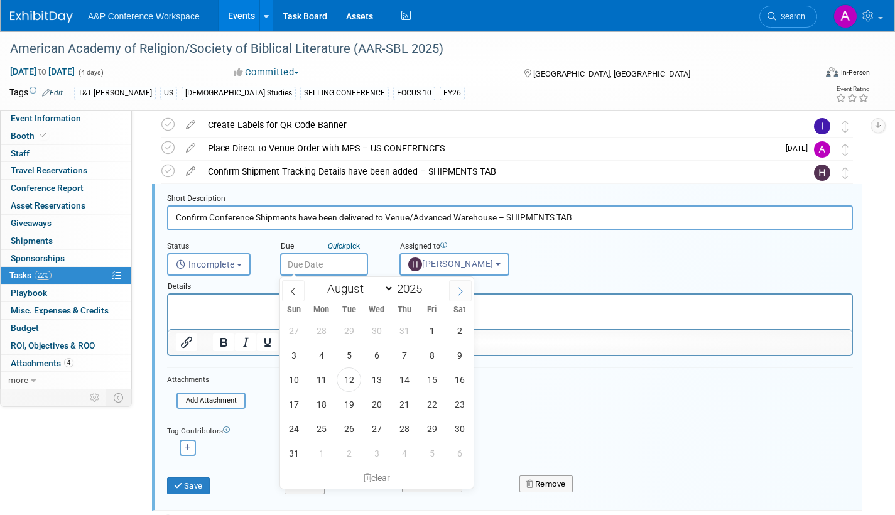
click at [460, 290] on icon at bounding box center [460, 291] width 9 height 9
select select "10"
click at [350, 354] on span "4" at bounding box center [349, 355] width 24 height 24
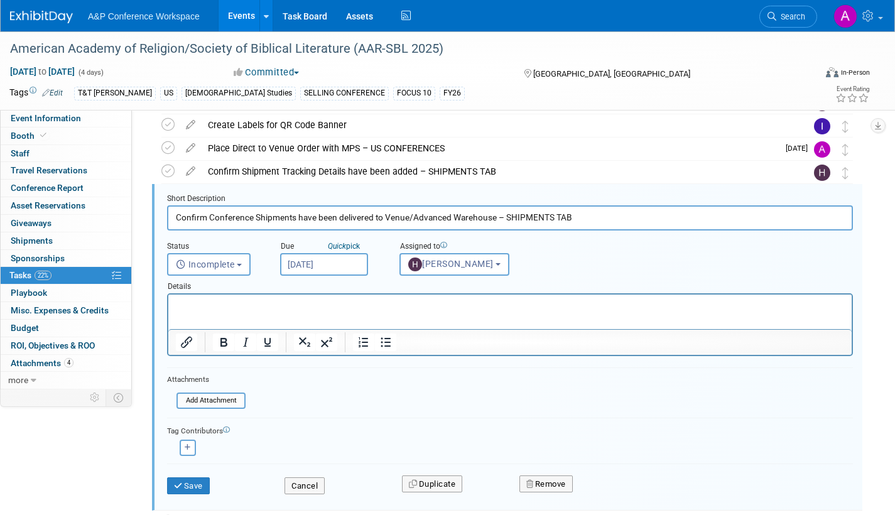
click at [362, 267] on input "[DATE]" at bounding box center [324, 264] width 88 height 23
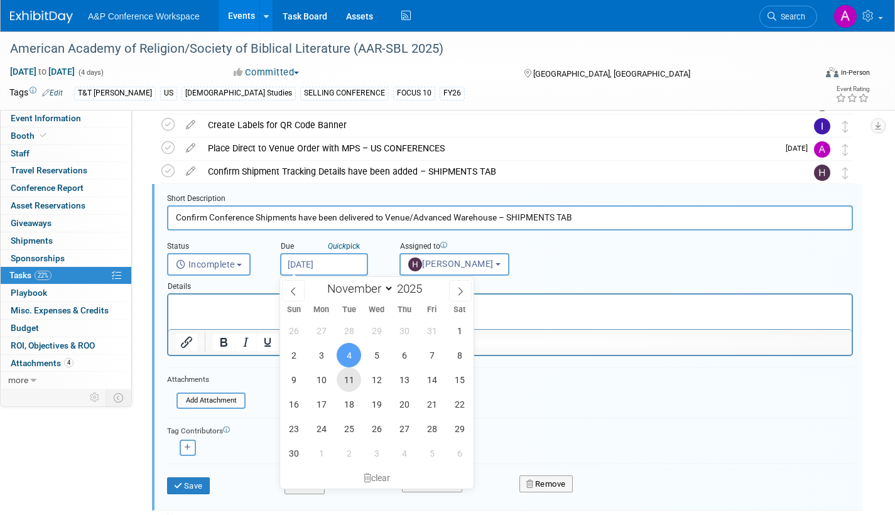
click at [349, 377] on span "11" at bounding box center [349, 379] width 24 height 24
type input "Nov 11, 2025"
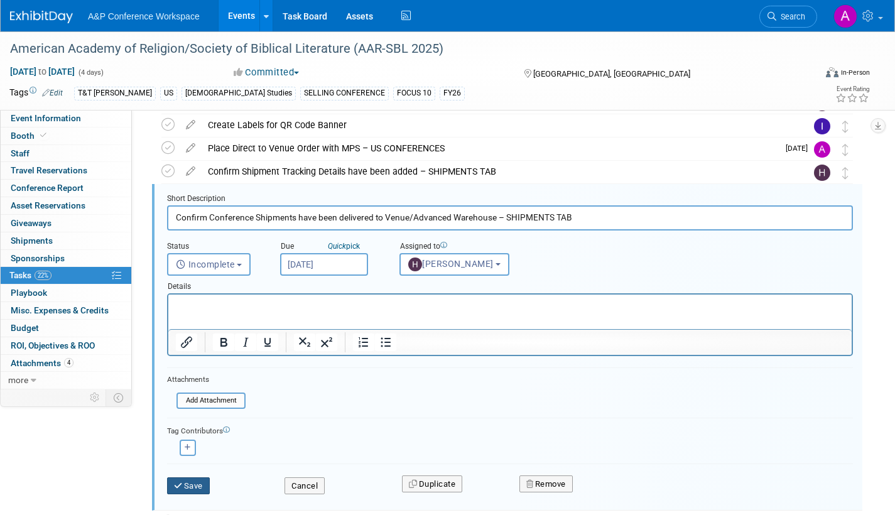
click at [197, 489] on button "Save" at bounding box center [188, 486] width 43 height 18
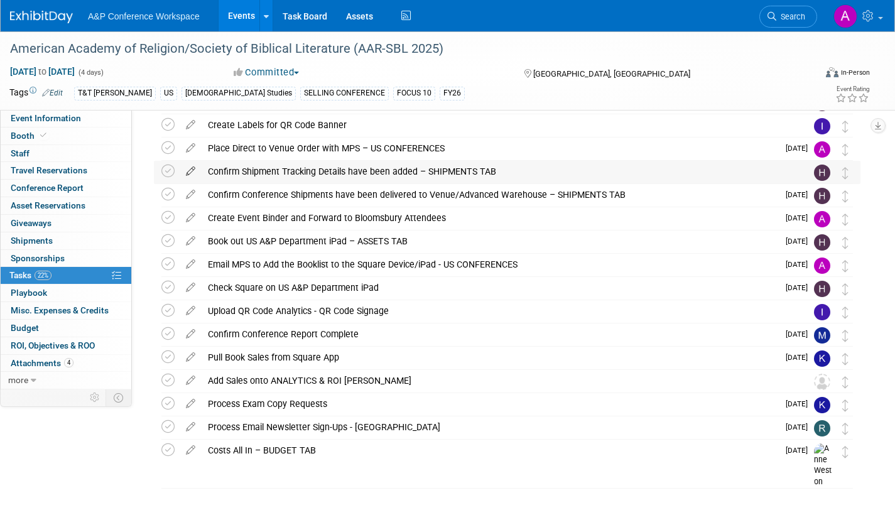
click at [192, 169] on icon at bounding box center [191, 169] width 22 height 16
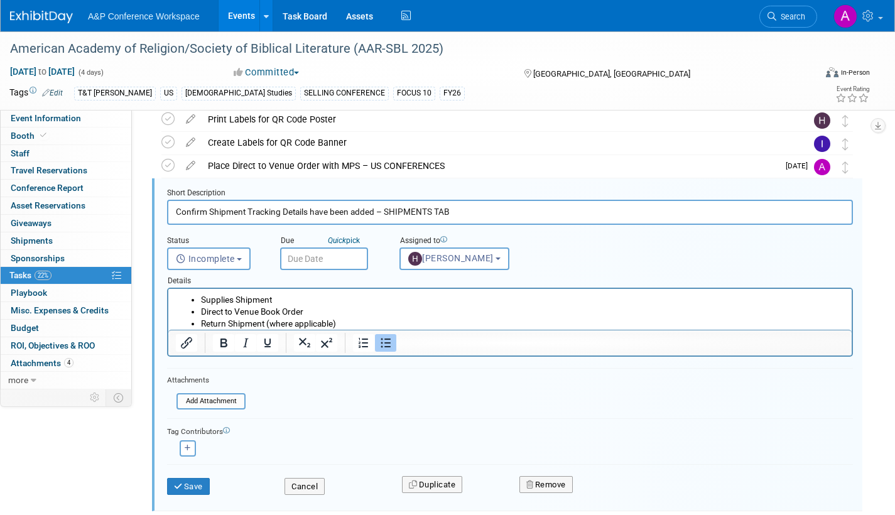
scroll to position [397, 0]
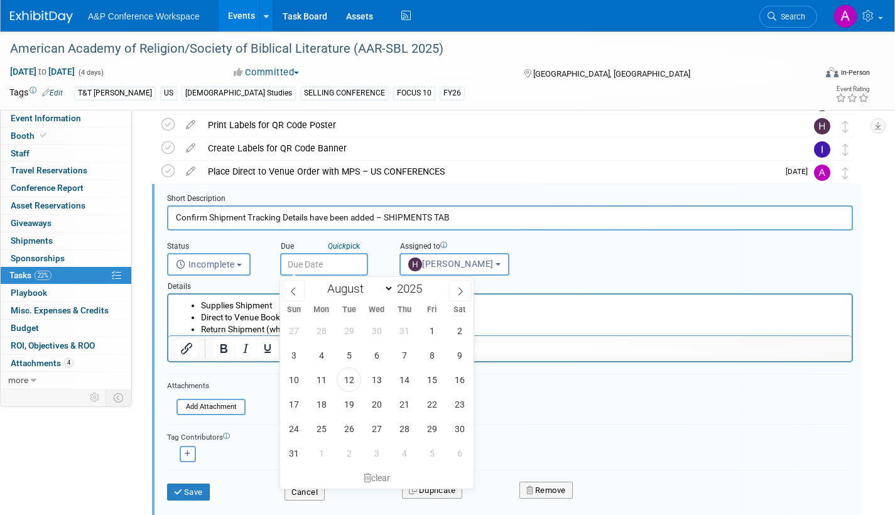
click at [349, 263] on input "text" at bounding box center [324, 264] width 88 height 23
click at [457, 293] on icon at bounding box center [460, 291] width 9 height 9
click at [458, 293] on icon at bounding box center [460, 291] width 9 height 9
select select "10"
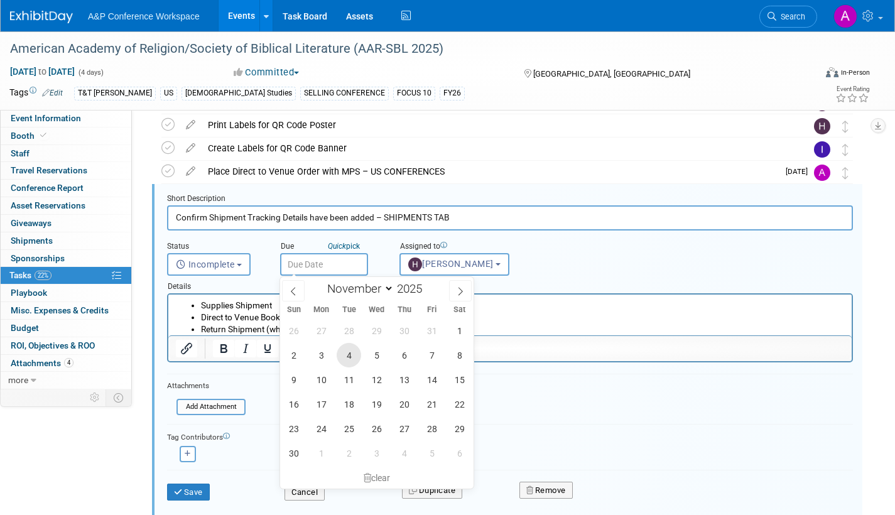
click at [345, 355] on span "4" at bounding box center [349, 355] width 24 height 24
type input "[DATE]"
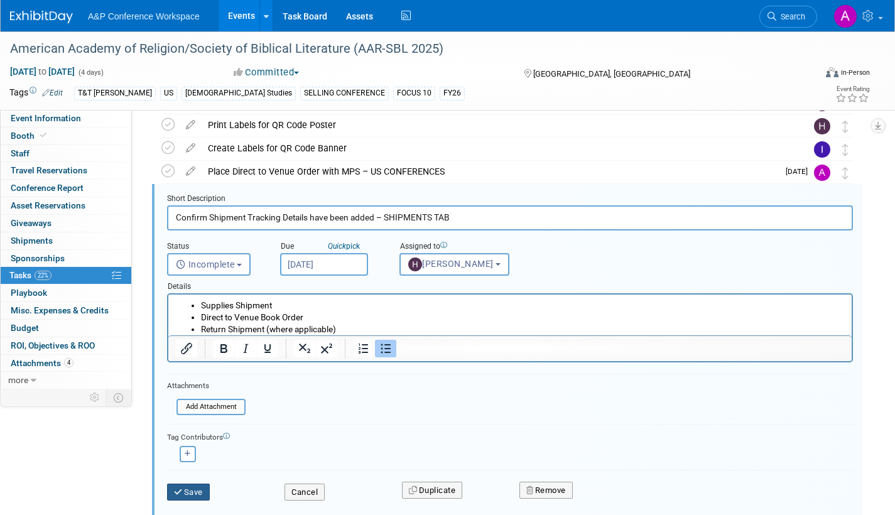
click at [188, 492] on button "Save" at bounding box center [188, 493] width 43 height 18
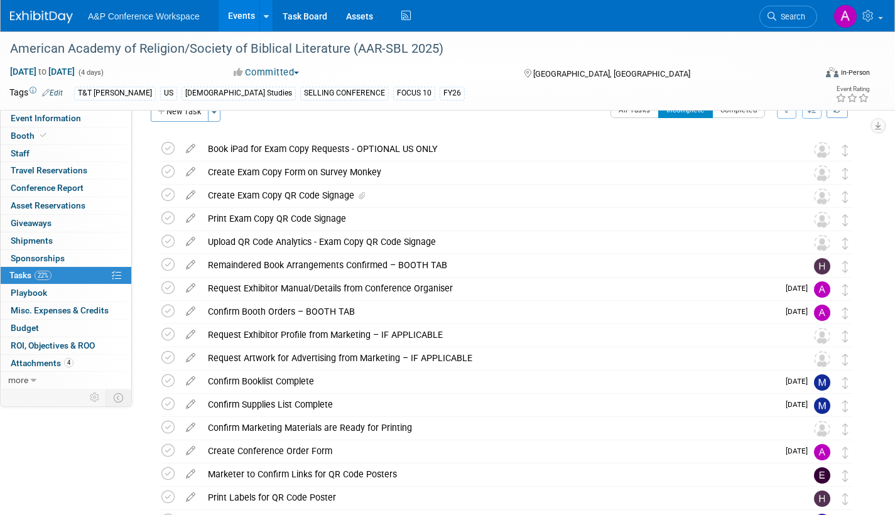
scroll to position [0, 0]
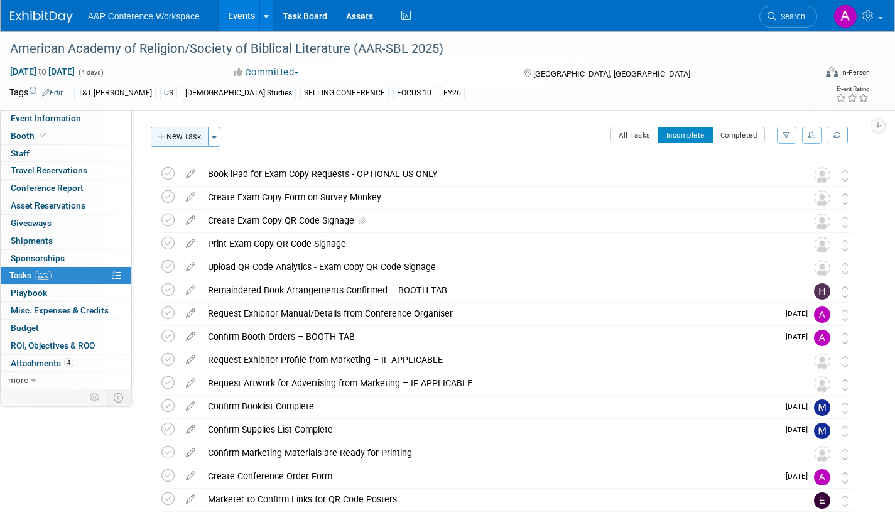
click at [185, 136] on button "New Task" at bounding box center [180, 137] width 58 height 20
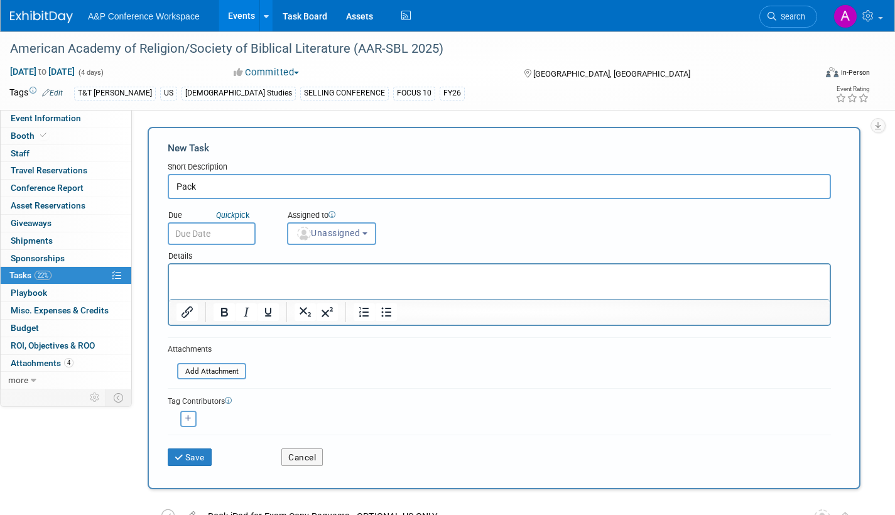
type input "Pack"
type input "Pack & Ship Supplies to Adv Warehouse"
click at [225, 233] on input "text" at bounding box center [212, 233] width 88 height 23
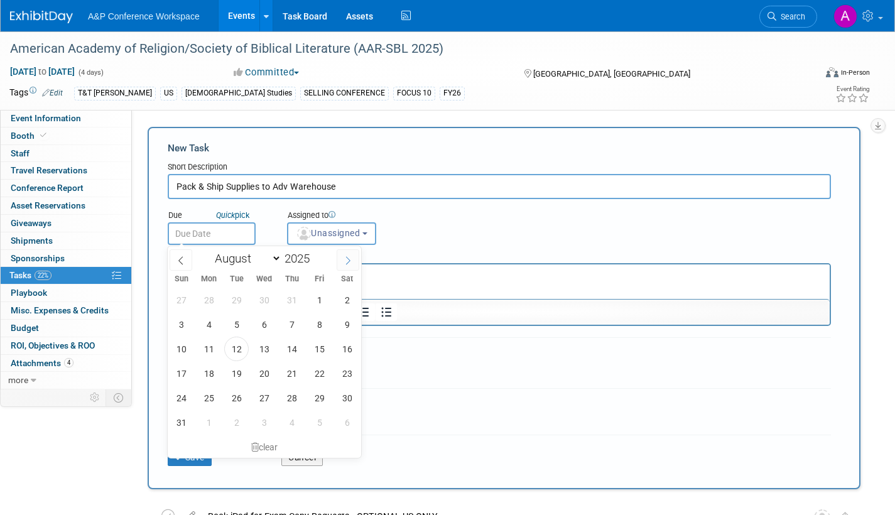
click at [342, 259] on span at bounding box center [348, 259] width 23 height 21
click at [342, 261] on span at bounding box center [348, 259] width 23 height 21
select select "10"
click at [237, 327] on span "4" at bounding box center [236, 324] width 24 height 24
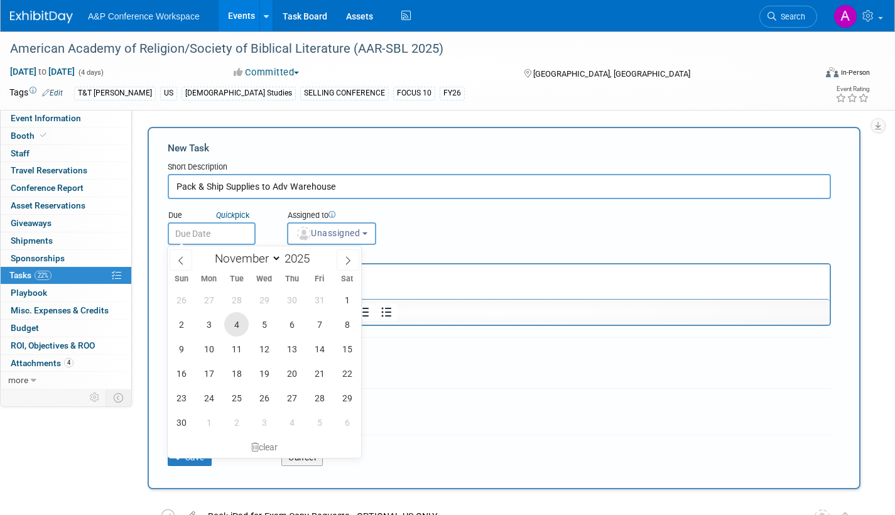
type input "[DATE]"
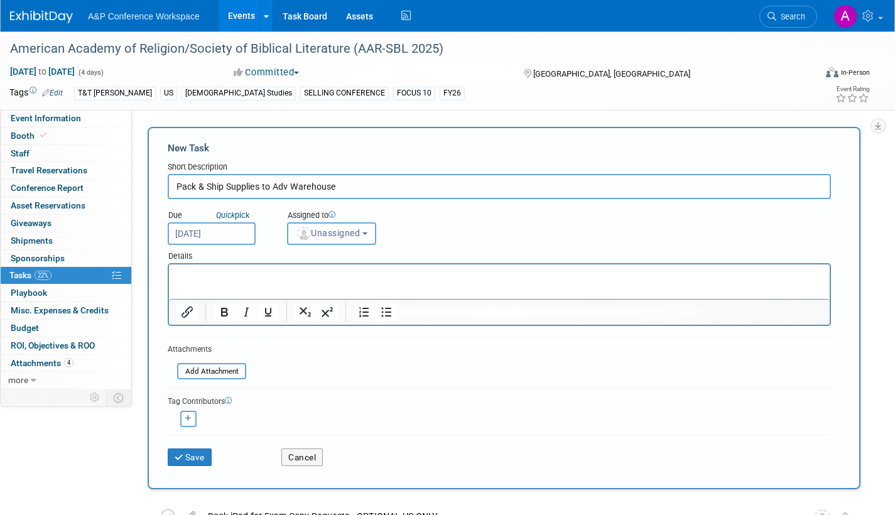
click at [338, 236] on span "Unassigned" at bounding box center [328, 233] width 64 height 10
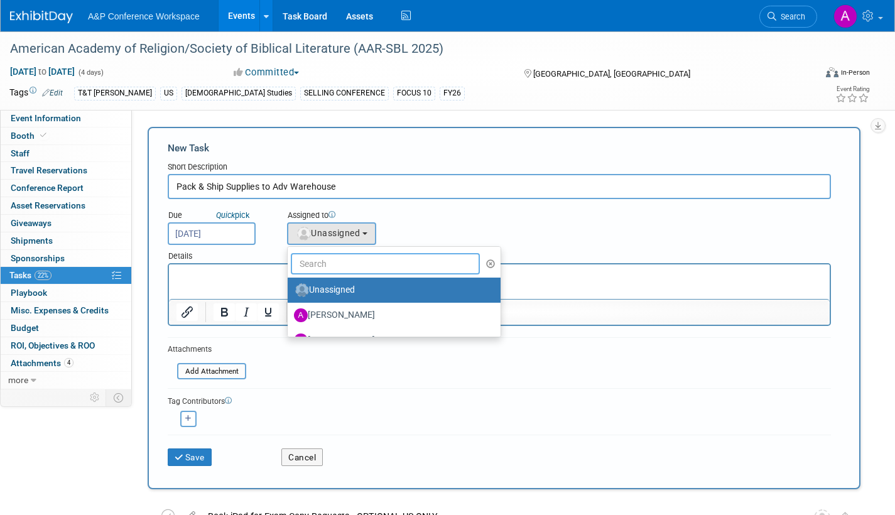
click at [330, 273] on input "text" at bounding box center [385, 263] width 189 height 21
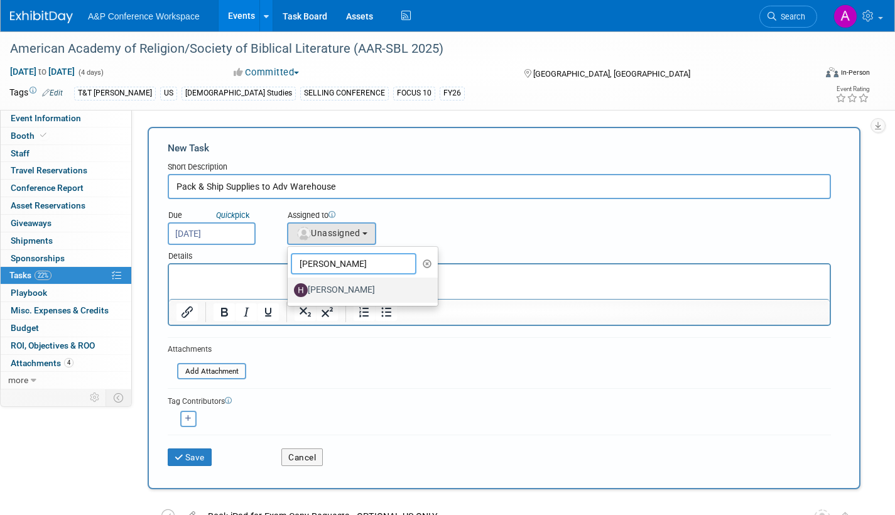
type input "[PERSON_NAME]"
click at [338, 289] on label "[PERSON_NAME]" at bounding box center [359, 290] width 131 height 20
click at [289, 289] on input "[PERSON_NAME]" at bounding box center [285, 288] width 8 height 8
select select "f47d5110-dff9-4952-99f5-c640fdae2d00"
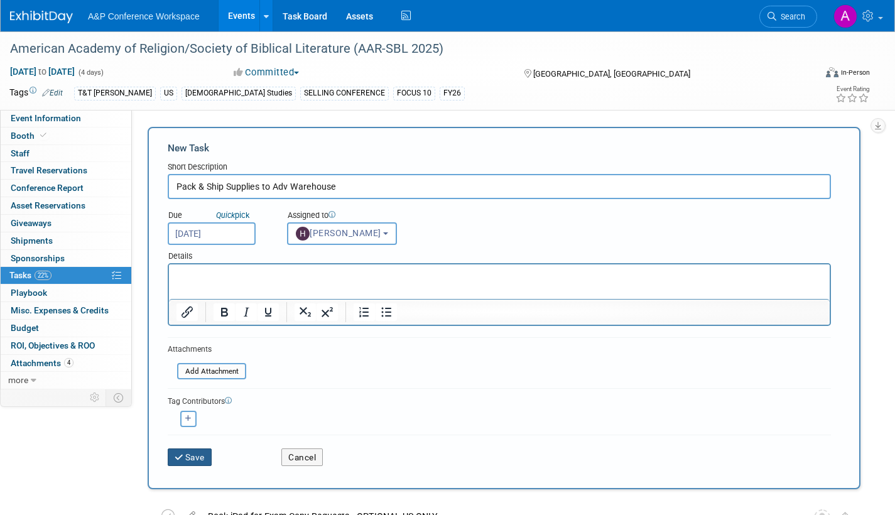
click at [193, 453] on button "Save" at bounding box center [190, 457] width 44 height 18
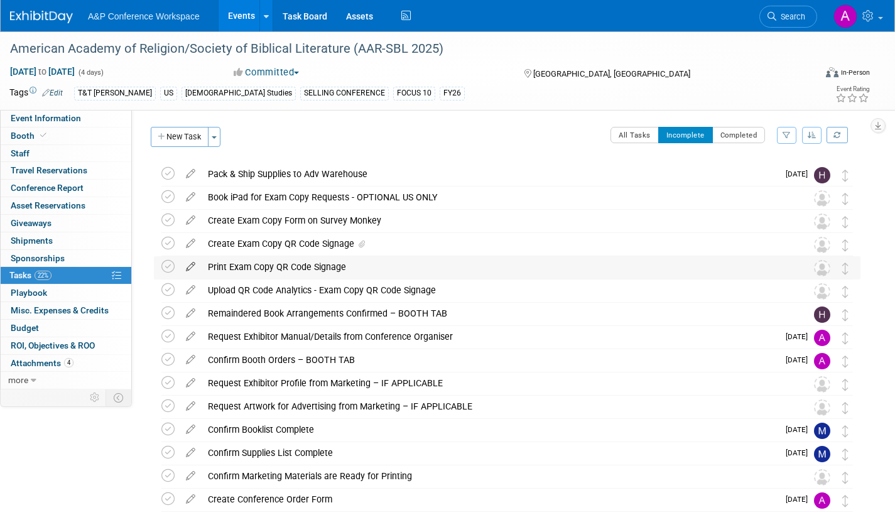
click at [191, 266] on icon at bounding box center [191, 264] width 22 height 16
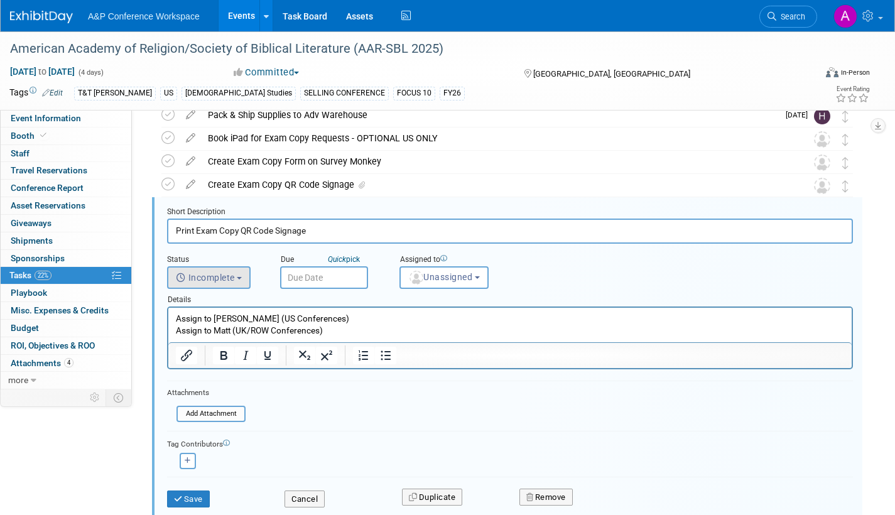
scroll to position [72, 0]
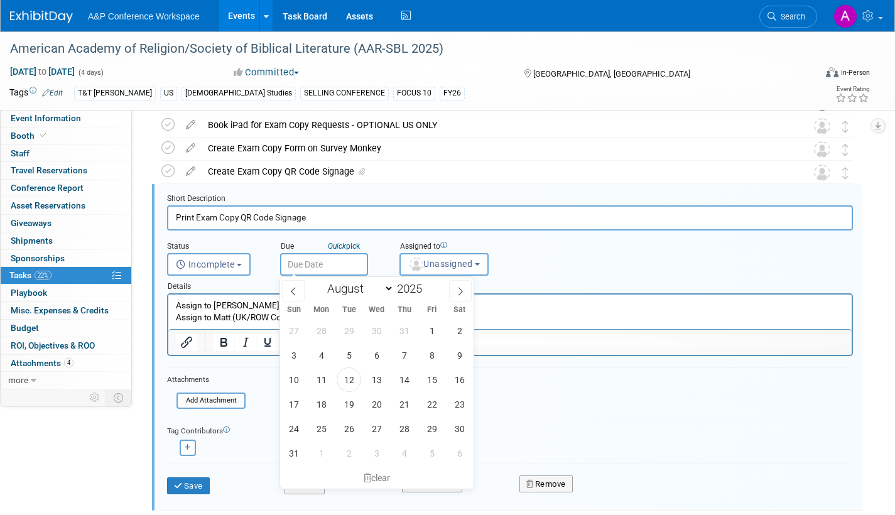
click at [338, 260] on input "text" at bounding box center [324, 264] width 88 height 23
click at [457, 288] on icon at bounding box center [460, 291] width 9 height 9
select select "10"
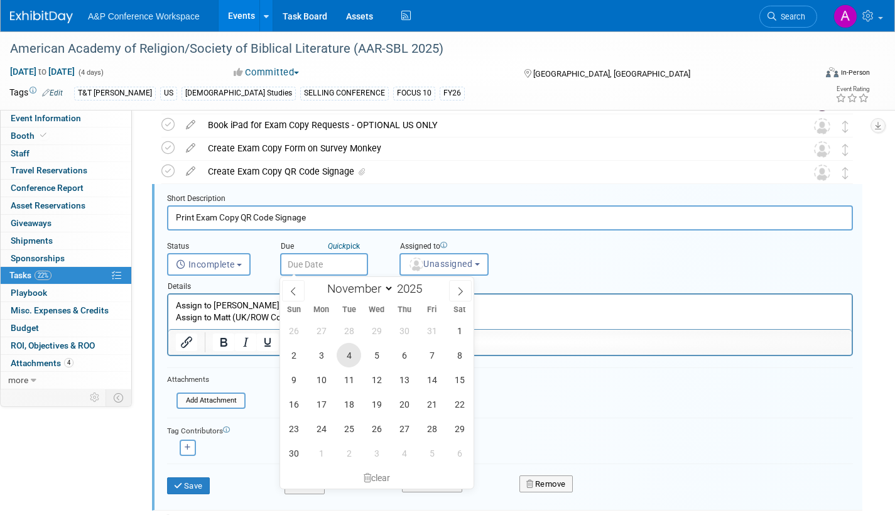
click at [358, 348] on span "4" at bounding box center [349, 355] width 24 height 24
type input "[DATE]"
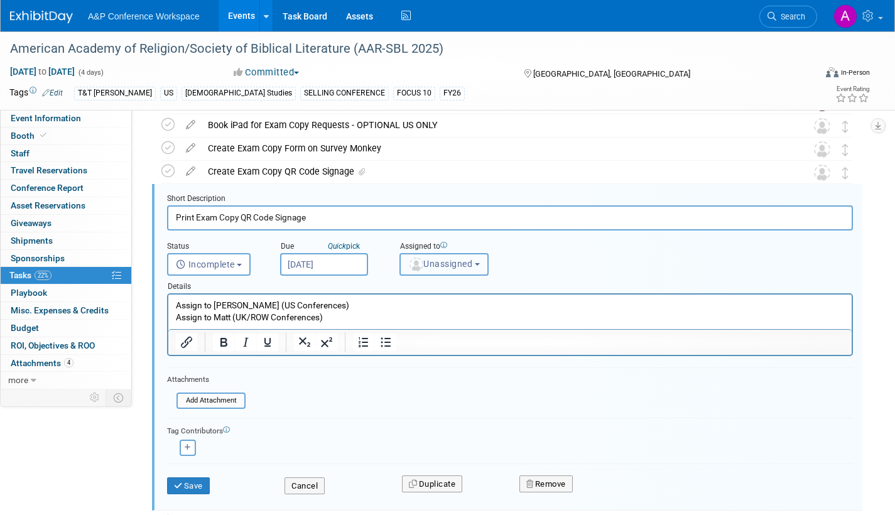
click at [443, 268] on span "Unassigned" at bounding box center [440, 264] width 64 height 10
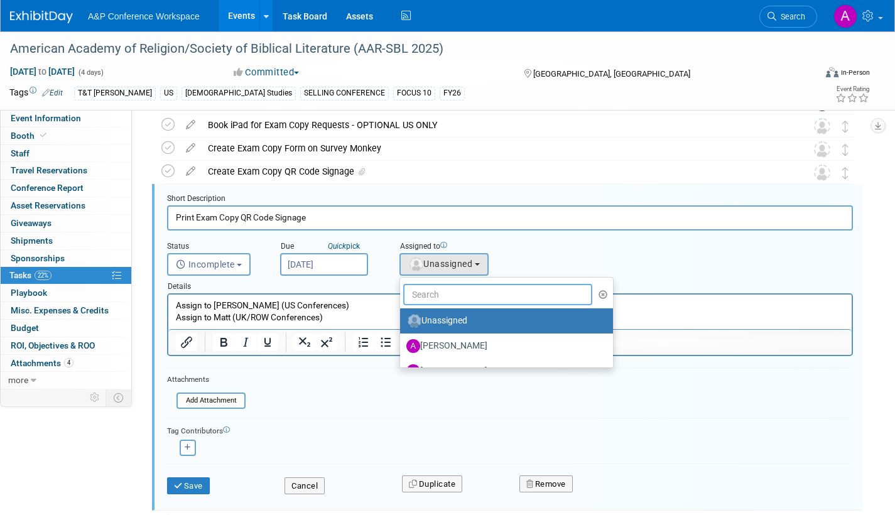
click at [438, 301] on input "text" at bounding box center [497, 294] width 189 height 21
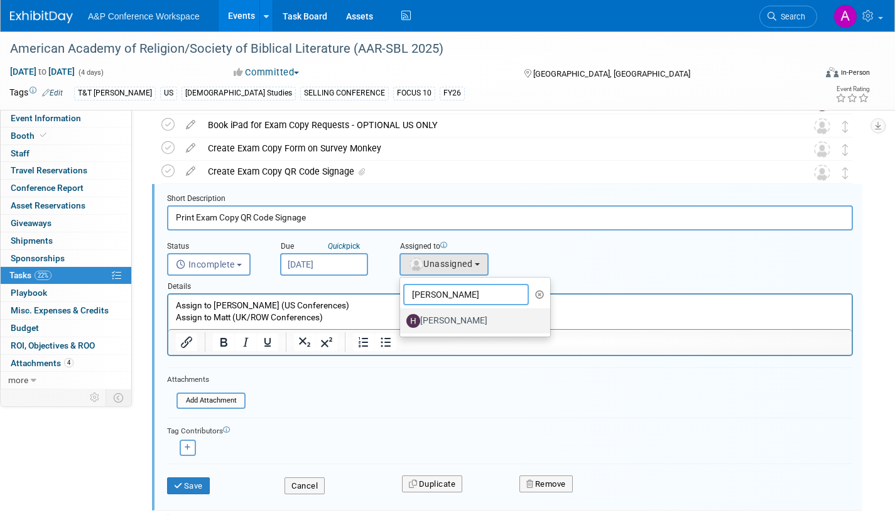
type input "[PERSON_NAME]"
click at [445, 319] on label "[PERSON_NAME]" at bounding box center [471, 321] width 131 height 20
click at [402, 319] on input "[PERSON_NAME]" at bounding box center [398, 319] width 8 height 8
select select "f47d5110-dff9-4952-99f5-c640fdae2d00"
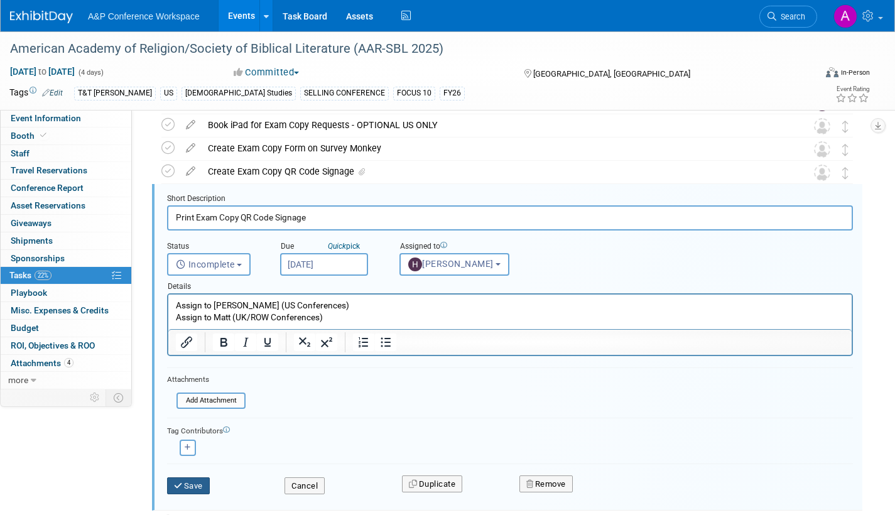
click at [177, 482] on icon "submit" at bounding box center [179, 486] width 10 height 8
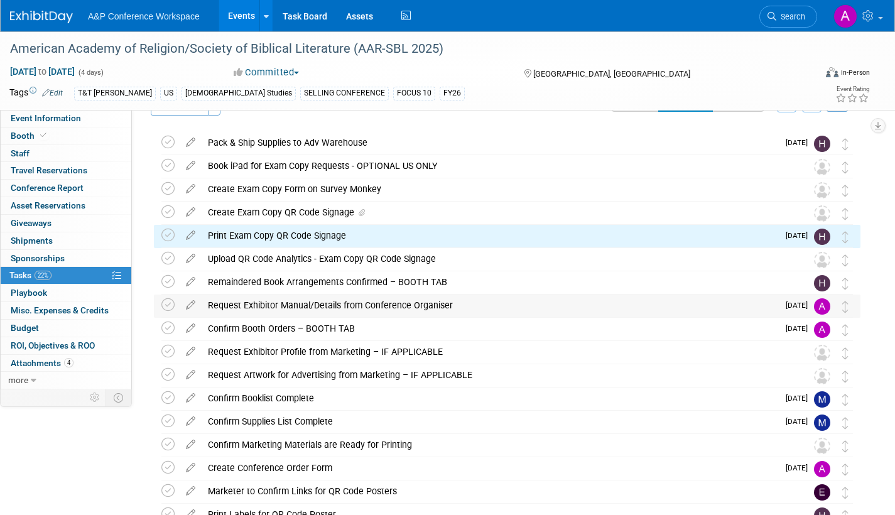
scroll to position [9, 0]
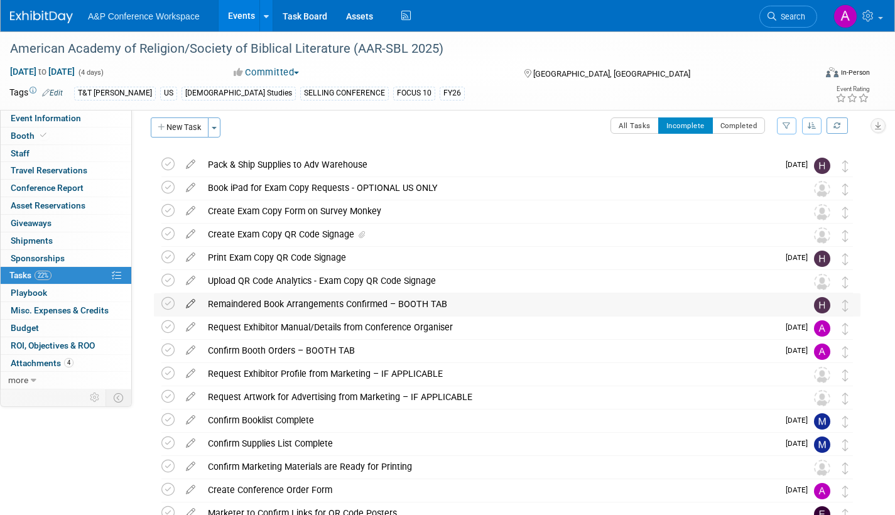
click at [191, 301] on icon at bounding box center [191, 301] width 22 height 16
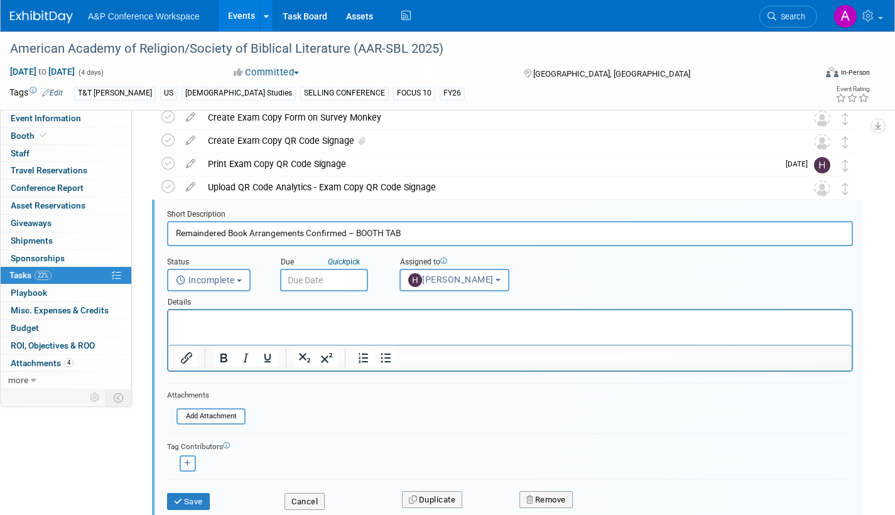
scroll to position [119, 0]
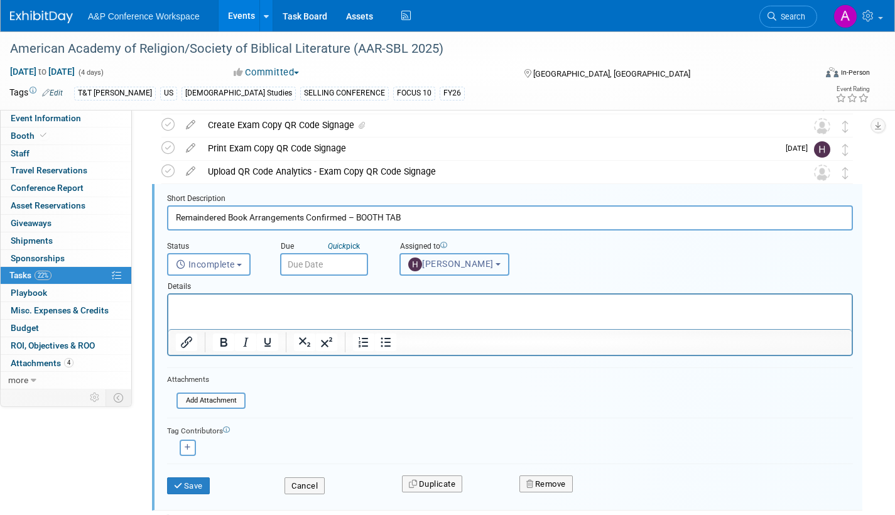
click at [458, 261] on span "[PERSON_NAME]" at bounding box center [450, 264] width 85 height 10
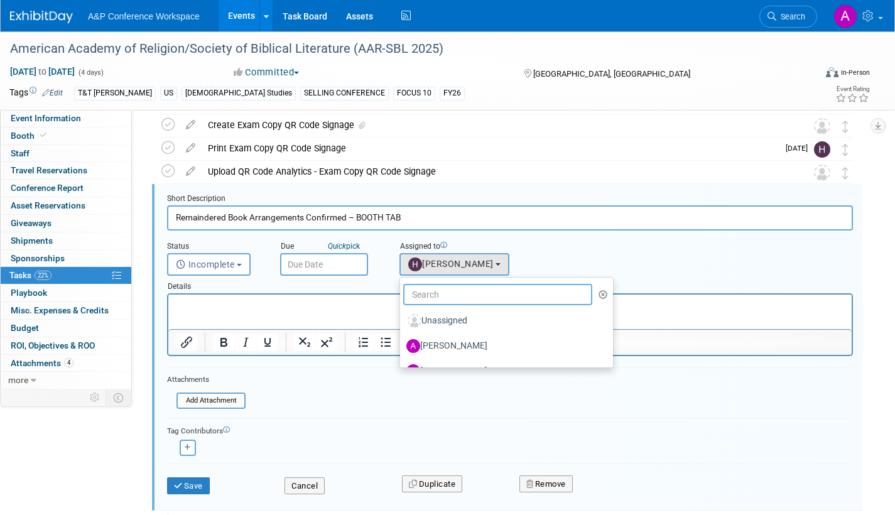
click at [449, 289] on input "text" at bounding box center [497, 294] width 189 height 21
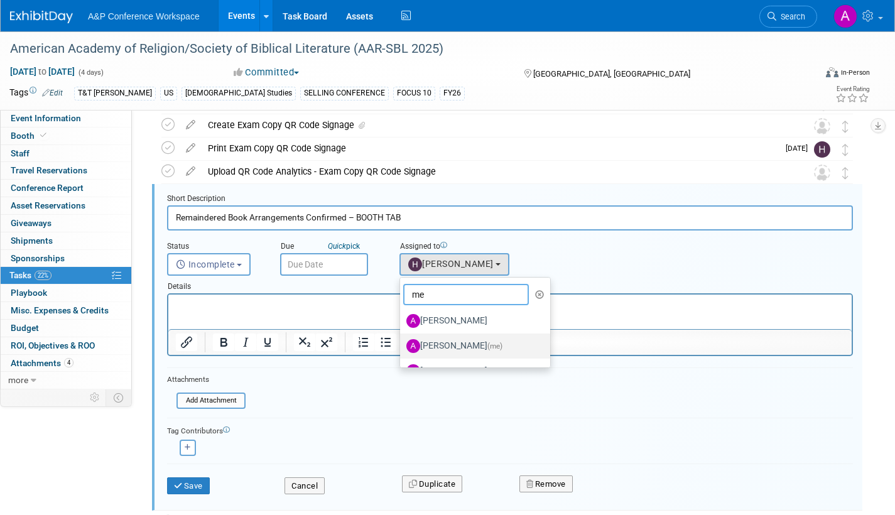
type input "me"
click at [431, 346] on label "[PERSON_NAME] (me)" at bounding box center [471, 346] width 131 height 20
click at [402, 346] on input "[PERSON_NAME] (me)" at bounding box center [398, 344] width 8 height 8
select select "3fc68575-f872-4db6-8d2a-11755123f12c"
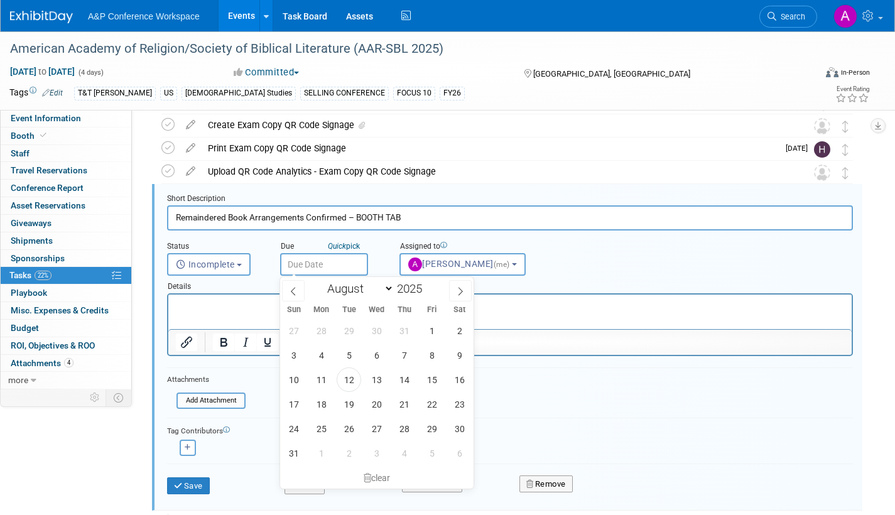
click at [340, 265] on input "text" at bounding box center [324, 264] width 88 height 23
click at [352, 379] on span "12" at bounding box center [349, 379] width 24 height 24
type input "[DATE]"
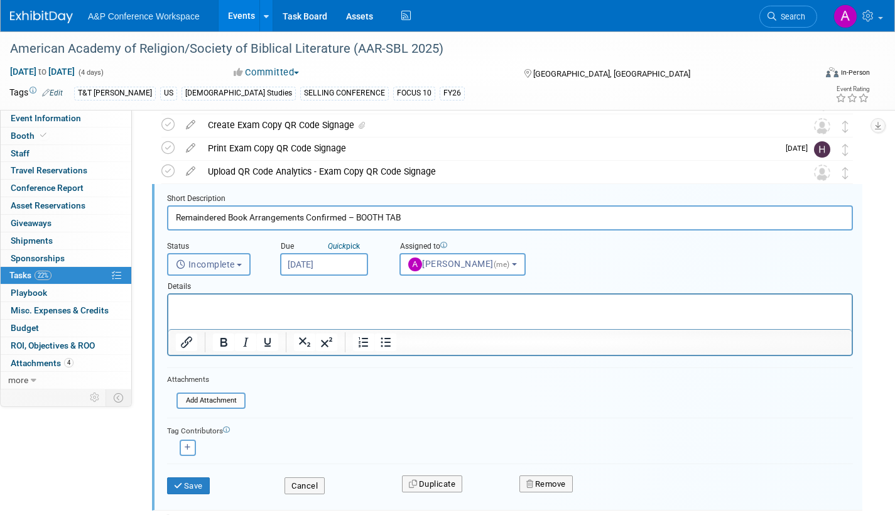
click at [240, 262] on button "Incomplete" at bounding box center [209, 264] width 84 height 23
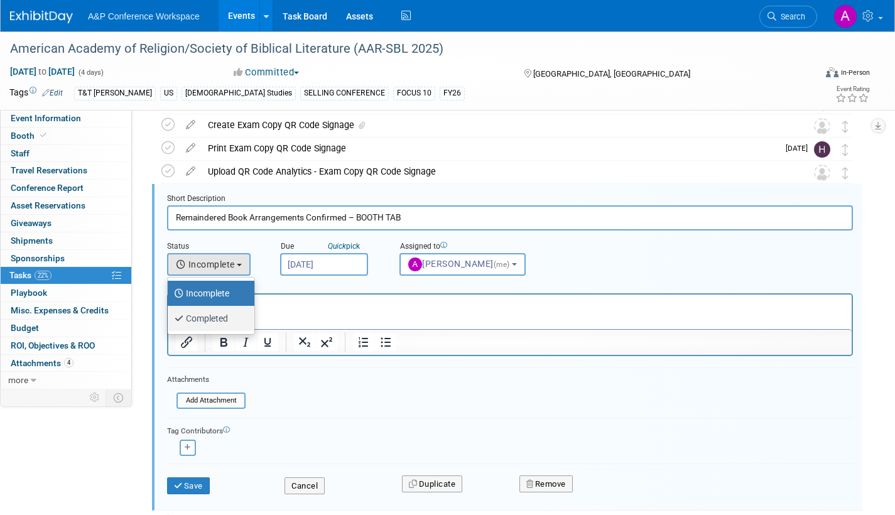
click at [224, 315] on label "Completed" at bounding box center [208, 318] width 68 height 20
click at [170, 315] on input "Completed" at bounding box center [165, 317] width 8 height 8
select select "3"
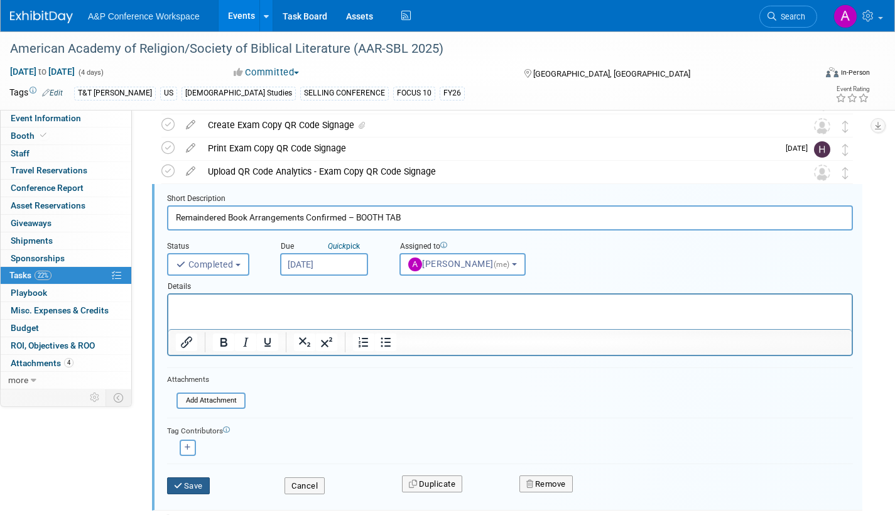
click at [202, 482] on button "Save" at bounding box center [188, 486] width 43 height 18
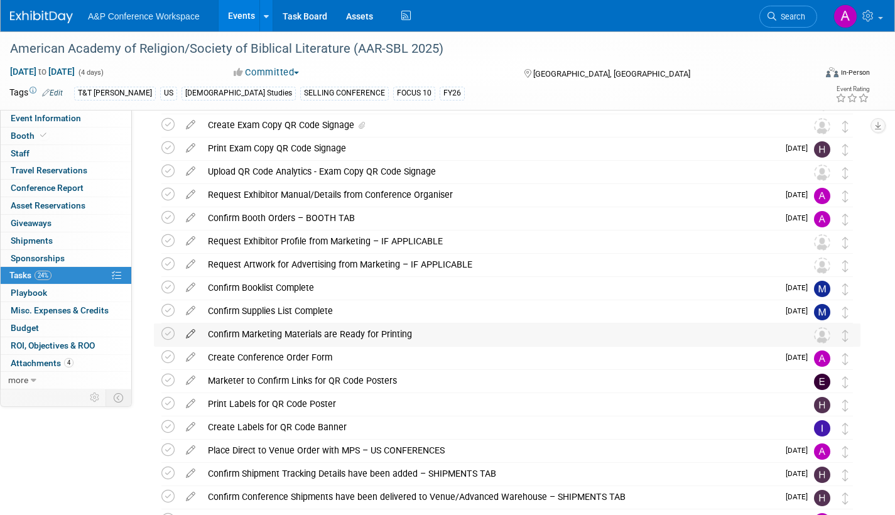
click at [190, 332] on icon at bounding box center [191, 331] width 22 height 16
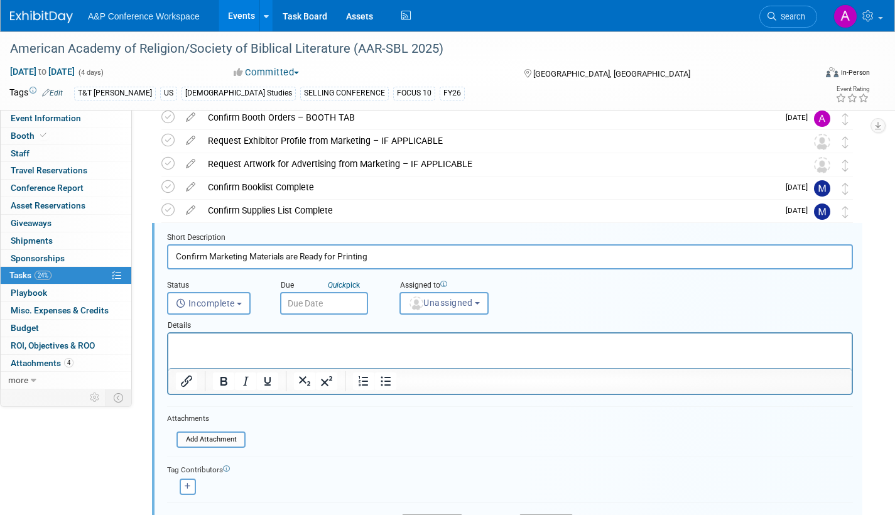
scroll to position [258, 0]
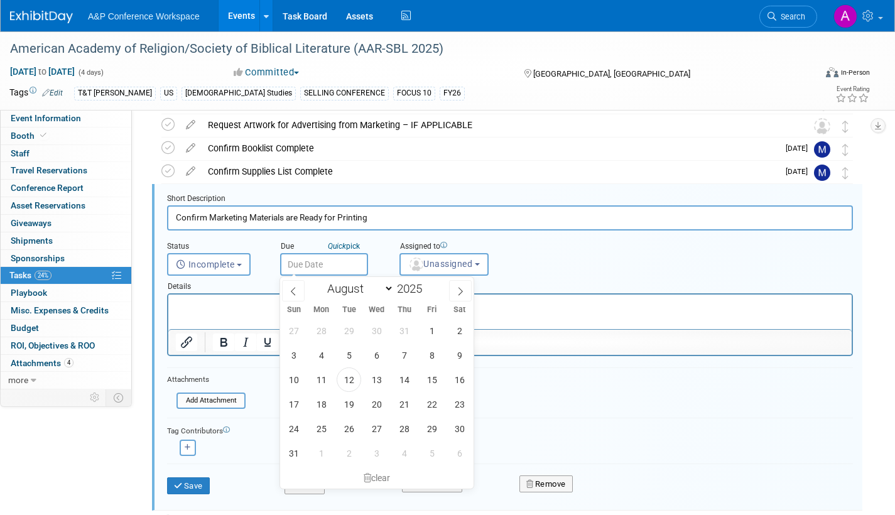
click at [359, 261] on input "text" at bounding box center [324, 264] width 88 height 23
click at [452, 286] on span at bounding box center [460, 290] width 23 height 21
select select "8"
drag, startPoint x: 314, startPoint y: 402, endPoint x: 344, endPoint y: 381, distance: 36.9
click at [313, 401] on span "22" at bounding box center [321, 404] width 24 height 24
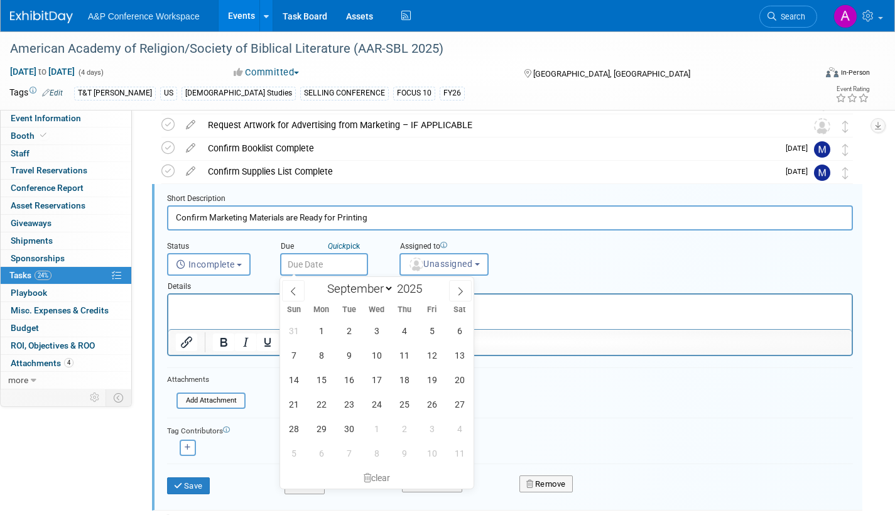
type input "[DATE]"
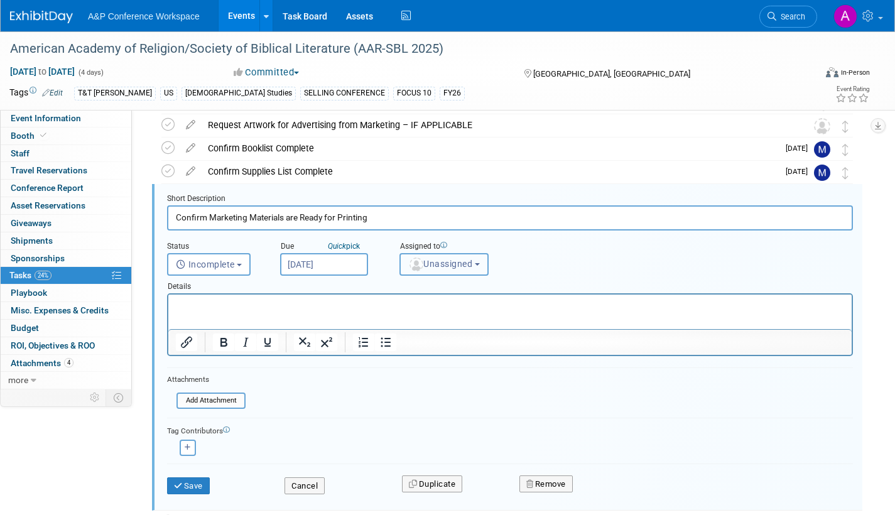
click at [437, 261] on span "Unassigned" at bounding box center [440, 264] width 64 height 10
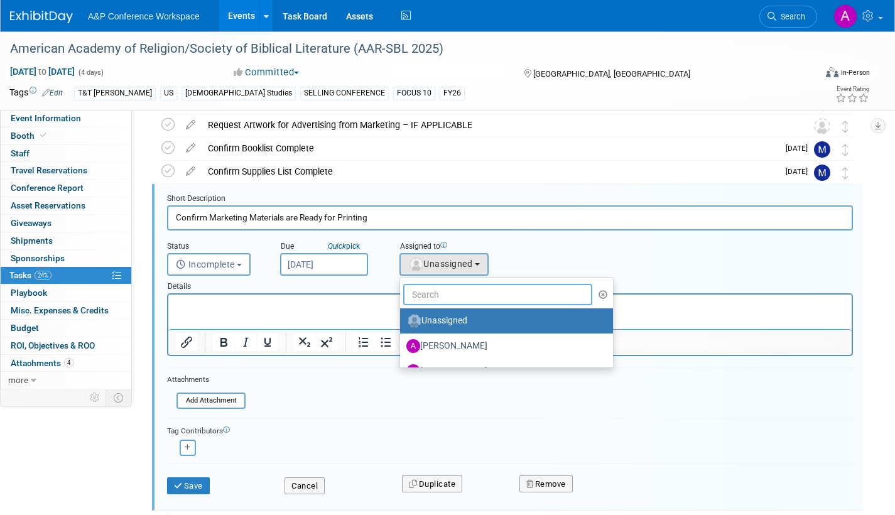
click at [433, 293] on input "text" at bounding box center [497, 294] width 189 height 21
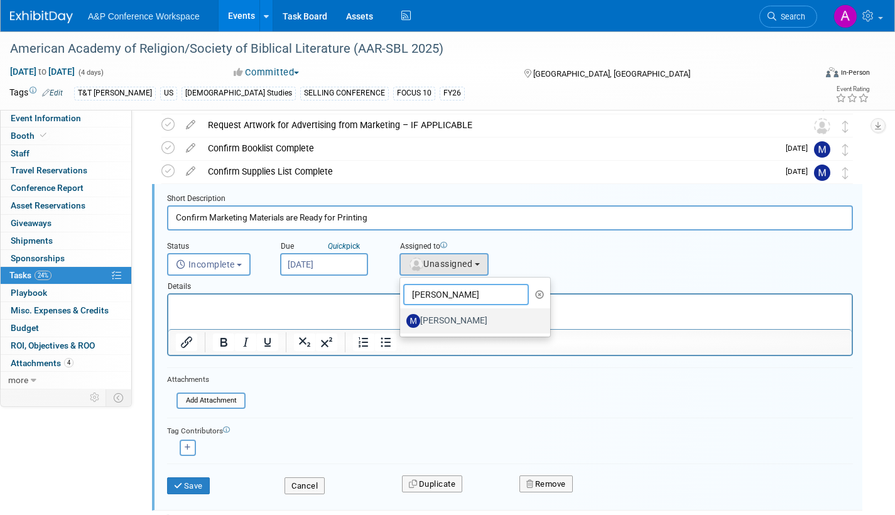
type input "[PERSON_NAME]"
click at [453, 327] on label "[PERSON_NAME]" at bounding box center [471, 321] width 131 height 20
click at [402, 323] on input "[PERSON_NAME]" at bounding box center [398, 319] width 8 height 8
select select "9f9997e8-e536-4b76-a538-d462eb79bd6a"
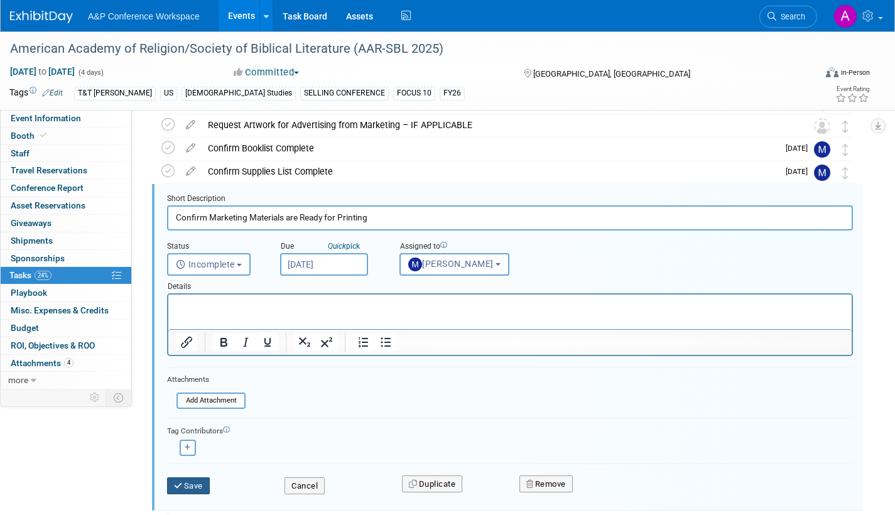
click at [196, 480] on button "Save" at bounding box center [188, 486] width 43 height 18
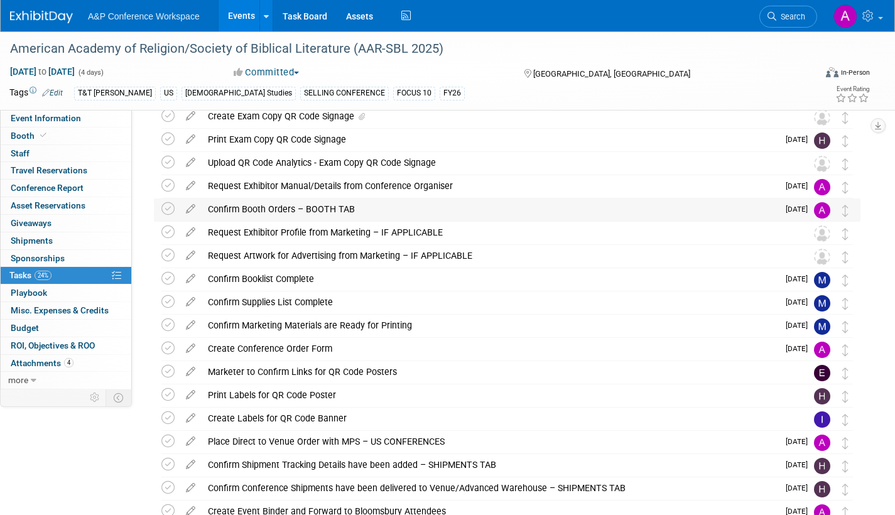
scroll to position [195, 0]
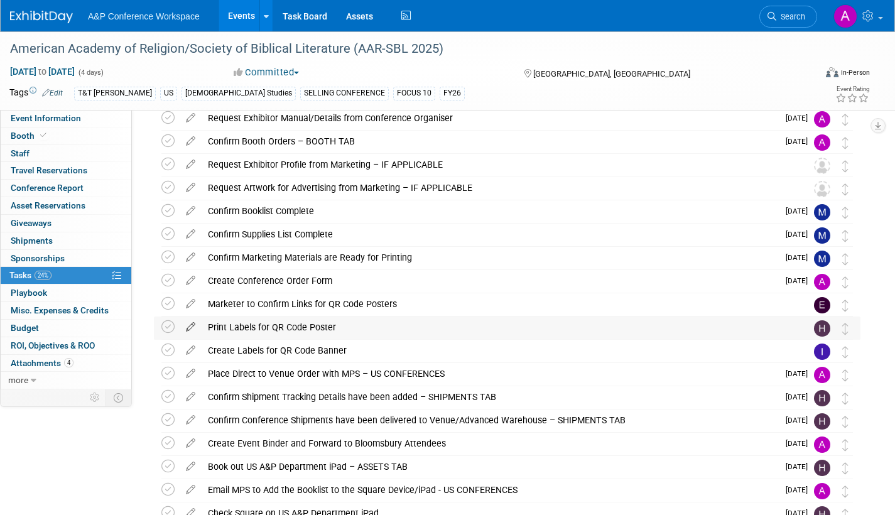
click at [190, 325] on icon at bounding box center [191, 324] width 22 height 16
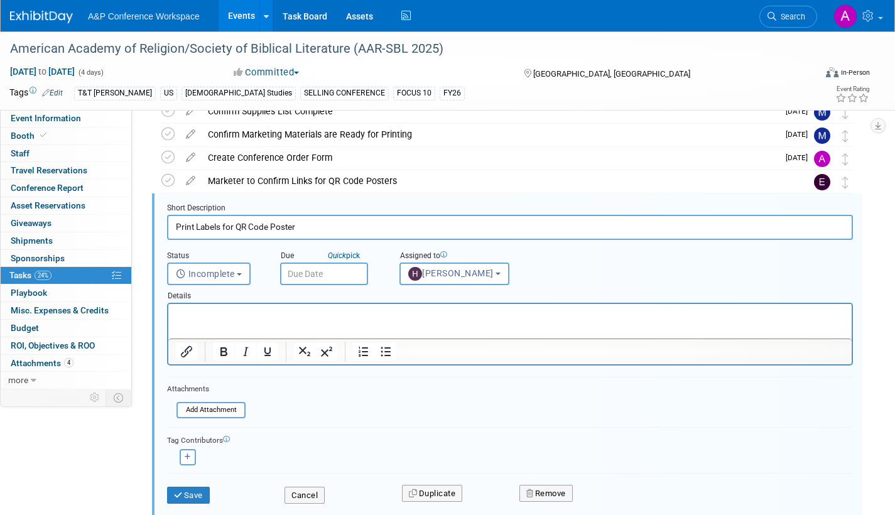
scroll to position [328, 0]
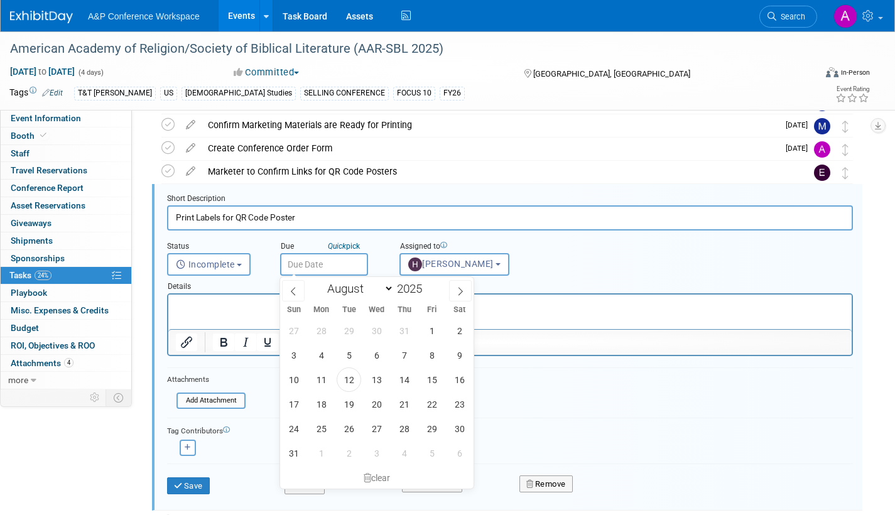
drag, startPoint x: 350, startPoint y: 268, endPoint x: 366, endPoint y: 279, distance: 20.2
click at [350, 267] on input "text" at bounding box center [324, 264] width 88 height 23
click at [457, 290] on icon at bounding box center [460, 291] width 9 height 9
click at [458, 290] on icon at bounding box center [460, 291] width 9 height 9
click at [458, 293] on icon at bounding box center [460, 291] width 9 height 9
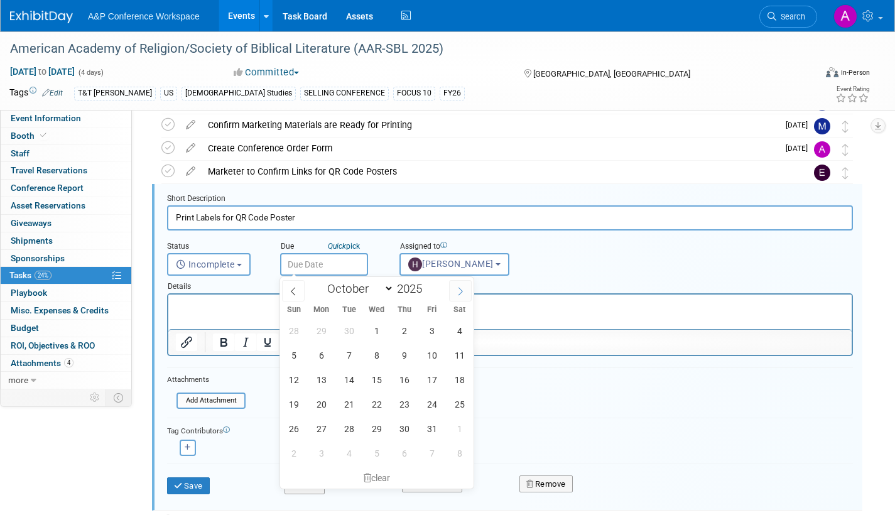
select select "10"
drag, startPoint x: 349, startPoint y: 351, endPoint x: 231, endPoint y: 10, distance: 360.6
click at [349, 351] on span "4" at bounding box center [349, 355] width 24 height 24
type input "[DATE]"
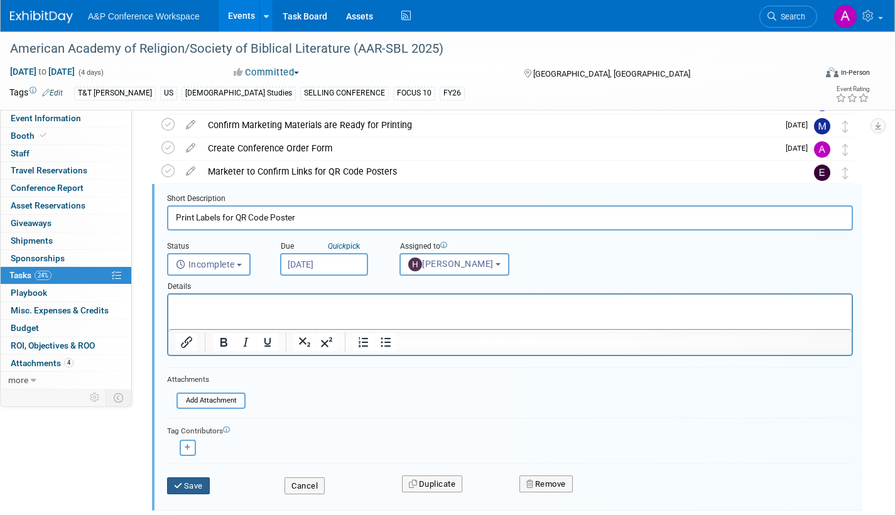
click at [202, 485] on button "Save" at bounding box center [188, 486] width 43 height 18
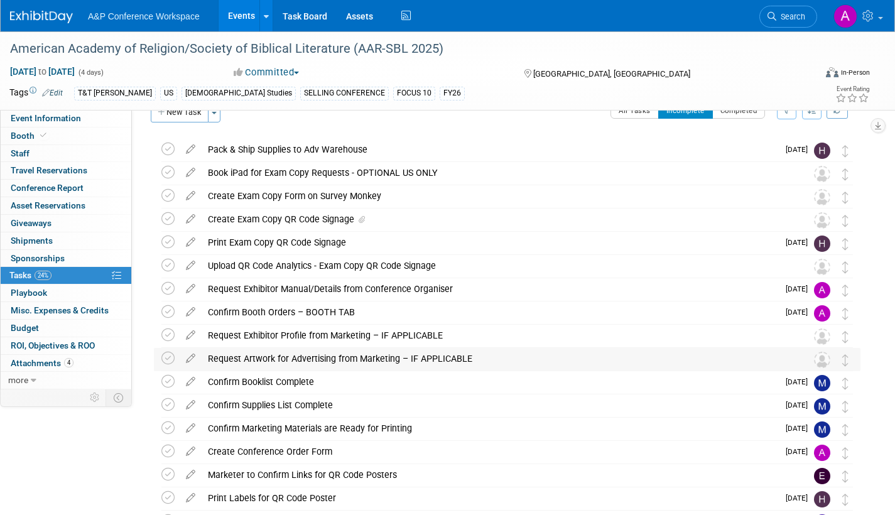
scroll to position [0, 0]
